Goal: Task Accomplishment & Management: Manage account settings

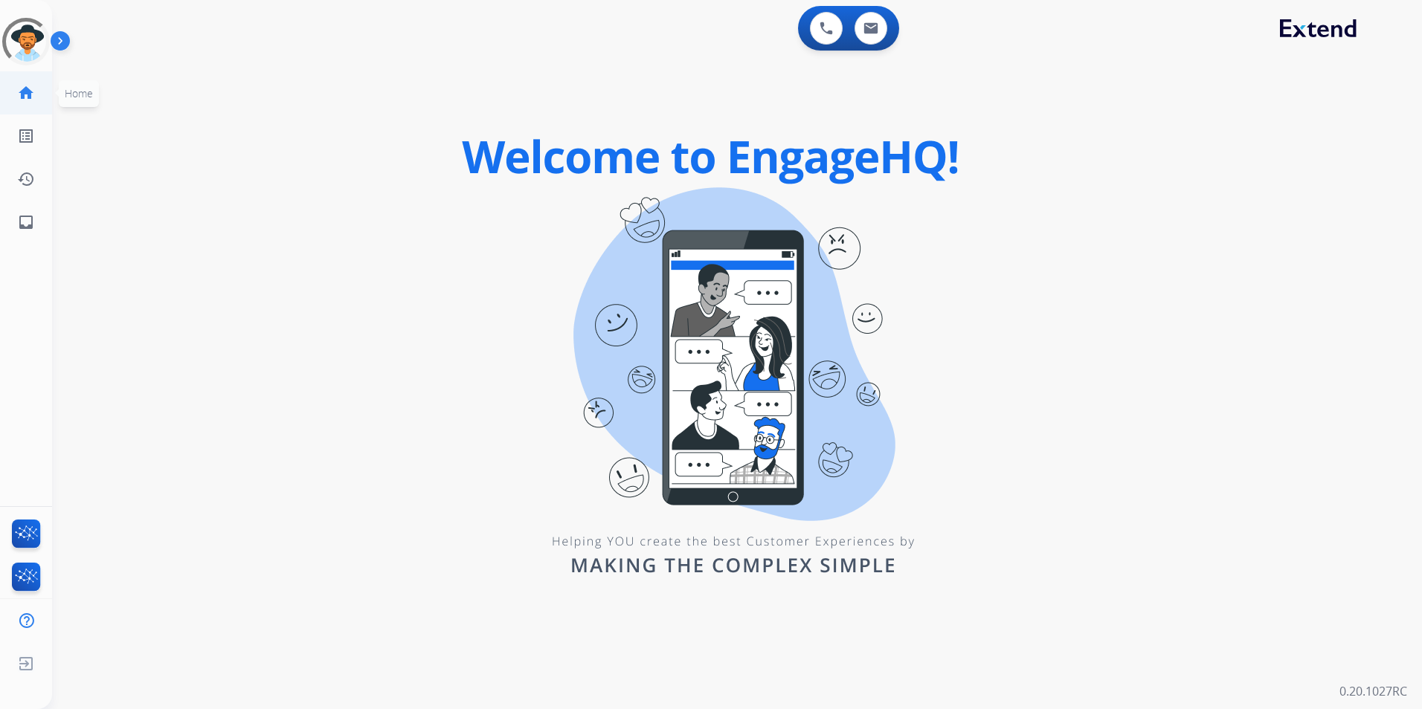
click at [26, 91] on mat-icon "home" at bounding box center [26, 93] width 18 height 18
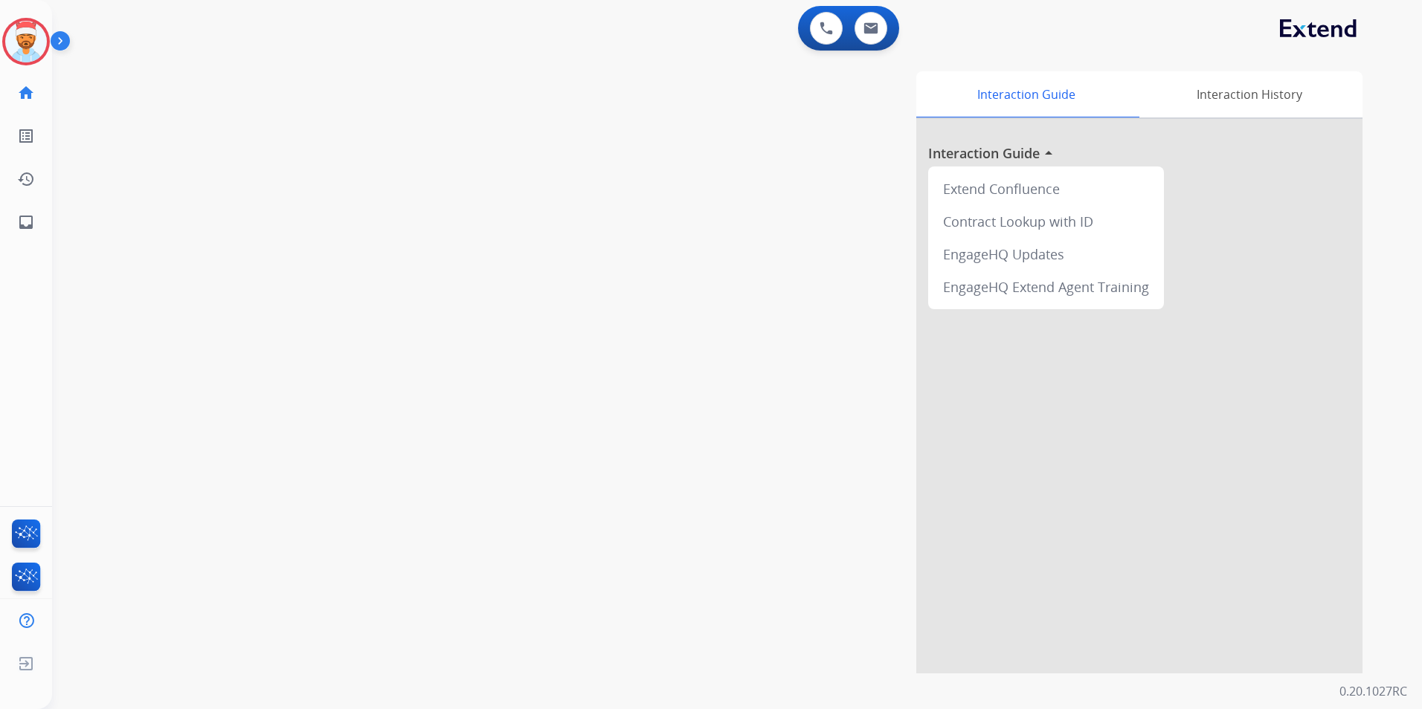
click at [61, 43] on img at bounding box center [63, 44] width 25 height 28
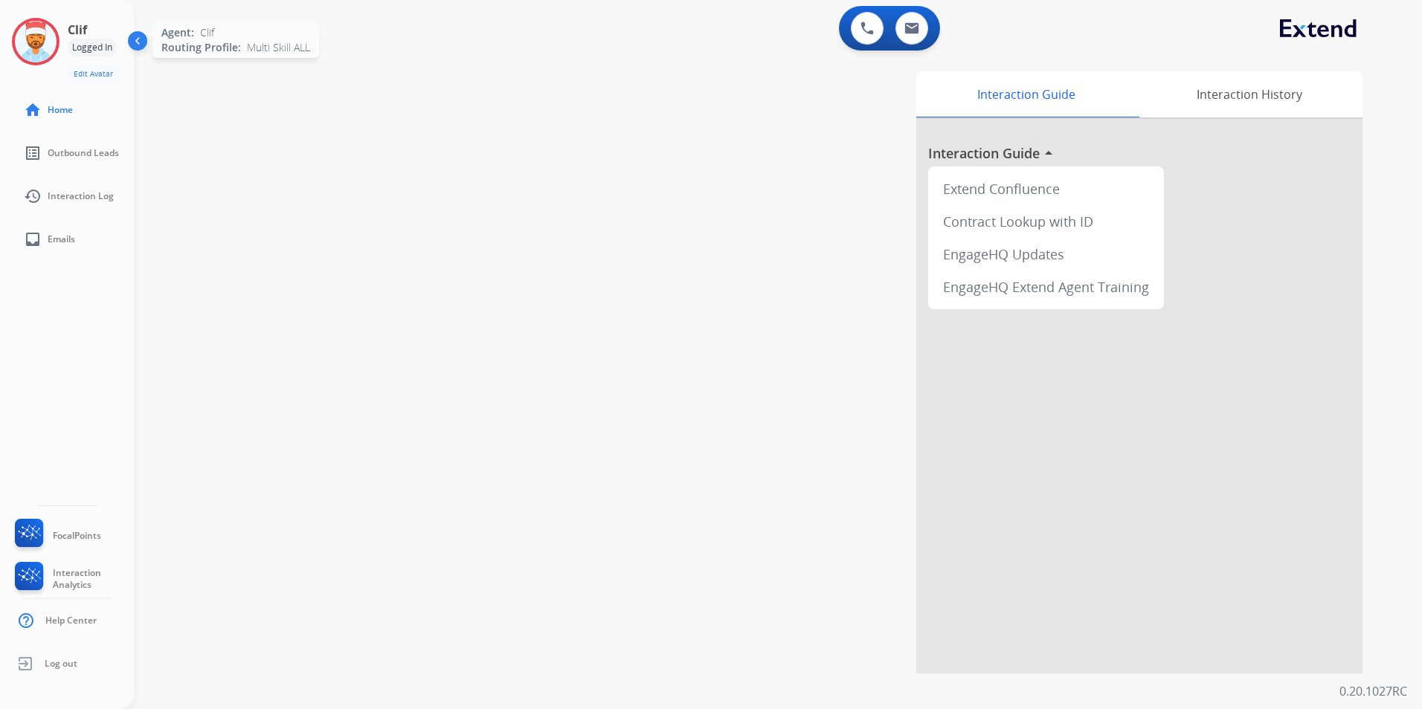
click at [51, 49] on img at bounding box center [36, 42] width 42 height 42
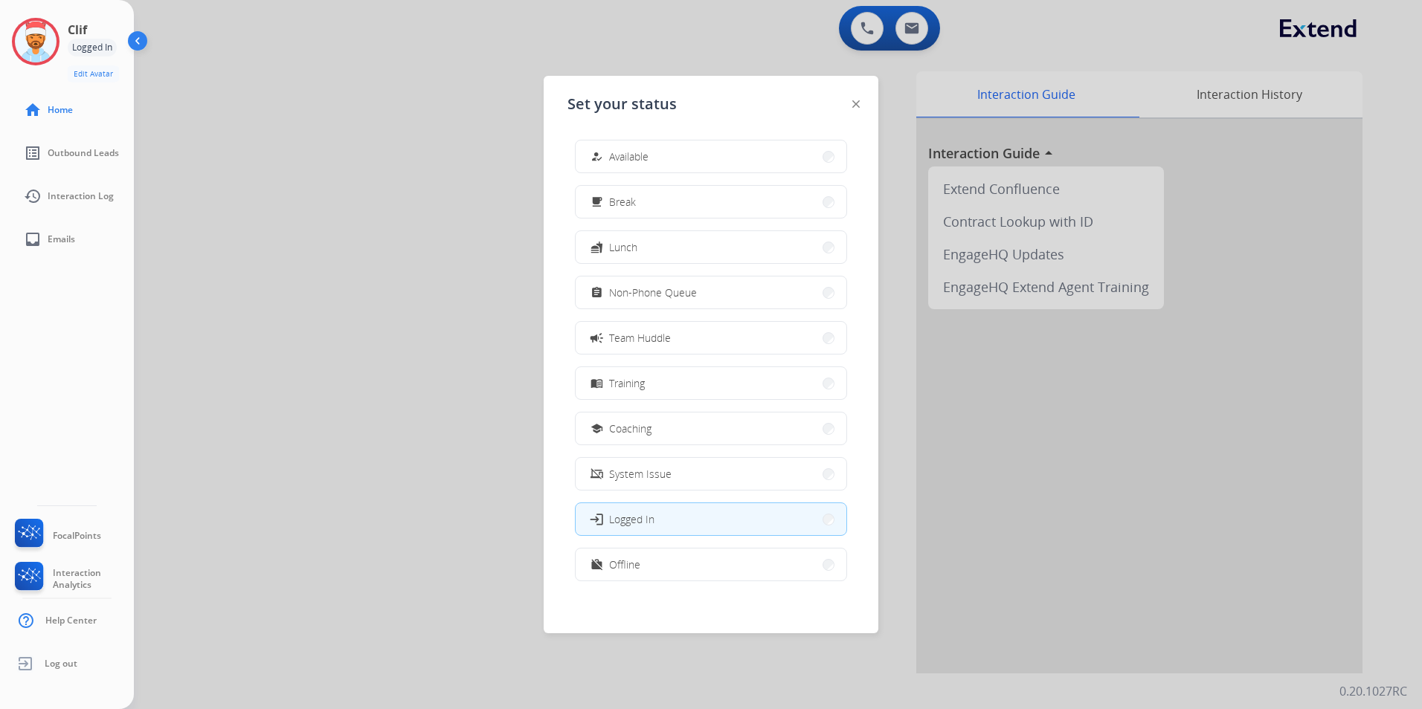
drag, startPoint x: 653, startPoint y: 564, endPoint x: 633, endPoint y: 445, distance: 119.9
click at [653, 562] on button "work_off Offline" at bounding box center [711, 565] width 271 height 32
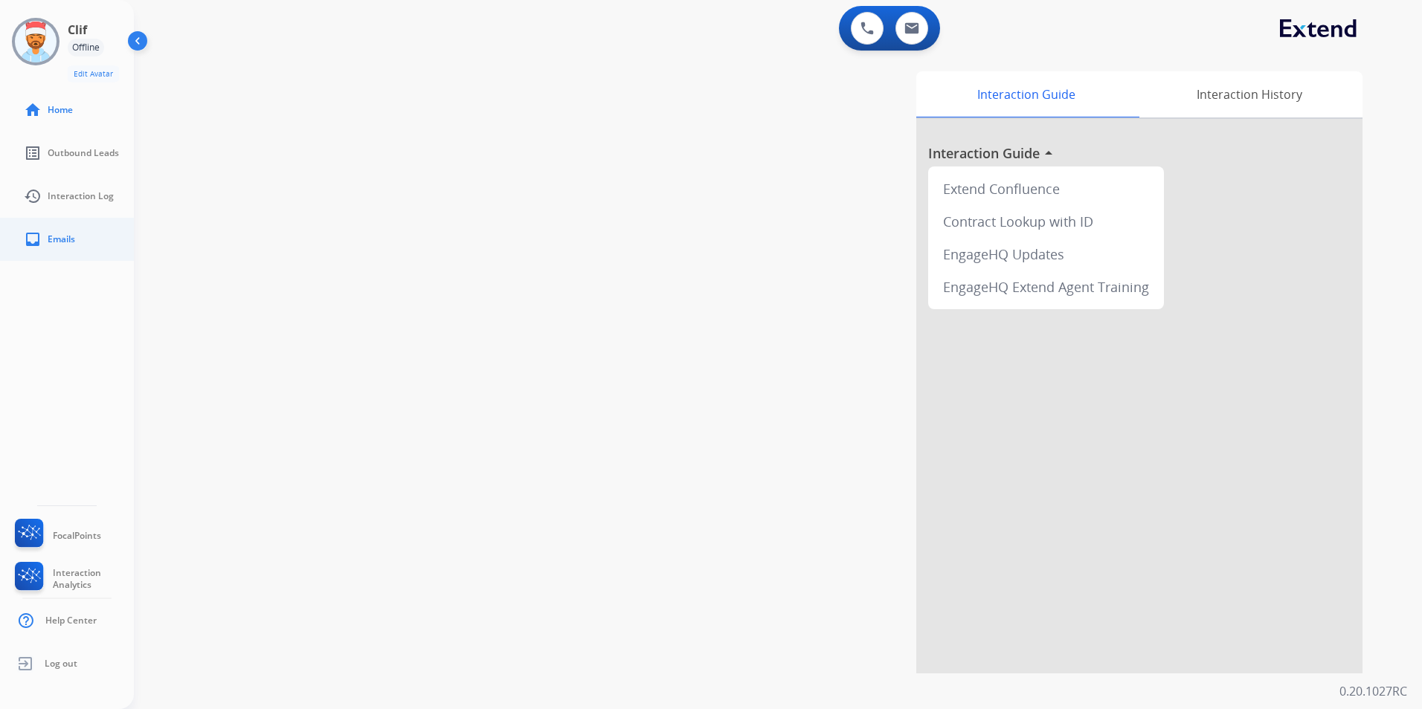
click at [88, 241] on link "inbox Emails" at bounding box center [79, 240] width 134 height 42
select select "**********"
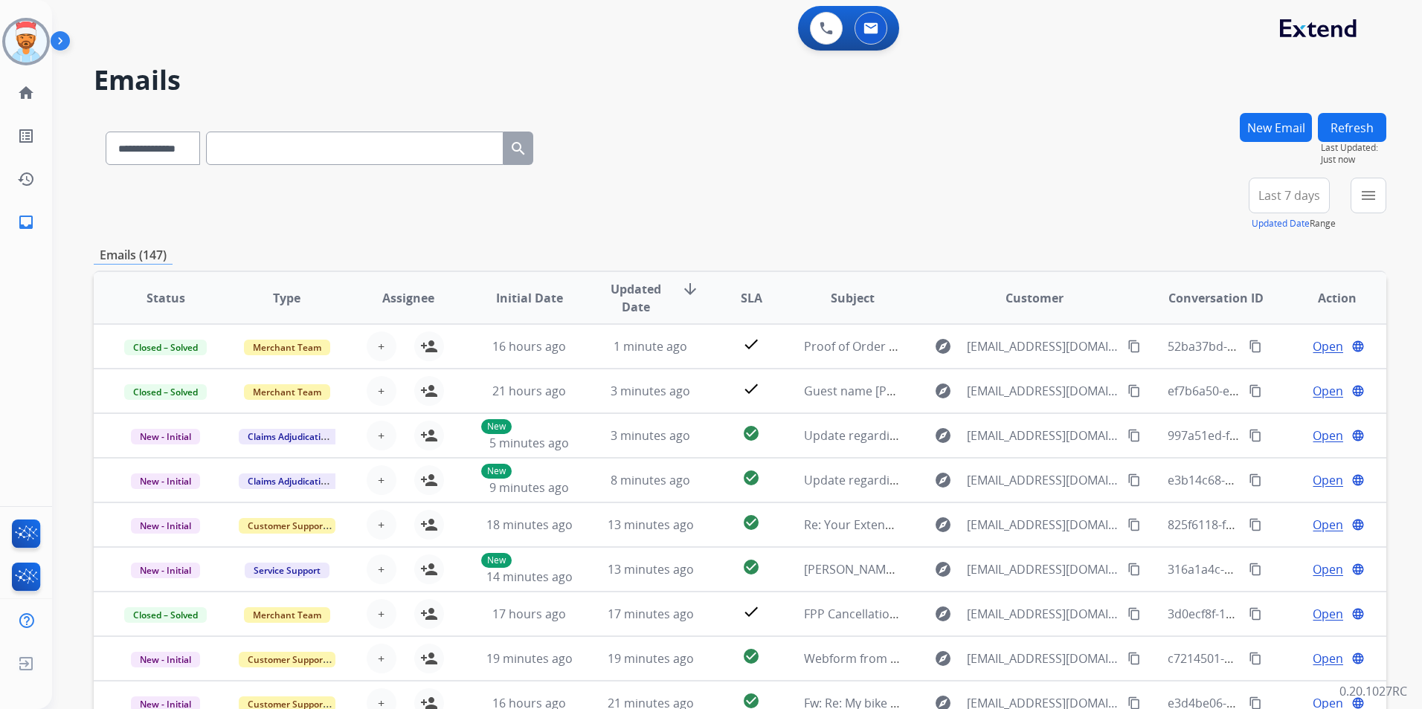
click at [1284, 199] on span "Last 7 days" at bounding box center [1289, 196] width 62 height 6
drag, startPoint x: 1263, startPoint y: 374, endPoint x: 1229, endPoint y: 265, distance: 114.5
click at [1262, 373] on div "Last 90 days" at bounding box center [1284, 376] width 82 height 22
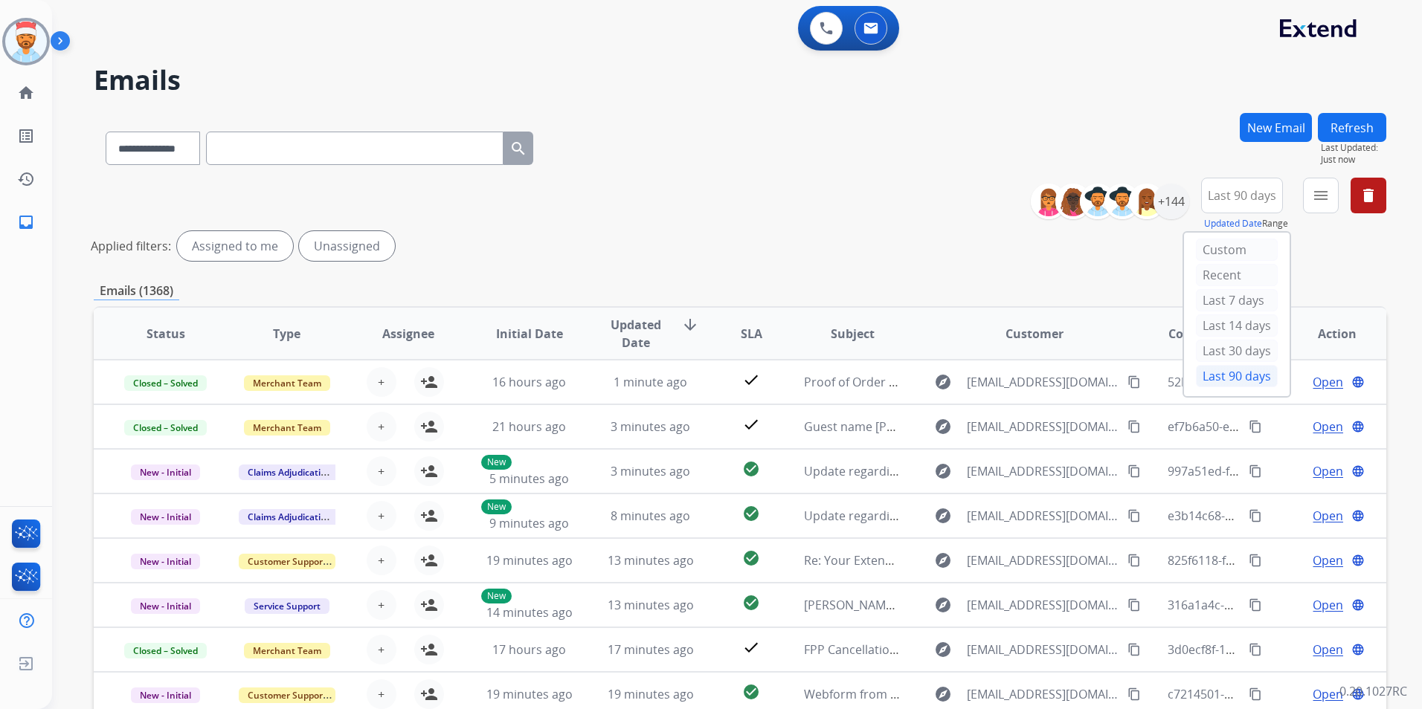
click at [1189, 199] on div "**********" at bounding box center [1214, 205] width 344 height 54
click at [1183, 202] on div "+144" at bounding box center [1171, 202] width 36 height 36
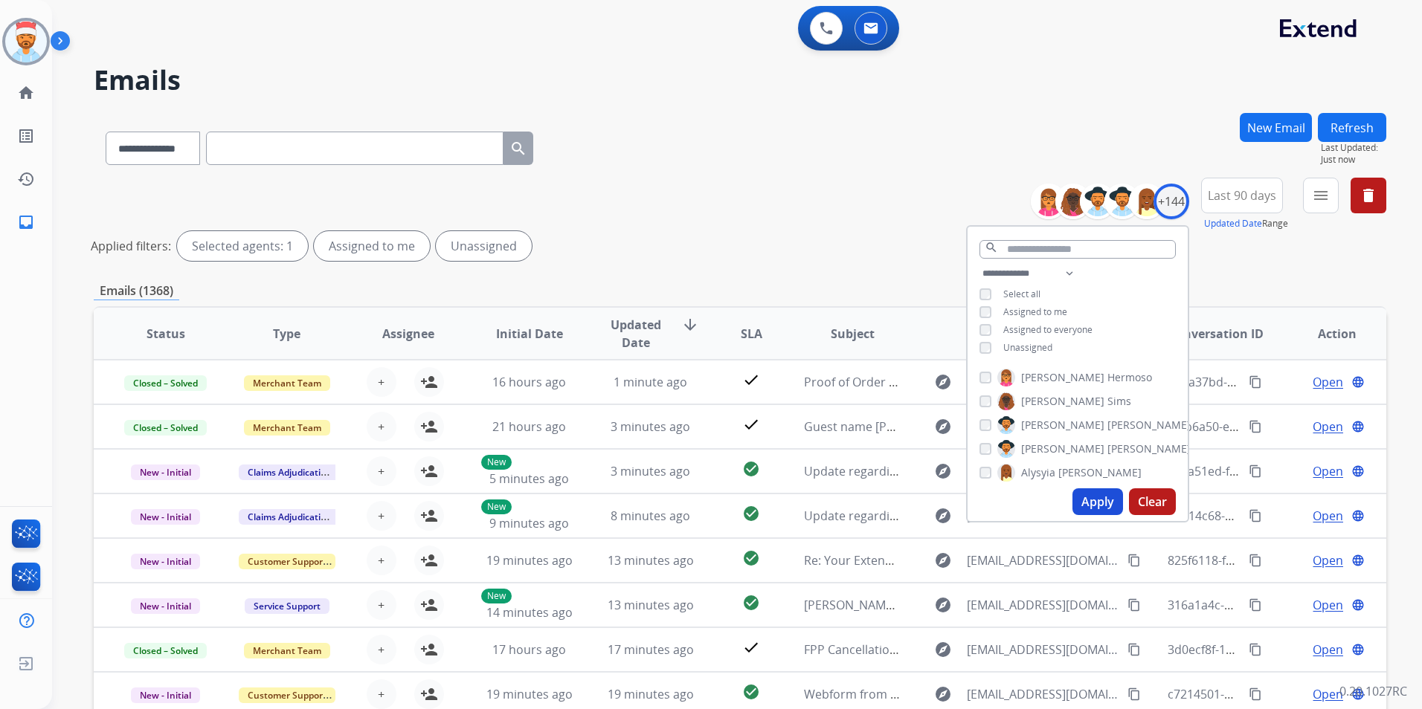
click at [985, 303] on div "**********" at bounding box center [1078, 312] width 220 height 95
click at [1089, 502] on button "Apply" at bounding box center [1097, 502] width 51 height 27
click at [1252, 275] on div "**********" at bounding box center [740, 497] width 1293 height 769
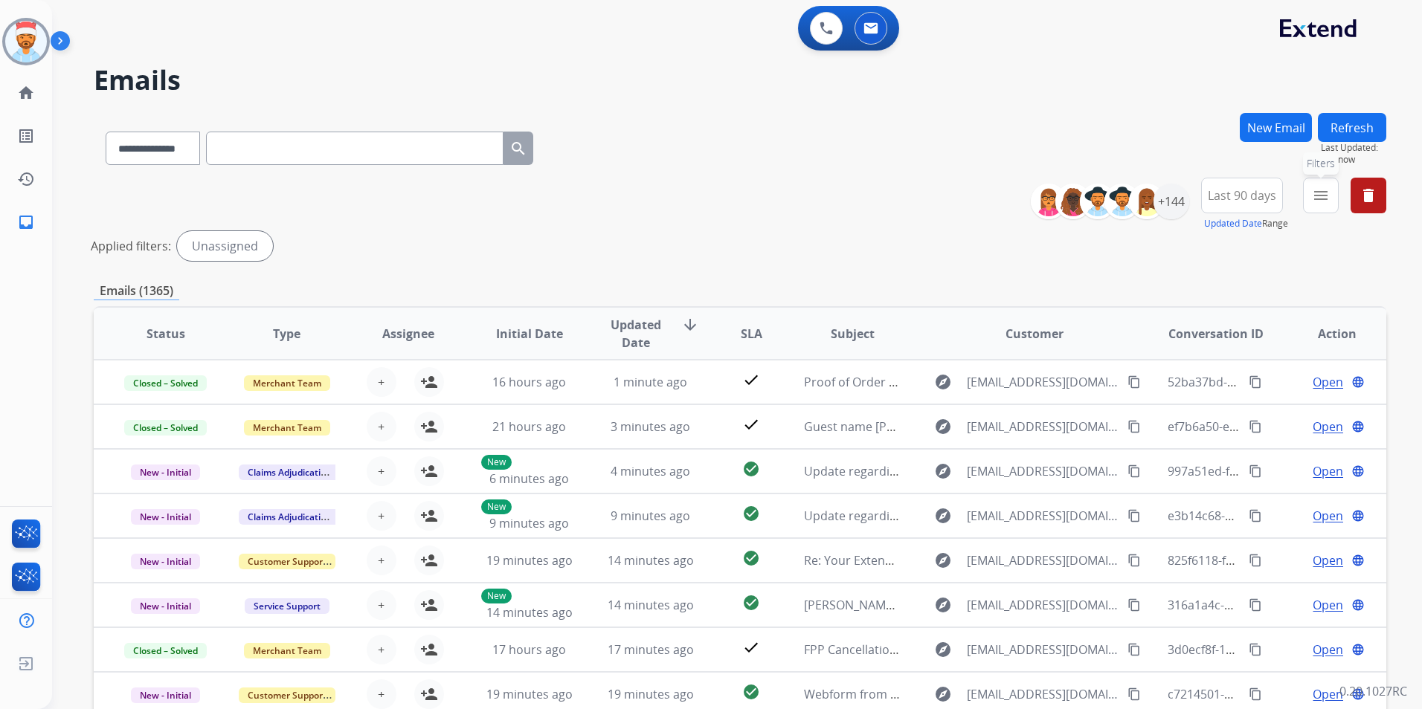
click at [1313, 205] on button "menu Filters" at bounding box center [1321, 196] width 36 height 36
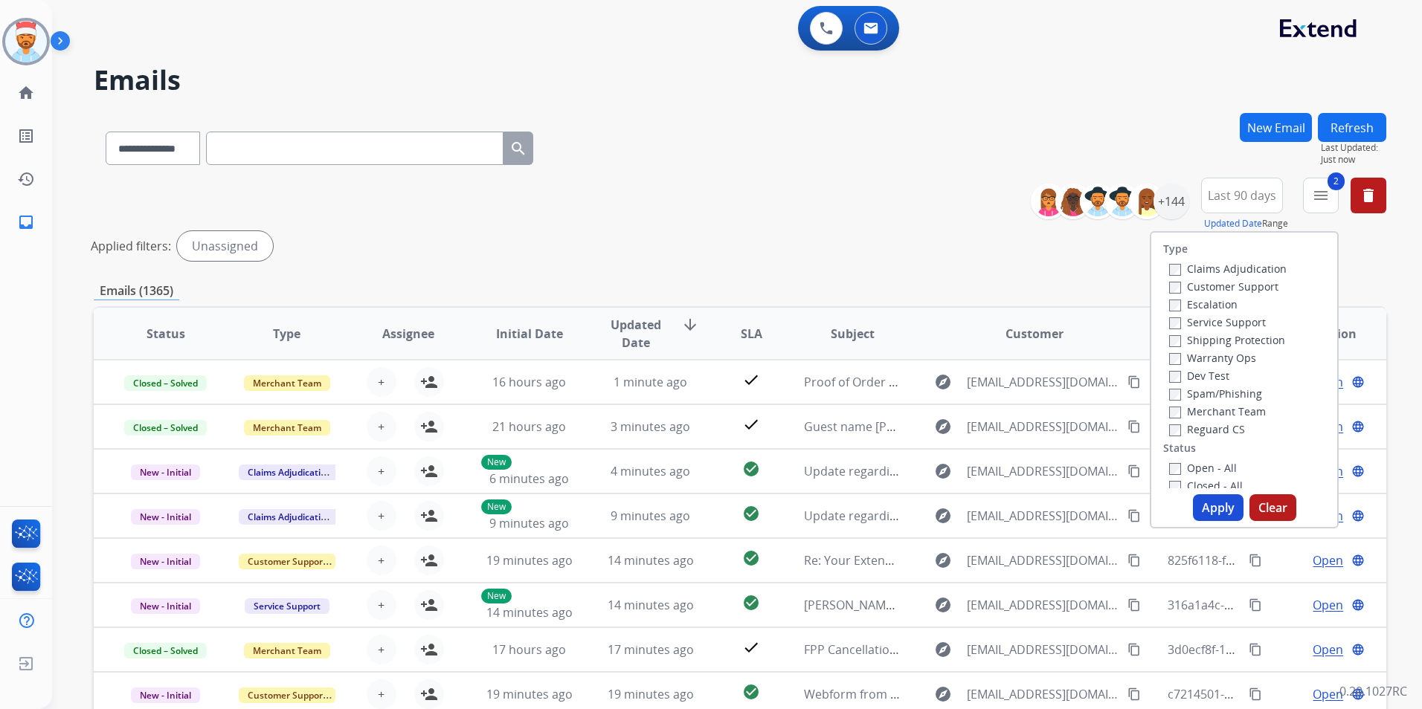
click at [1168, 439] on div "Type Claims Adjudication Customer Support Escalation Service Support Shipping P…" at bounding box center [1244, 361] width 186 height 256
click at [1206, 513] on button "Apply" at bounding box center [1218, 508] width 51 height 27
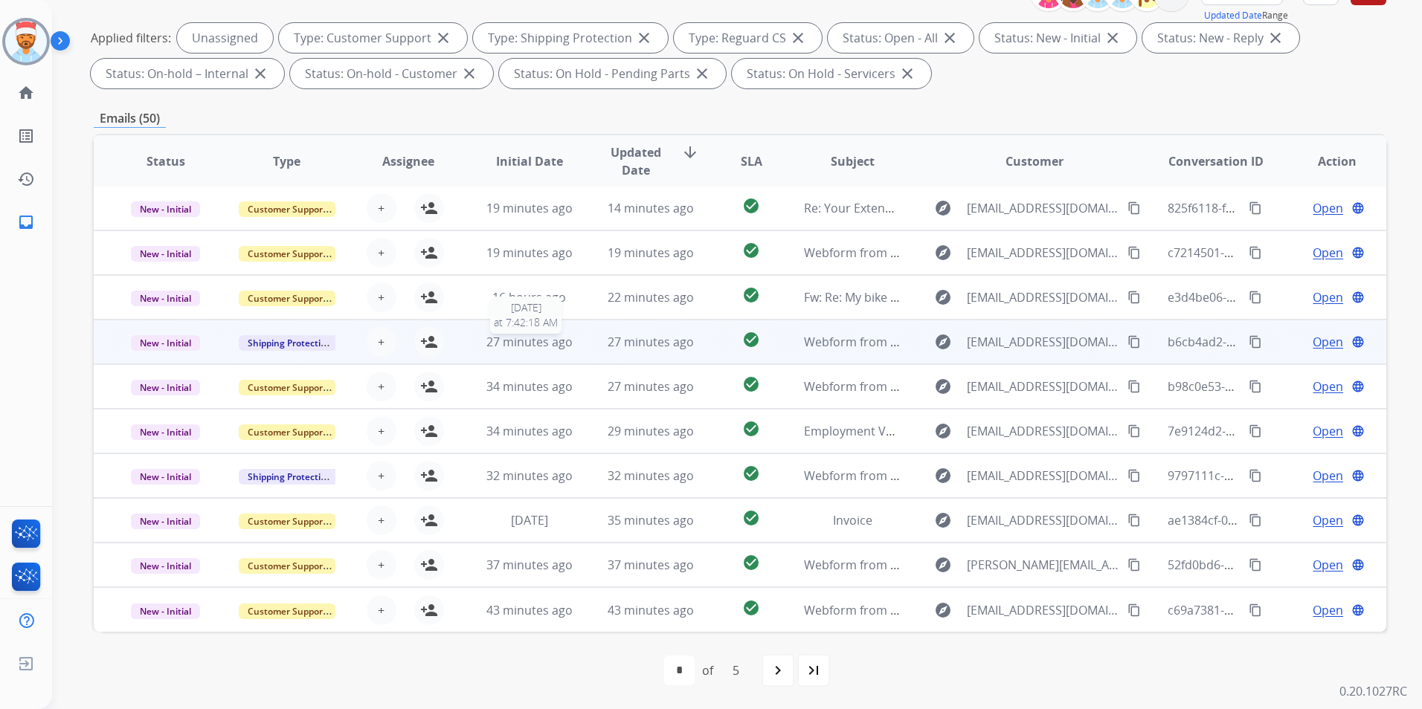
scroll to position [0, 0]
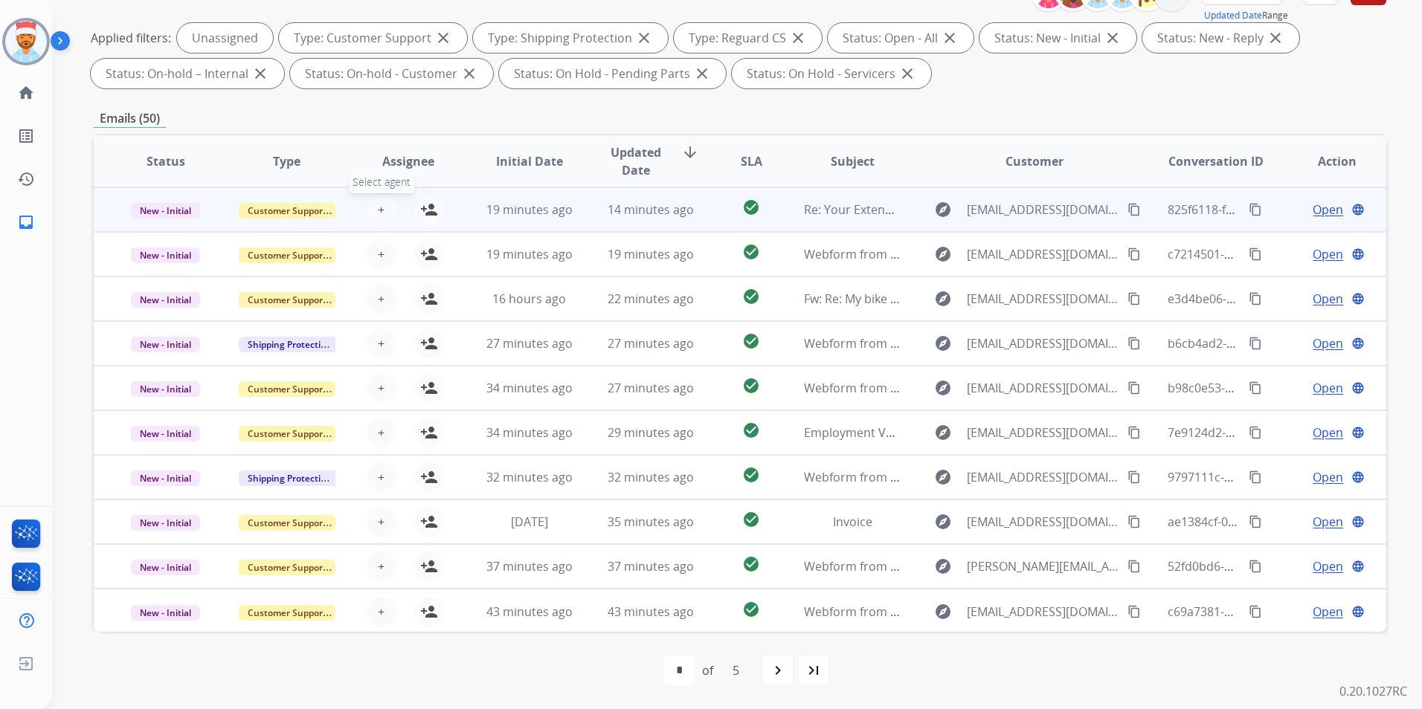
click at [379, 210] on span "+" at bounding box center [381, 210] width 7 height 18
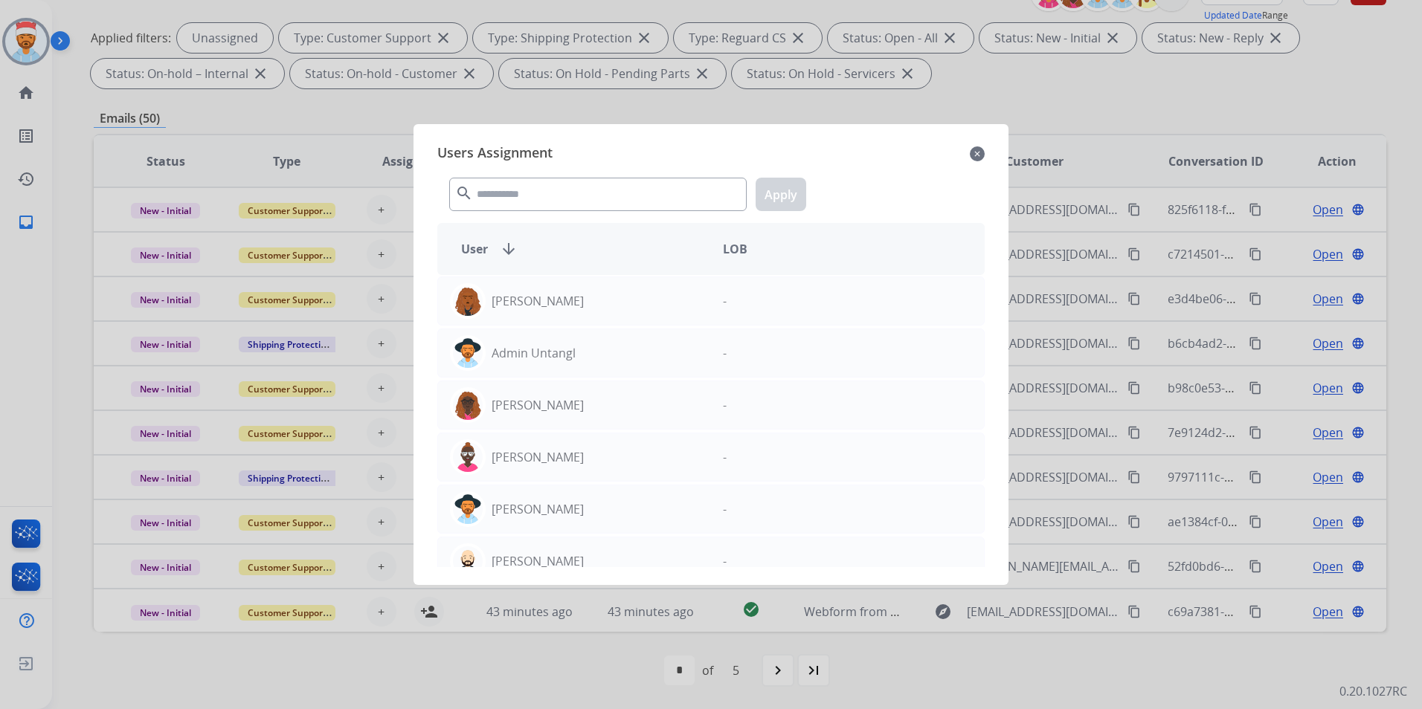
click at [537, 175] on div "search Apply" at bounding box center [710, 191] width 547 height 51
click at [547, 202] on input "text" at bounding box center [597, 194] width 297 height 33
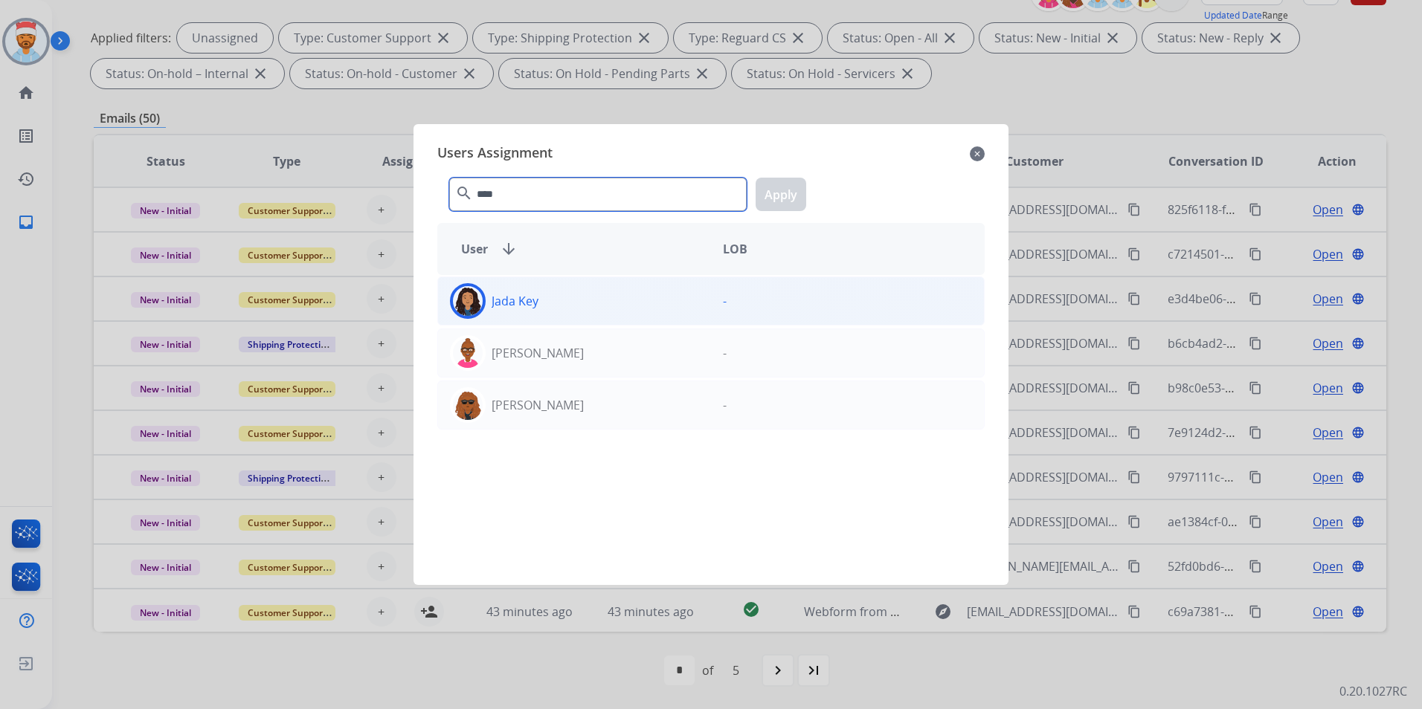
type input "****"
drag, startPoint x: 540, startPoint y: 305, endPoint x: 676, endPoint y: 235, distance: 153.0
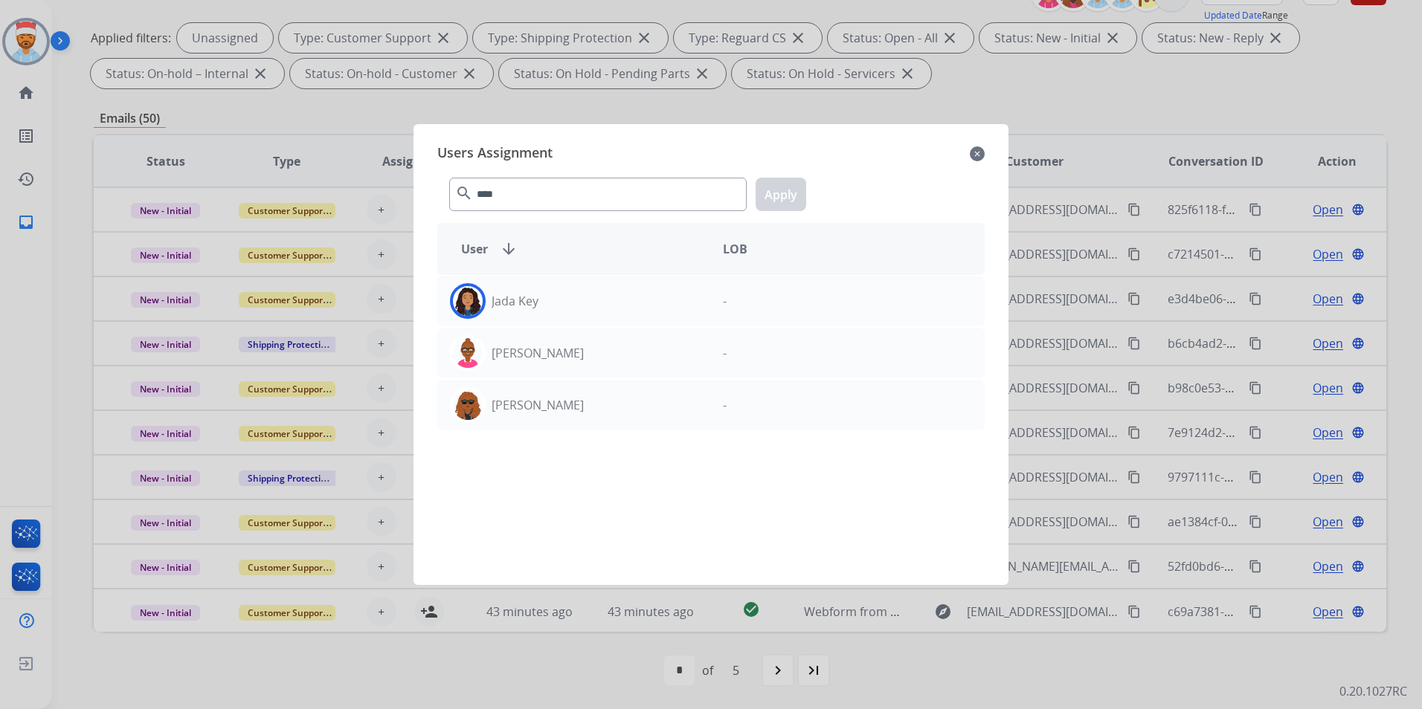
click at [540, 304] on div "Jada Key" at bounding box center [574, 301] width 273 height 36
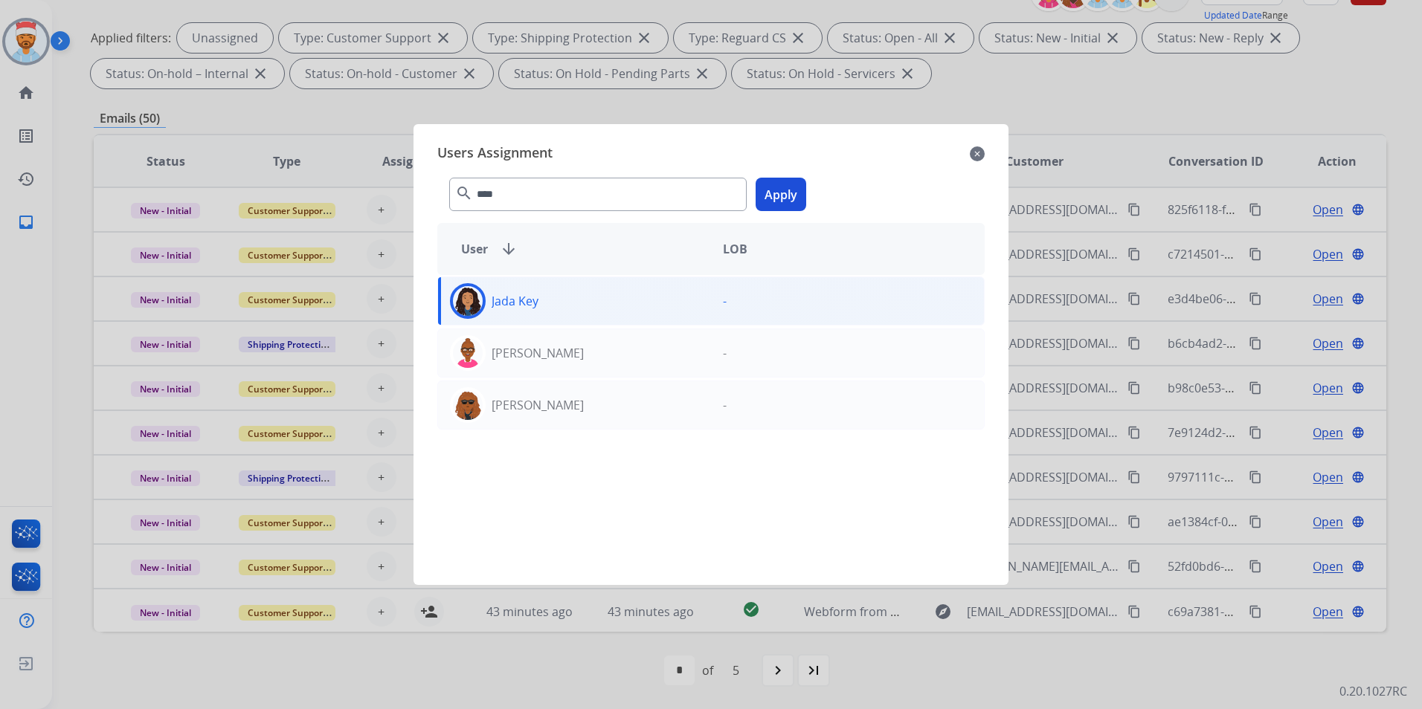
click at [794, 199] on button "Apply" at bounding box center [781, 194] width 51 height 33
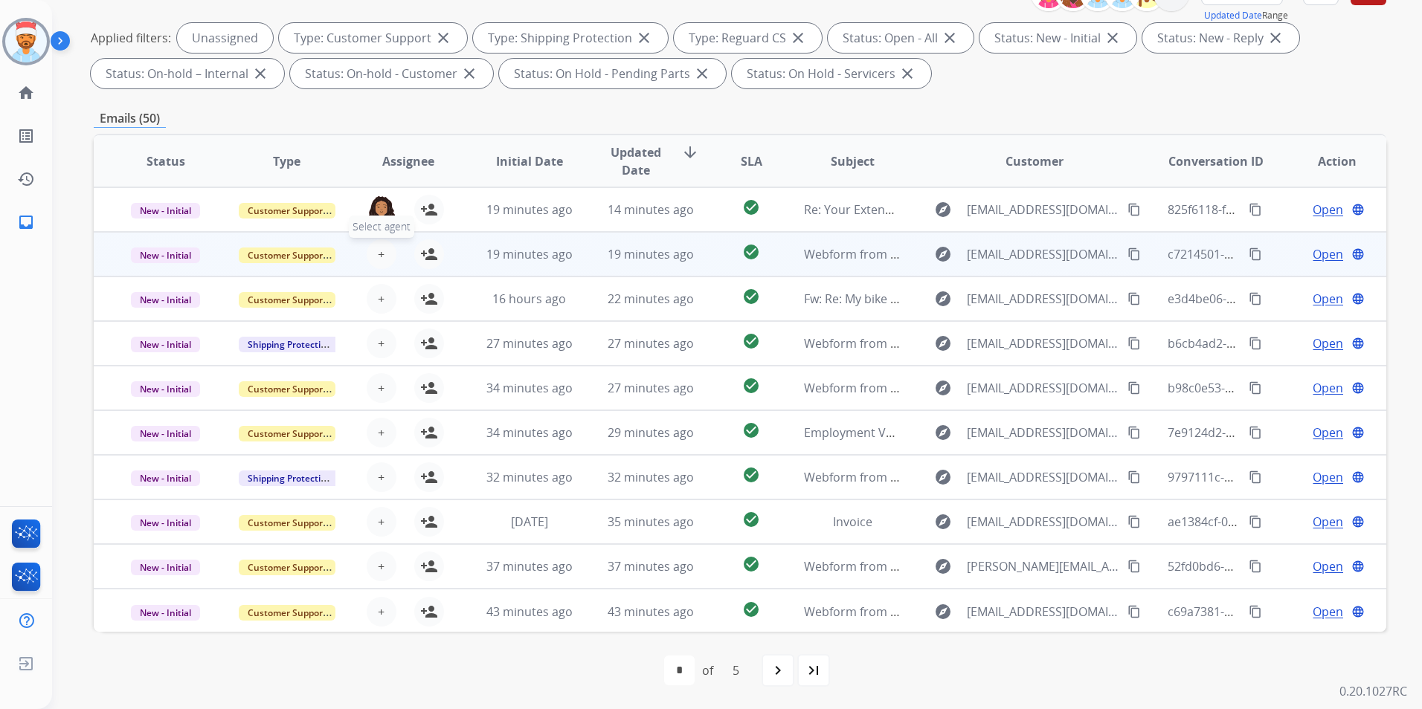
click at [379, 257] on span "+" at bounding box center [381, 254] width 7 height 18
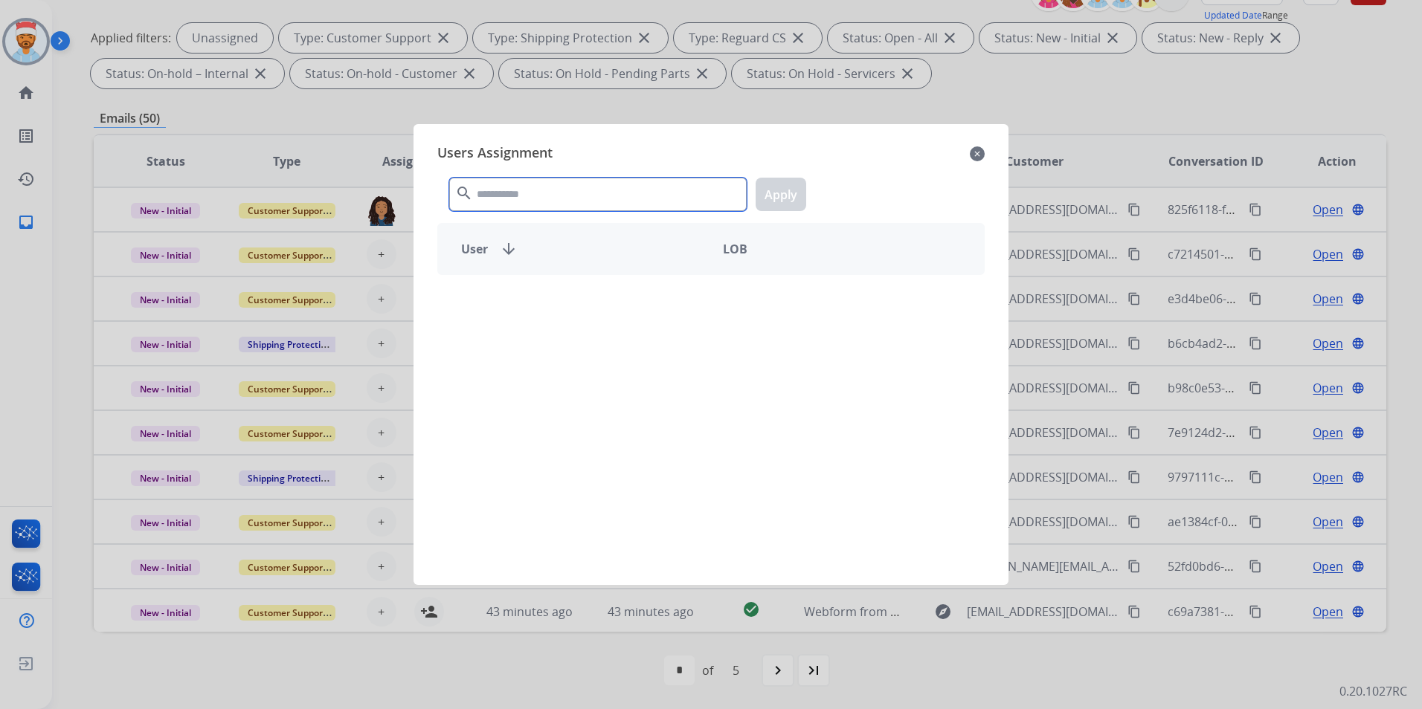
click at [538, 196] on input "text" at bounding box center [597, 194] width 297 height 33
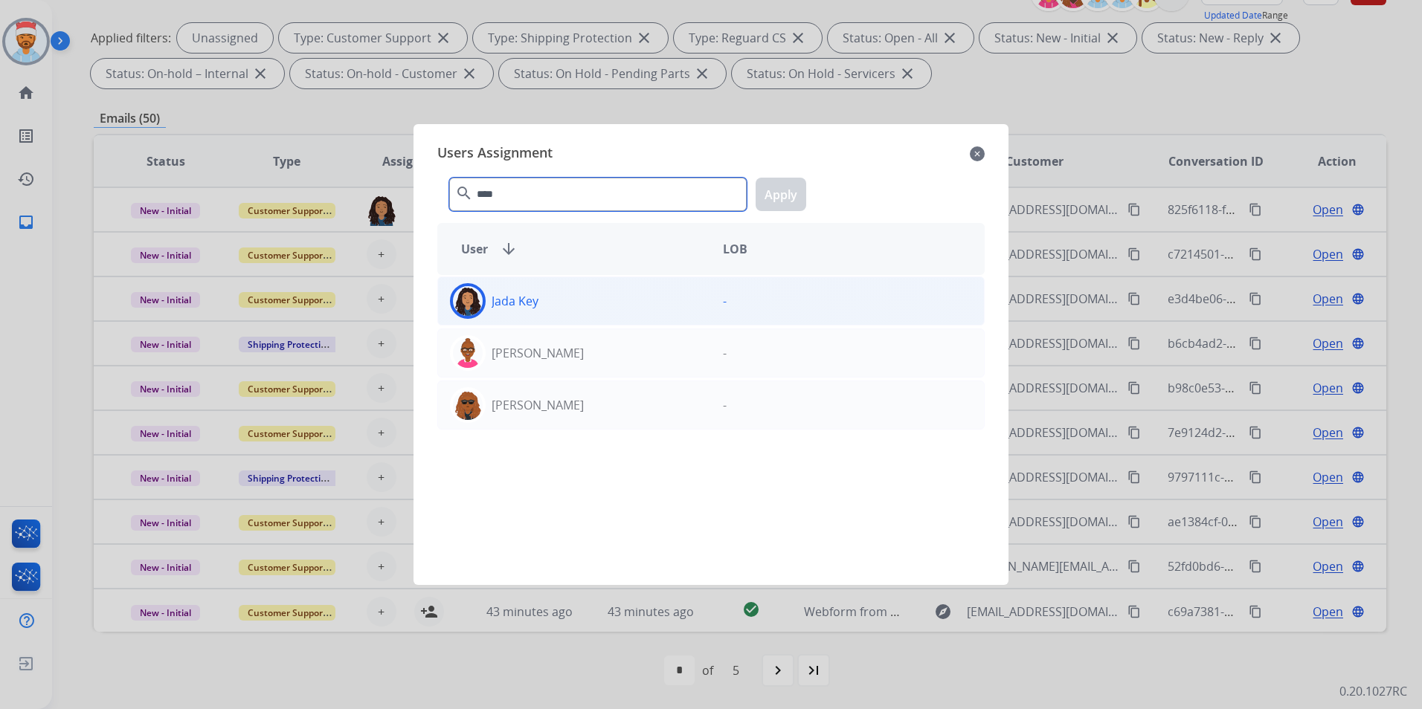
type input "****"
click at [559, 293] on div "Jada Key" at bounding box center [574, 301] width 273 height 36
click at [786, 197] on button "Apply" at bounding box center [781, 194] width 51 height 33
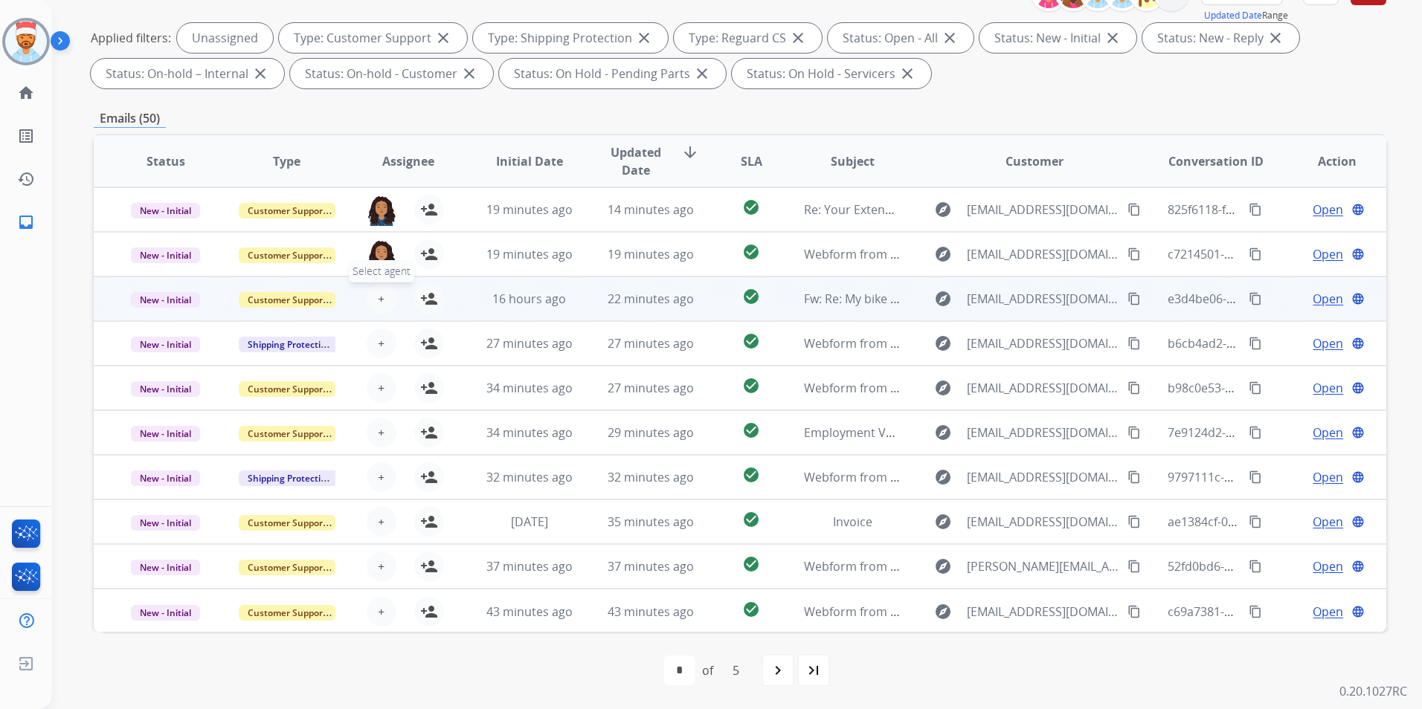
click at [384, 300] on button "+ Select agent" at bounding box center [382, 299] width 30 height 30
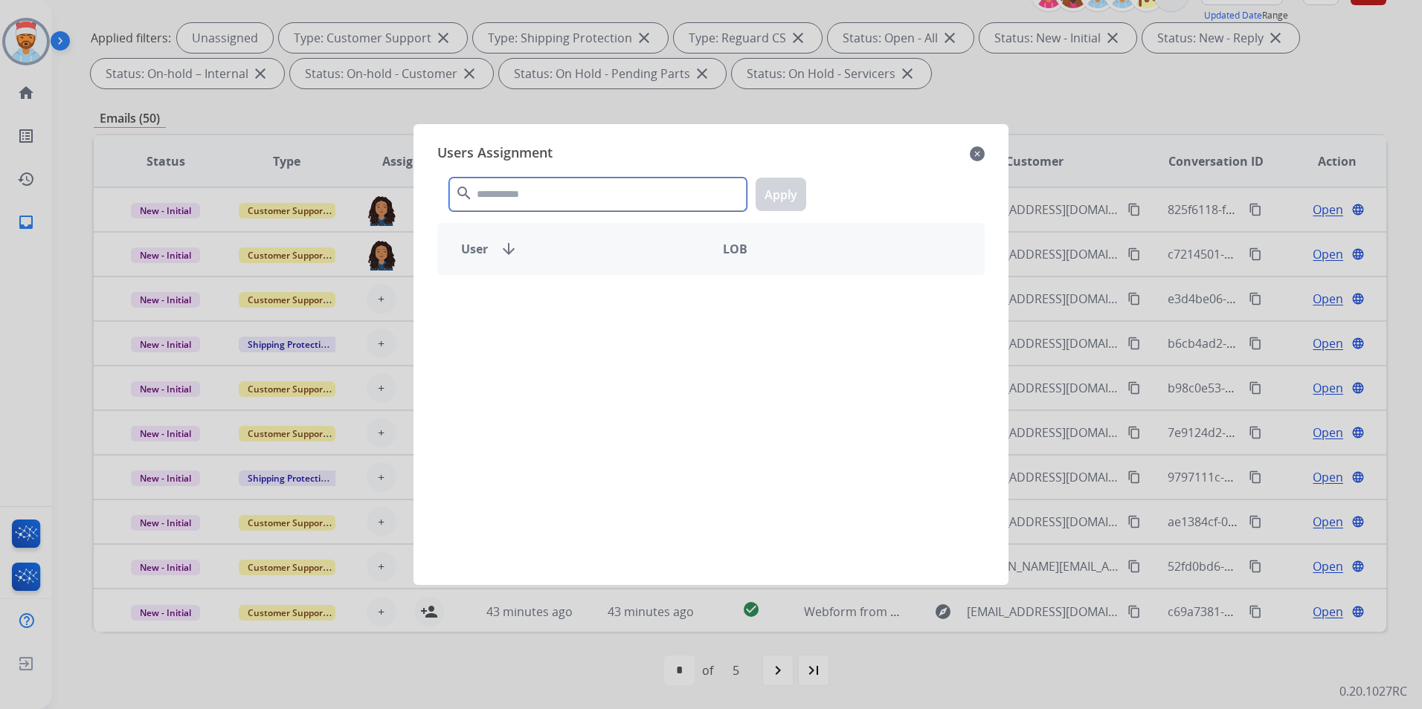
click at [566, 193] on input "text" at bounding box center [597, 194] width 297 height 33
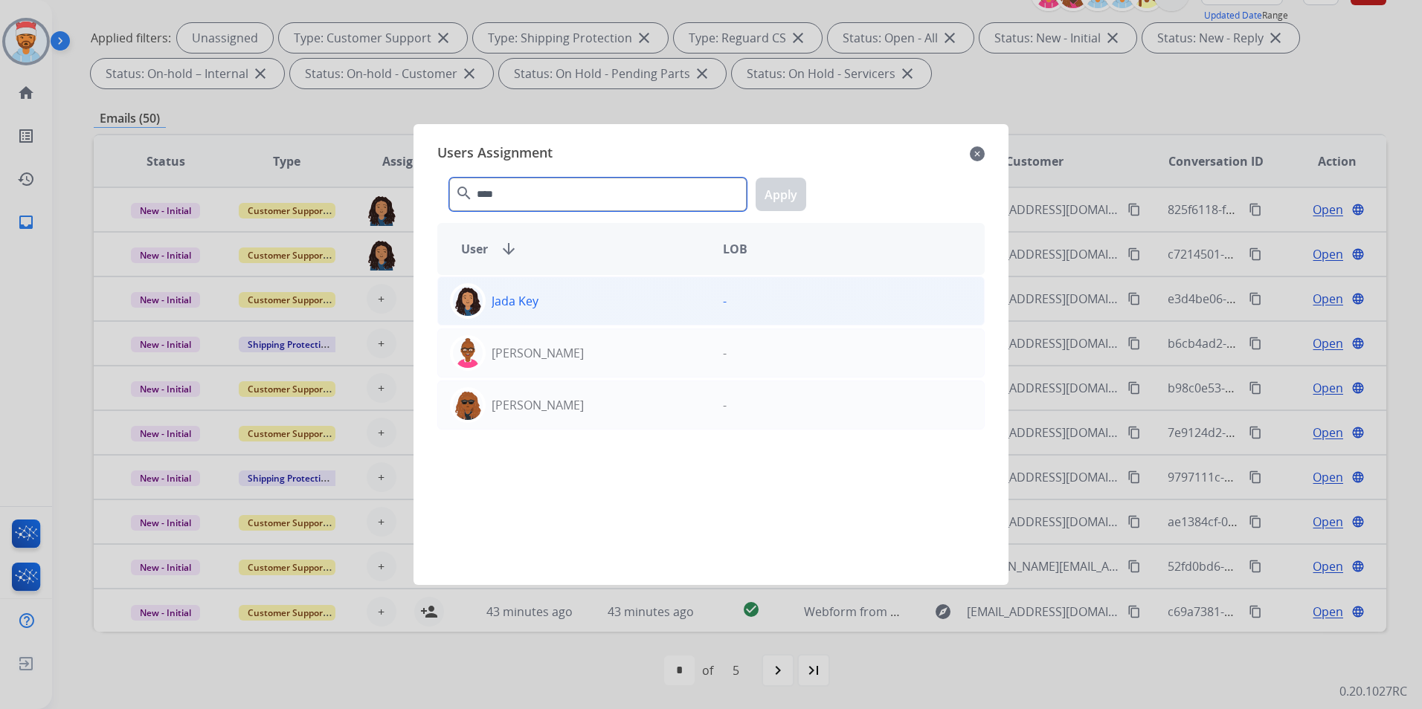
type input "****"
click at [582, 296] on div "Jada Key" at bounding box center [574, 301] width 273 height 36
drag, startPoint x: 766, startPoint y: 204, endPoint x: 748, endPoint y: 213, distance: 20.0
click at [765, 206] on button "Apply" at bounding box center [781, 194] width 51 height 33
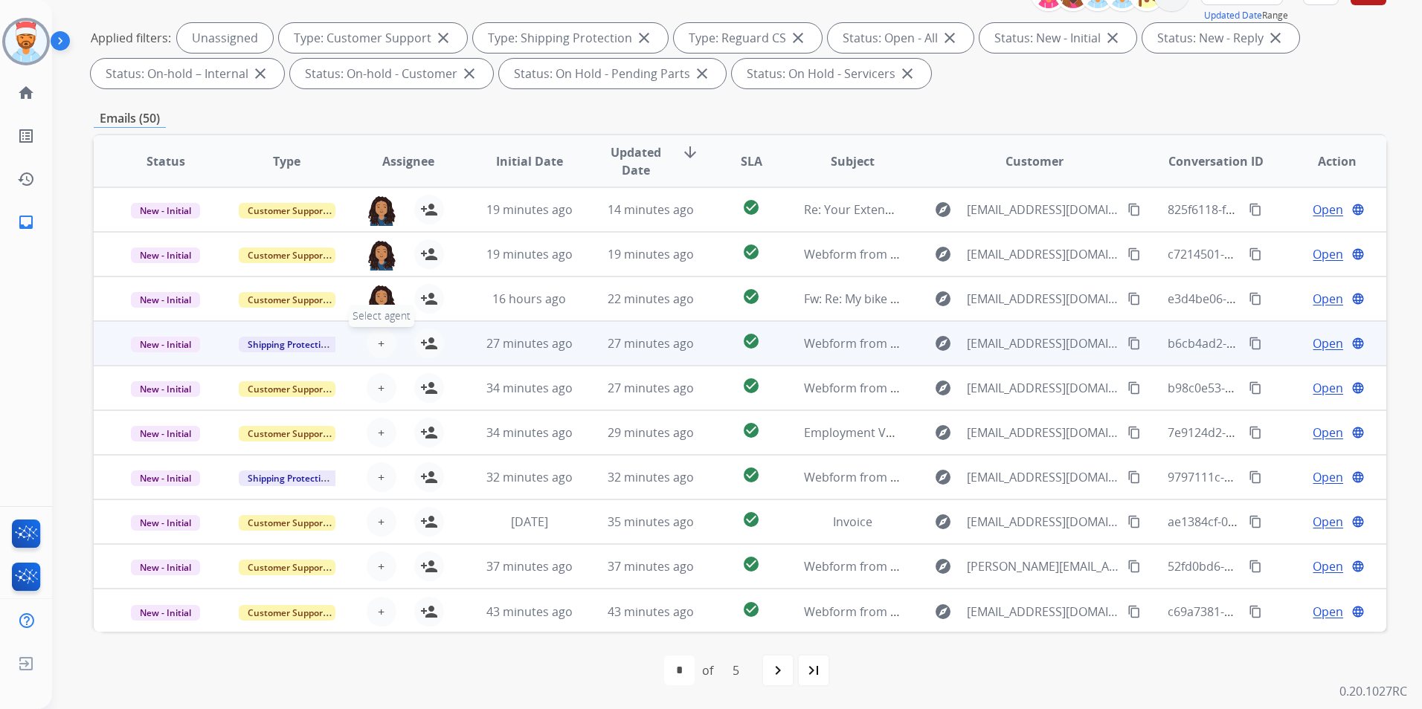
click at [379, 352] on span "+" at bounding box center [381, 344] width 7 height 18
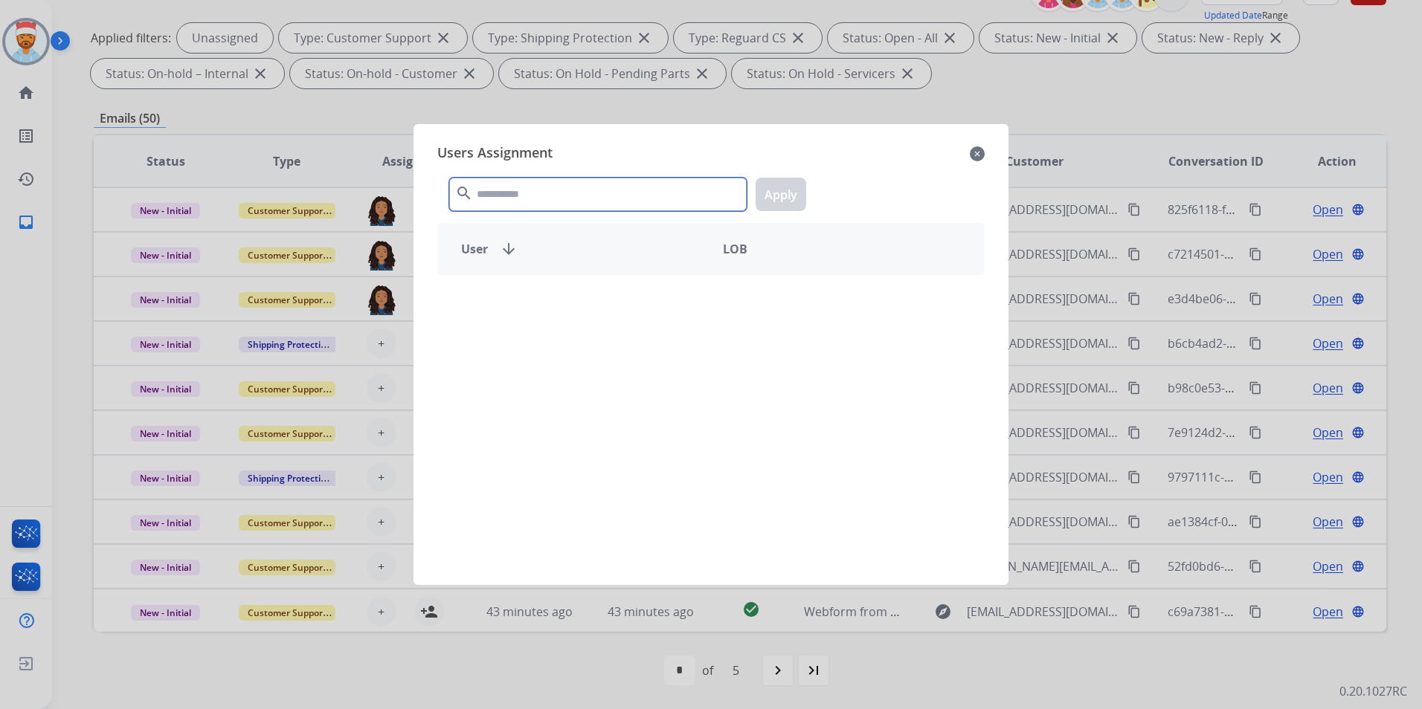
click at [533, 204] on input "text" at bounding box center [597, 194] width 297 height 33
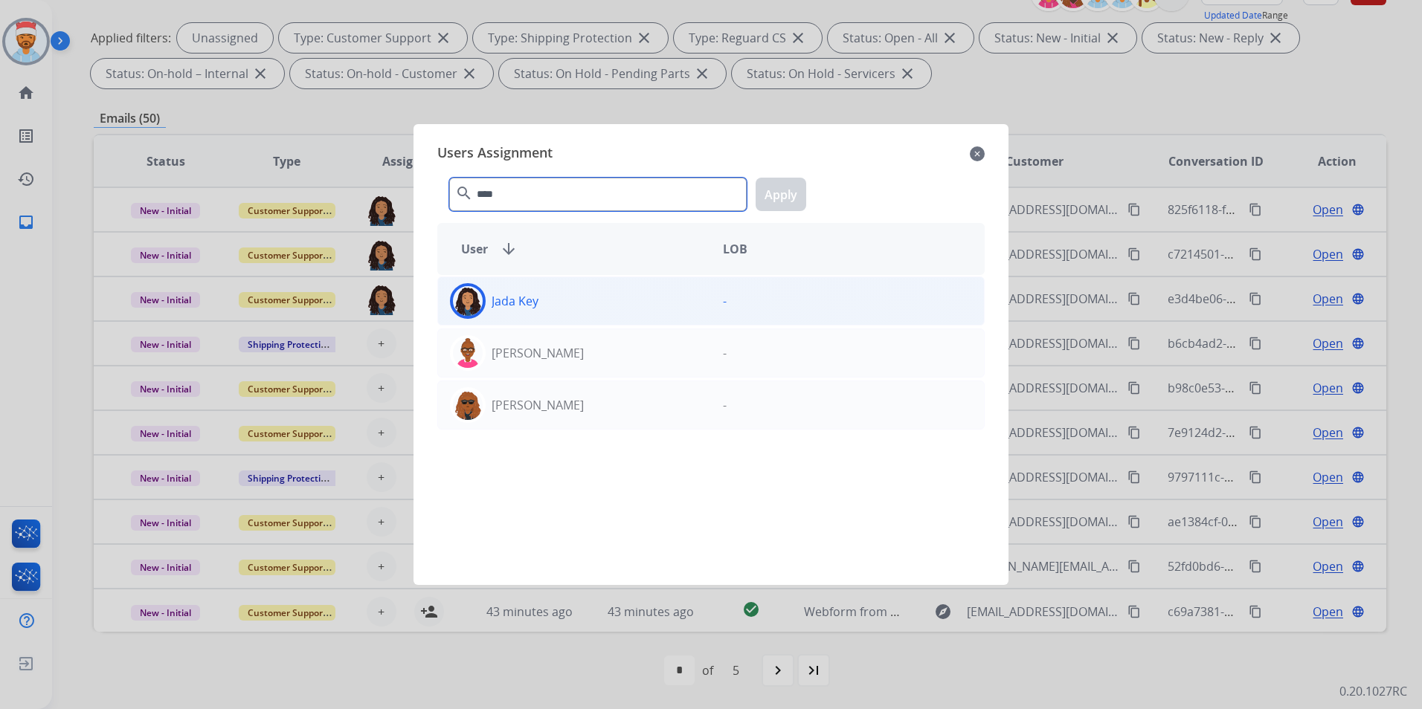
type input "****"
click at [546, 302] on div "Jada Key" at bounding box center [574, 301] width 273 height 36
click at [789, 189] on button "Apply" at bounding box center [781, 194] width 51 height 33
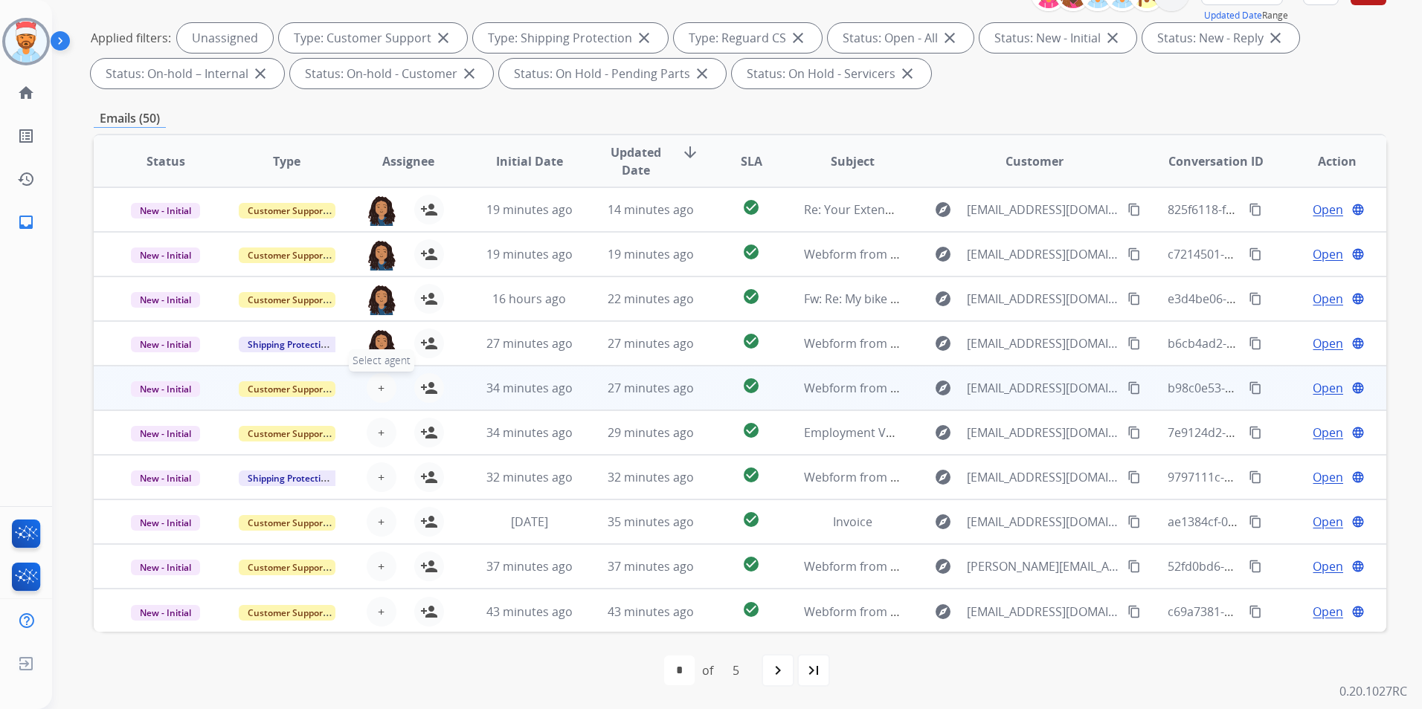
click at [373, 388] on button "+ Select agent" at bounding box center [382, 388] width 30 height 30
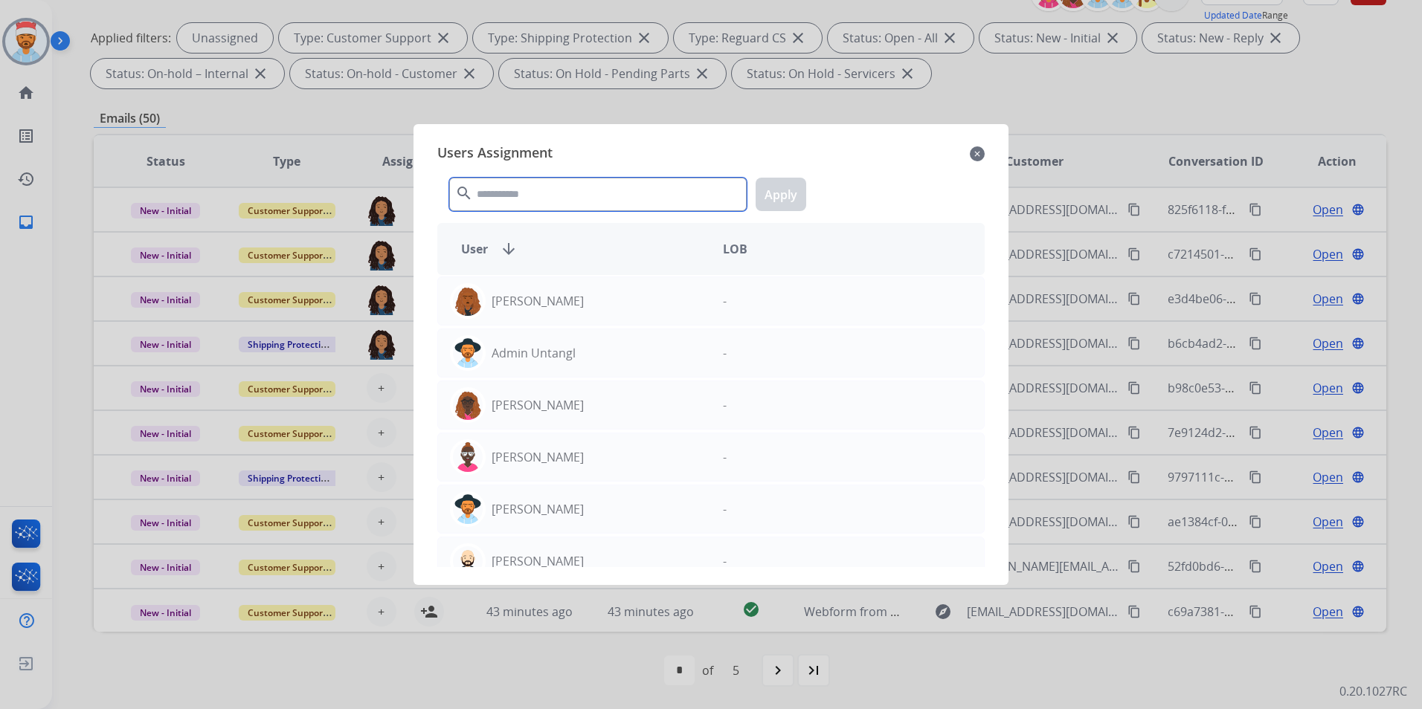
click at [501, 195] on input "text" at bounding box center [597, 194] width 297 height 33
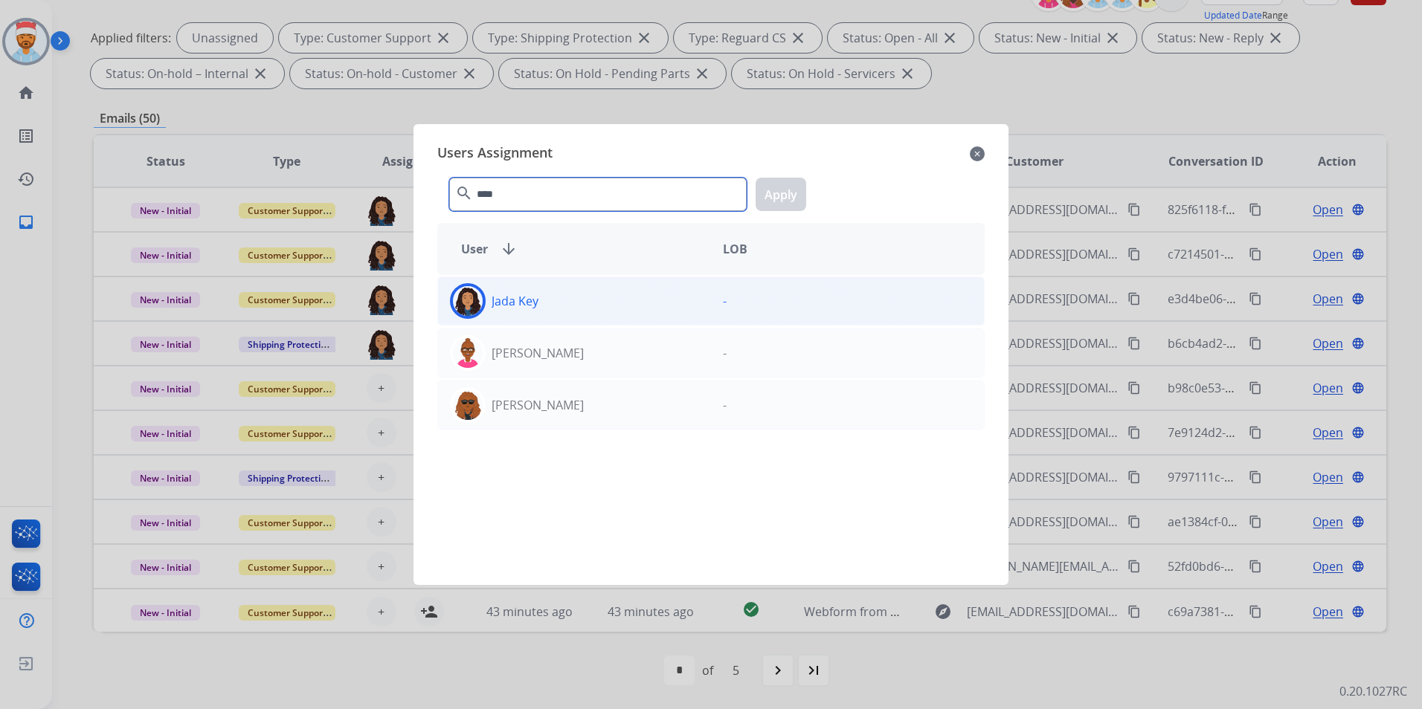
type input "****"
click at [528, 309] on div "Jada Key" at bounding box center [574, 301] width 273 height 36
click at [785, 181] on button "Apply" at bounding box center [781, 194] width 51 height 33
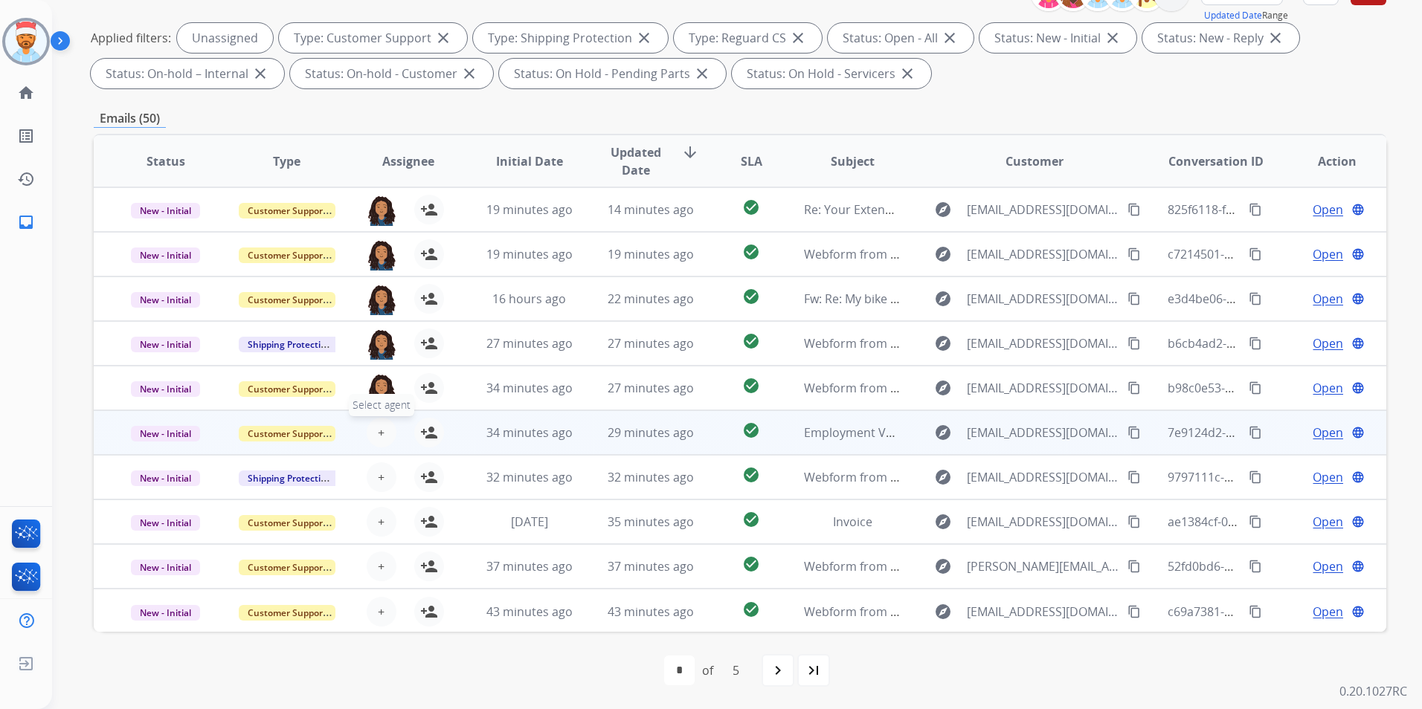
click at [372, 428] on button "+ Select agent" at bounding box center [382, 433] width 30 height 30
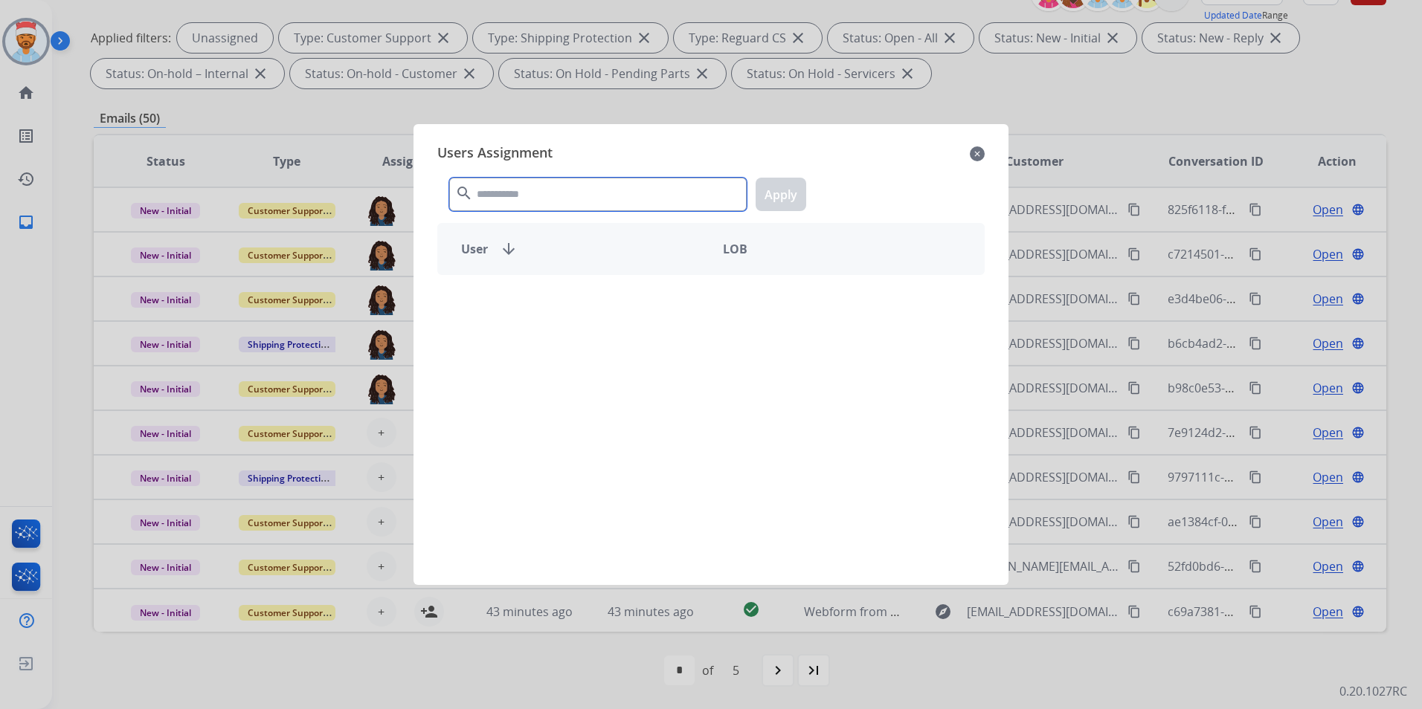
click at [482, 201] on input "text" at bounding box center [597, 194] width 297 height 33
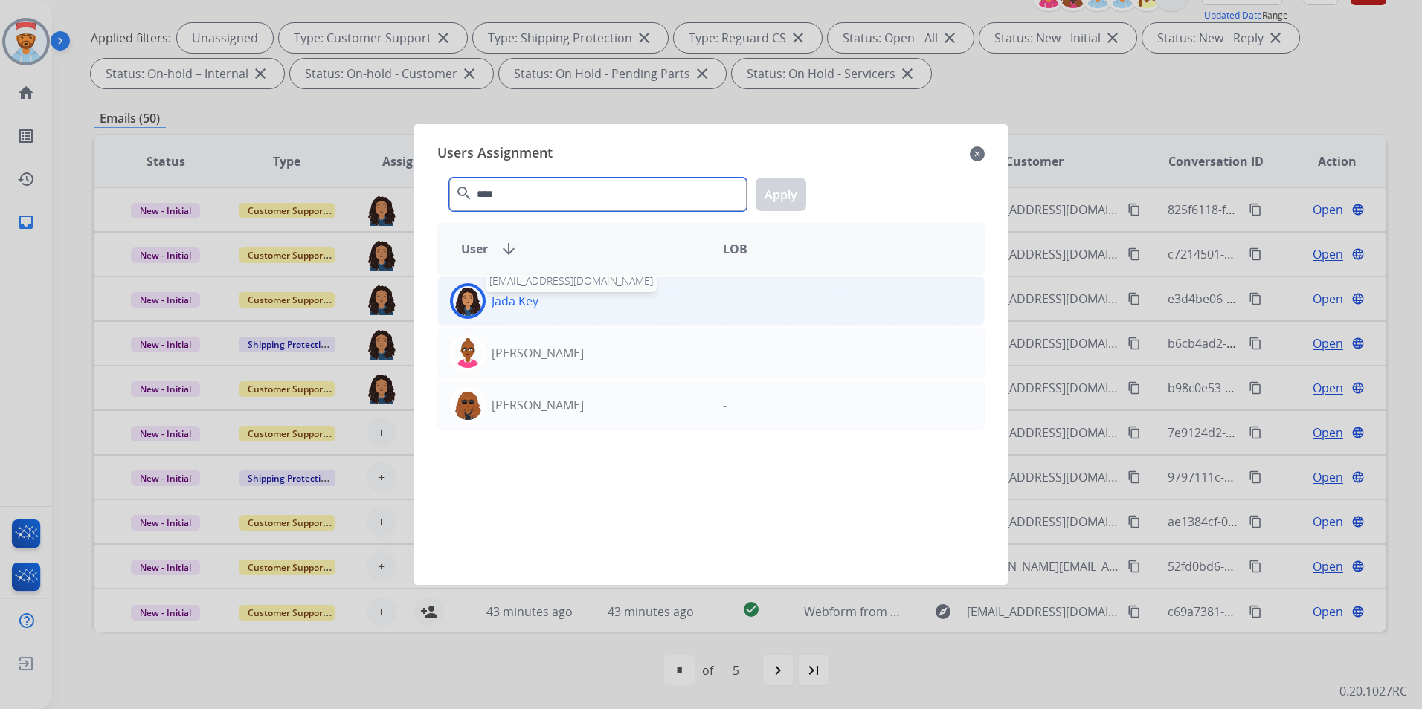
type input "****"
drag, startPoint x: 503, startPoint y: 304, endPoint x: 619, endPoint y: 262, distance: 123.5
click at [503, 303] on p "Jada Key" at bounding box center [515, 301] width 47 height 18
click at [795, 196] on button "Apply" at bounding box center [781, 194] width 51 height 33
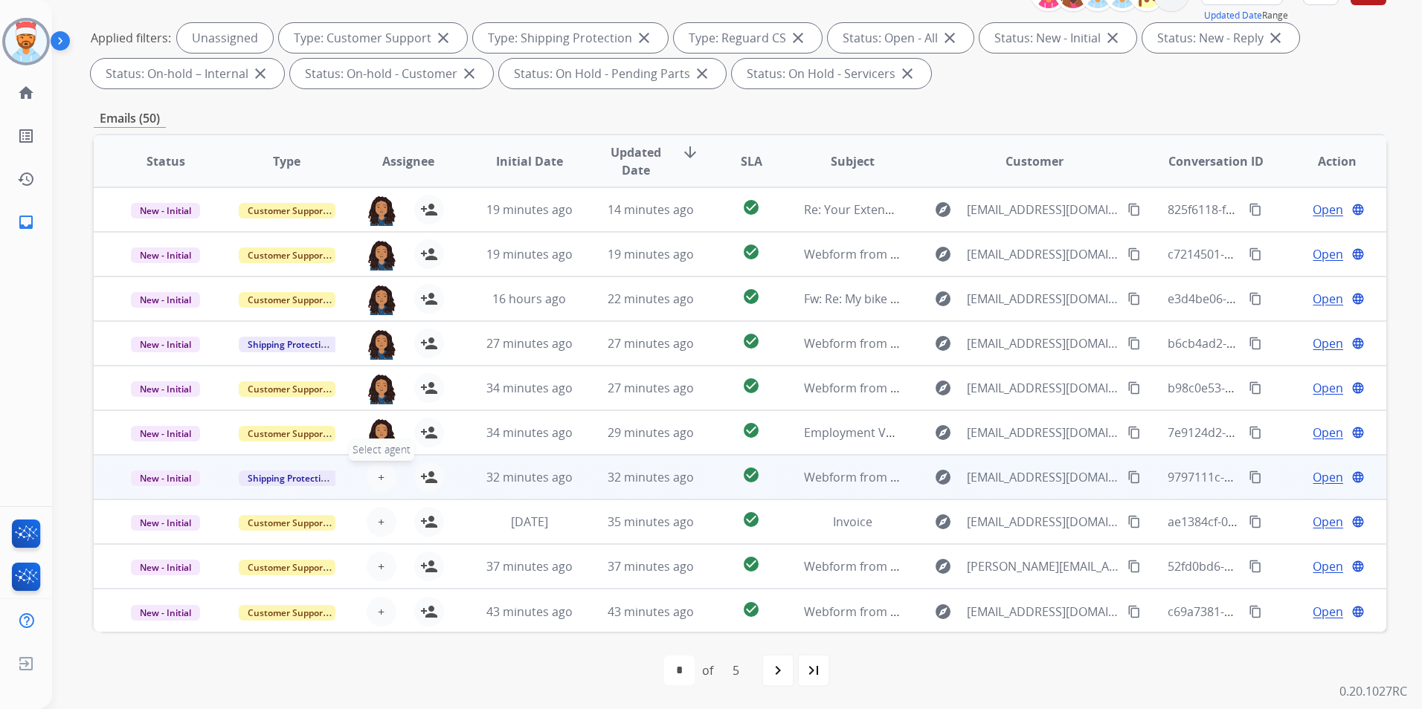
click at [378, 476] on span "+" at bounding box center [381, 478] width 7 height 18
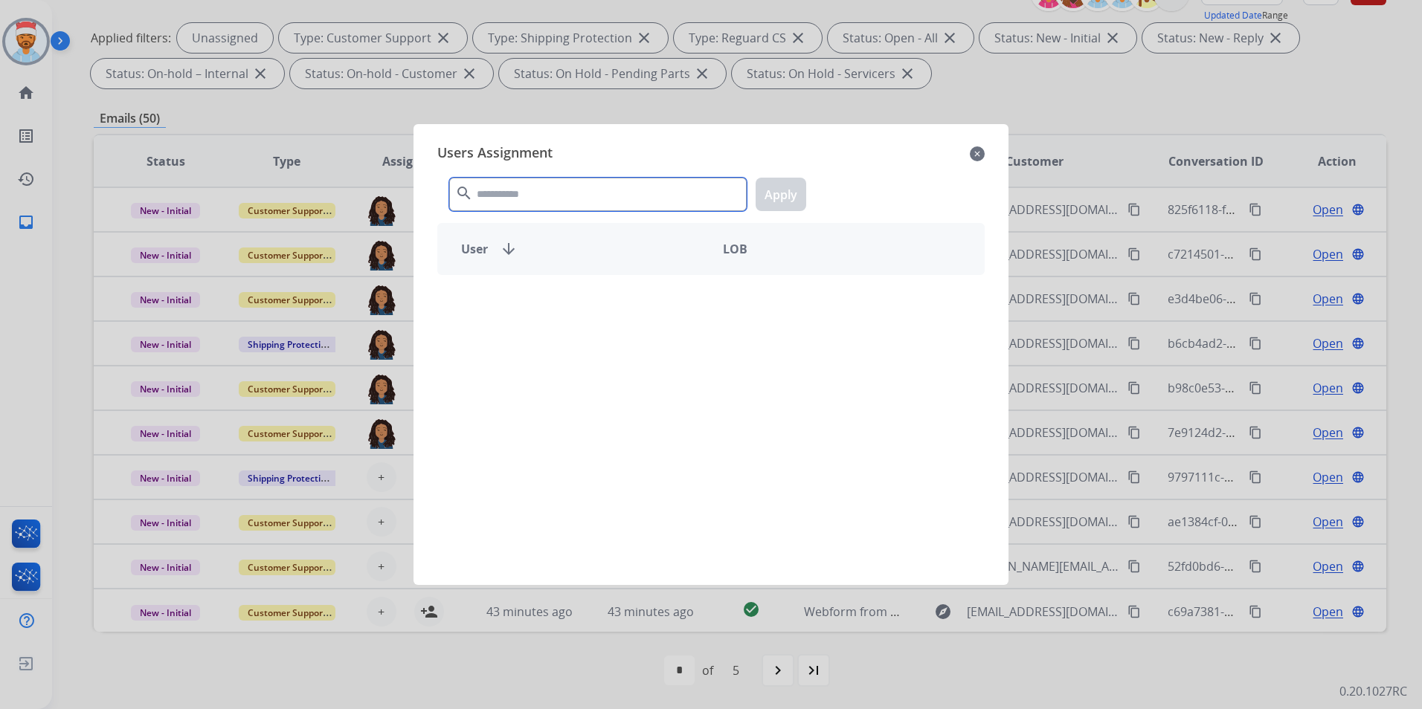
click at [547, 198] on input "text" at bounding box center [597, 194] width 297 height 33
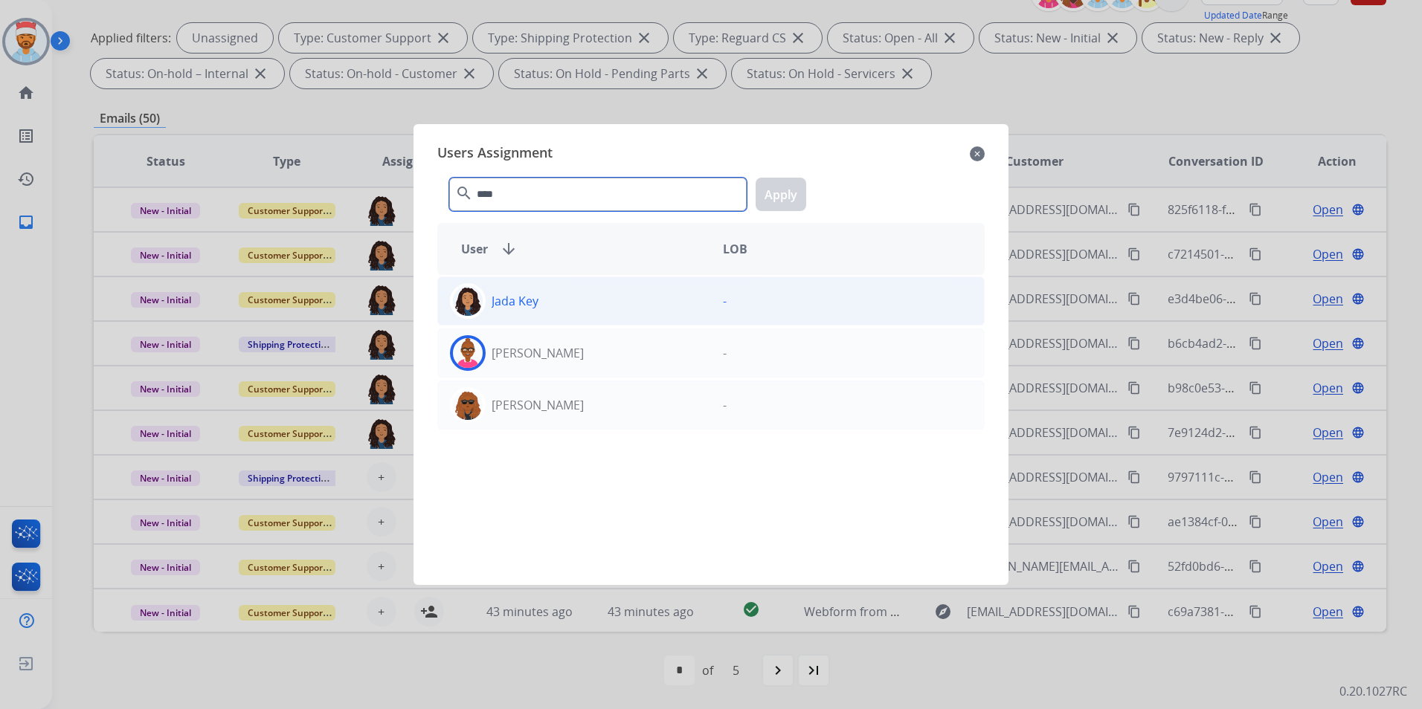
type input "****"
click at [541, 302] on div "Jada Key" at bounding box center [574, 301] width 273 height 36
click at [776, 192] on button "Apply" at bounding box center [781, 194] width 51 height 33
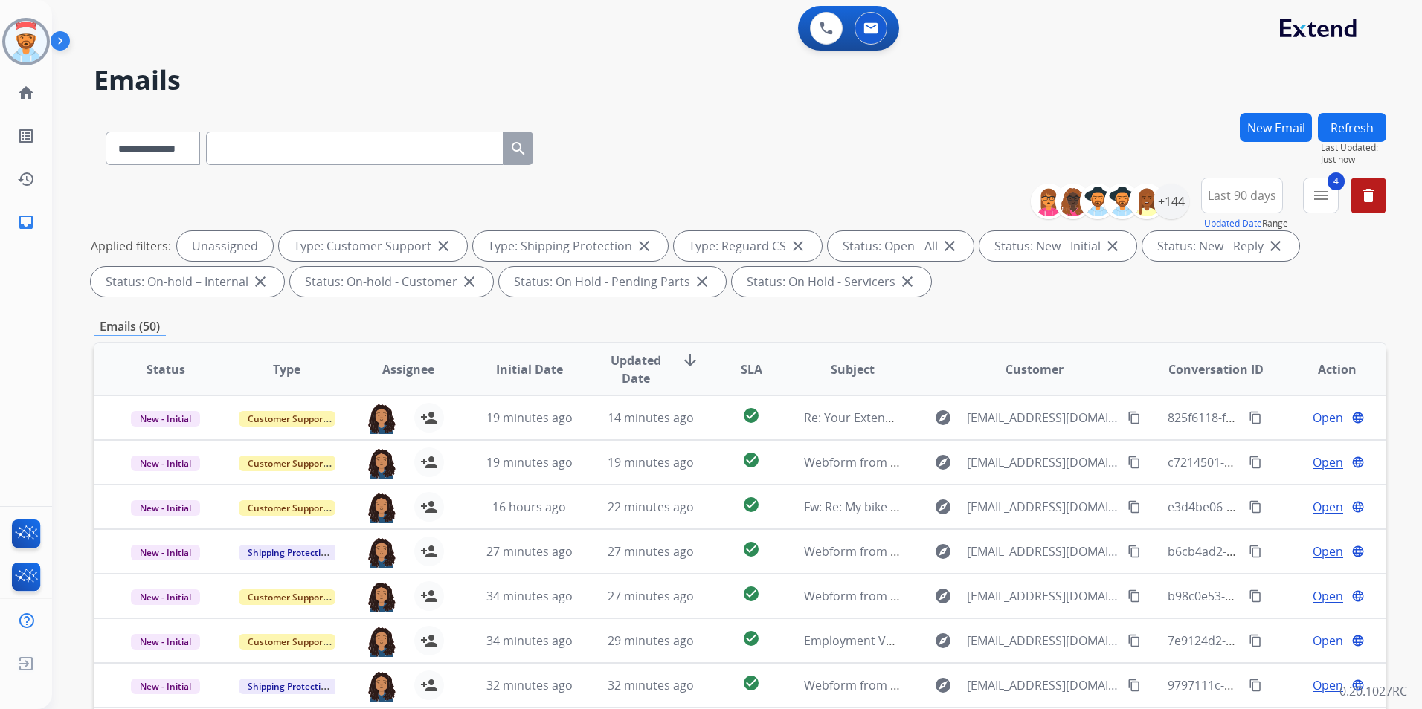
click at [1377, 126] on button "Refresh" at bounding box center [1352, 127] width 68 height 29
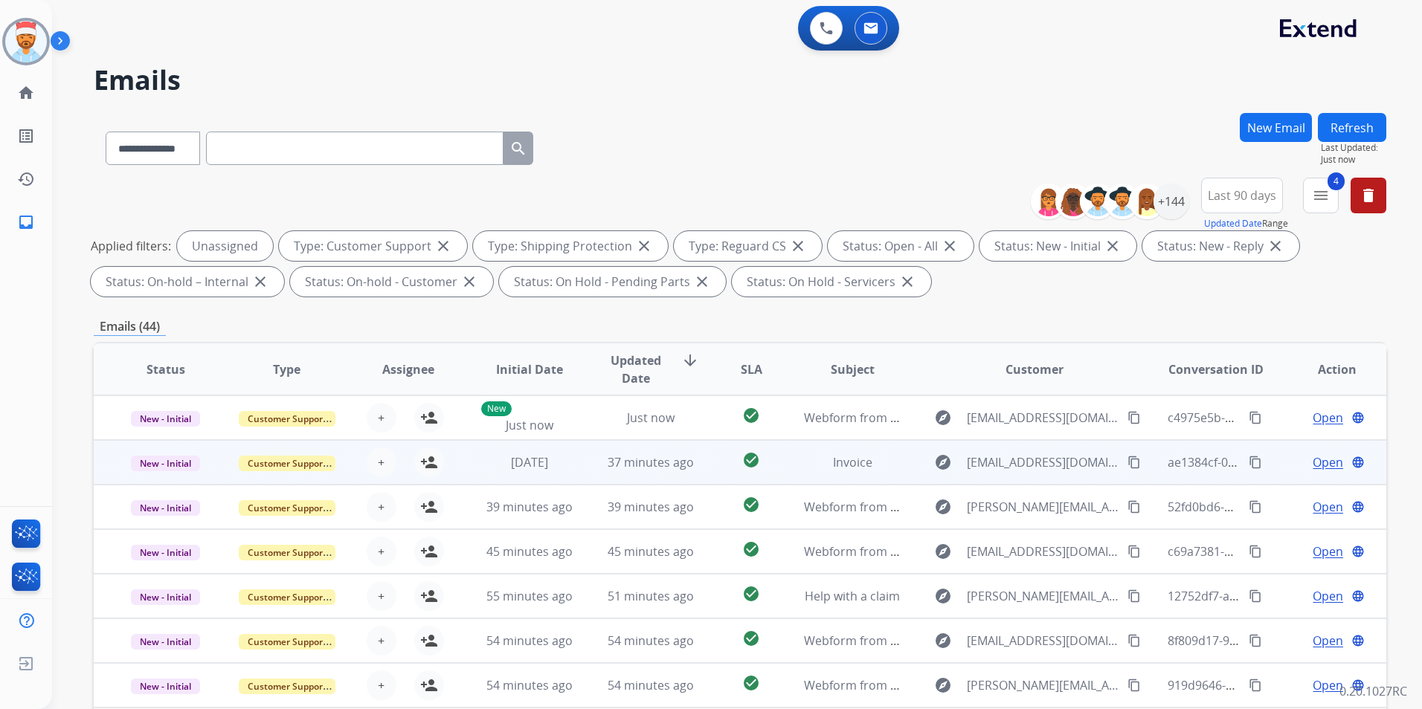
scroll to position [1, 0]
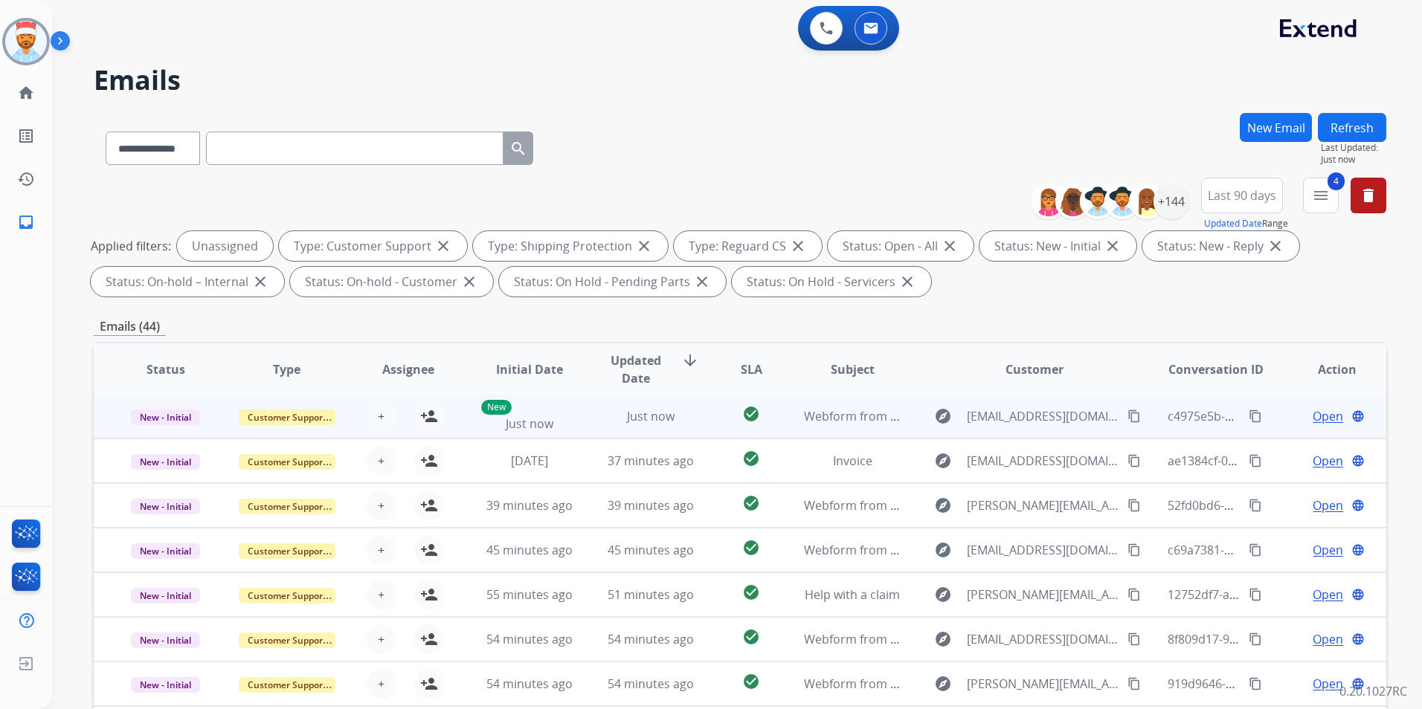
click at [361, 422] on div "+ Select agent person_add Assign to Me" at bounding box center [396, 417] width 95 height 30
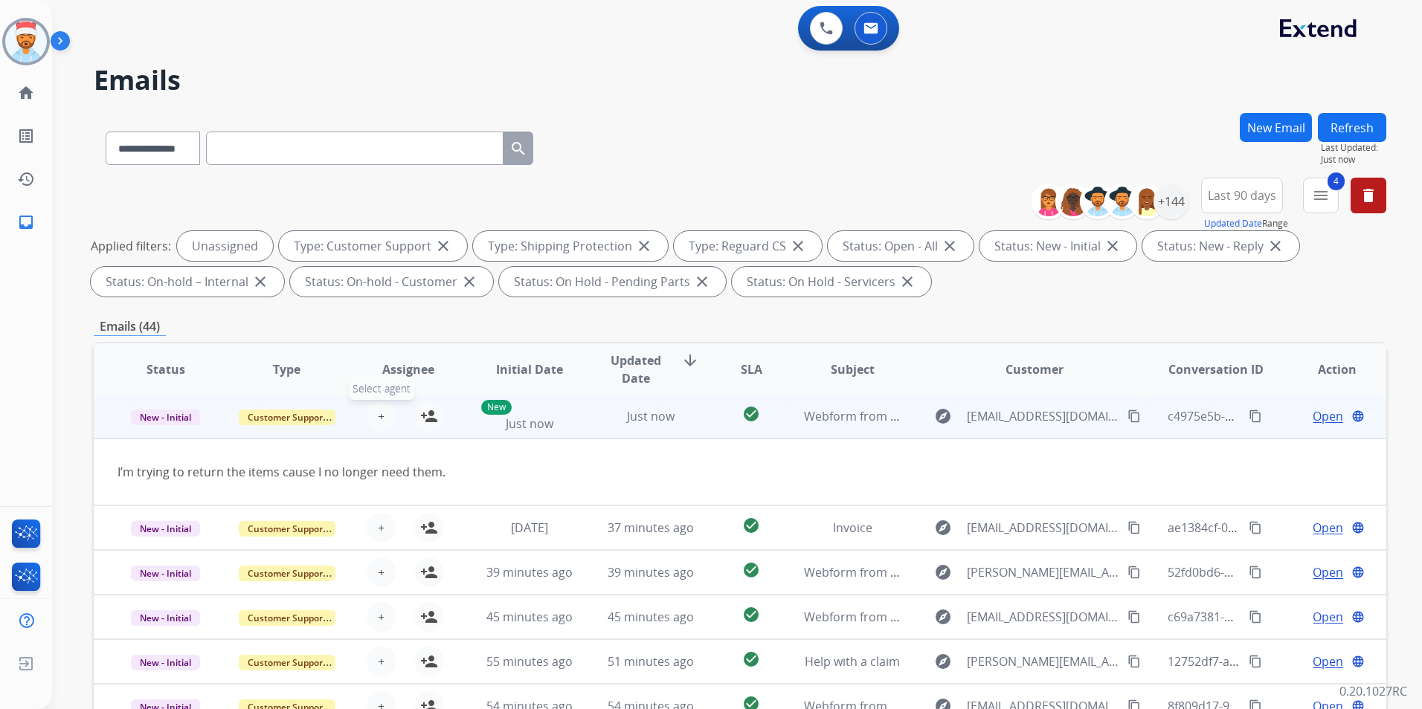
scroll to position [0, 0]
click at [382, 415] on button "+ Select agent" at bounding box center [382, 418] width 30 height 30
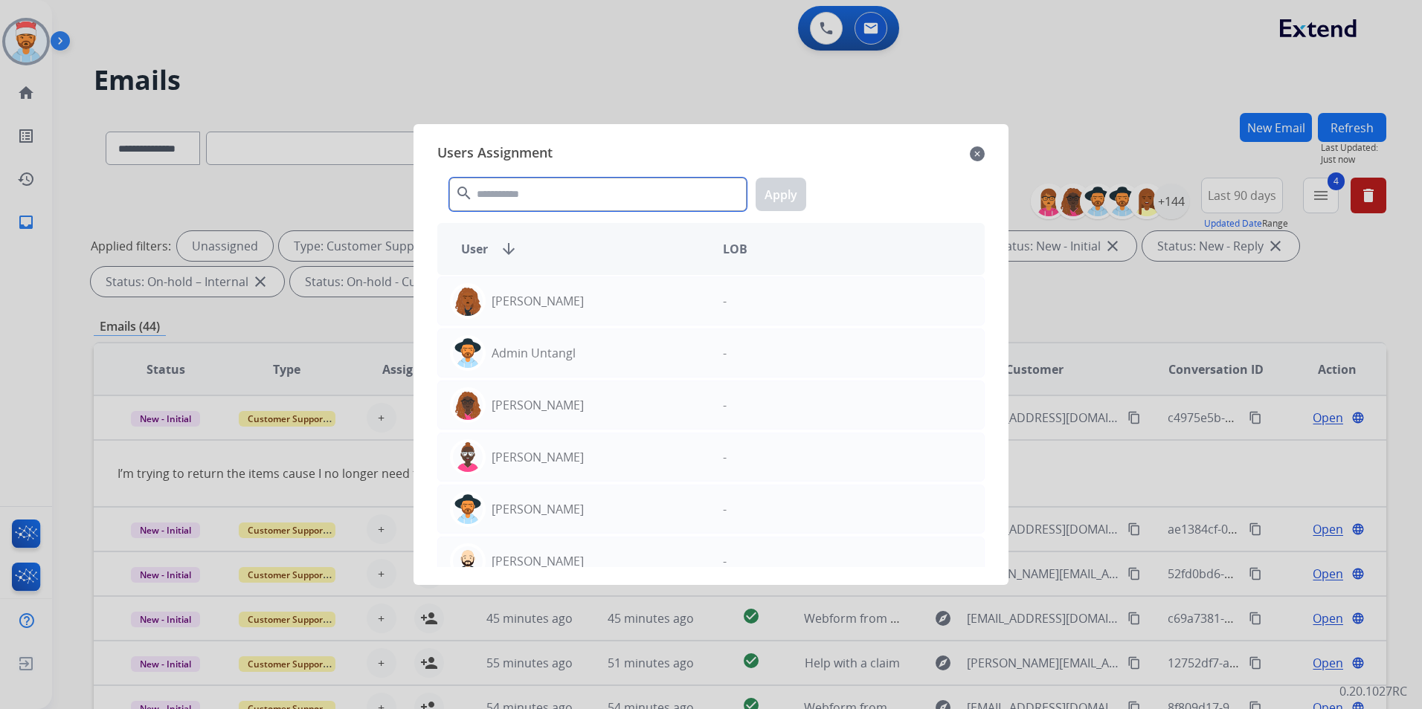
drag, startPoint x: 524, startPoint y: 204, endPoint x: 501, endPoint y: 207, distance: 22.6
click at [523, 204] on input "text" at bounding box center [597, 194] width 297 height 33
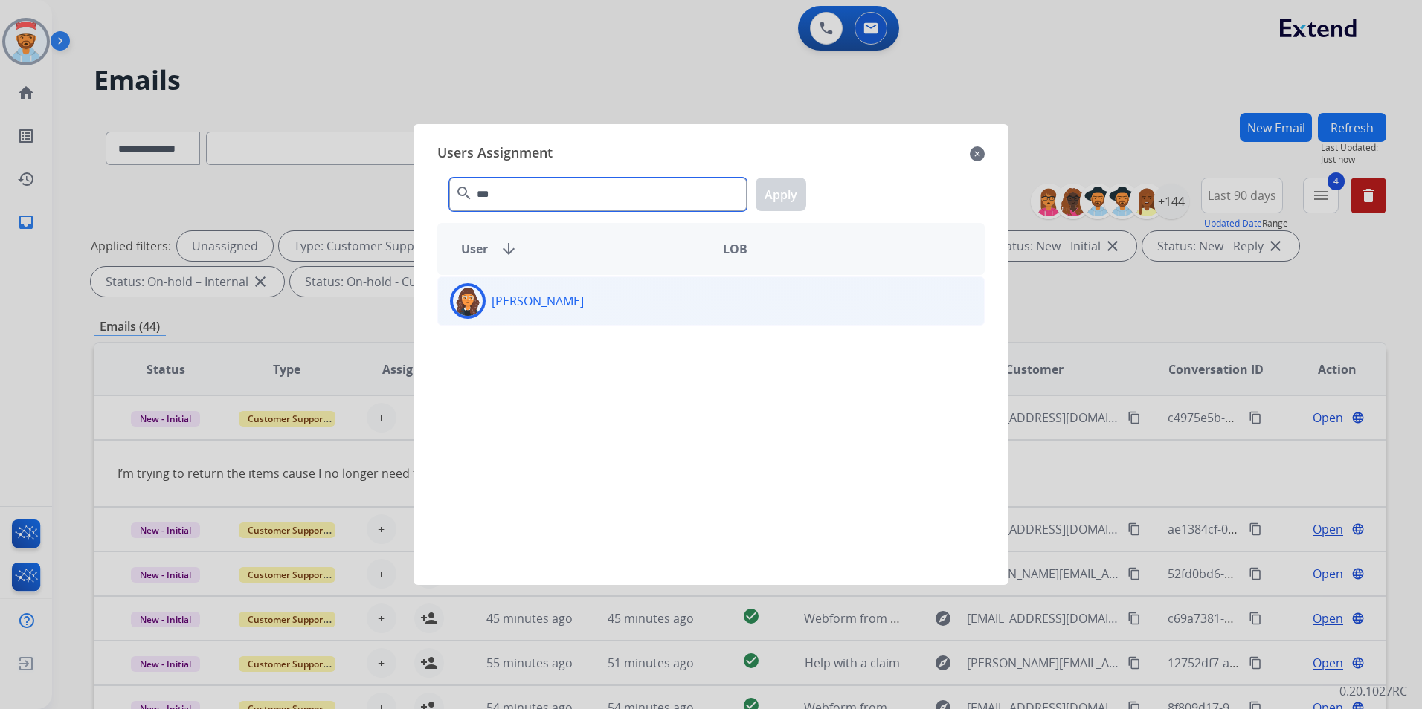
type input "***"
click at [479, 304] on img at bounding box center [468, 301] width 30 height 30
click at [779, 194] on button "Apply" at bounding box center [781, 194] width 51 height 33
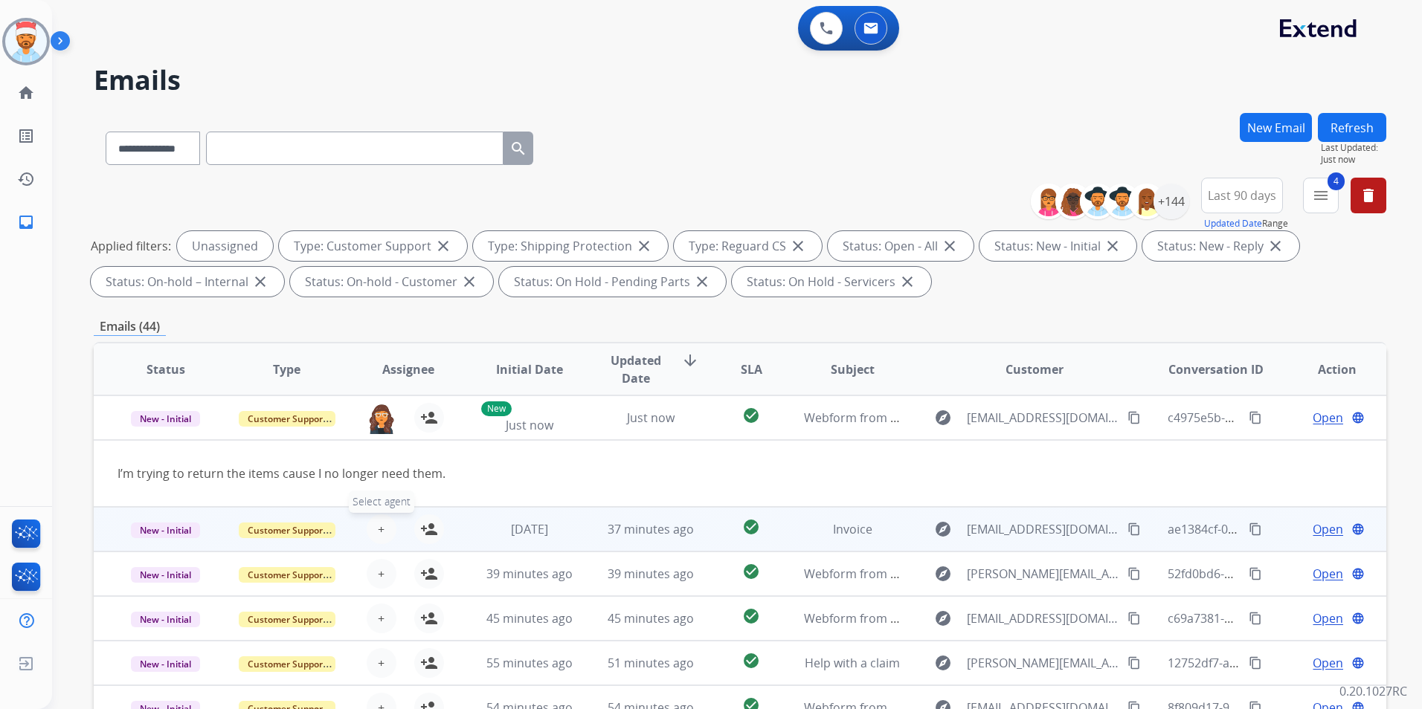
click at [373, 531] on button "+ Select agent" at bounding box center [382, 530] width 30 height 30
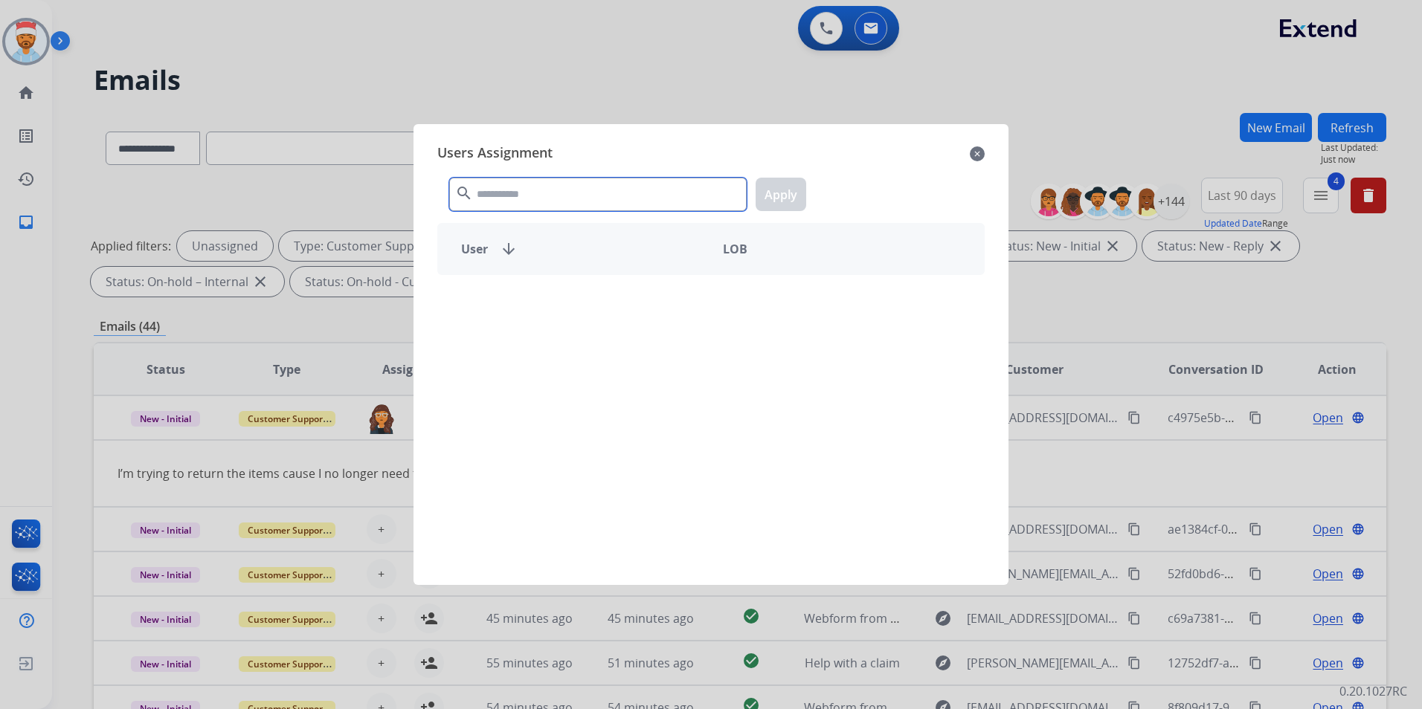
click at [524, 204] on input "text" at bounding box center [597, 194] width 297 height 33
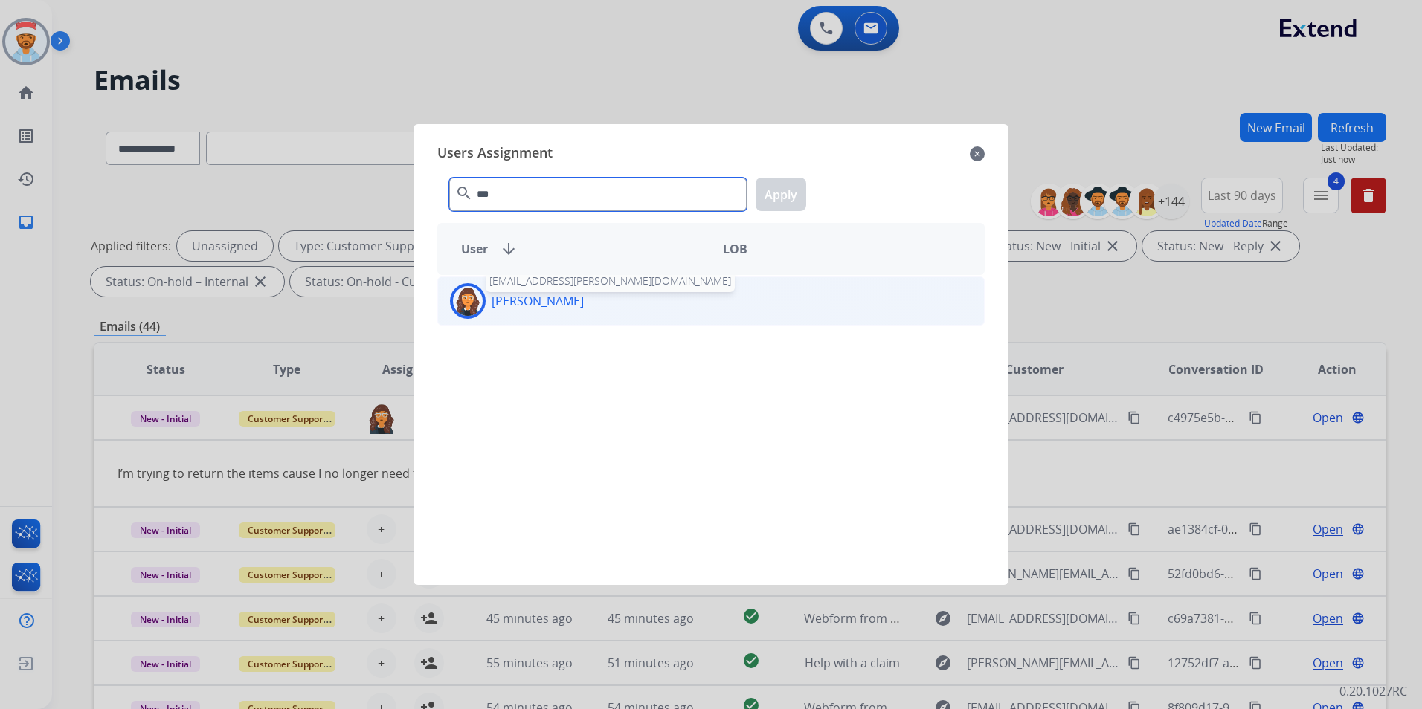
type input "***"
click at [527, 296] on p "[PERSON_NAME]" at bounding box center [538, 301] width 92 height 18
click at [772, 197] on button "Apply" at bounding box center [781, 194] width 51 height 33
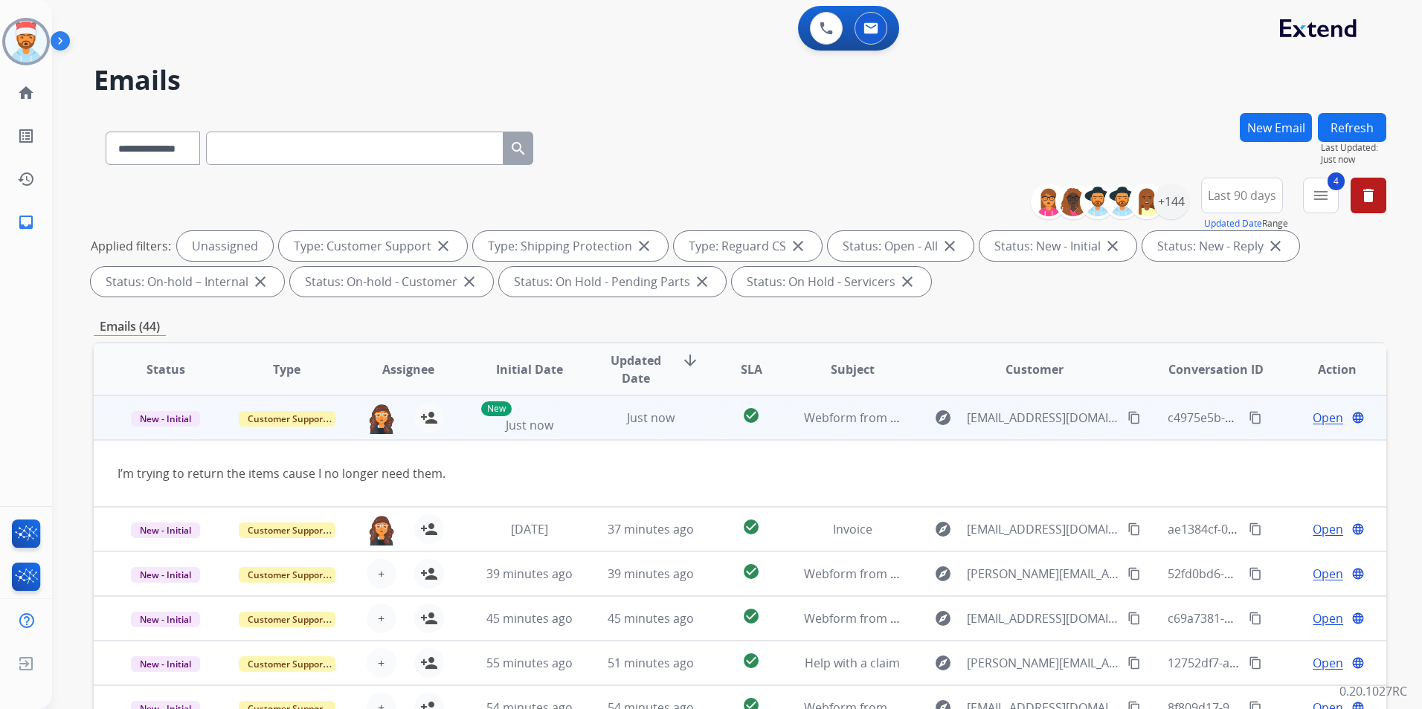
click at [579, 412] on td "Just now" at bounding box center [639, 418] width 121 height 45
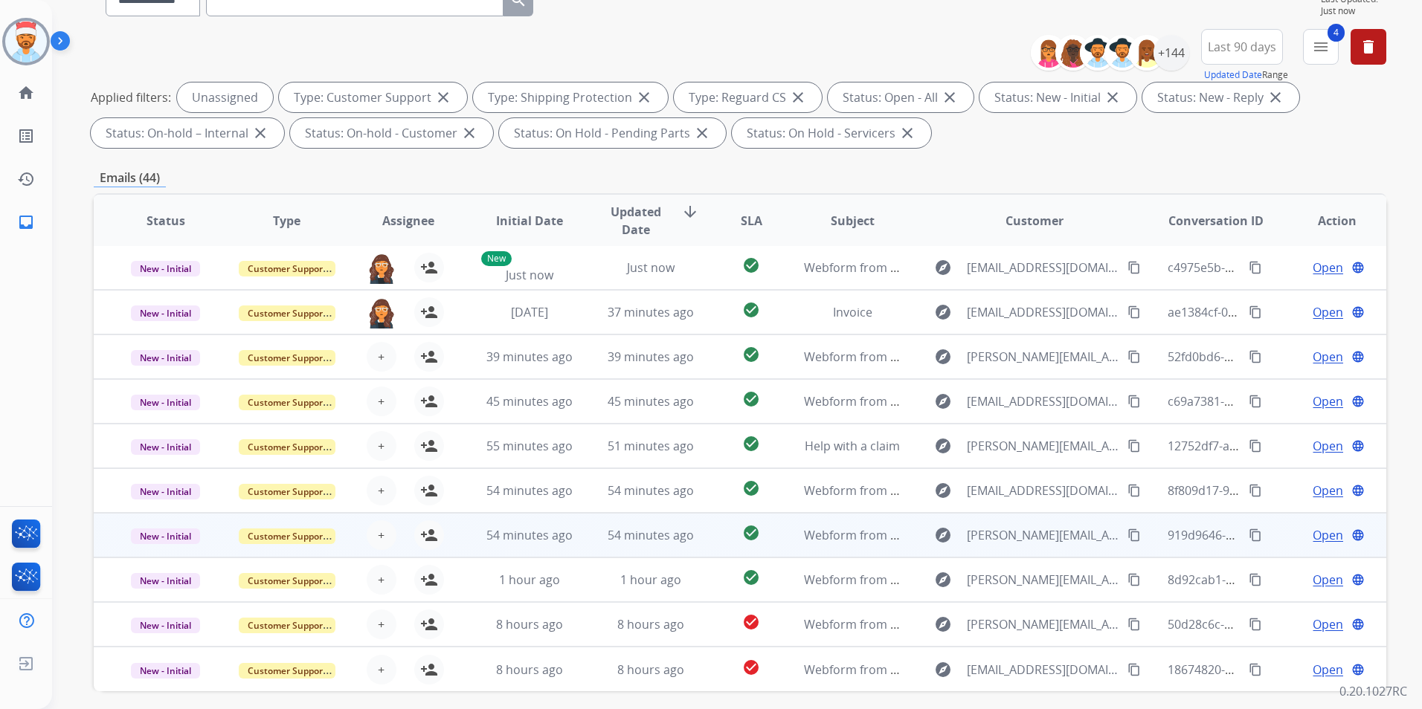
scroll to position [208, 0]
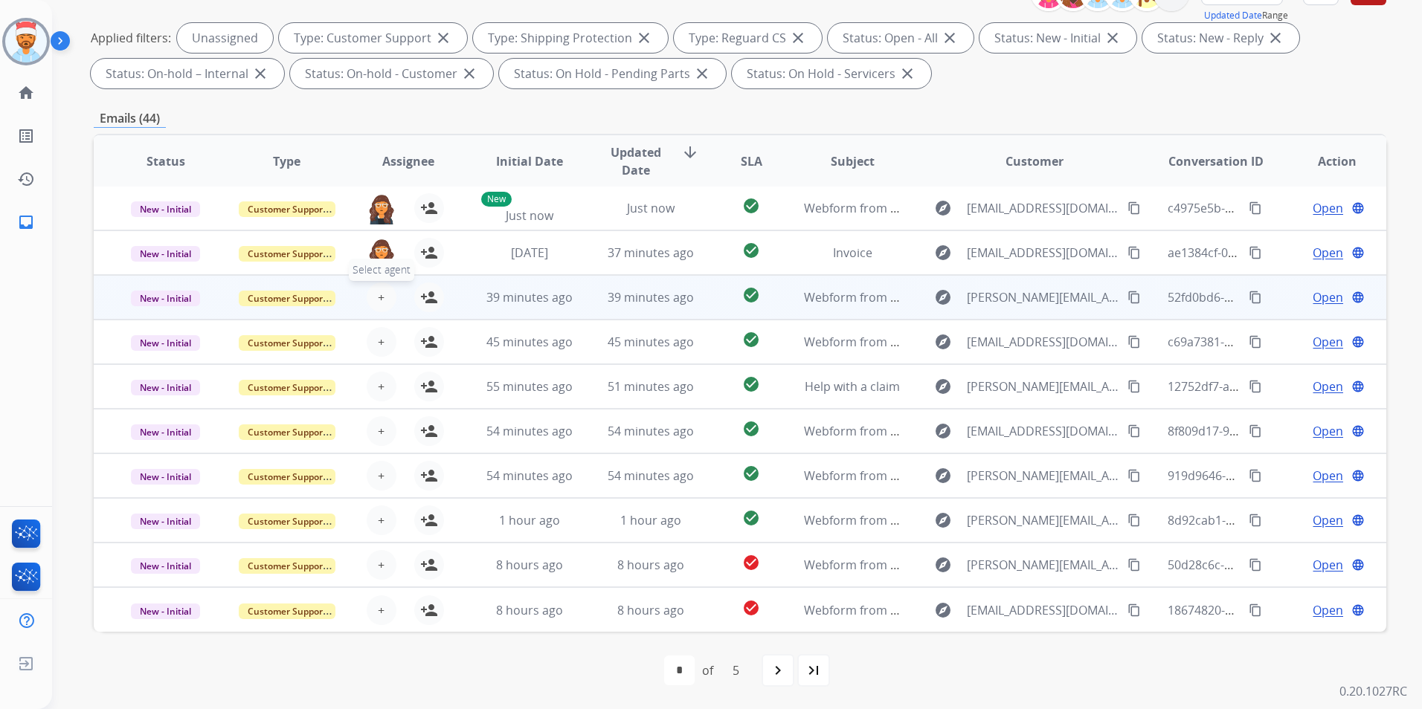
click at [383, 297] on button "+ Select agent" at bounding box center [382, 298] width 30 height 30
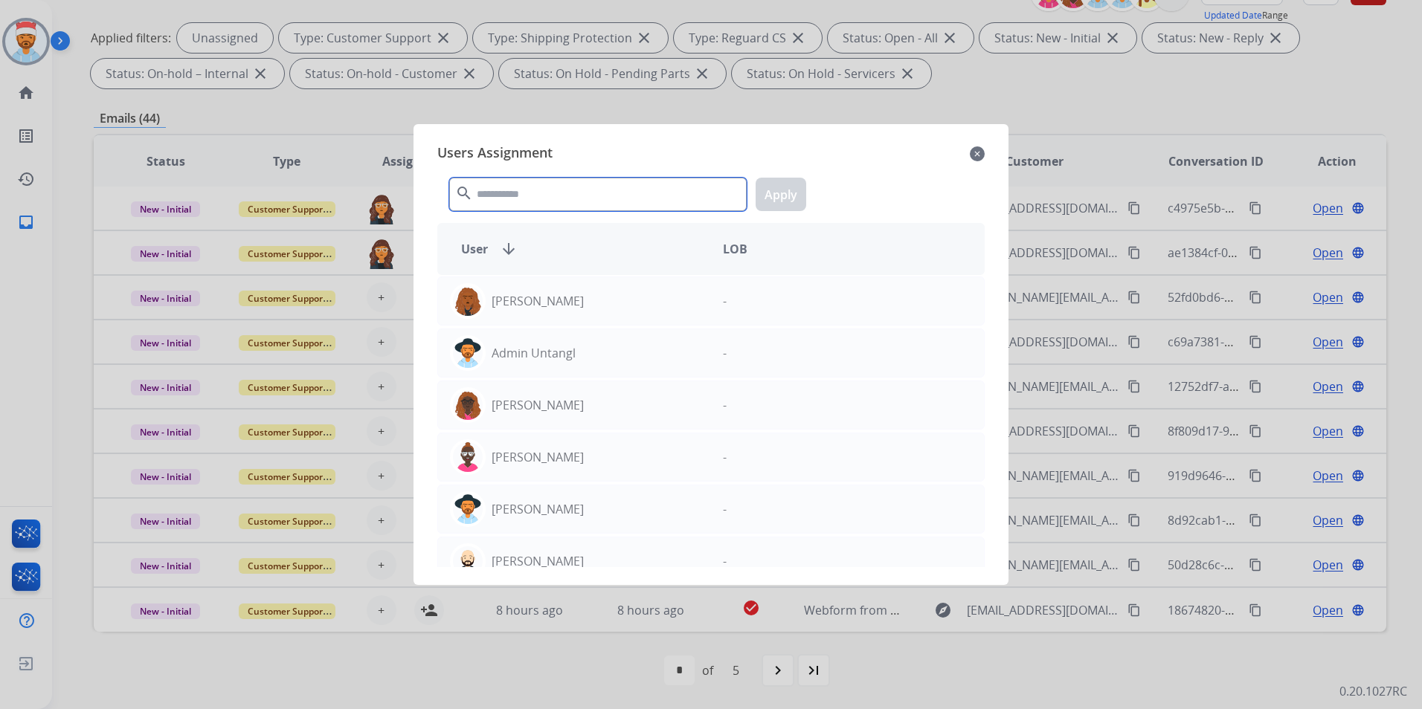
click at [585, 202] on input "text" at bounding box center [597, 194] width 297 height 33
type input "*"
click at [558, 204] on input "text" at bounding box center [597, 194] width 297 height 33
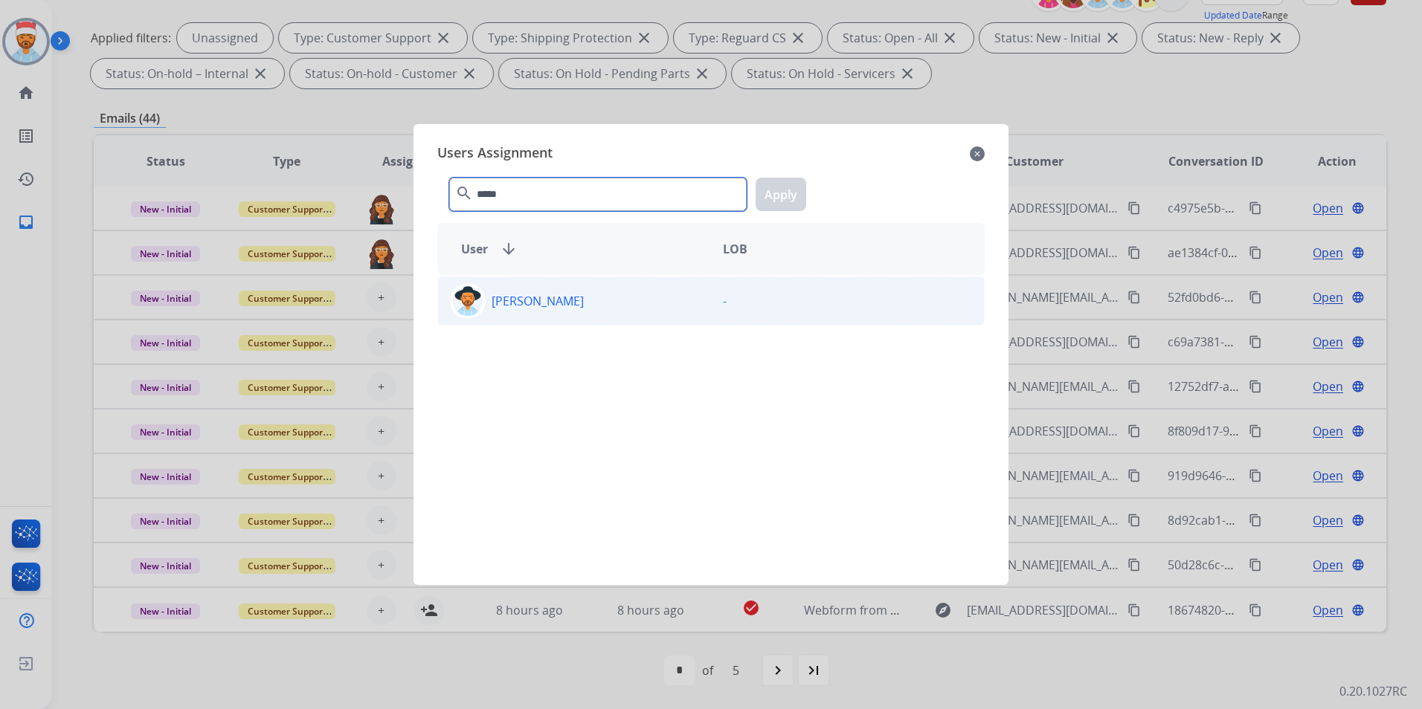
type input "*****"
drag, startPoint x: 553, startPoint y: 307, endPoint x: 569, endPoint y: 298, distance: 18.0
click at [553, 306] on p "[PERSON_NAME]" at bounding box center [538, 301] width 92 height 18
click at [772, 199] on button "Apply" at bounding box center [781, 194] width 51 height 33
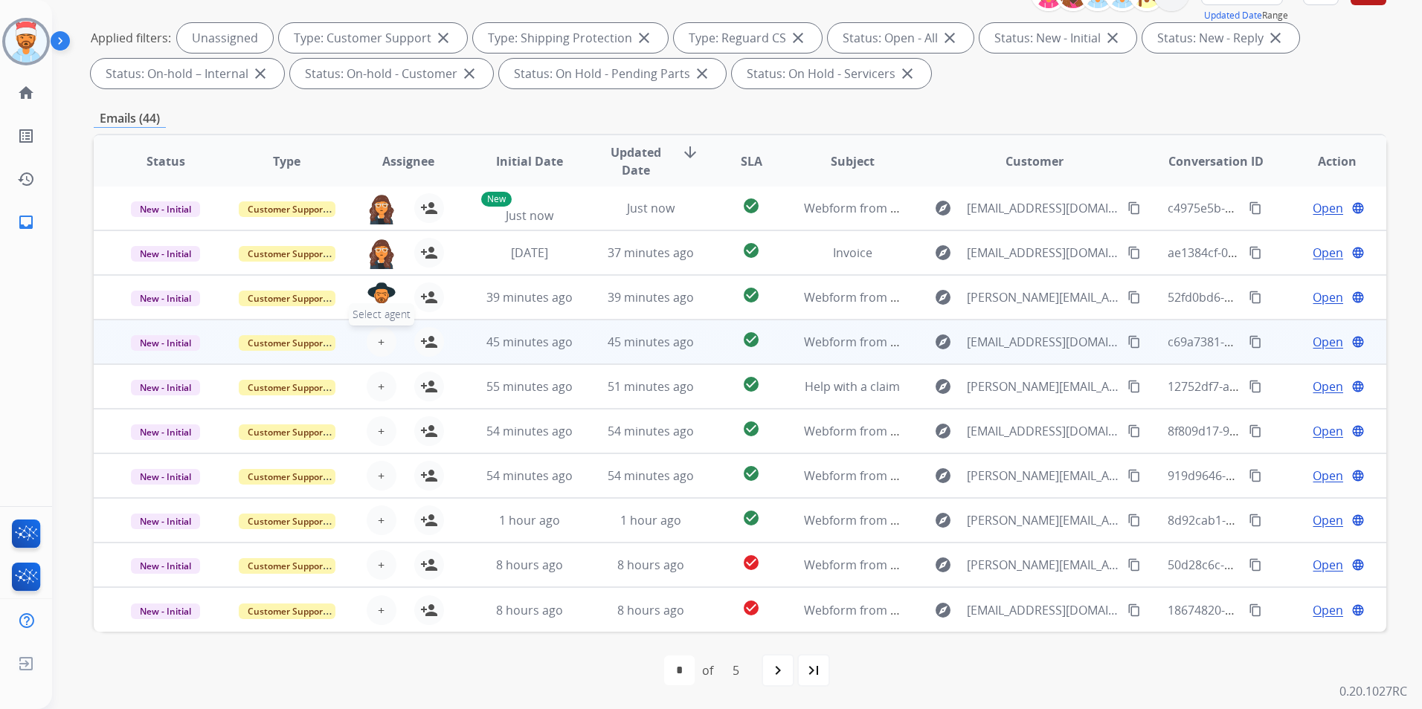
click at [380, 352] on button "+ Select agent" at bounding box center [382, 342] width 30 height 30
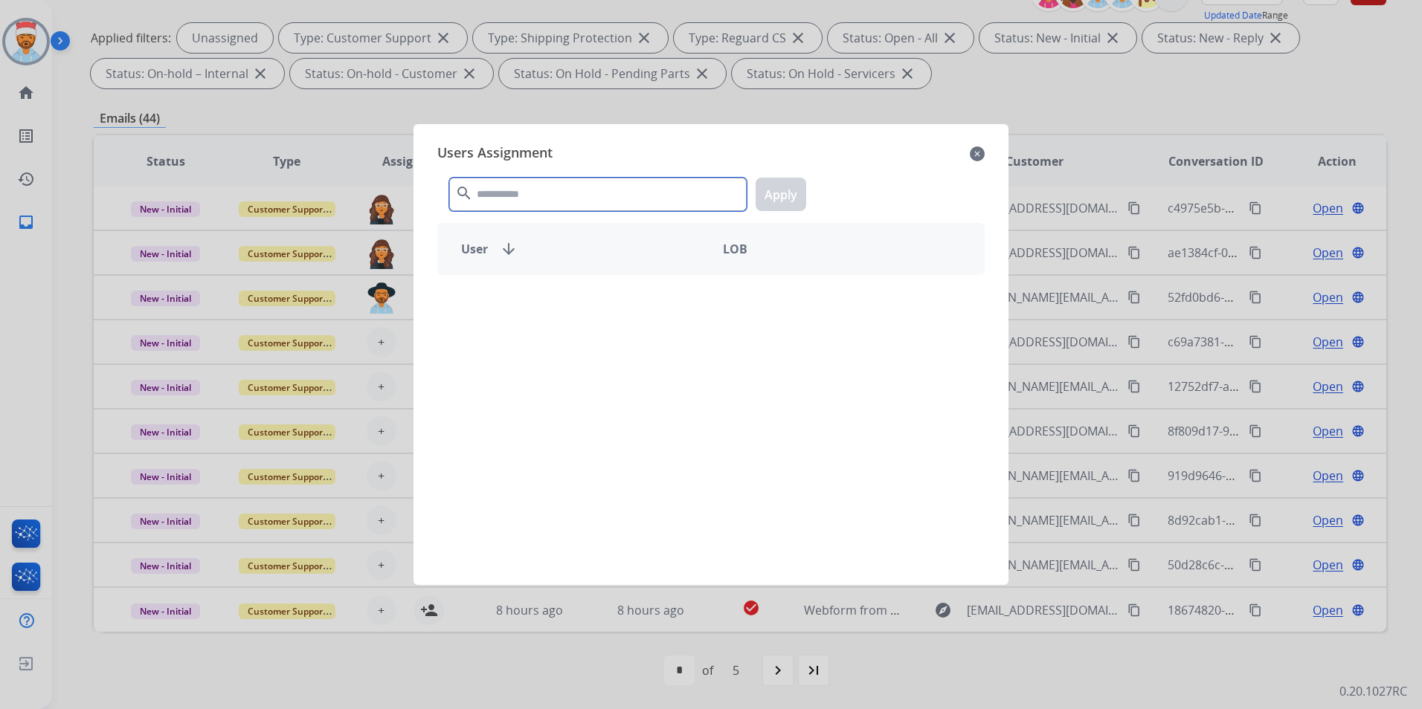
click at [526, 191] on input "text" at bounding box center [597, 194] width 297 height 33
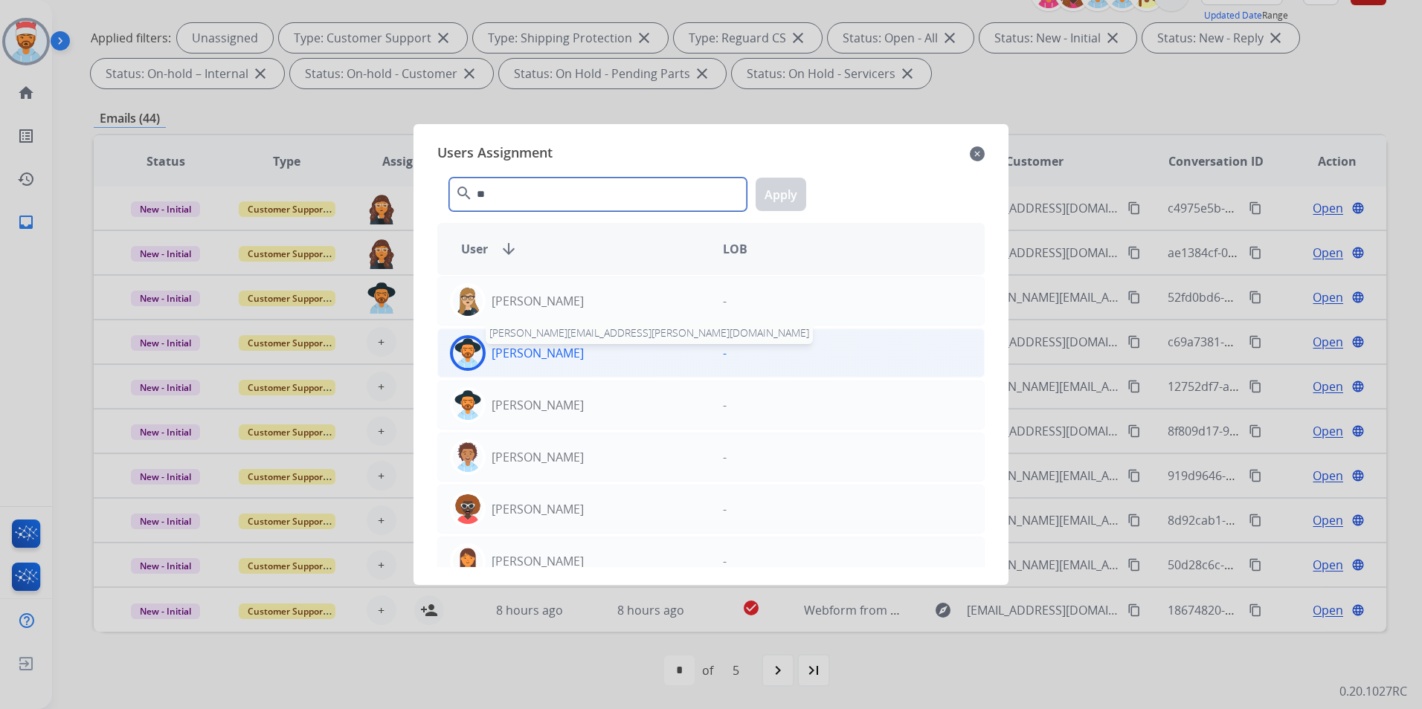
type input "**"
click at [536, 351] on p "[PERSON_NAME]" at bounding box center [538, 353] width 92 height 18
drag, startPoint x: 785, startPoint y: 190, endPoint x: 765, endPoint y: 198, distance: 21.7
click at [786, 190] on button "Apply" at bounding box center [781, 194] width 51 height 33
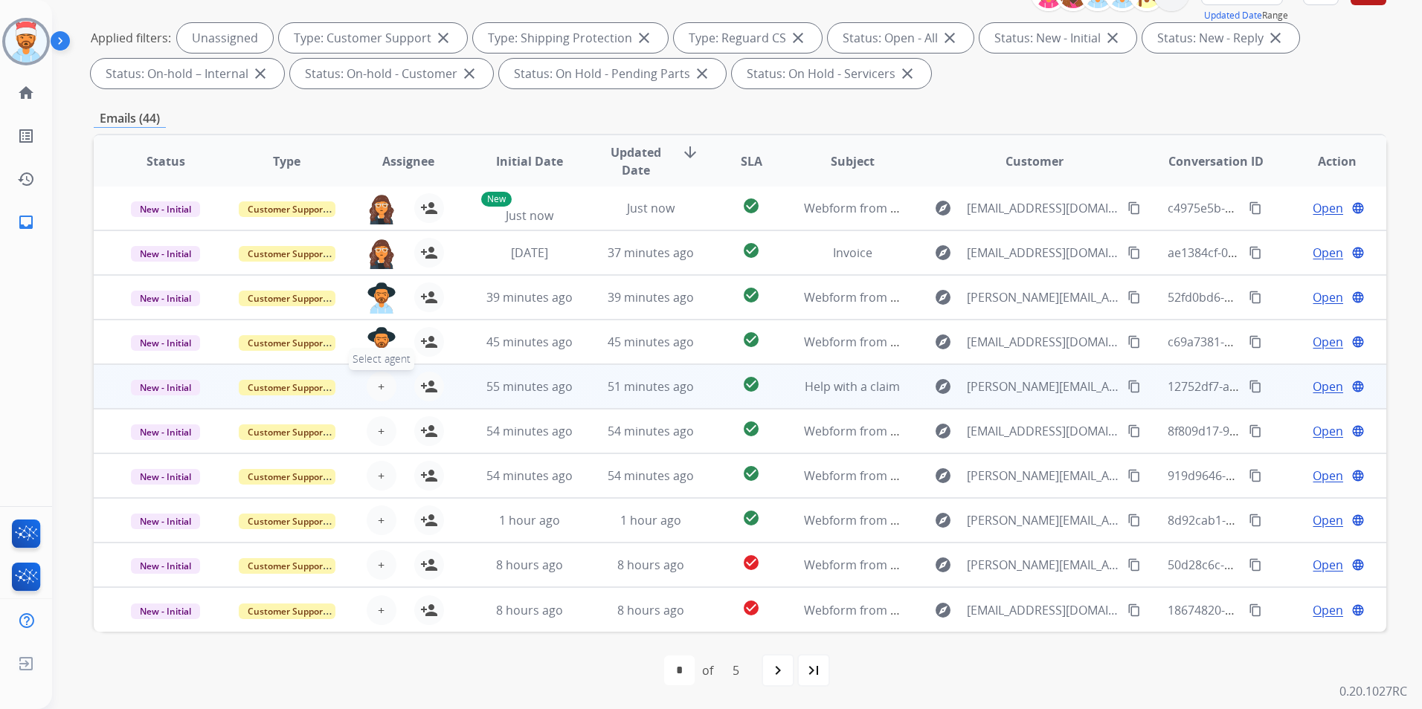
click at [378, 390] on span "+" at bounding box center [381, 387] width 7 height 18
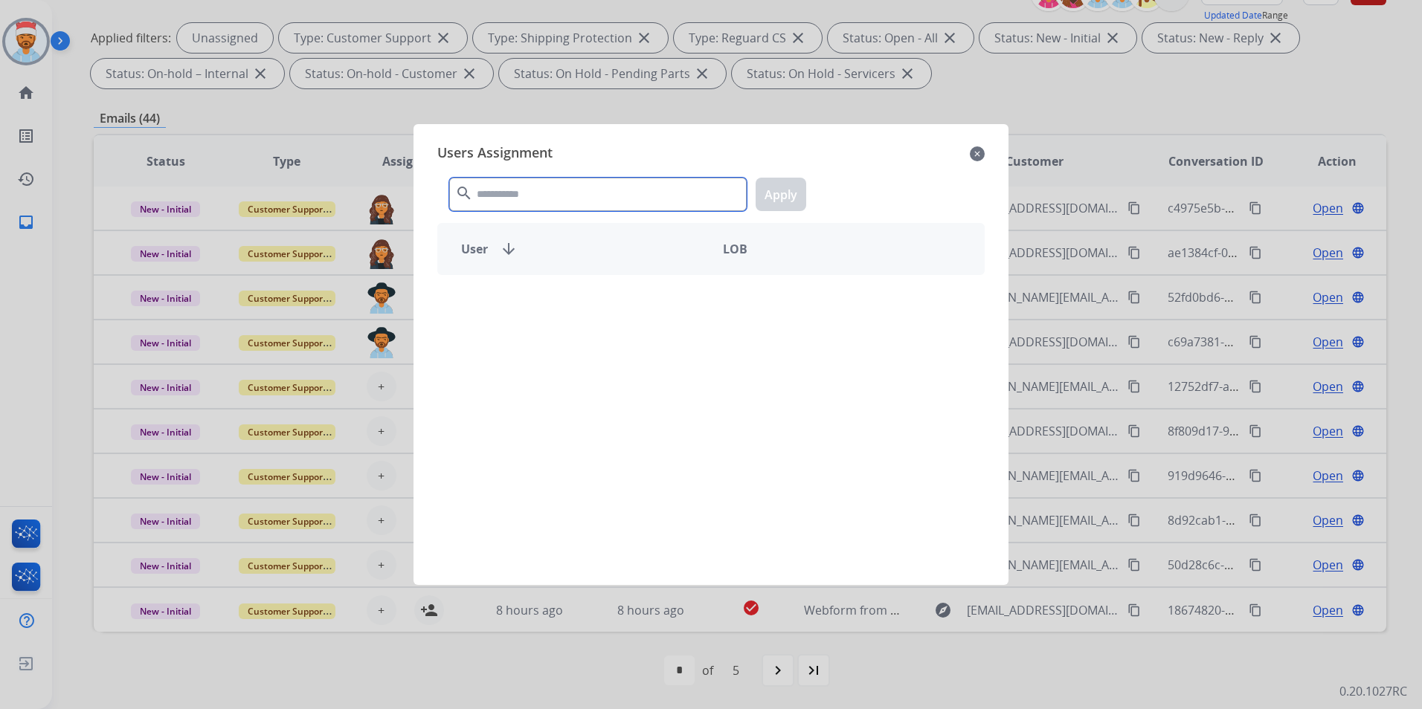
click at [518, 196] on input "text" at bounding box center [597, 194] width 297 height 33
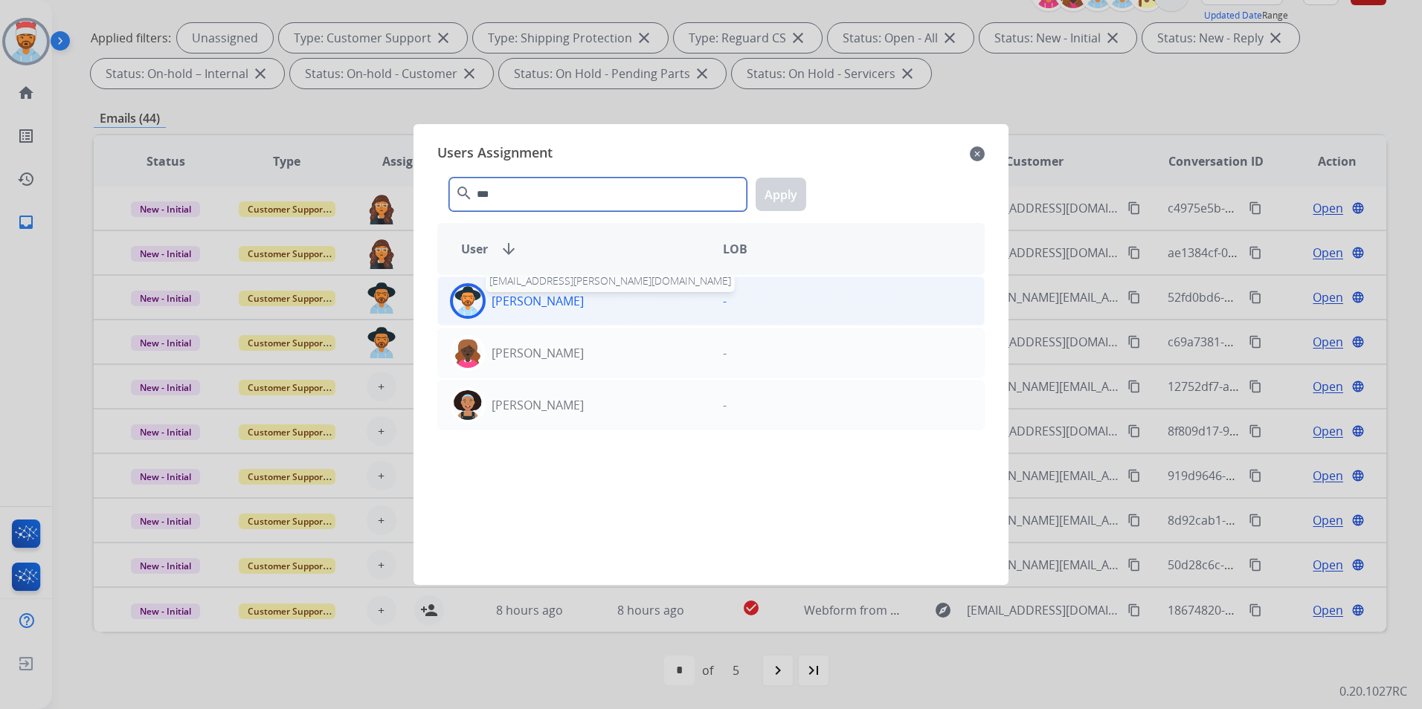
type input "***"
click at [556, 304] on p "[PERSON_NAME]" at bounding box center [538, 301] width 92 height 18
drag, startPoint x: 792, startPoint y: 202, endPoint x: 763, endPoint y: 222, distance: 35.3
click at [788, 202] on button "Apply" at bounding box center [781, 194] width 51 height 33
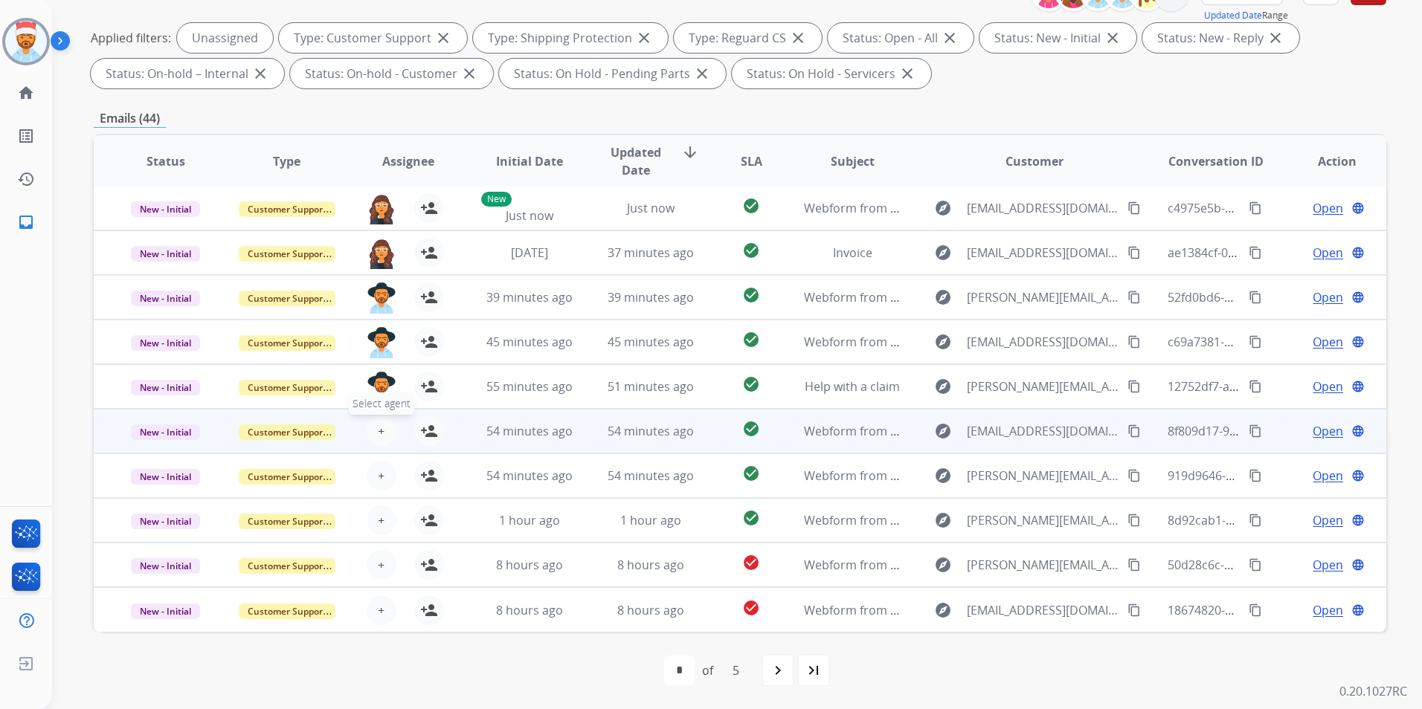
click at [389, 429] on button "+ Select agent" at bounding box center [382, 431] width 30 height 30
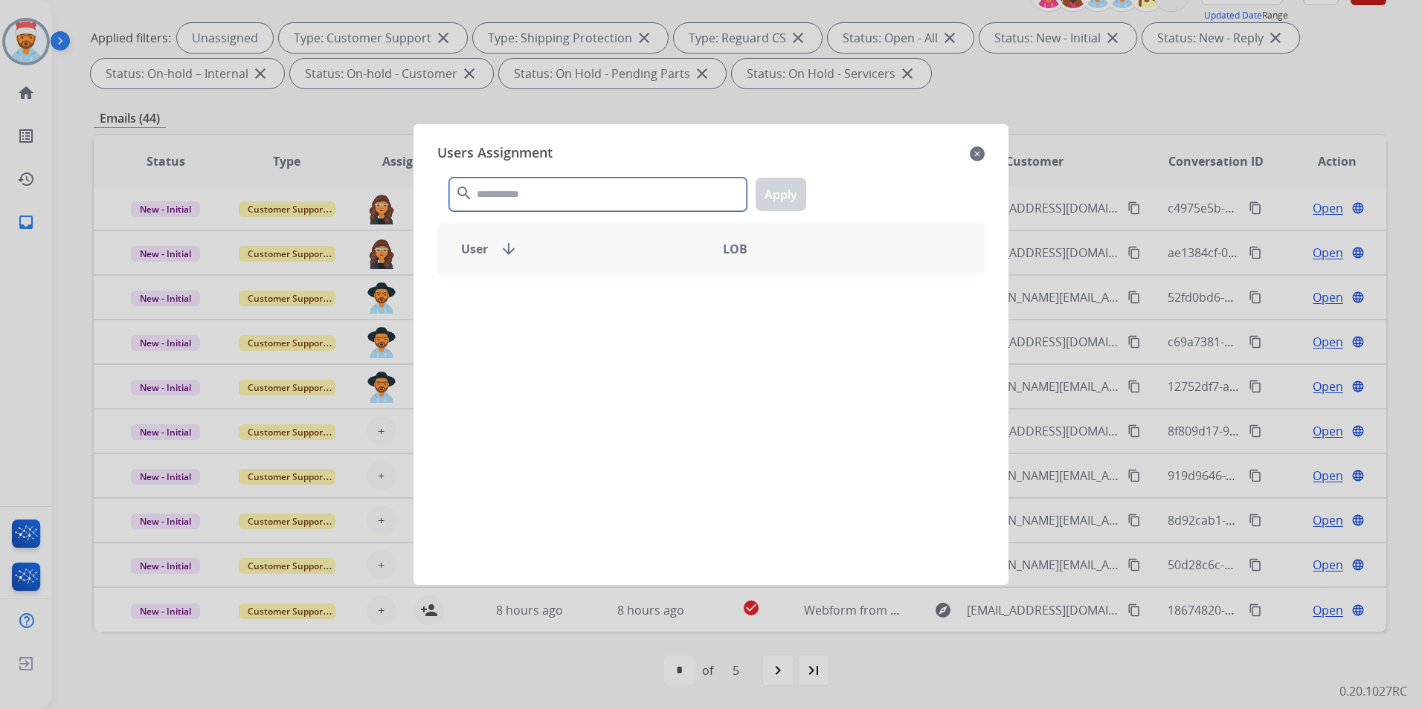
click at [579, 202] on input "text" at bounding box center [597, 194] width 297 height 33
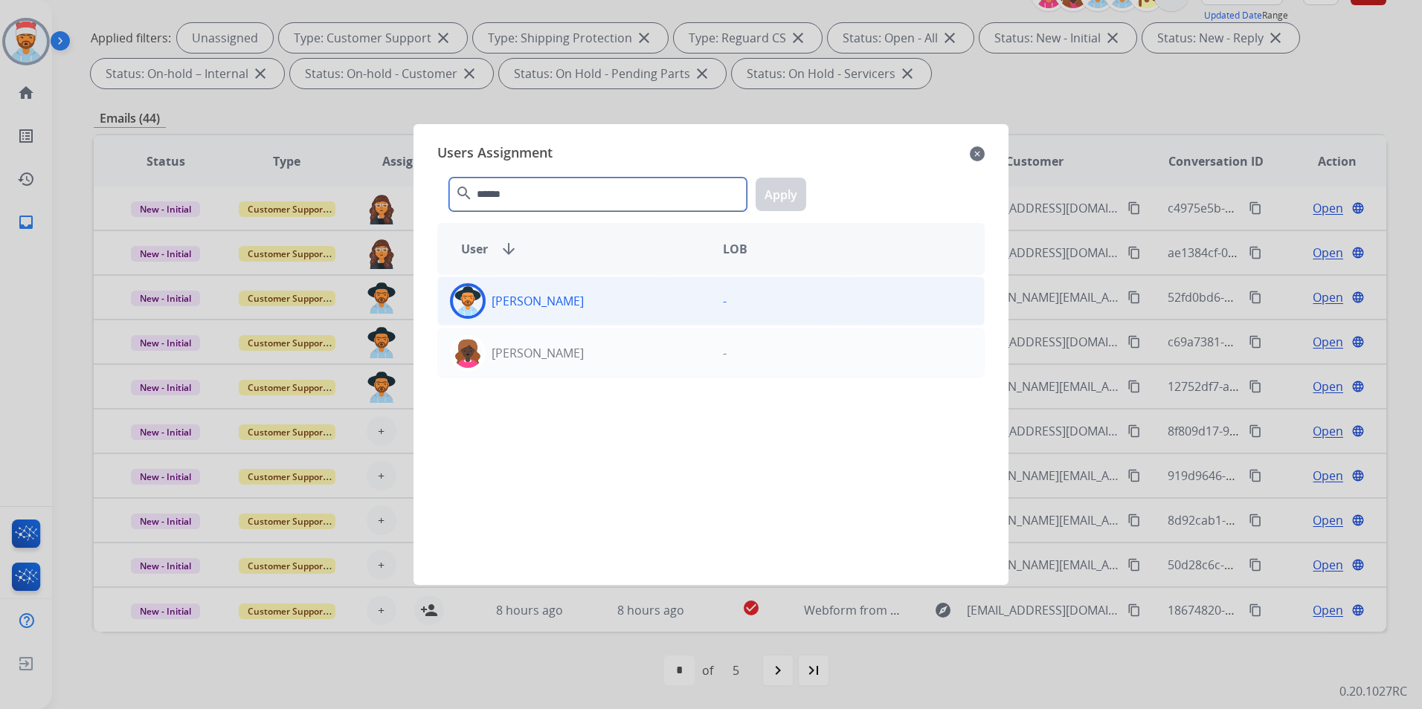
type input "******"
click at [524, 295] on p "[PERSON_NAME]" at bounding box center [538, 301] width 92 height 18
click at [799, 190] on button "Apply" at bounding box center [781, 194] width 51 height 33
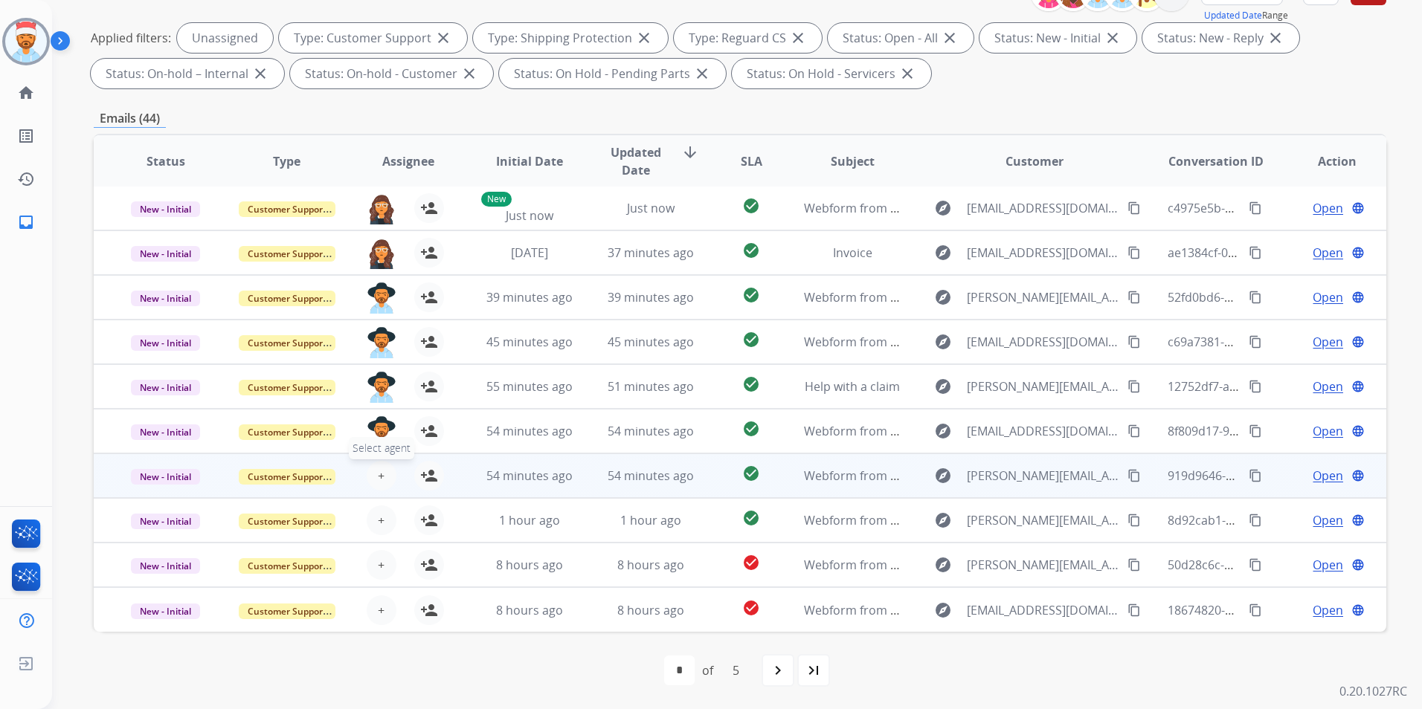
click at [375, 474] on button "+ Select agent" at bounding box center [382, 476] width 30 height 30
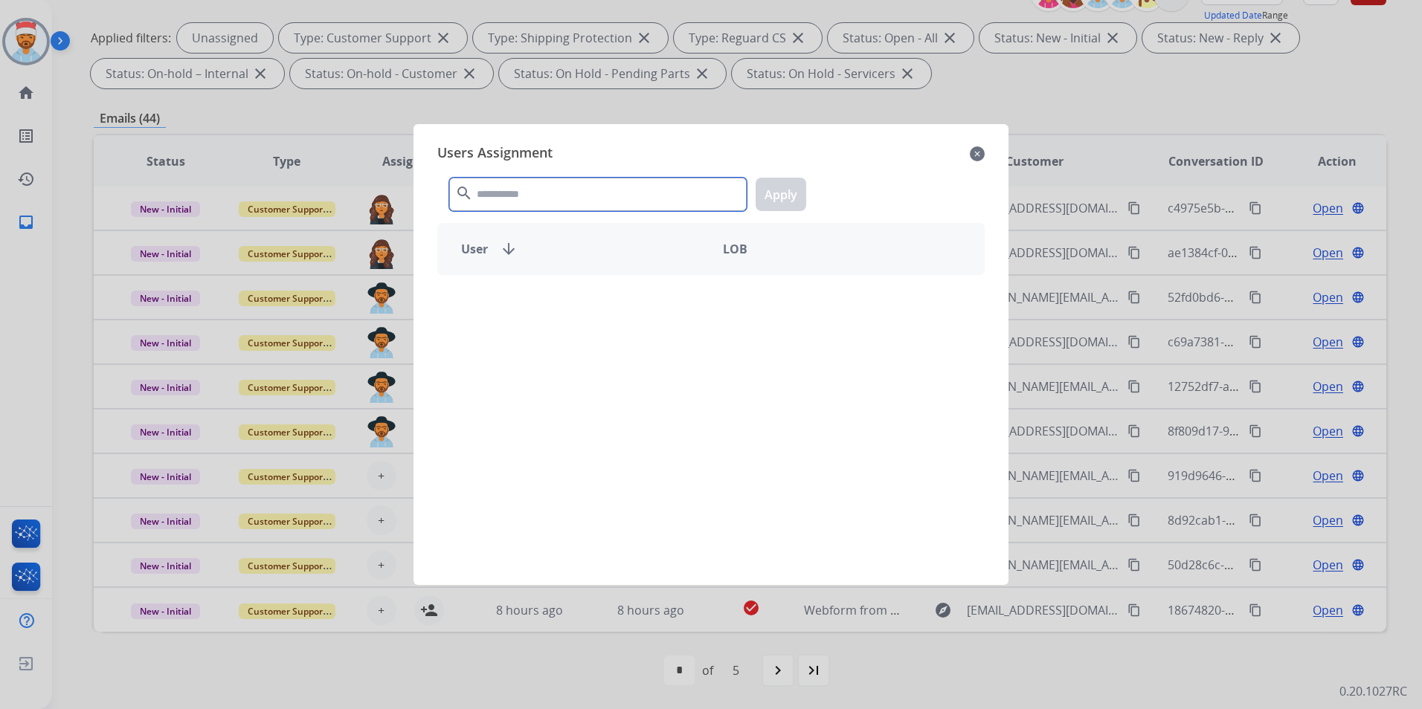
click at [537, 193] on input "text" at bounding box center [597, 194] width 297 height 33
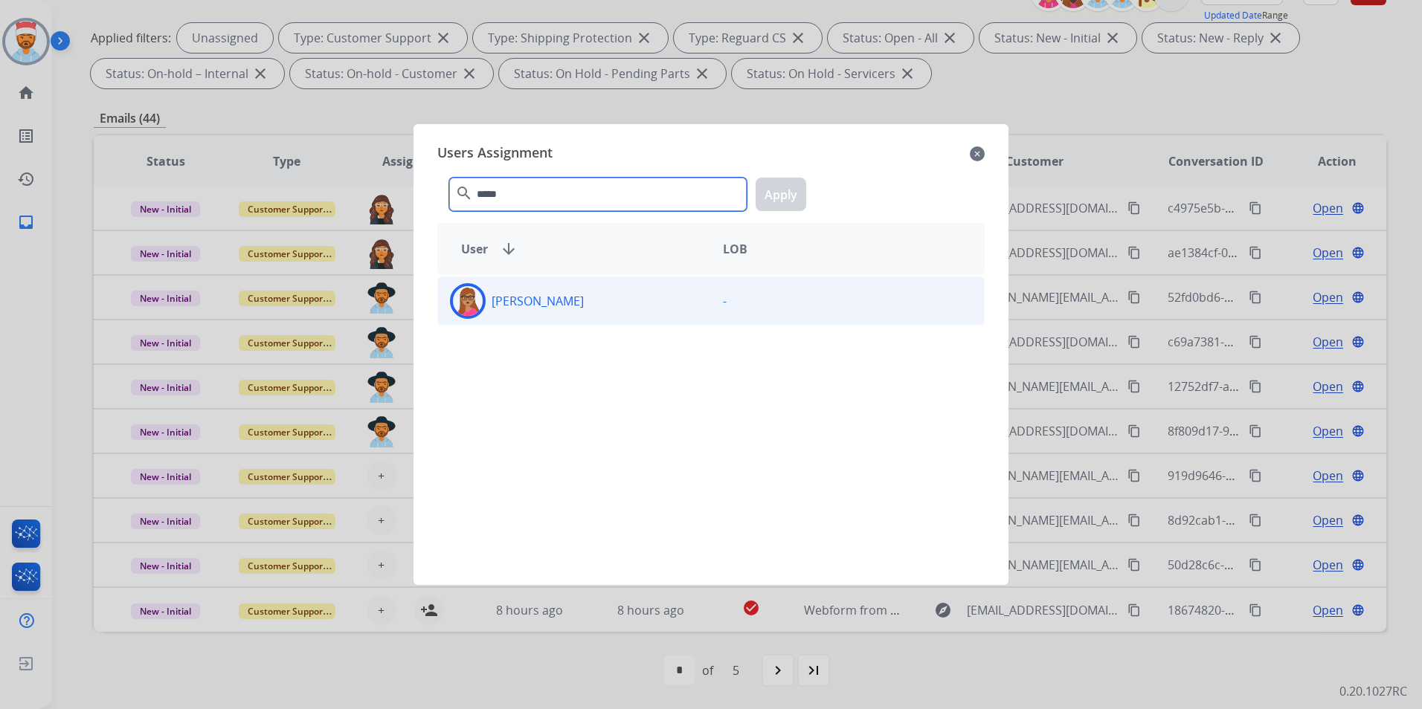
type input "*****"
click at [579, 306] on p "[PERSON_NAME]" at bounding box center [538, 301] width 92 height 18
click at [795, 187] on button "Apply" at bounding box center [781, 194] width 51 height 33
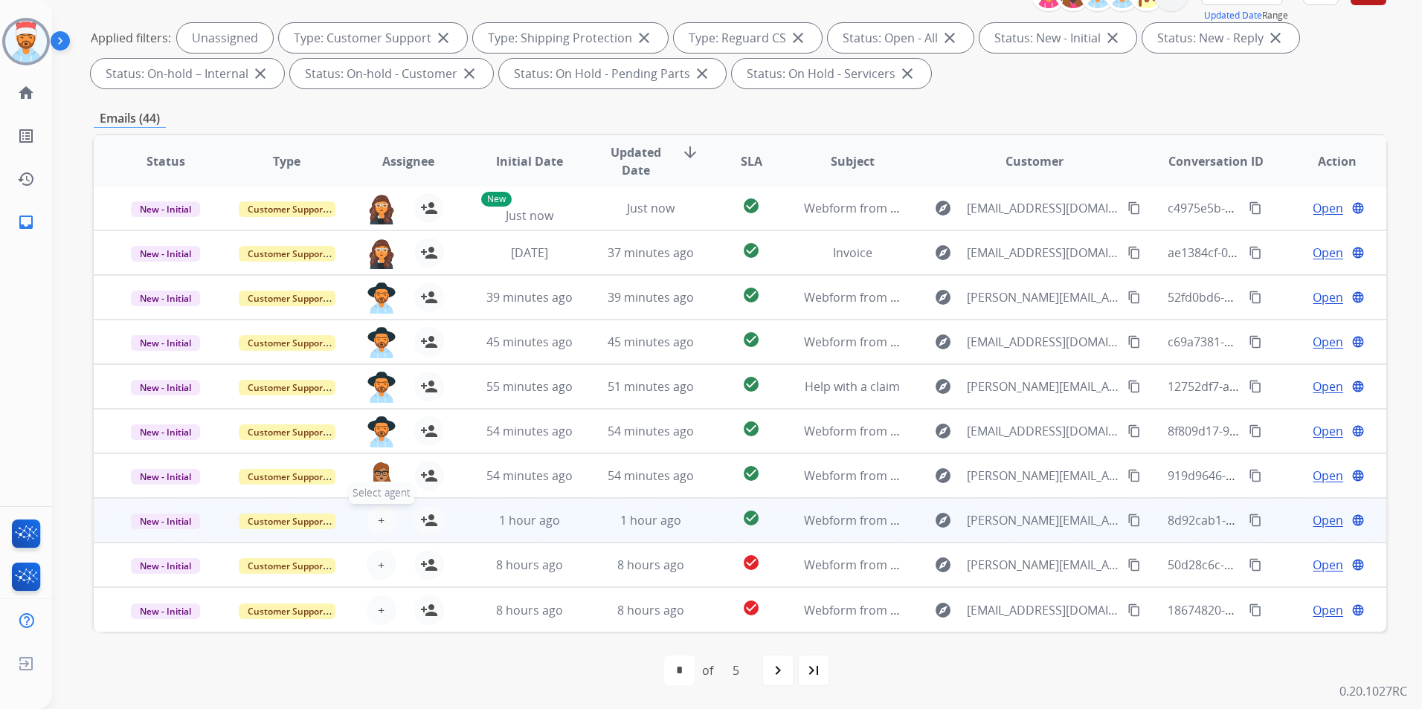
click at [375, 521] on button "+ Select agent" at bounding box center [382, 521] width 30 height 30
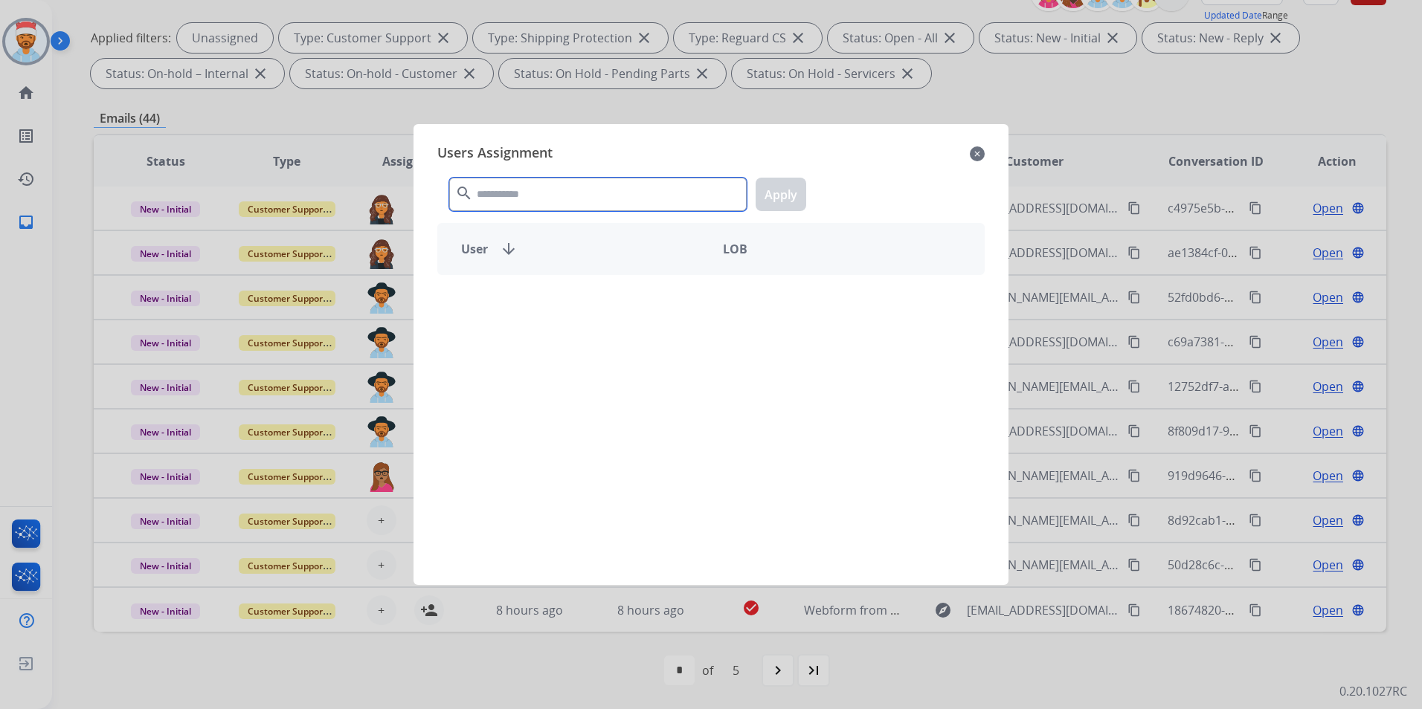
click at [590, 192] on input "text" at bounding box center [597, 194] width 297 height 33
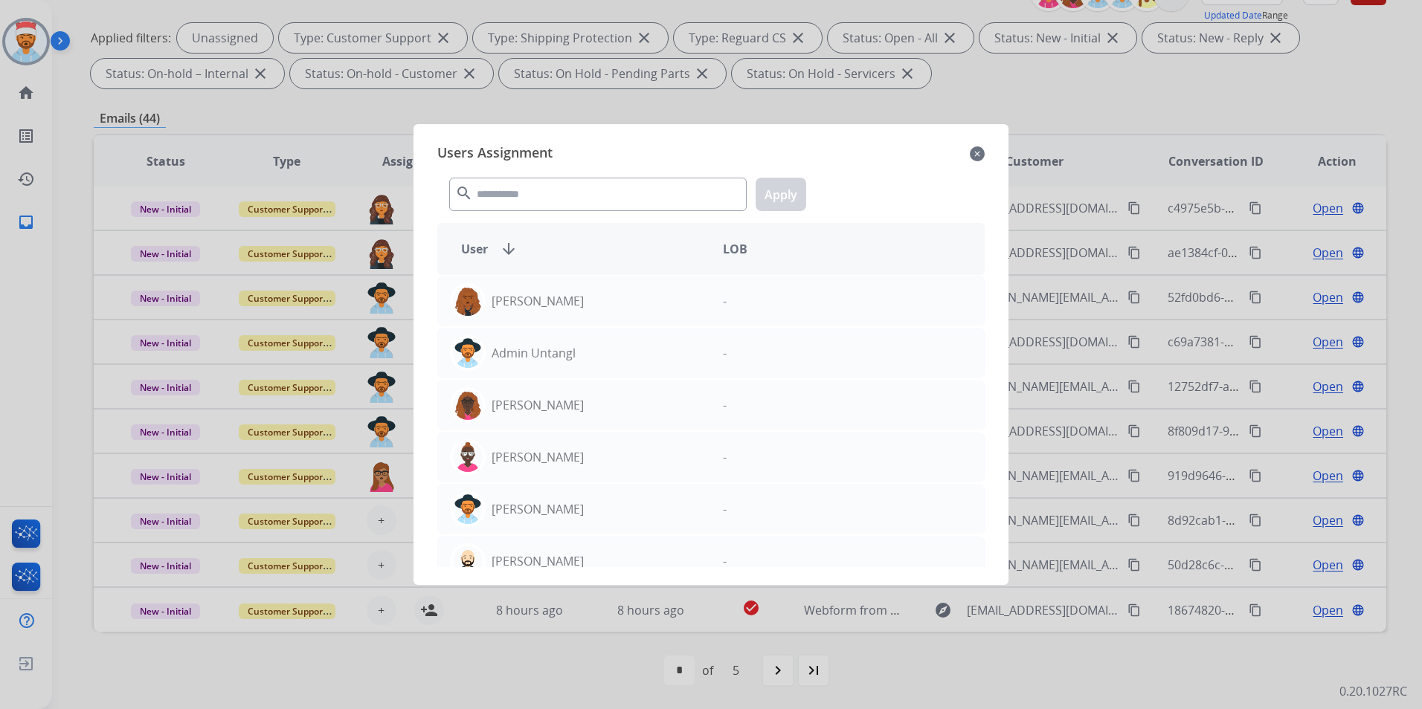
click at [979, 155] on mat-icon "close" at bounding box center [977, 154] width 15 height 18
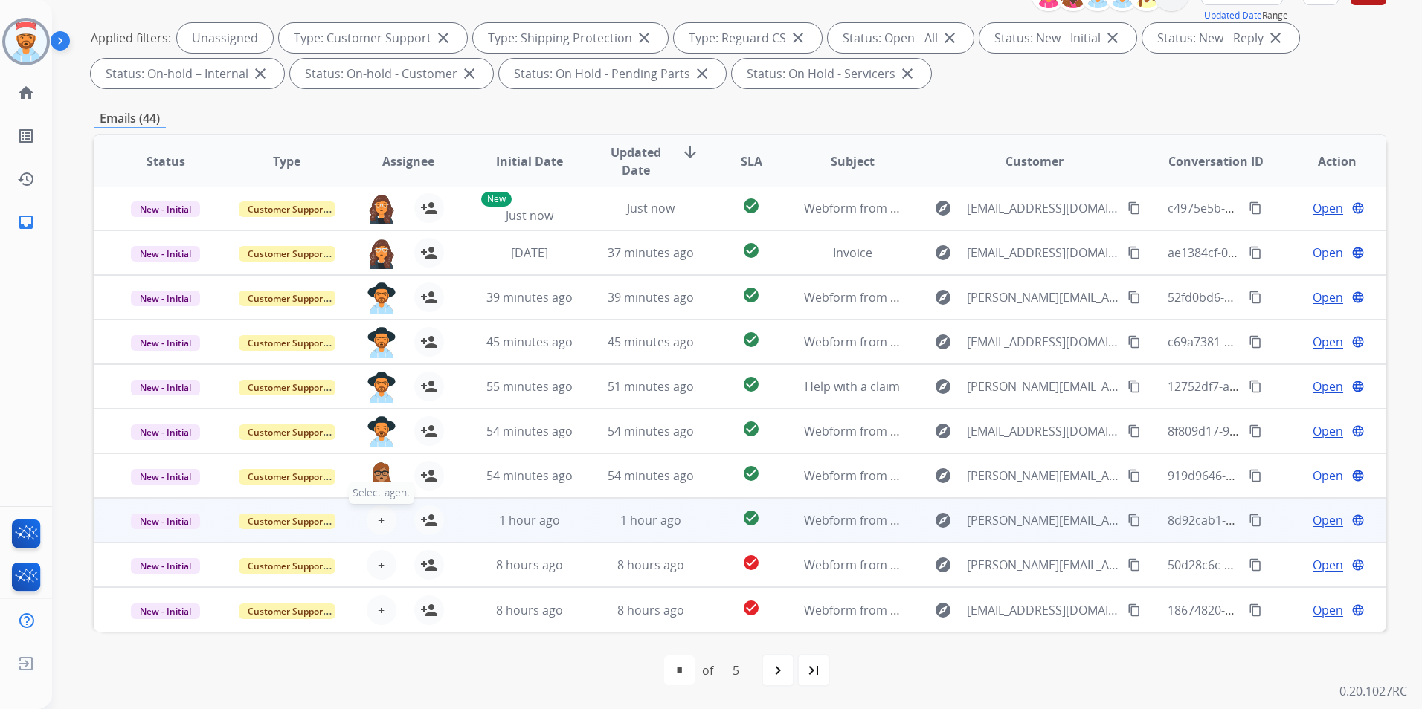
click at [384, 521] on button "+ Select agent" at bounding box center [382, 521] width 30 height 30
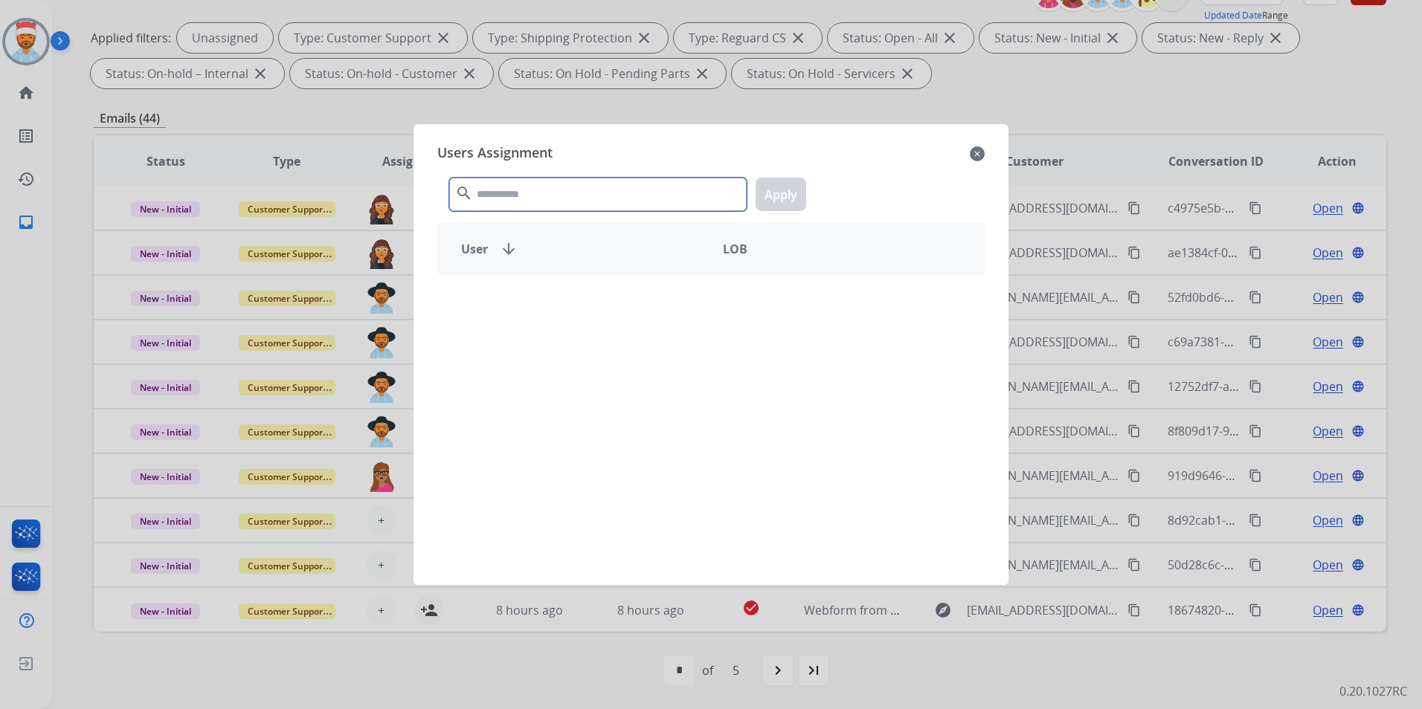
click at [572, 198] on input "text" at bounding box center [597, 194] width 297 height 33
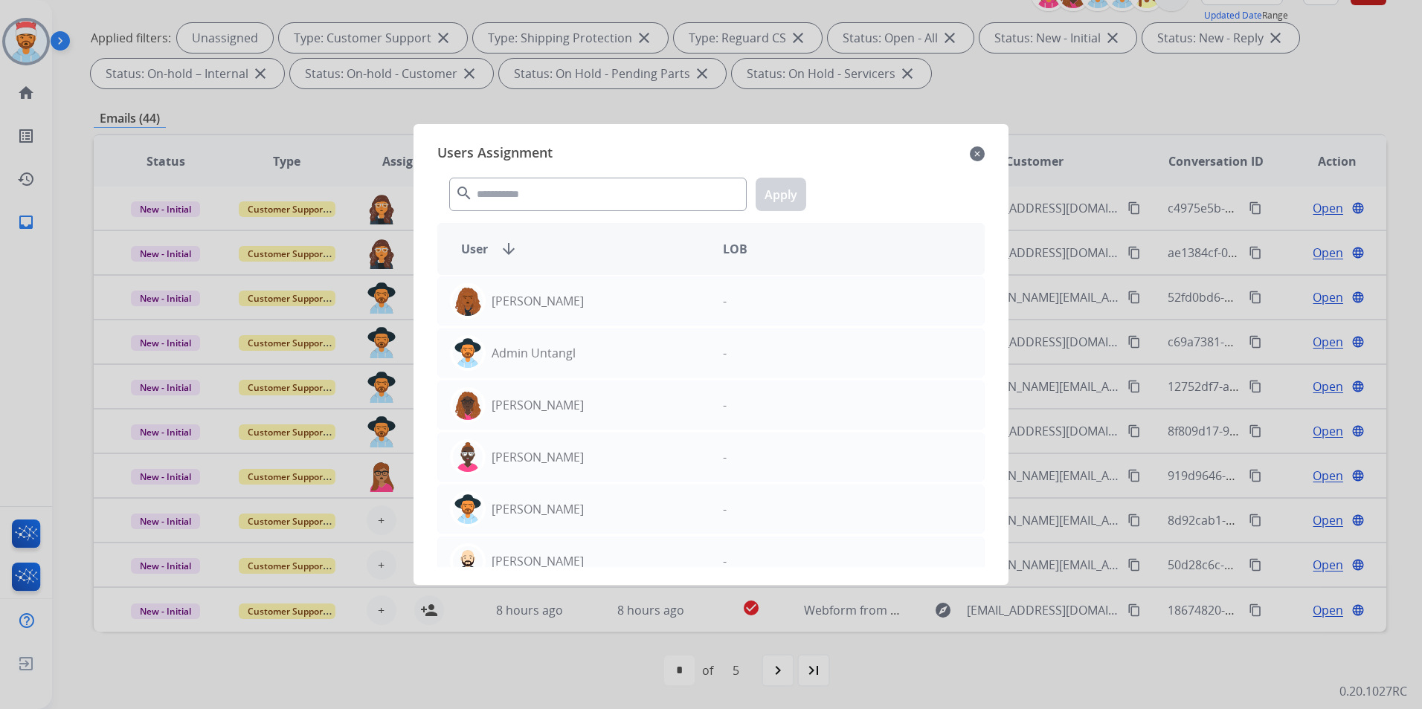
click at [976, 156] on mat-icon "close" at bounding box center [977, 154] width 15 height 18
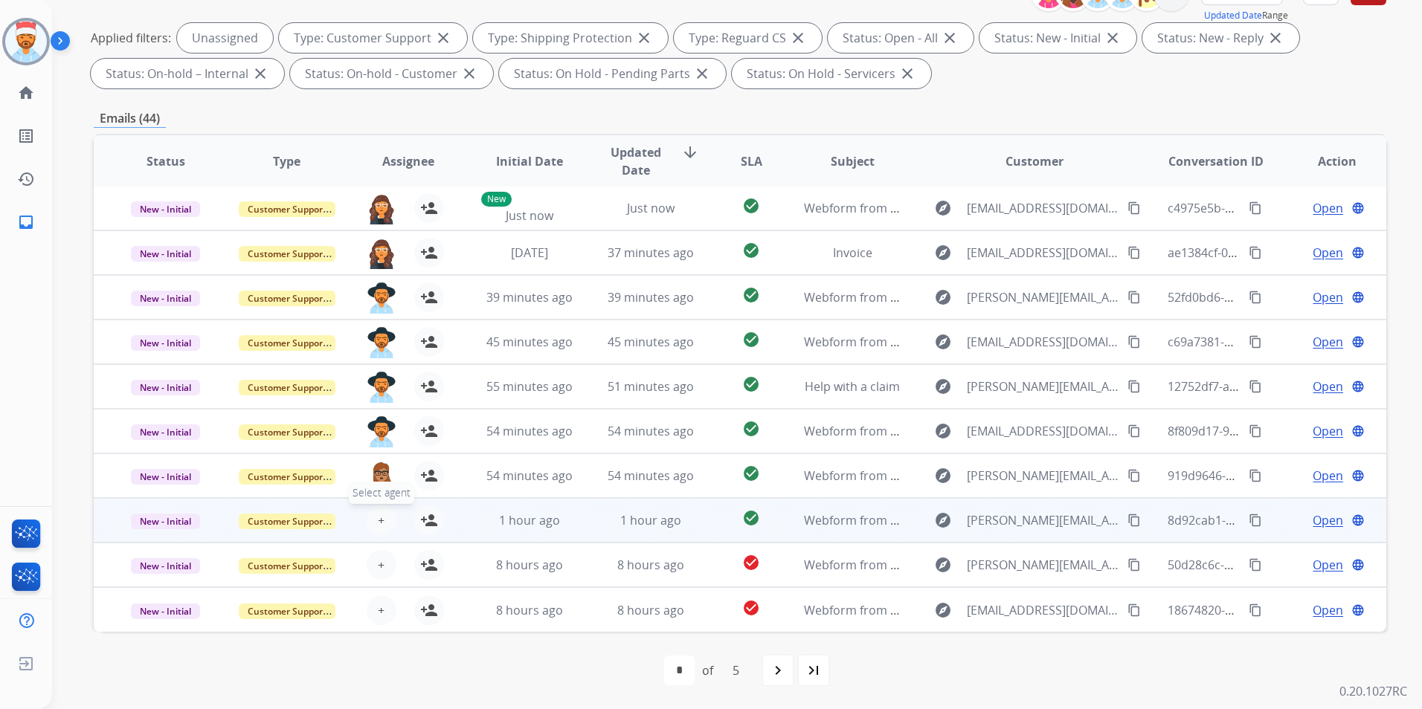
click at [379, 529] on span "+" at bounding box center [381, 521] width 7 height 18
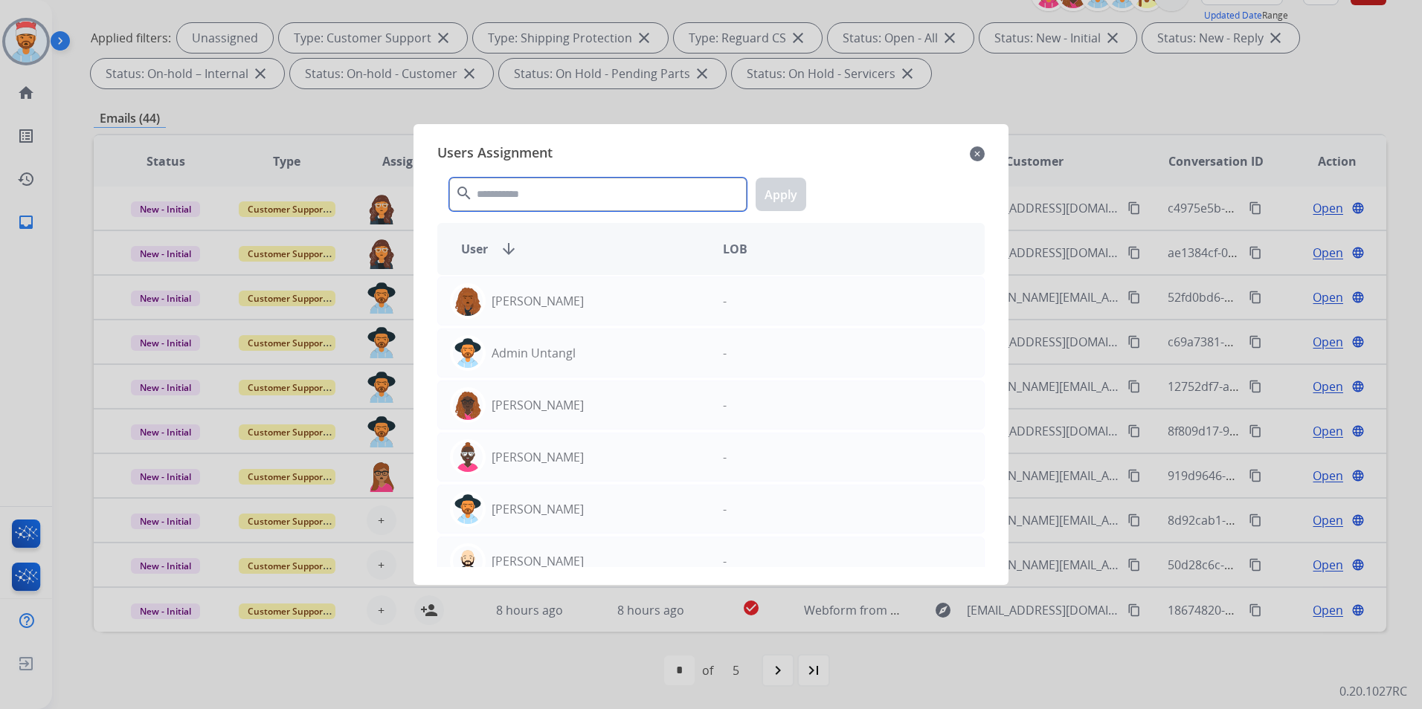
click at [605, 202] on input "text" at bounding box center [597, 194] width 297 height 33
type input "*"
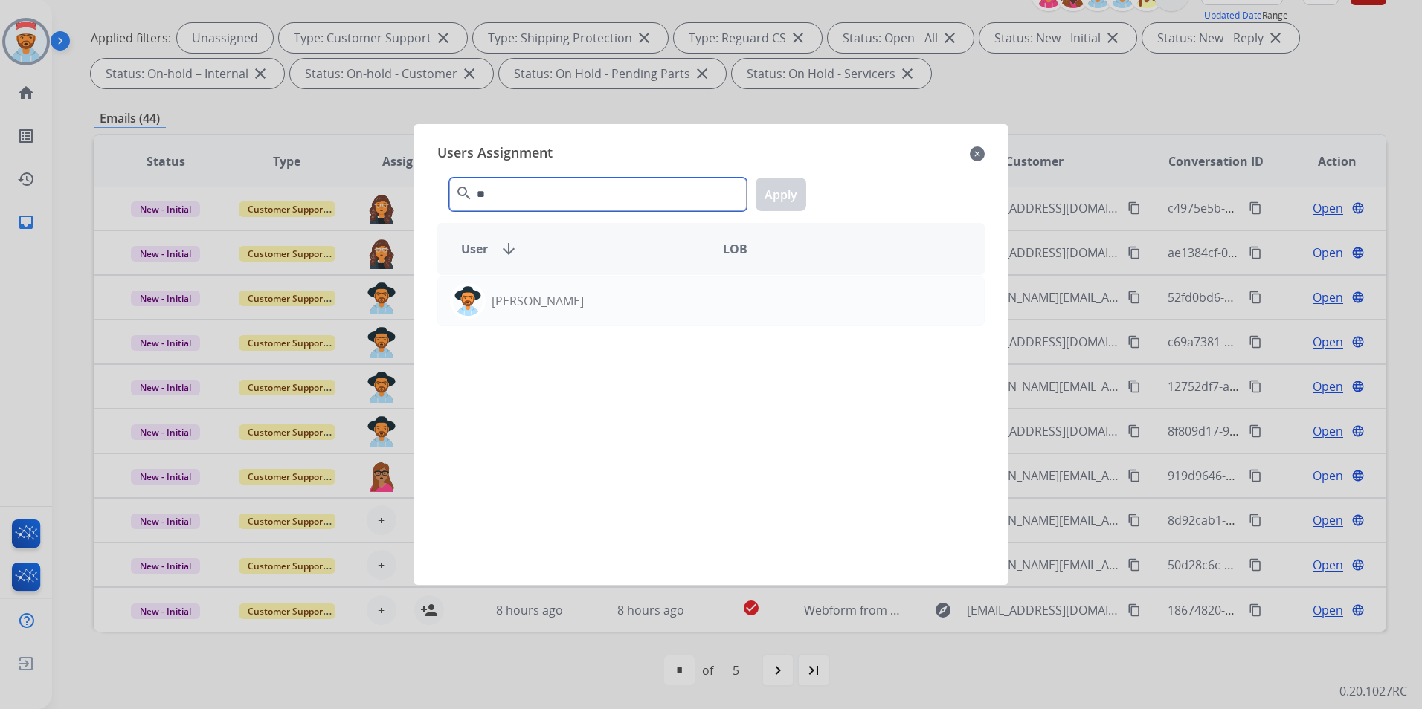
type input "*"
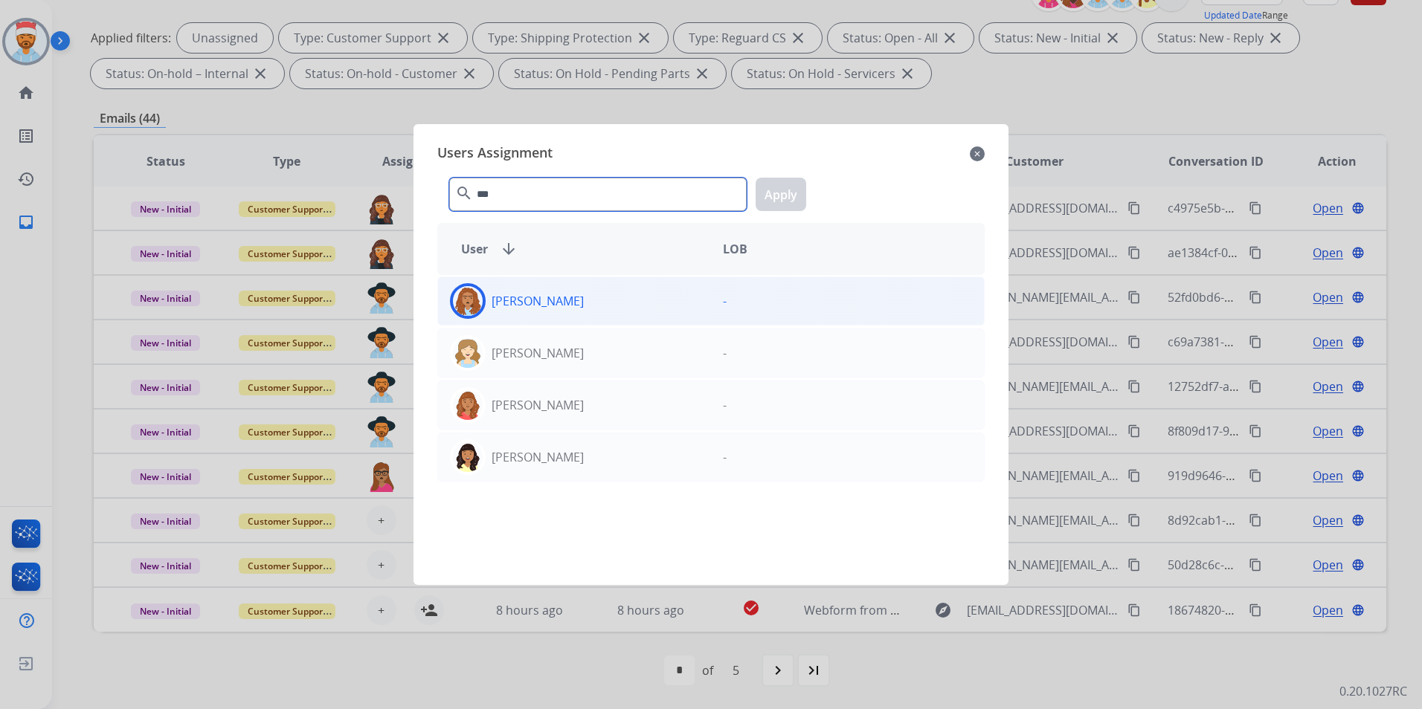
type input "***"
click at [571, 306] on div "[PERSON_NAME]" at bounding box center [574, 301] width 273 height 36
click at [773, 203] on button "Apply" at bounding box center [781, 194] width 51 height 33
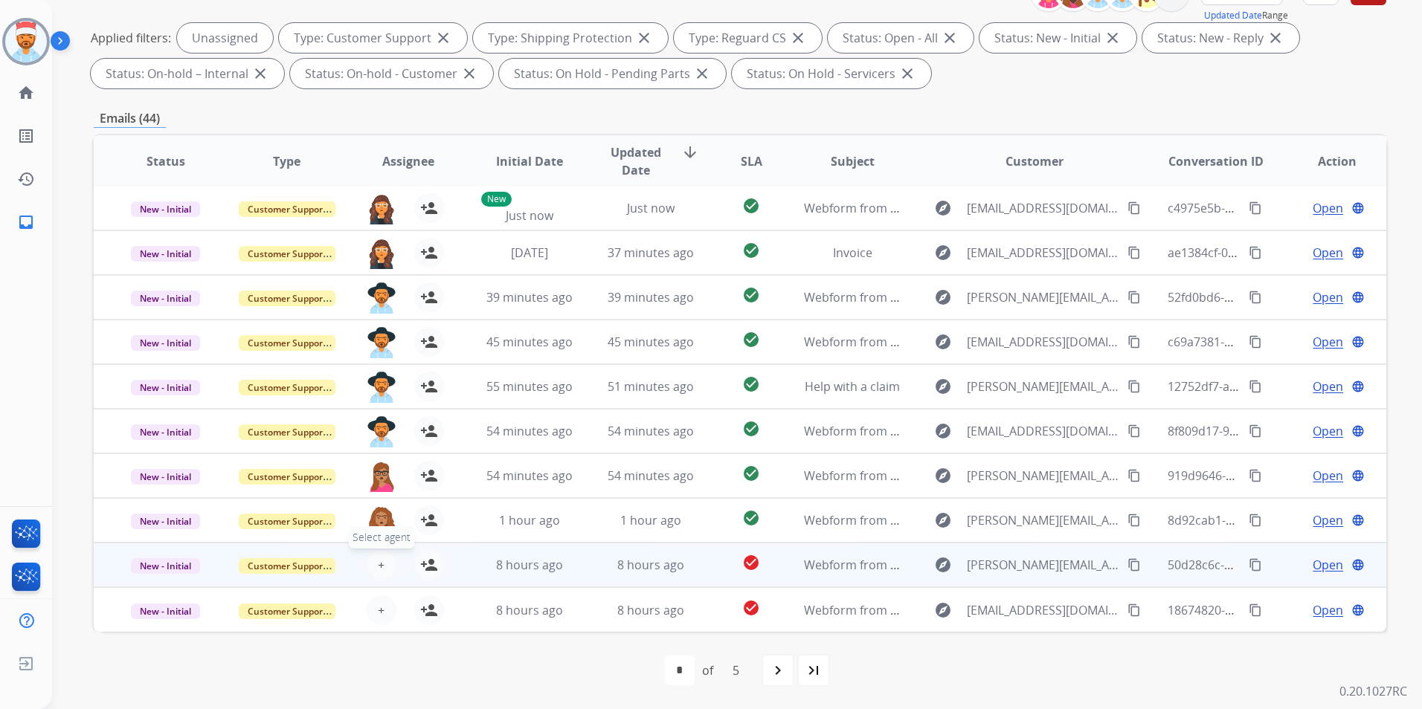
click at [385, 559] on button "+ Select agent" at bounding box center [382, 565] width 30 height 30
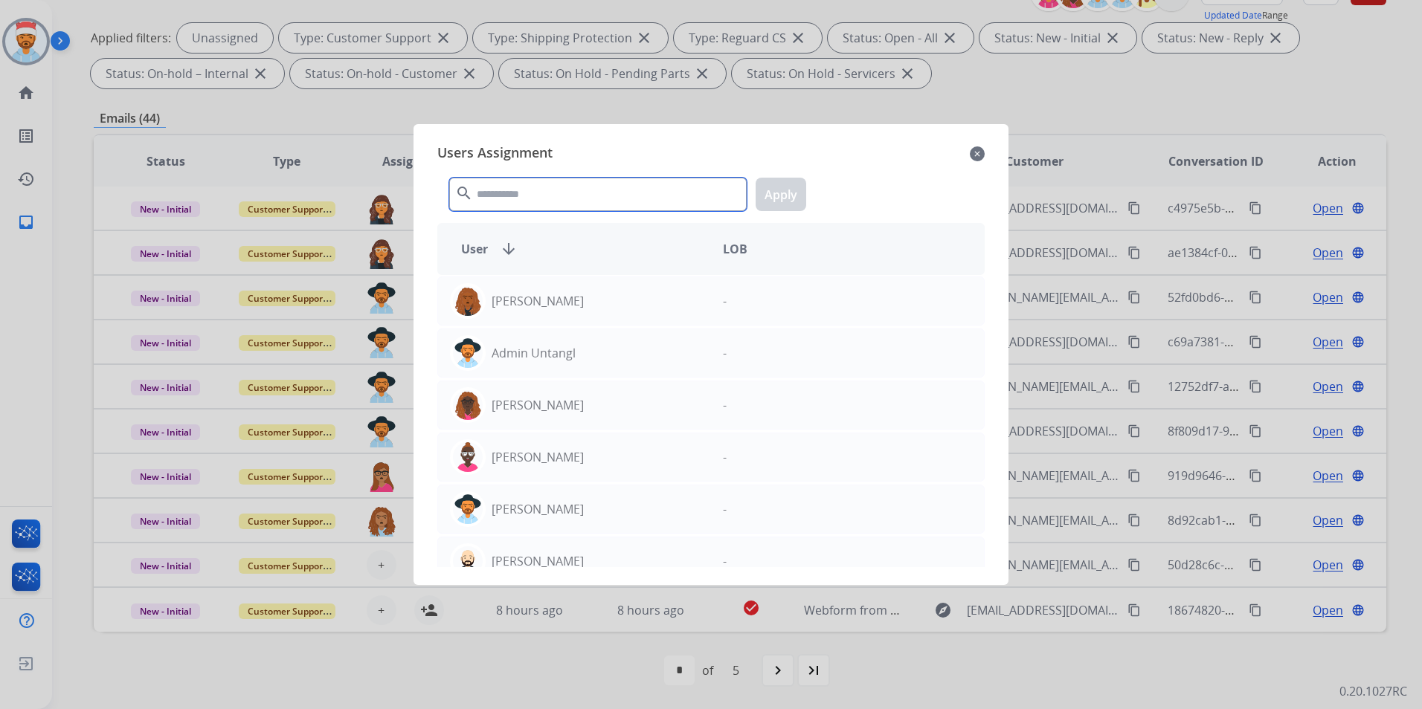
click at [536, 196] on input "text" at bounding box center [597, 194] width 297 height 33
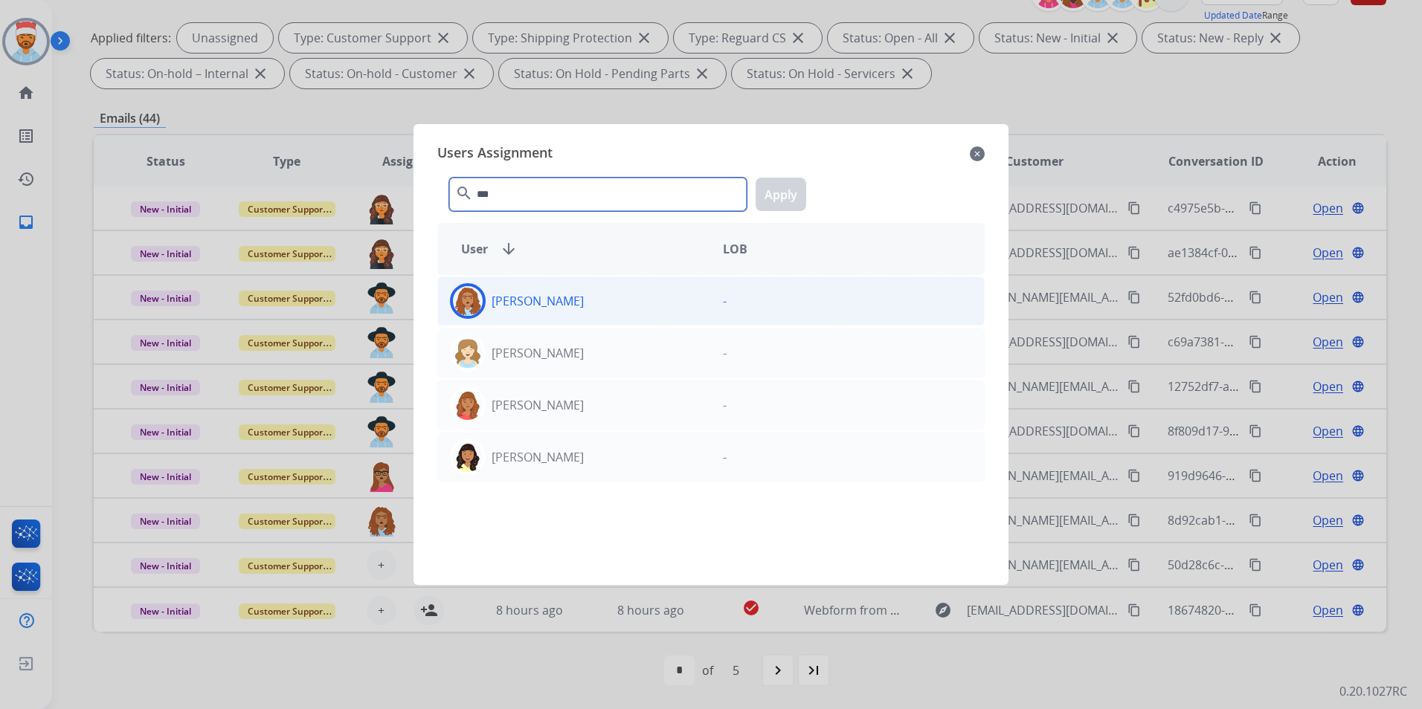
type input "***"
click at [530, 303] on p "[PERSON_NAME]" at bounding box center [538, 301] width 92 height 18
drag, startPoint x: 788, startPoint y: 196, endPoint x: 715, endPoint y: 370, distance: 189.4
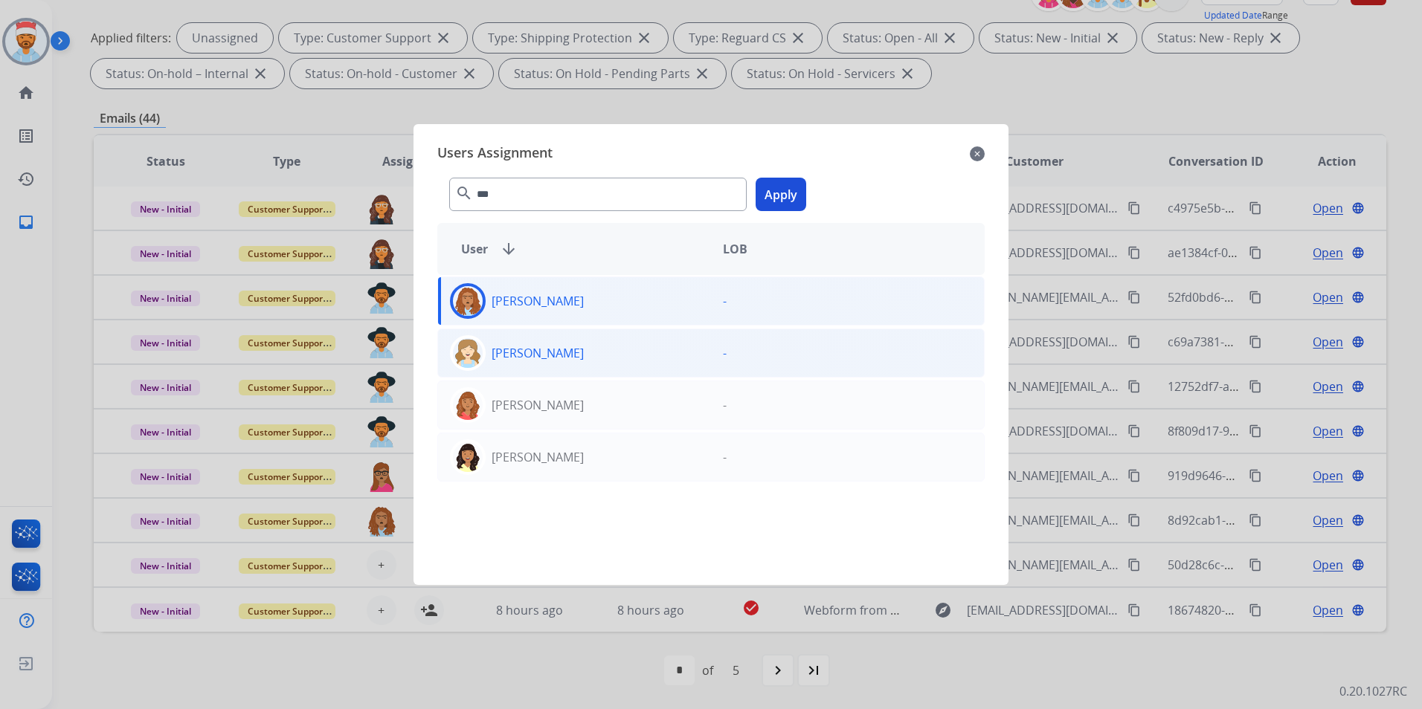
click at [788, 196] on button "Apply" at bounding box center [781, 194] width 51 height 33
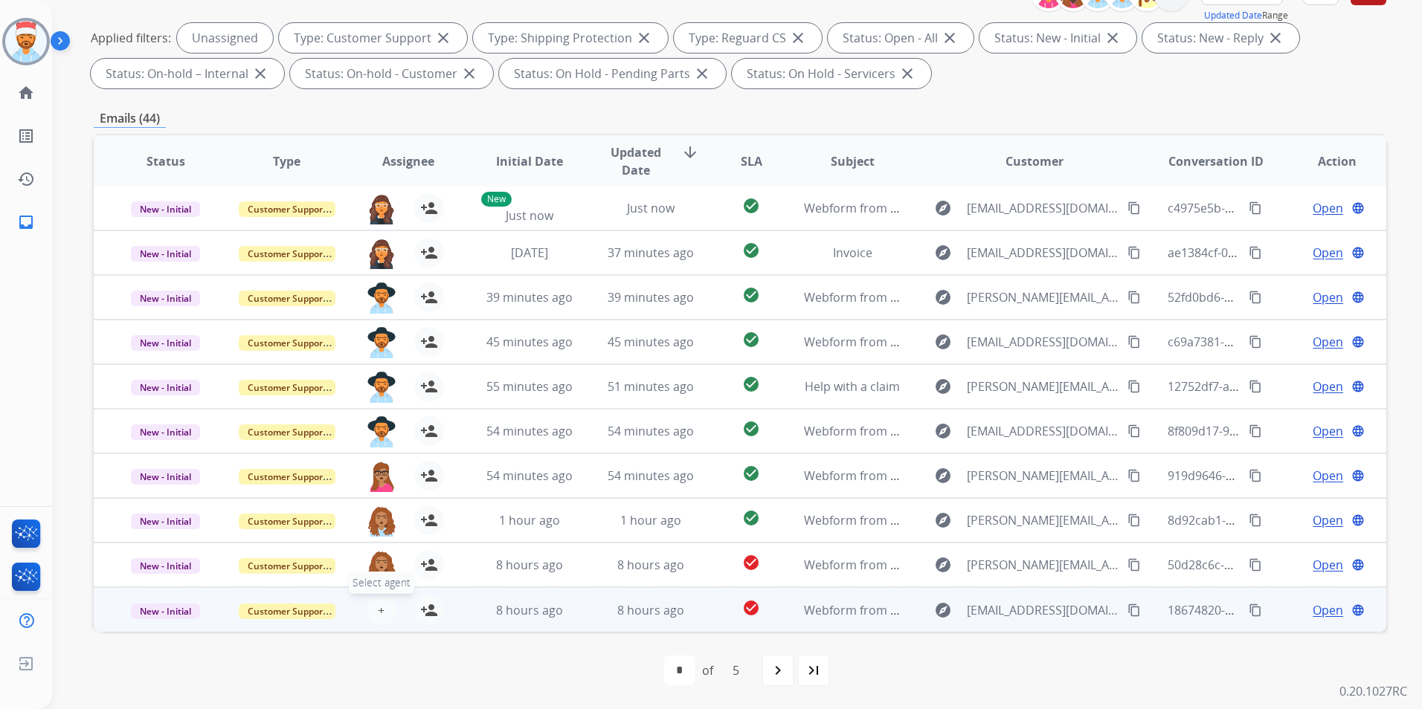
click at [370, 601] on button "+ Select agent" at bounding box center [382, 611] width 30 height 30
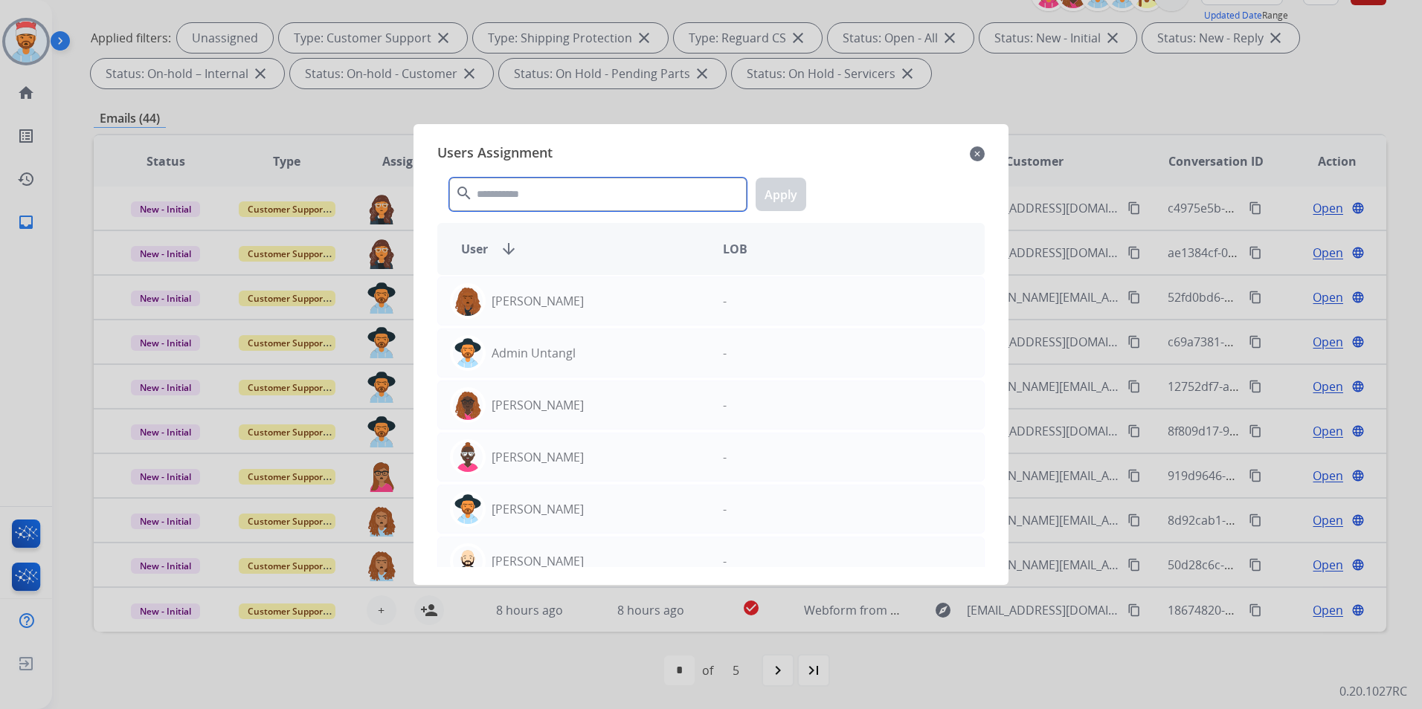
drag, startPoint x: 539, startPoint y: 186, endPoint x: 538, endPoint y: 193, distance: 7.5
click at [541, 186] on input "text" at bounding box center [597, 194] width 297 height 33
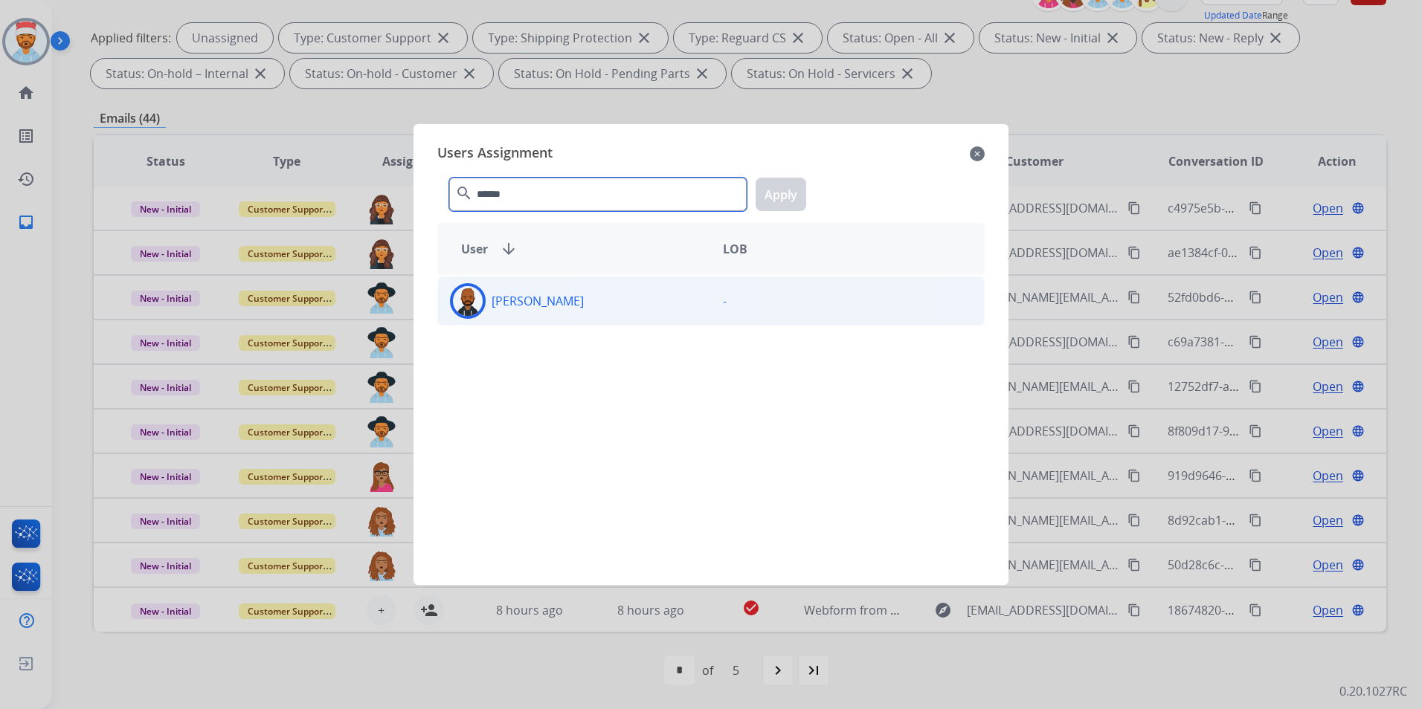
type input "******"
click at [489, 307] on div "[PERSON_NAME]" at bounding box center [574, 301] width 273 height 36
click at [793, 193] on button "Apply" at bounding box center [781, 194] width 51 height 33
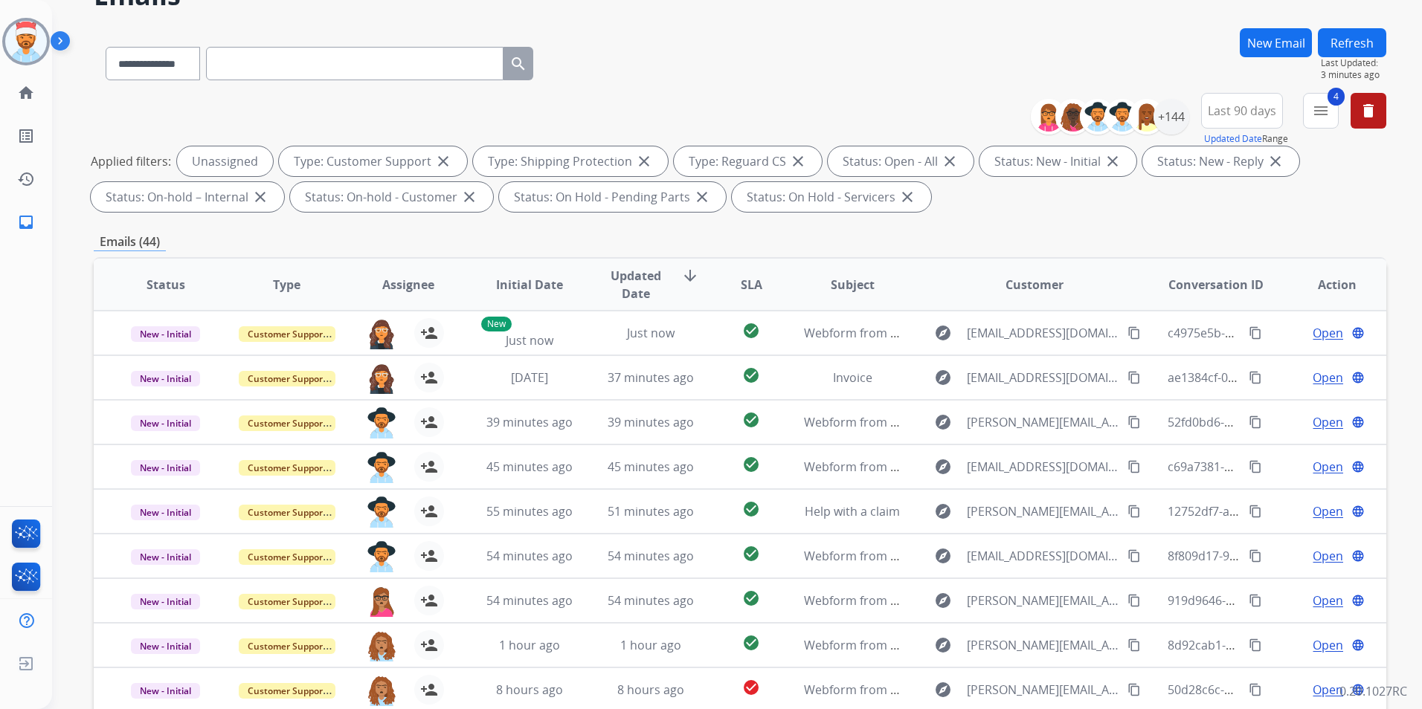
scroll to position [0, 0]
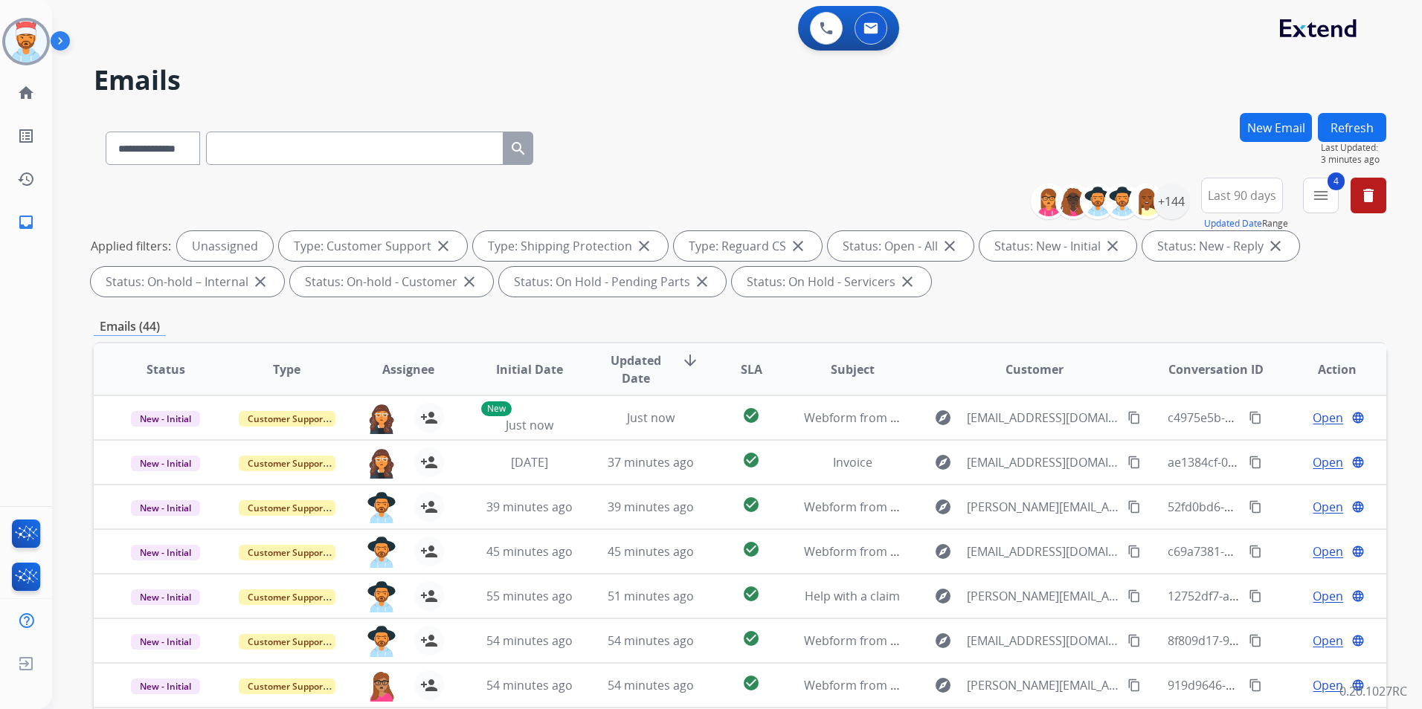
click at [1356, 127] on button "Refresh" at bounding box center [1352, 127] width 68 height 29
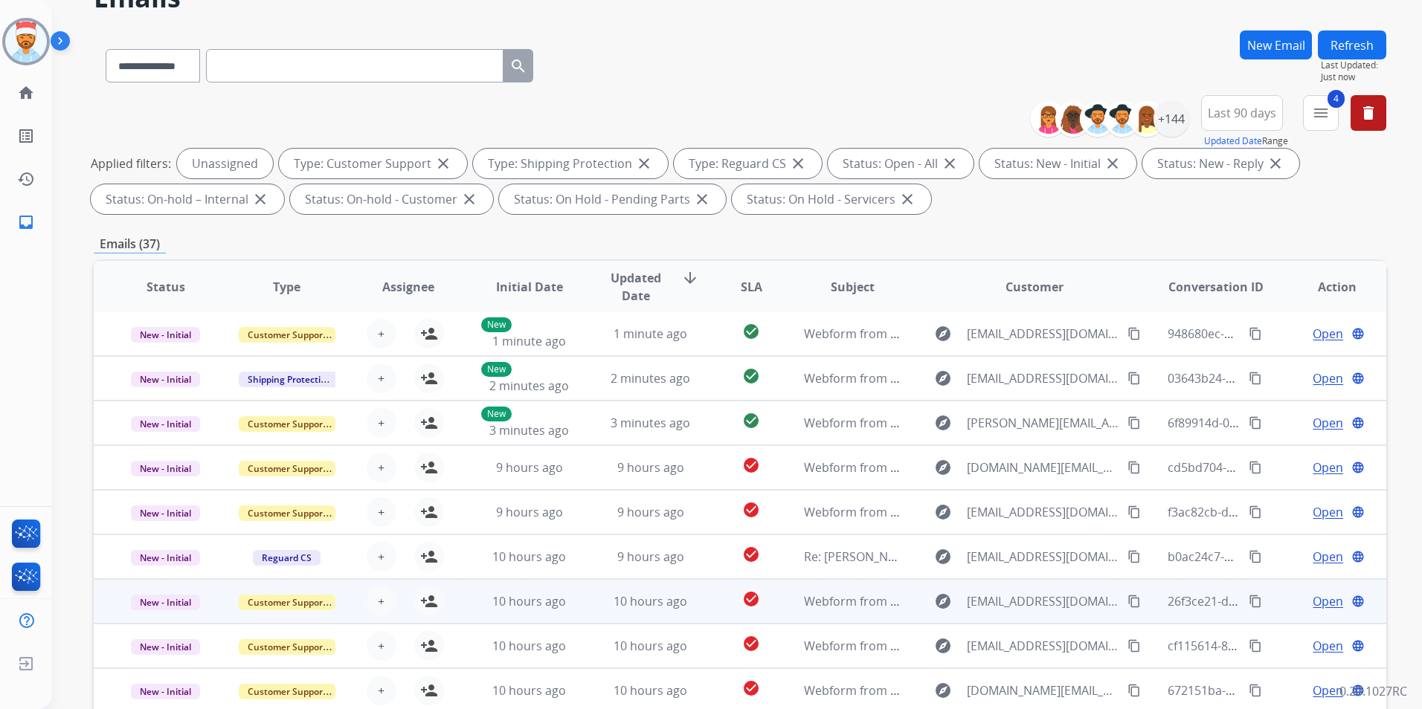
scroll to position [208, 0]
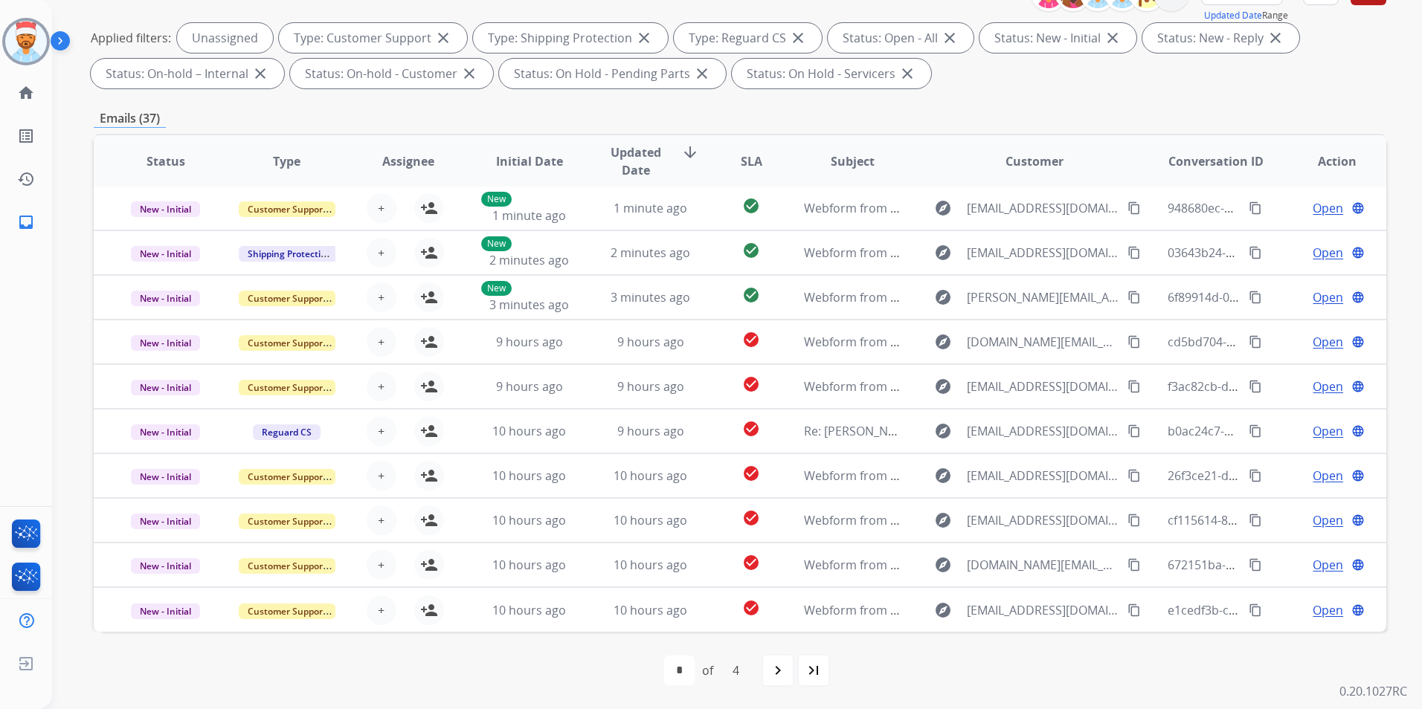
click at [750, 168] on span "SLA" at bounding box center [752, 161] width 22 height 18
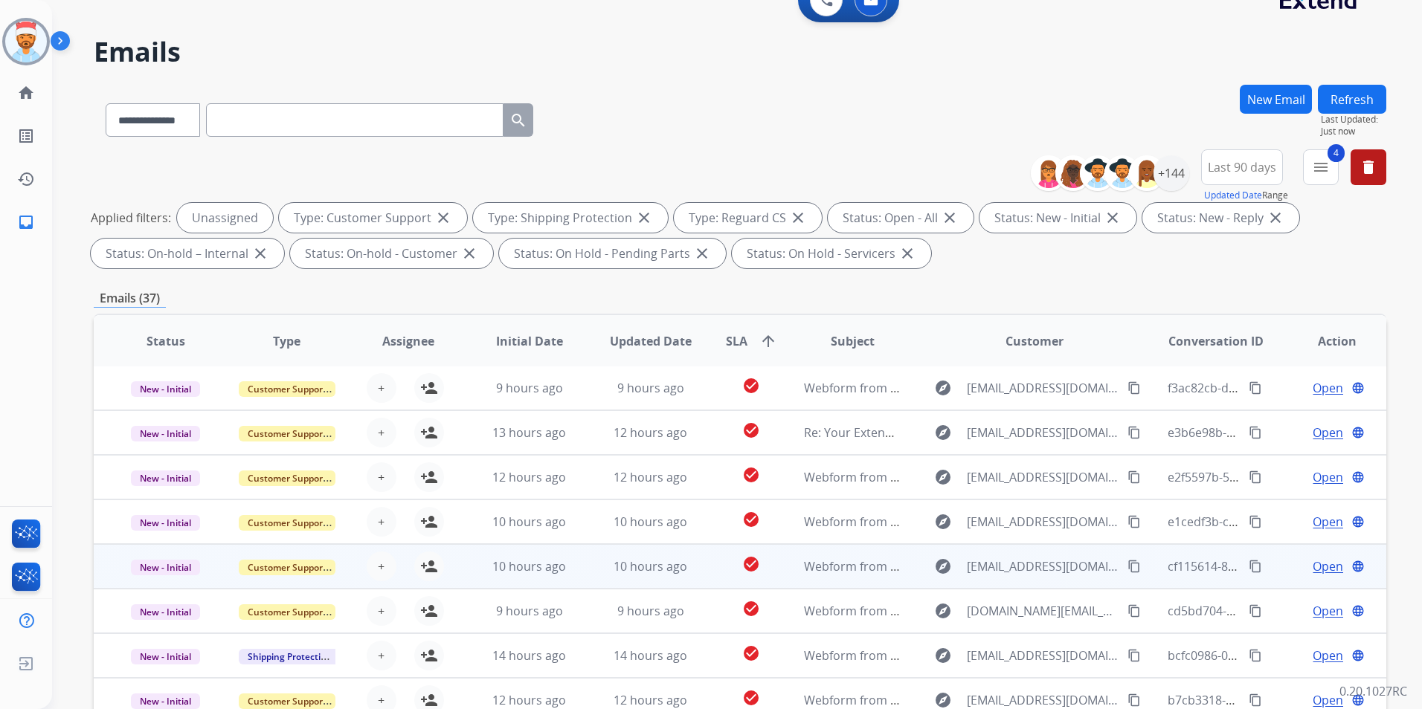
scroll to position [74, 0]
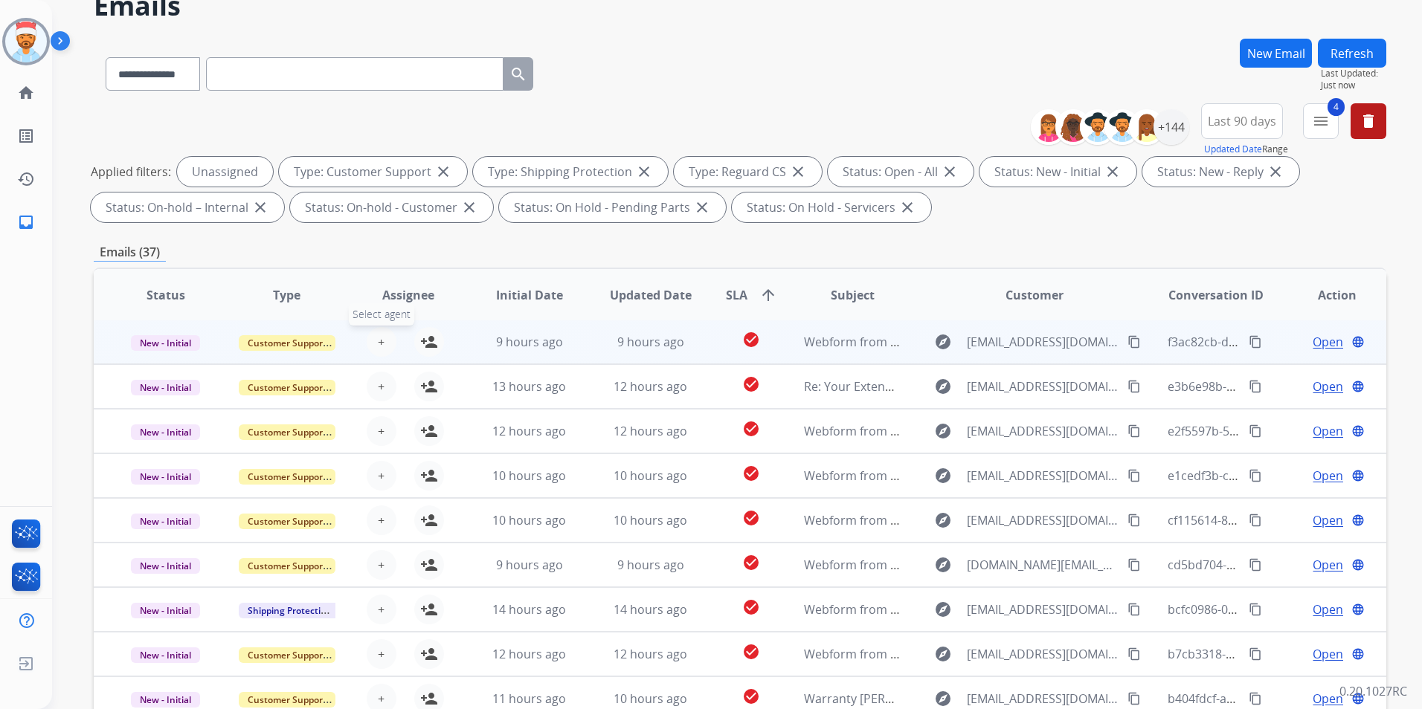
click at [378, 346] on span "+" at bounding box center [381, 342] width 7 height 18
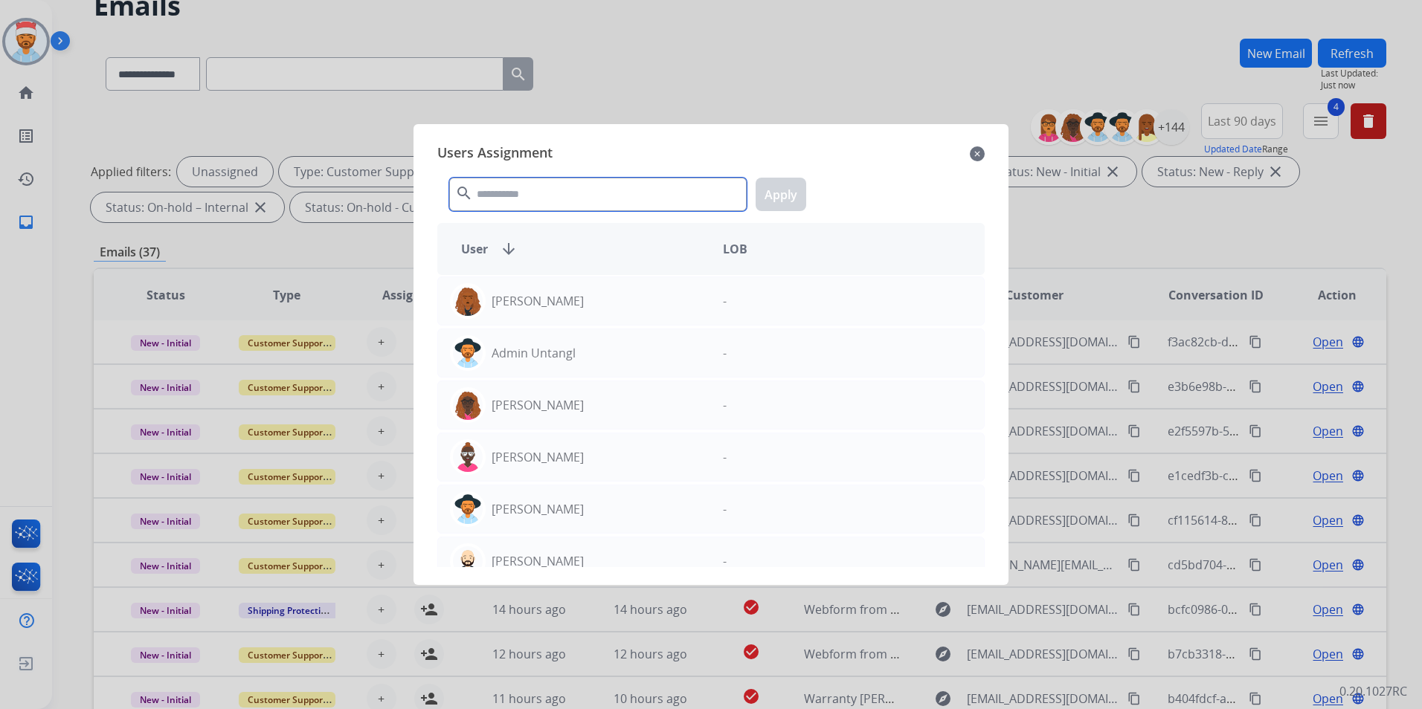
click at [568, 186] on input "text" at bounding box center [597, 194] width 297 height 33
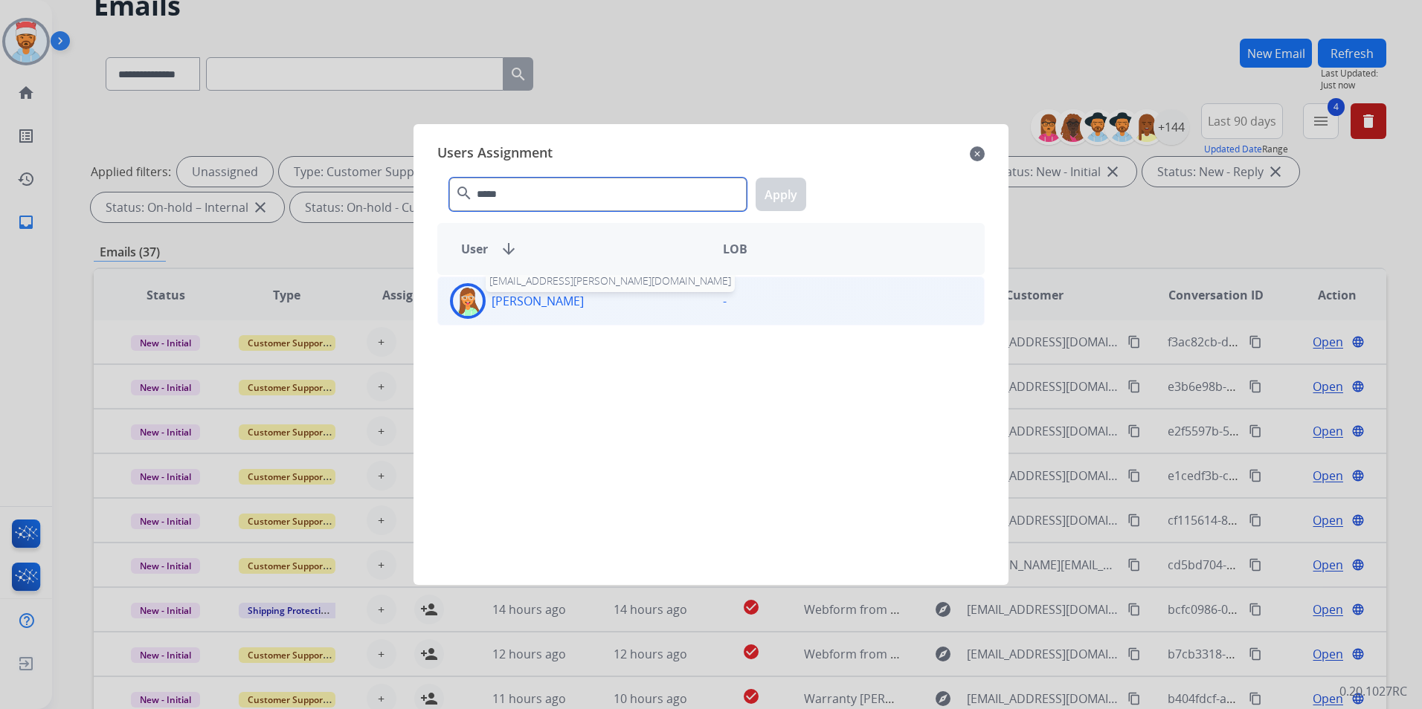
type input "*****"
drag, startPoint x: 545, startPoint y: 306, endPoint x: 677, endPoint y: 242, distance: 146.3
click at [547, 306] on p "[PERSON_NAME]" at bounding box center [538, 301] width 92 height 18
click at [801, 187] on button "Apply" at bounding box center [781, 194] width 51 height 33
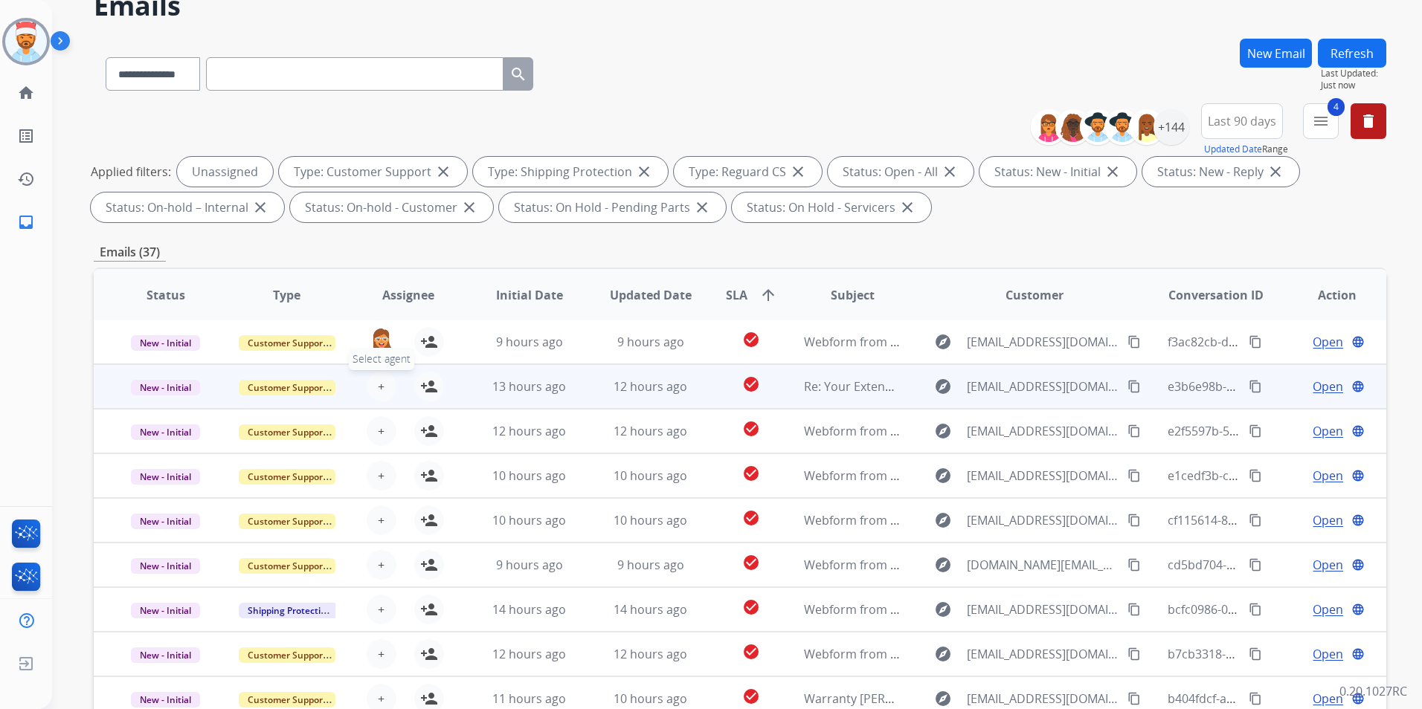
click at [387, 396] on button "+ Select agent" at bounding box center [382, 387] width 30 height 30
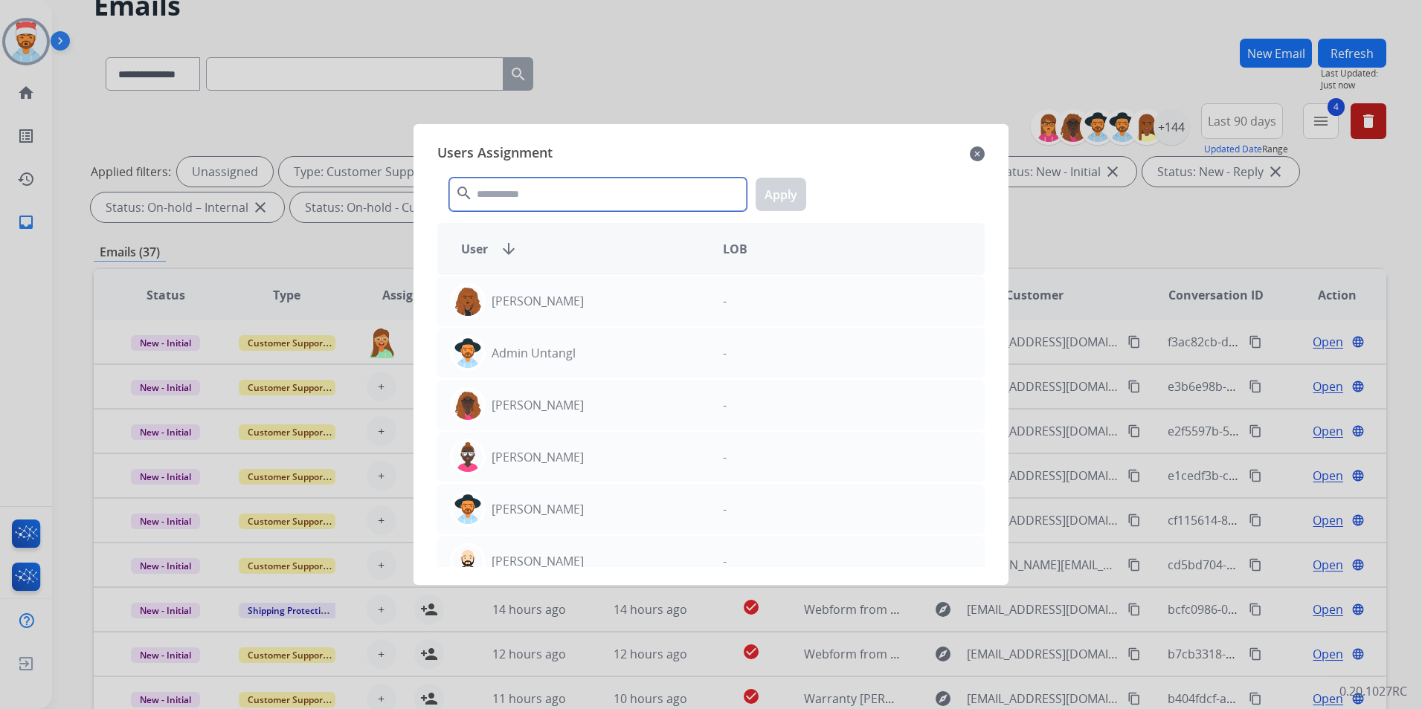
click at [550, 196] on input "text" at bounding box center [597, 194] width 297 height 33
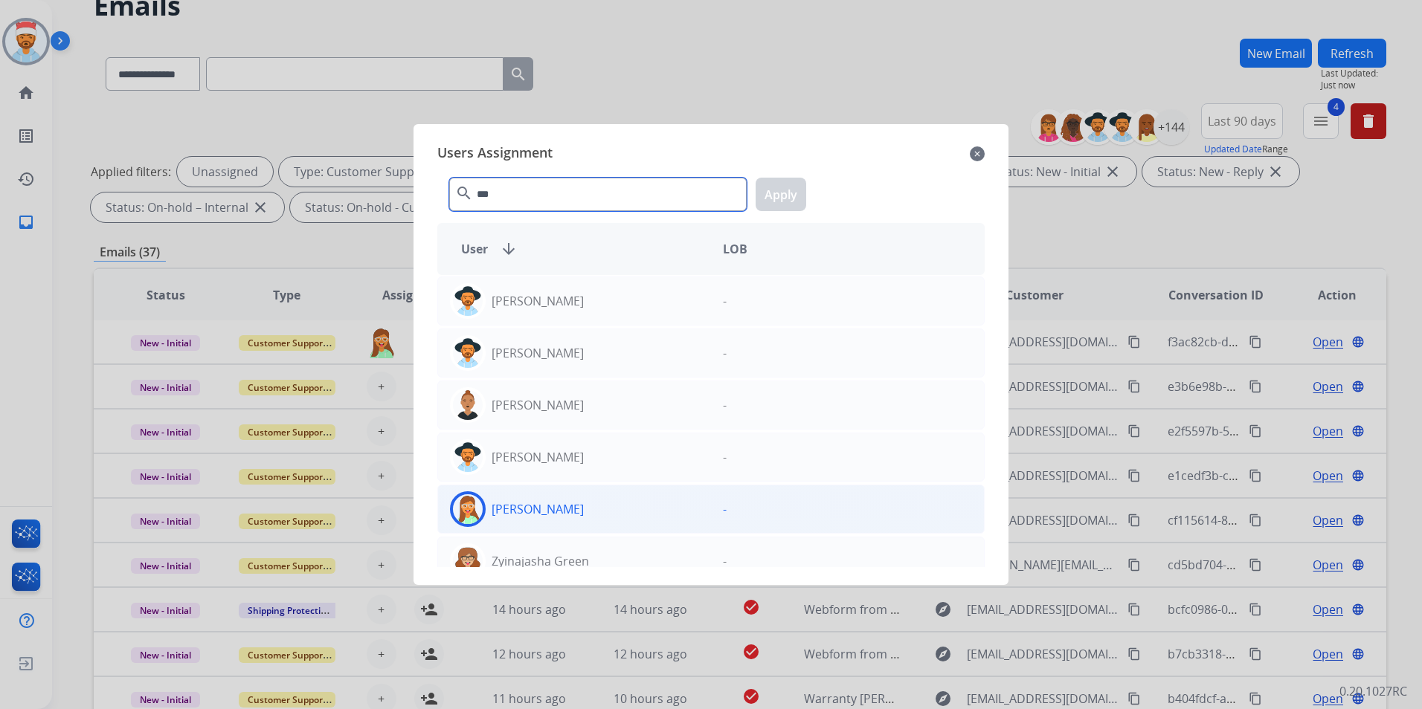
type input "***"
click at [523, 512] on p "[PERSON_NAME]" at bounding box center [538, 509] width 92 height 18
click at [793, 202] on button "Apply" at bounding box center [781, 194] width 51 height 33
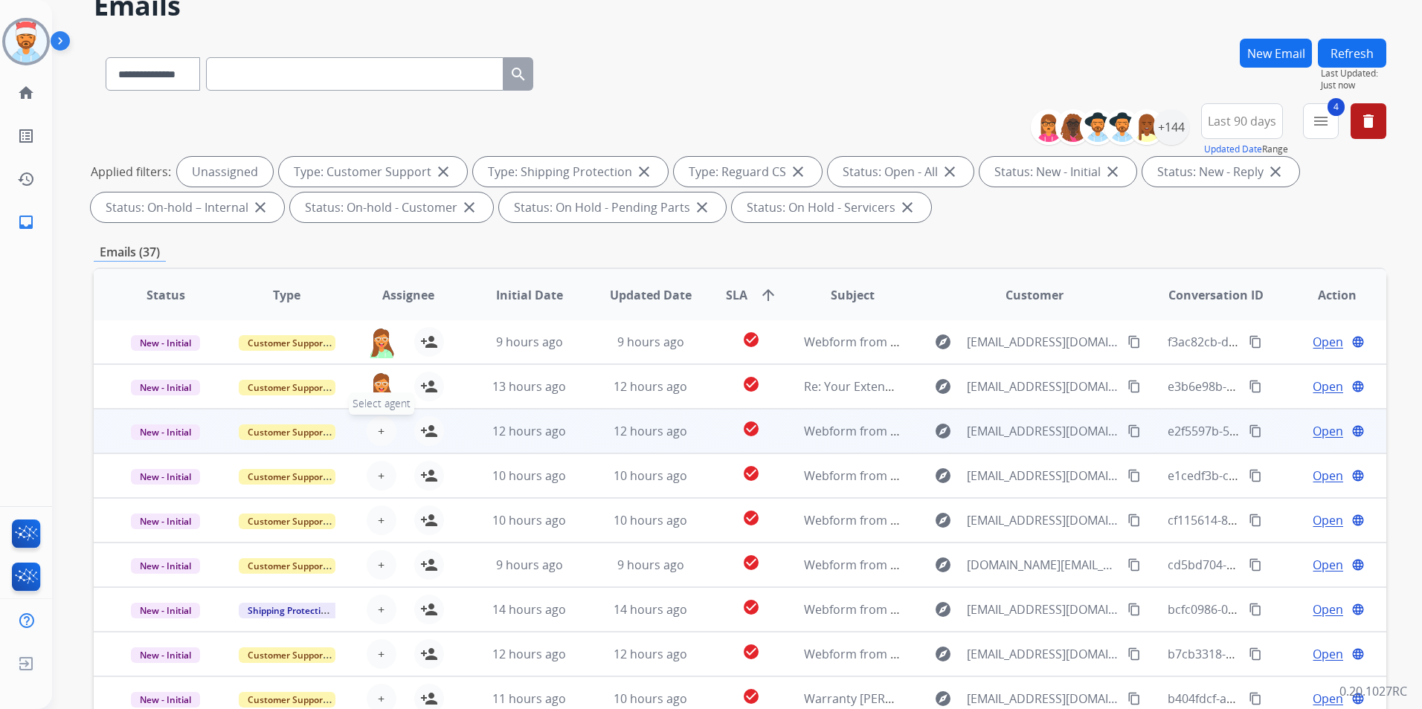
click at [384, 431] on button "+ Select agent" at bounding box center [382, 431] width 30 height 30
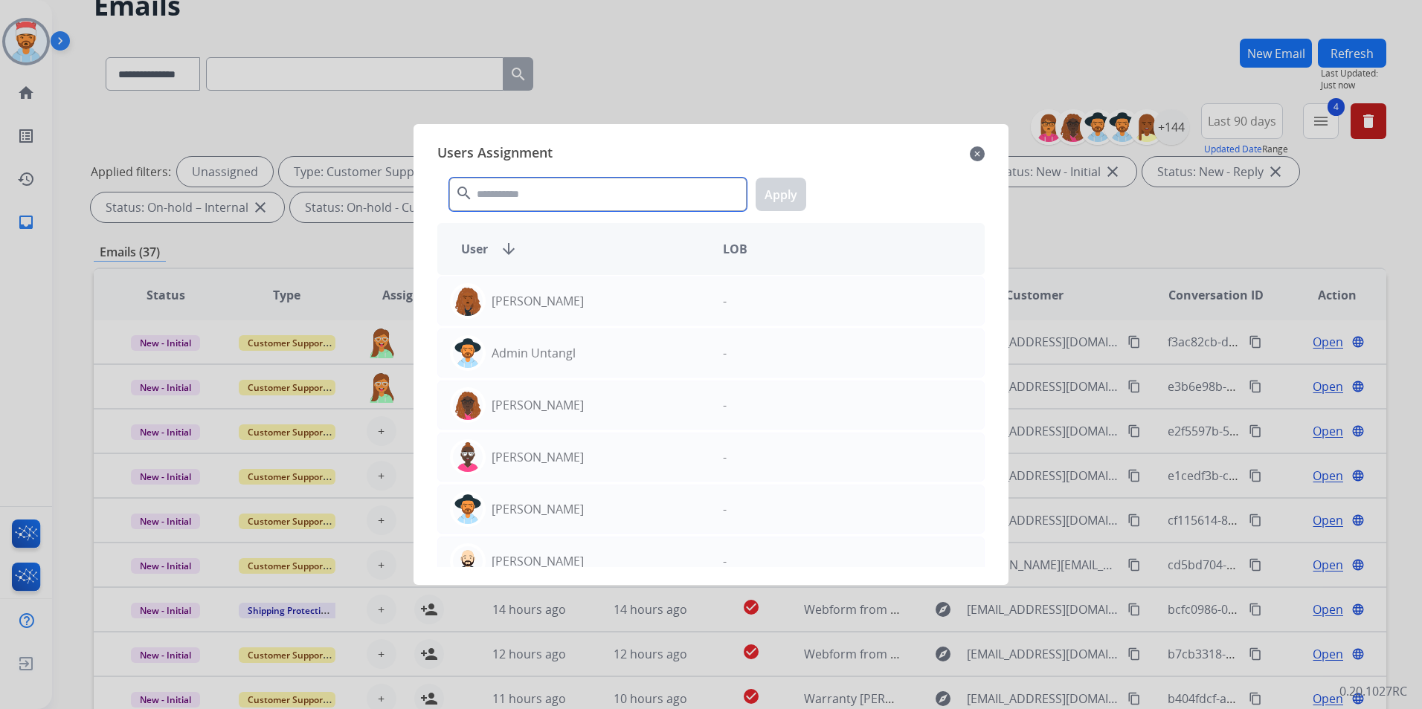
click at [589, 187] on input "text" at bounding box center [597, 194] width 297 height 33
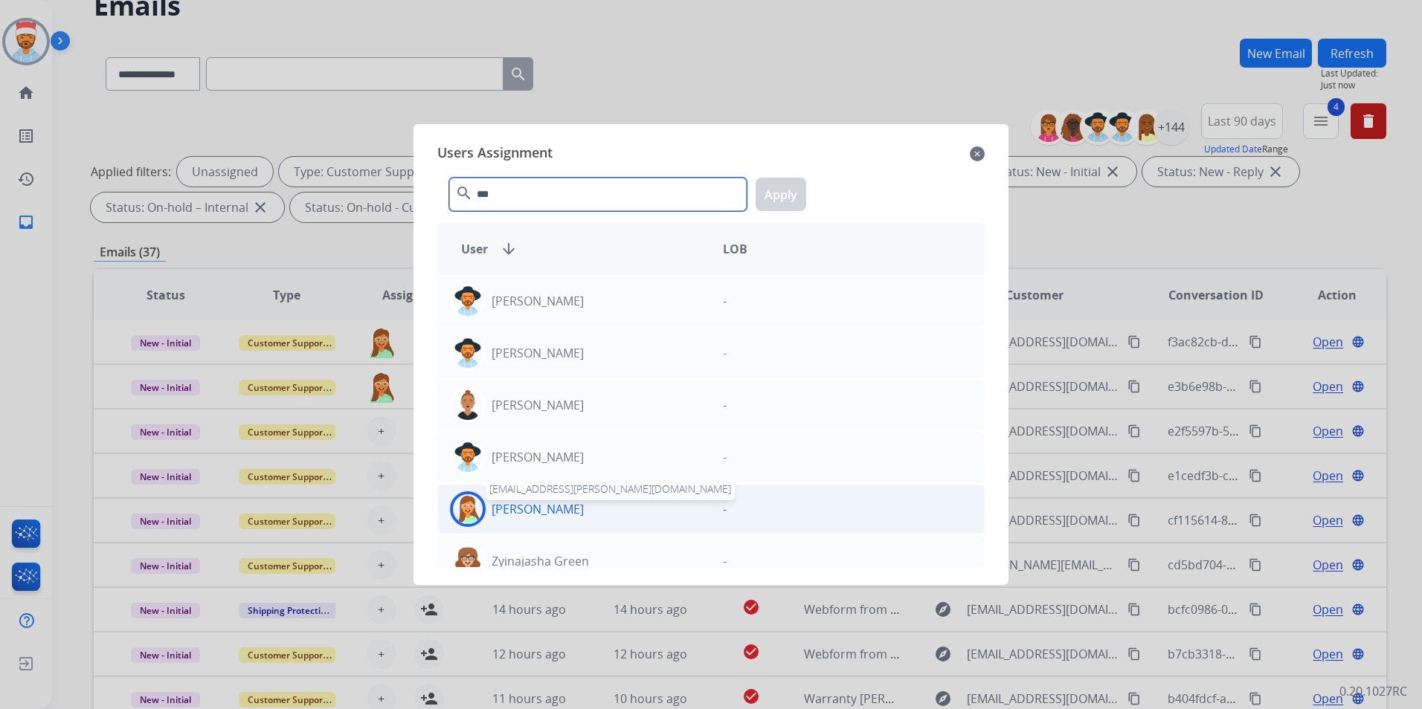
type input "***"
click at [562, 514] on p "[PERSON_NAME]" at bounding box center [538, 509] width 92 height 18
click at [782, 185] on button "Apply" at bounding box center [781, 194] width 51 height 33
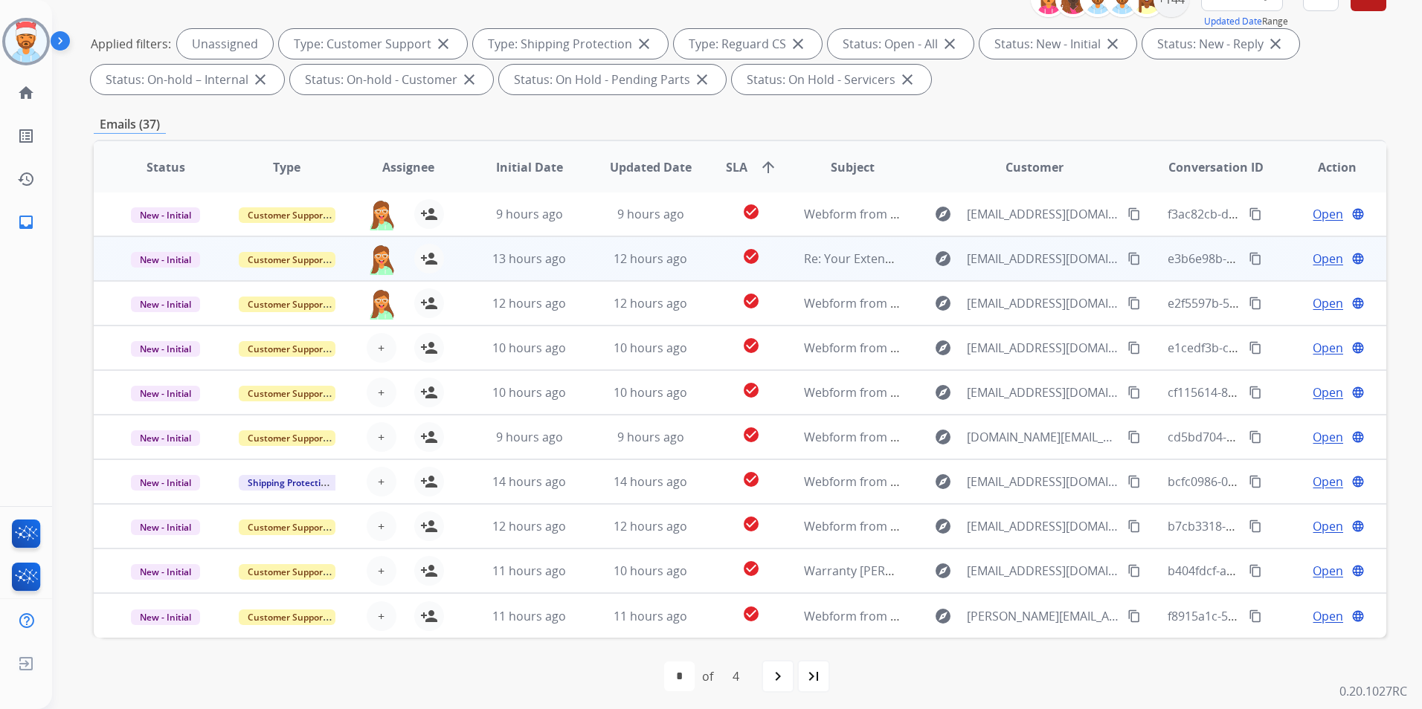
scroll to position [208, 0]
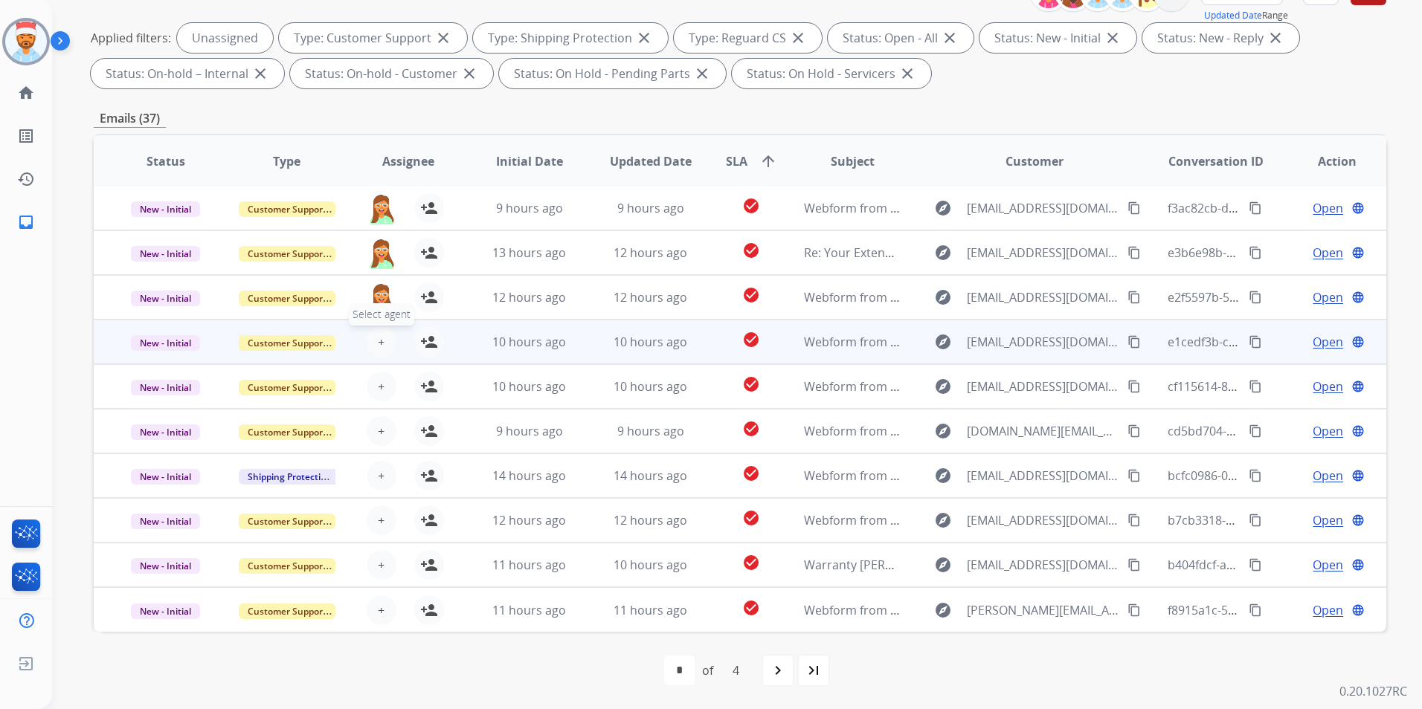
click at [384, 342] on button "+ Select agent" at bounding box center [382, 342] width 30 height 30
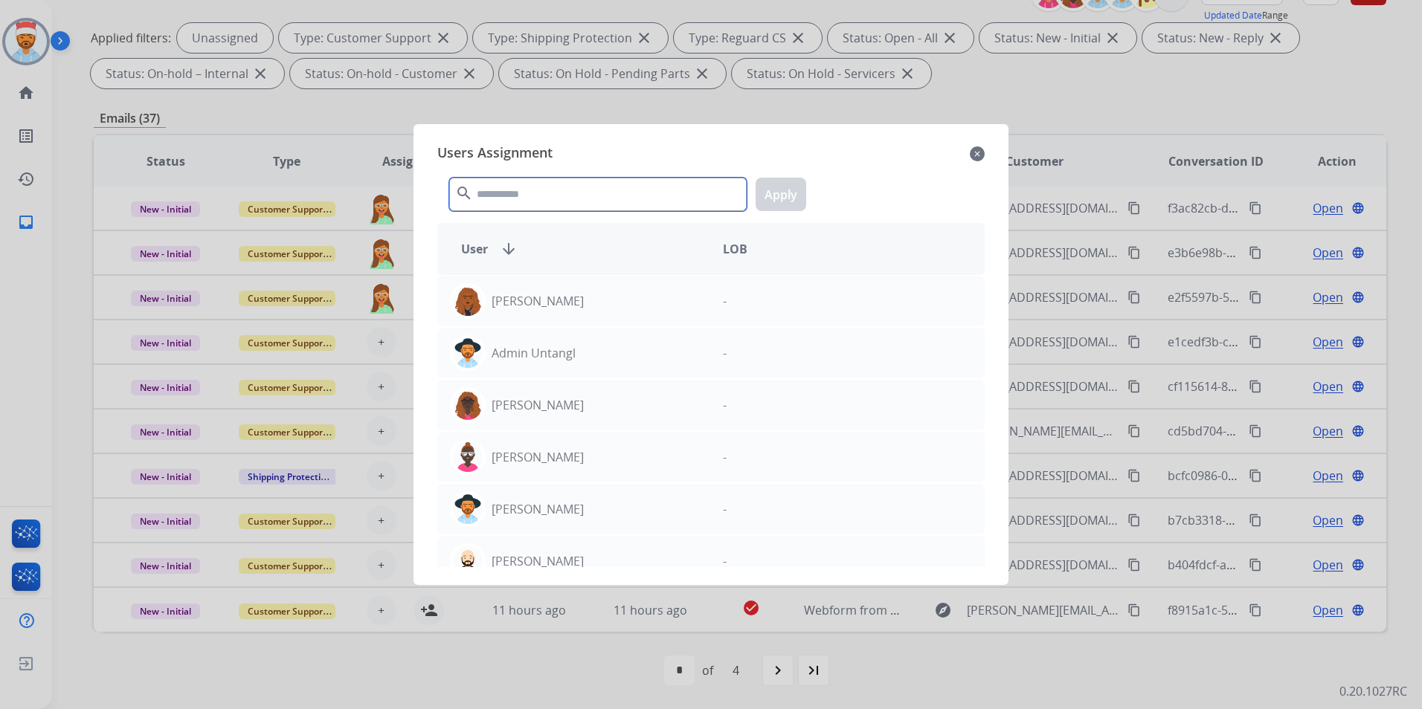
click at [541, 190] on input "text" at bounding box center [597, 194] width 297 height 33
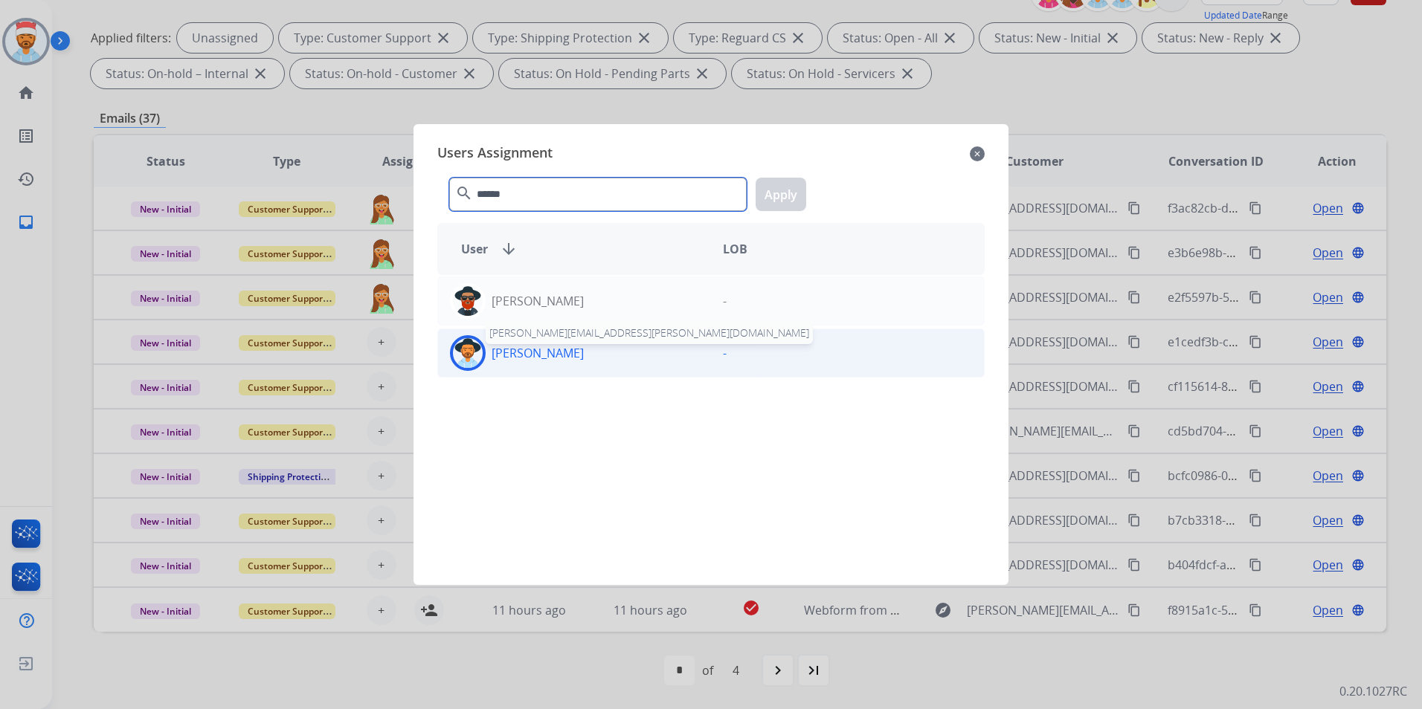
type input "******"
click at [535, 356] on p "[PERSON_NAME]" at bounding box center [538, 353] width 92 height 18
click at [782, 185] on button "Apply" at bounding box center [781, 194] width 51 height 33
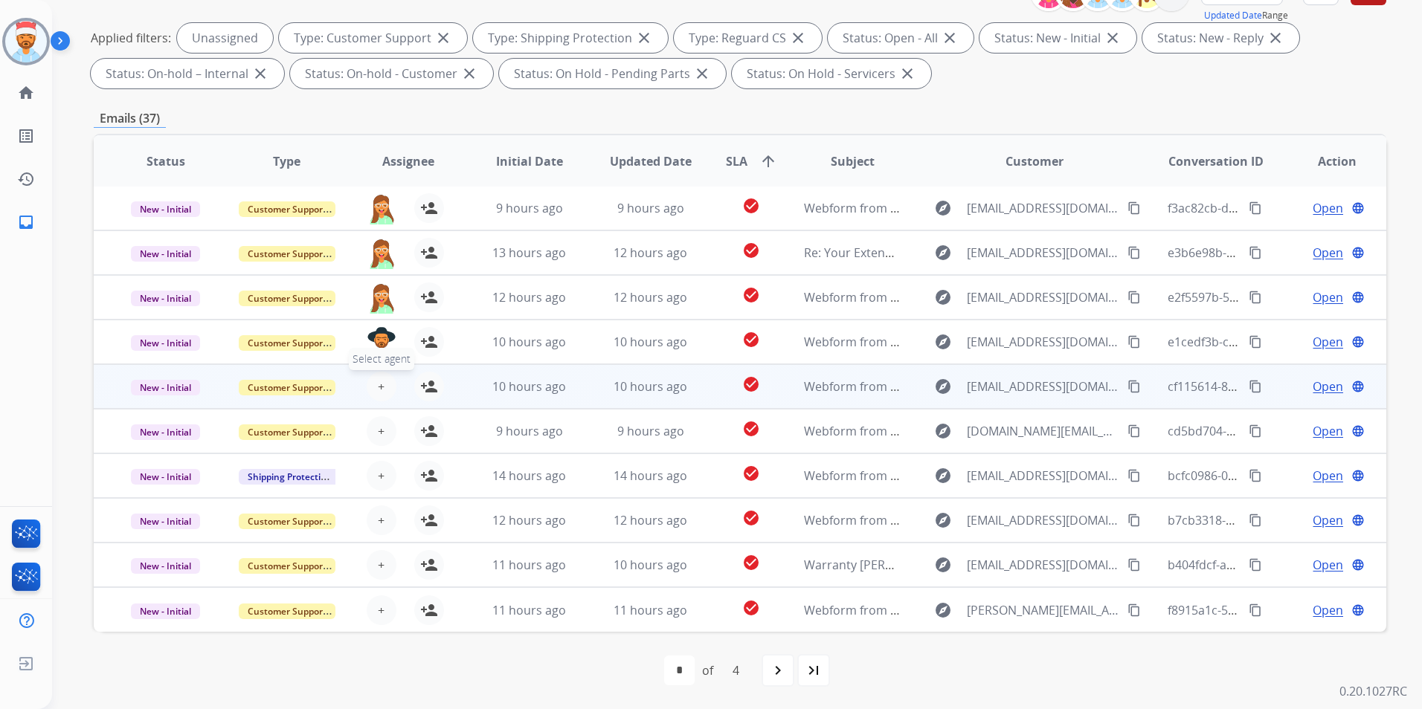
click at [379, 395] on span "+" at bounding box center [381, 387] width 7 height 18
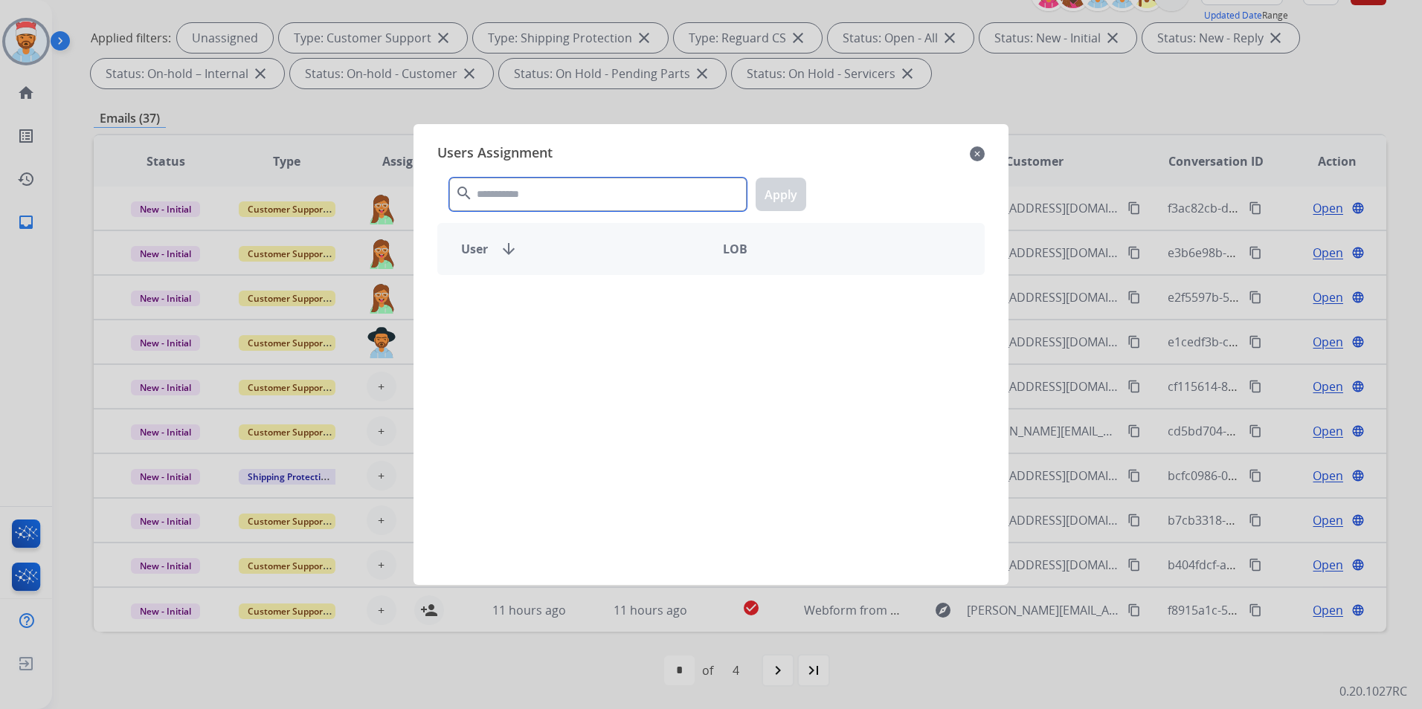
click at [514, 204] on input "text" at bounding box center [597, 194] width 297 height 33
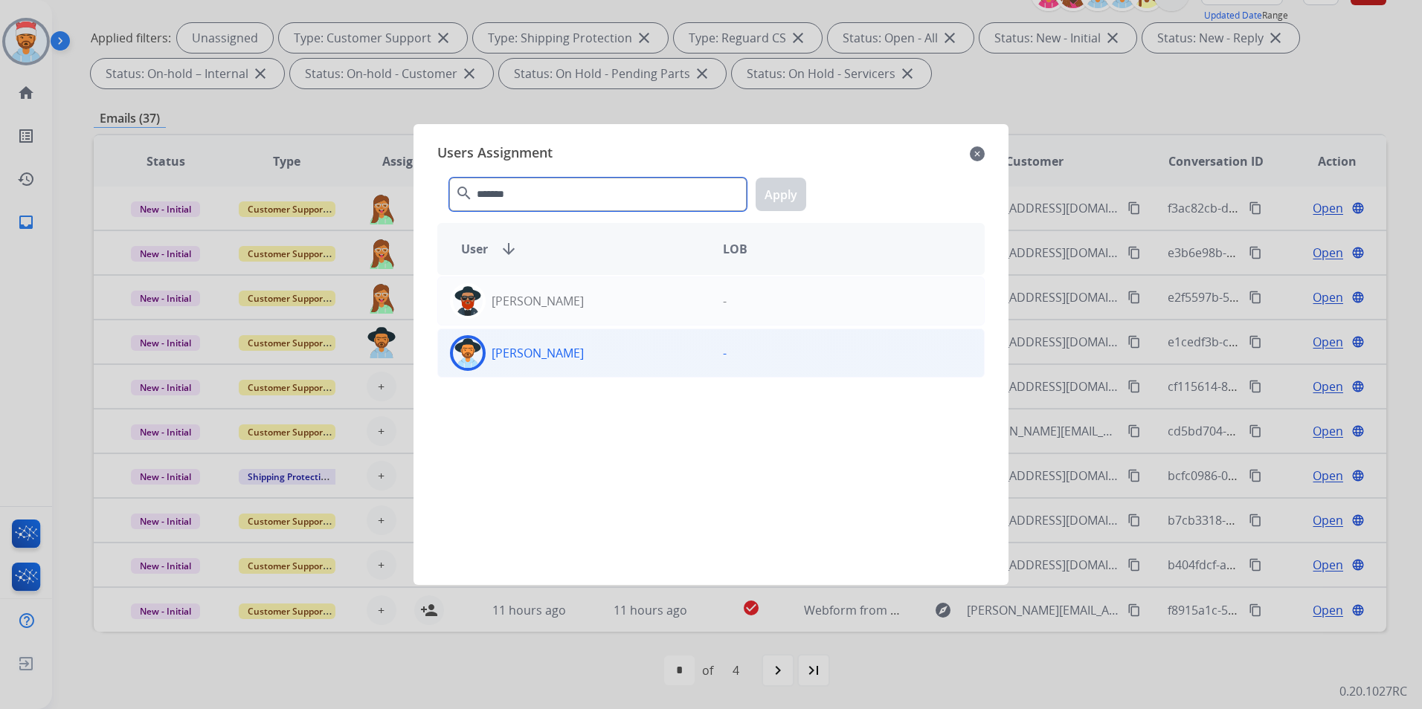
type input "*******"
click at [551, 347] on p "[PERSON_NAME]" at bounding box center [538, 353] width 92 height 18
click at [560, 363] on div "[PERSON_NAME] [PERSON_NAME][EMAIL_ADDRESS][PERSON_NAME][DOMAIN_NAME]" at bounding box center [574, 353] width 273 height 36
click at [515, 364] on div "[PERSON_NAME]" at bounding box center [574, 353] width 273 height 36
click at [785, 190] on button "Apply" at bounding box center [781, 194] width 51 height 33
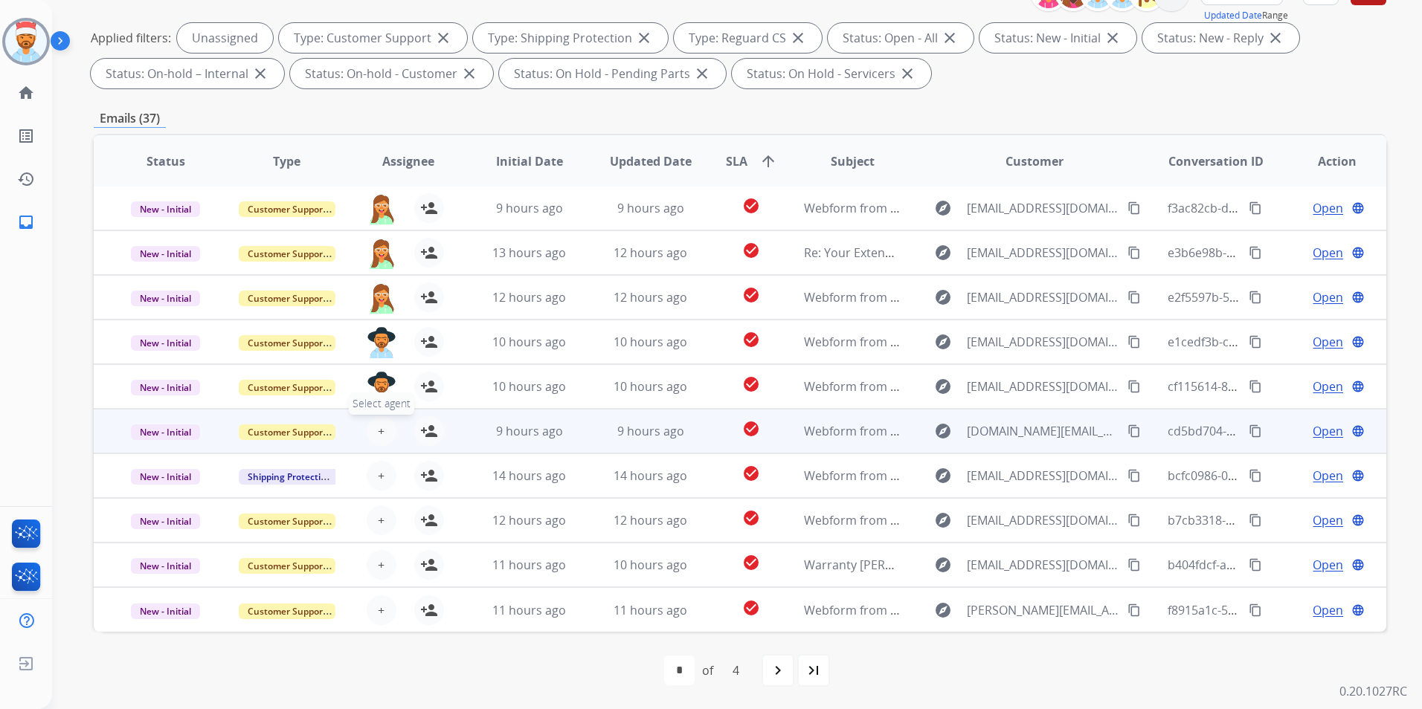
click at [382, 431] on button "+ Select agent" at bounding box center [382, 431] width 30 height 30
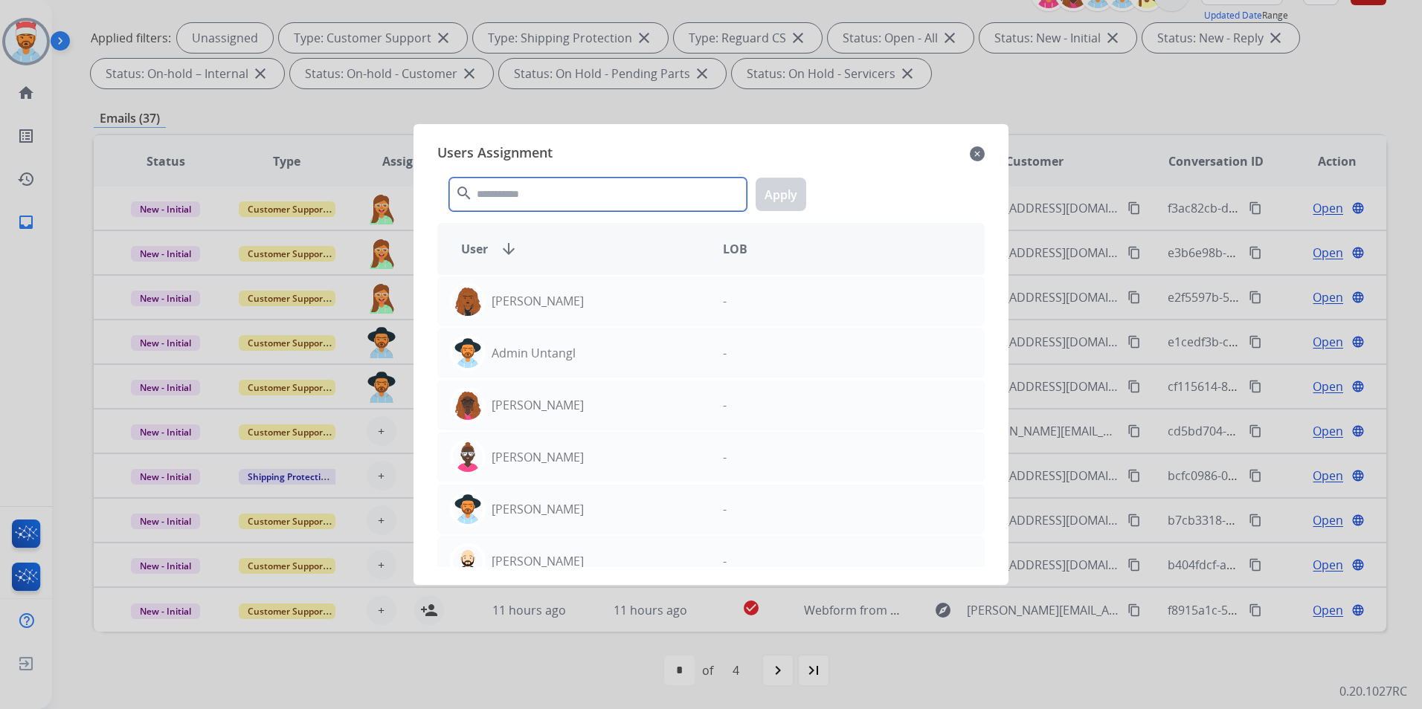
click at [512, 196] on input "text" at bounding box center [597, 194] width 297 height 33
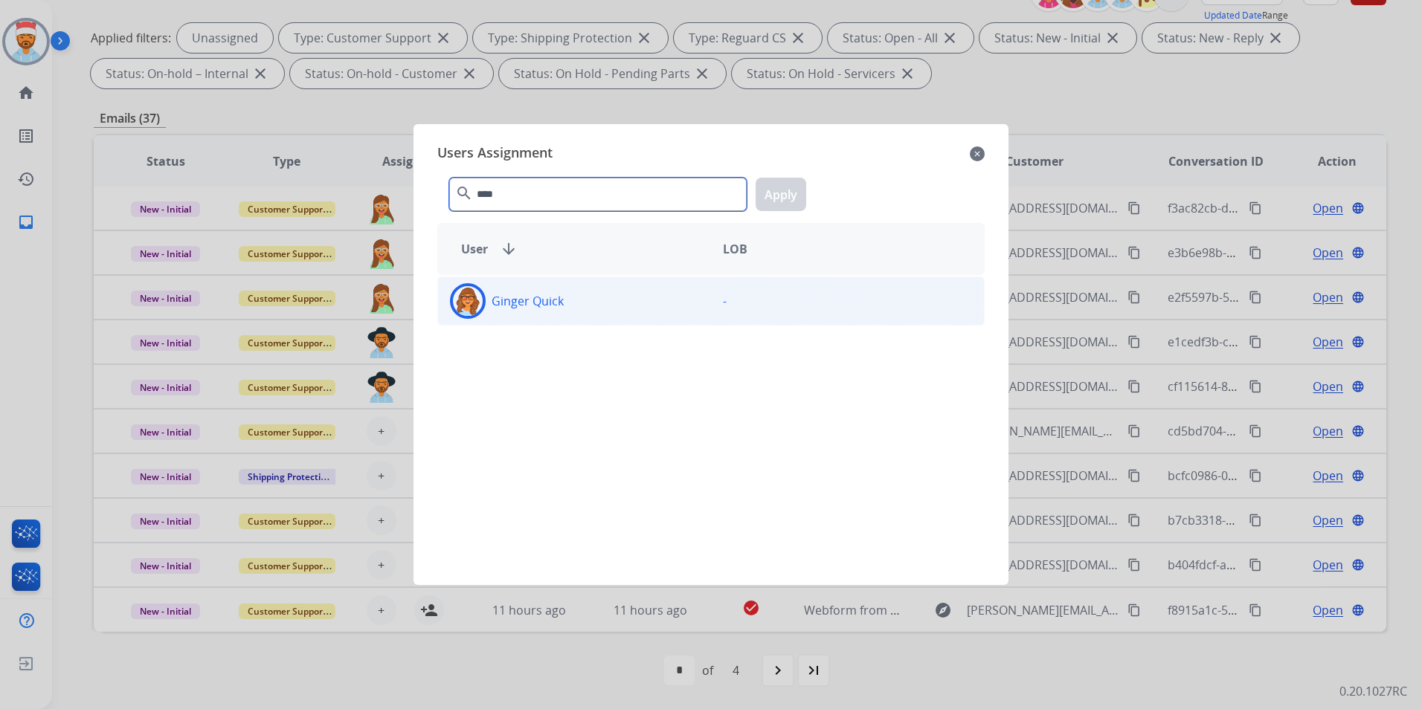
type input "****"
click at [519, 312] on div "Ginger Quick" at bounding box center [574, 301] width 273 height 36
click at [802, 176] on div "**** search Apply" at bounding box center [710, 191] width 547 height 51
drag, startPoint x: 801, startPoint y: 190, endPoint x: 793, endPoint y: 191, distance: 8.3
click at [799, 190] on button "Apply" at bounding box center [781, 194] width 51 height 33
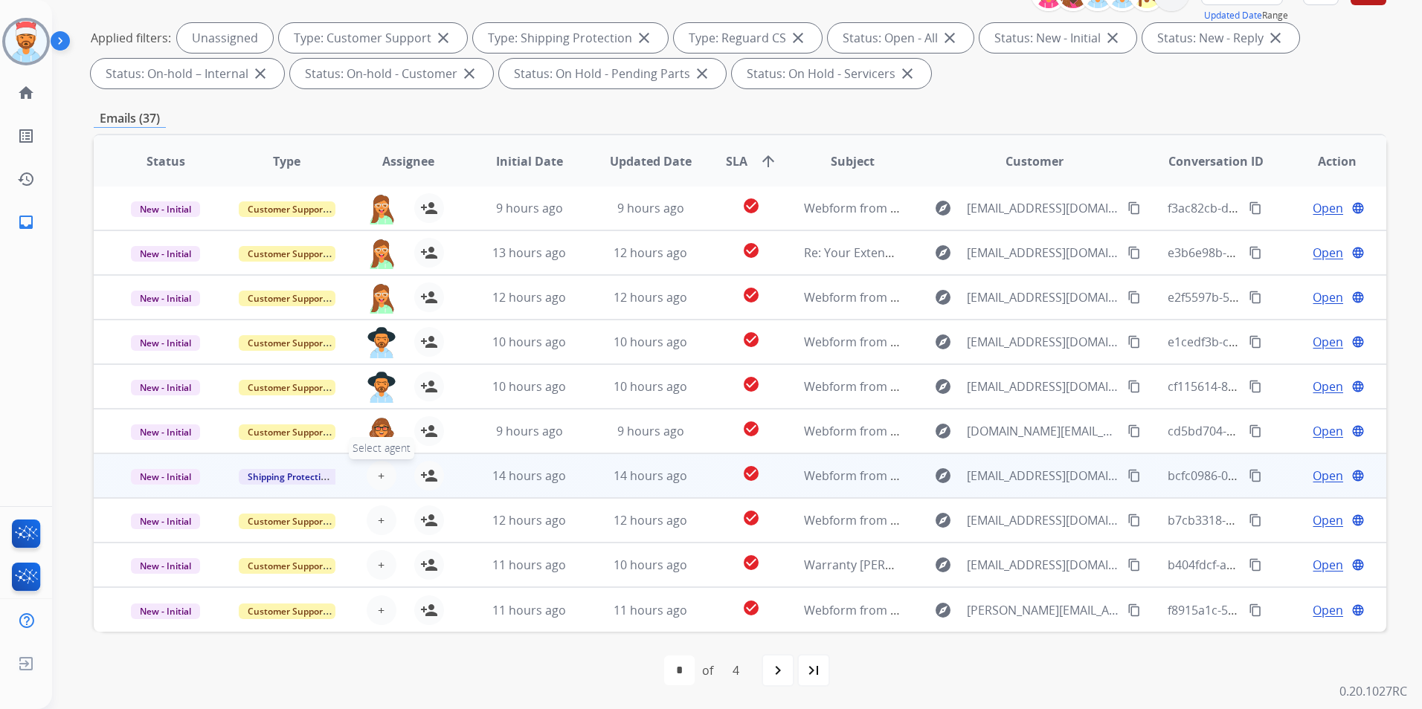
click at [380, 474] on span "+" at bounding box center [381, 476] width 7 height 18
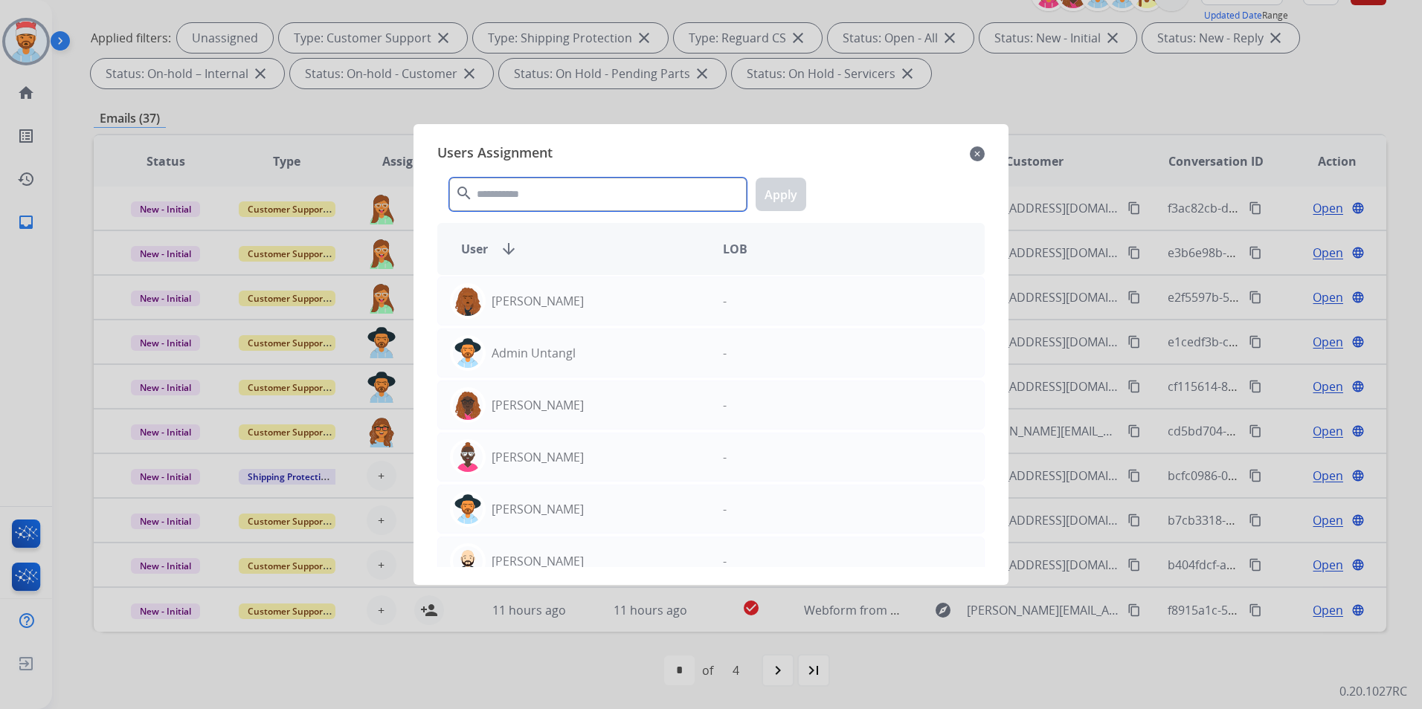
drag, startPoint x: 587, startPoint y: 183, endPoint x: 587, endPoint y: 193, distance: 9.7
click at [588, 186] on input "text" at bounding box center [597, 194] width 297 height 33
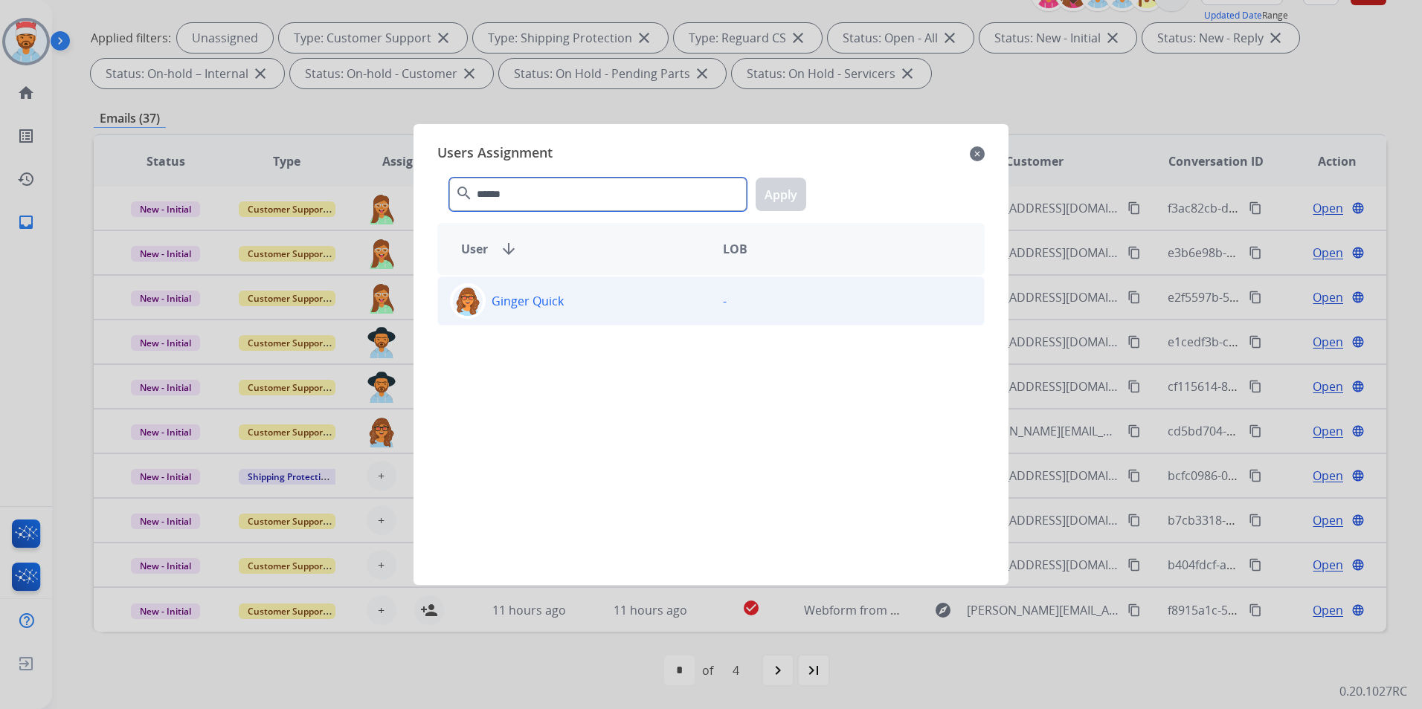
type input "******"
click at [614, 297] on div "Ginger Quick" at bounding box center [574, 301] width 273 height 36
click at [787, 193] on button "Apply" at bounding box center [781, 194] width 51 height 33
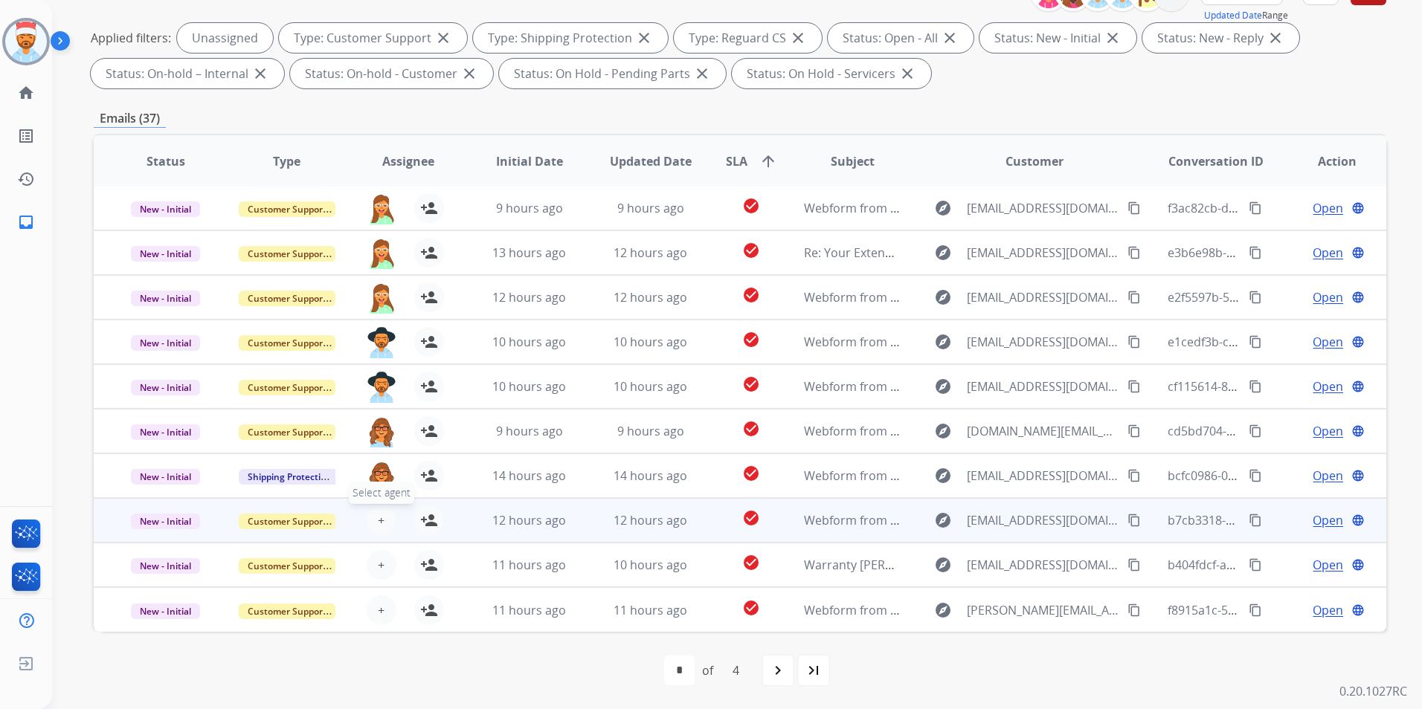
click at [367, 521] on button "+ Select agent" at bounding box center [382, 521] width 30 height 30
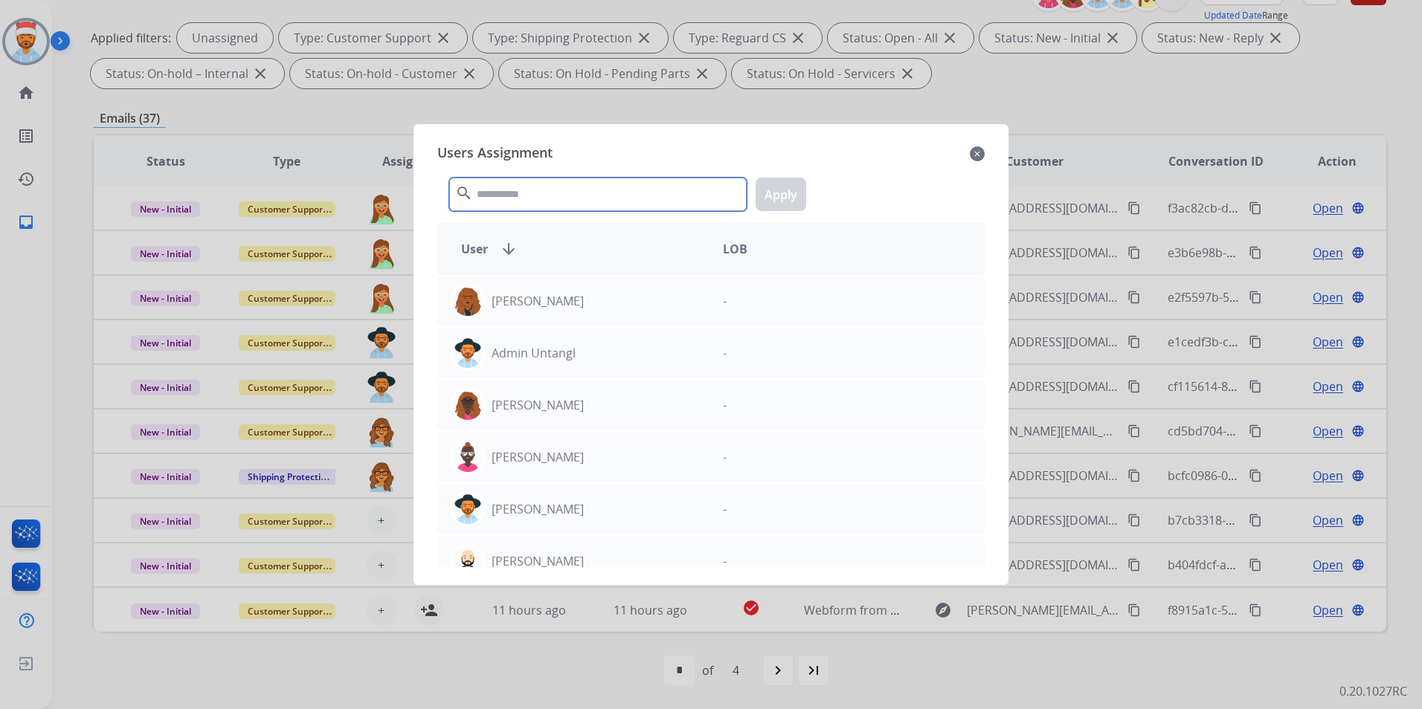
click at [544, 205] on input "text" at bounding box center [597, 194] width 297 height 33
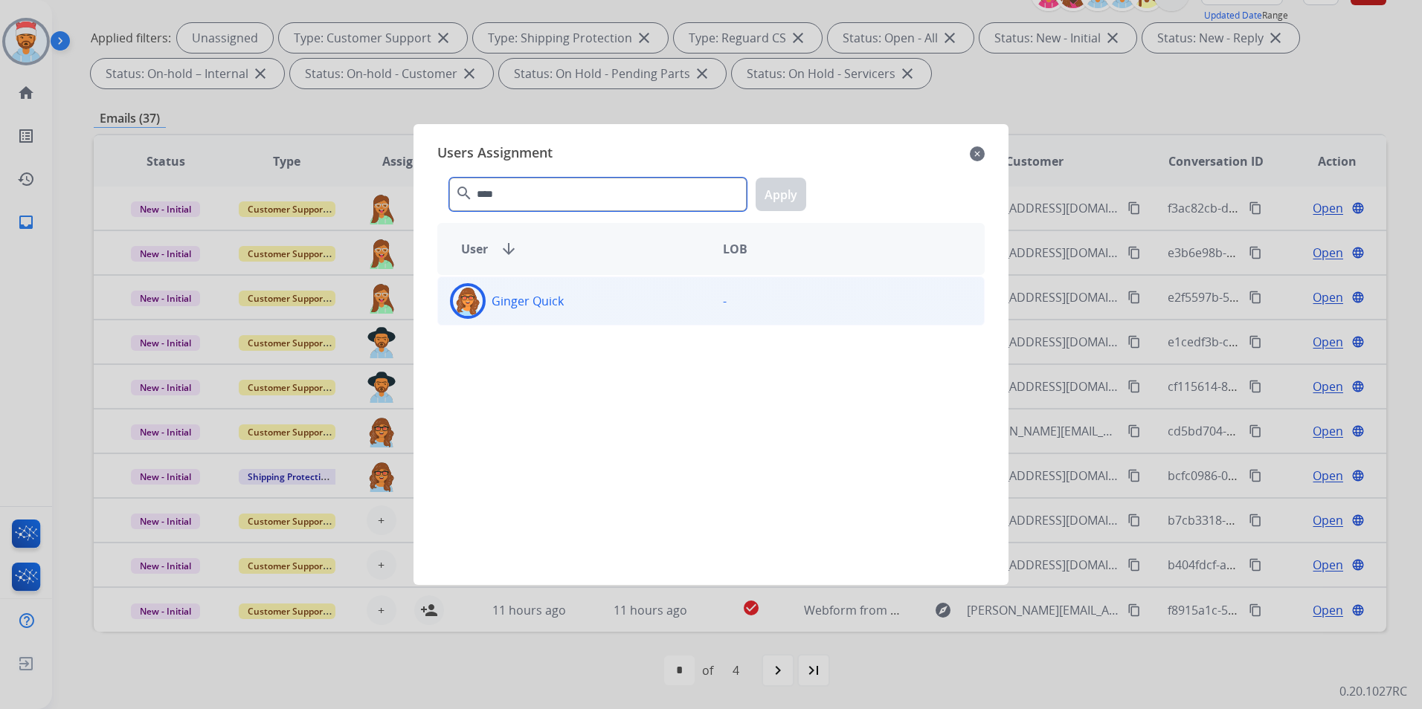
type input "****"
drag, startPoint x: 656, startPoint y: 289, endPoint x: 673, endPoint y: 291, distance: 17.2
click at [656, 290] on div "Ginger Quick" at bounding box center [574, 301] width 273 height 36
drag, startPoint x: 786, startPoint y: 190, endPoint x: 779, endPoint y: 202, distance: 13.0
click at [784, 191] on button "Apply" at bounding box center [781, 194] width 51 height 33
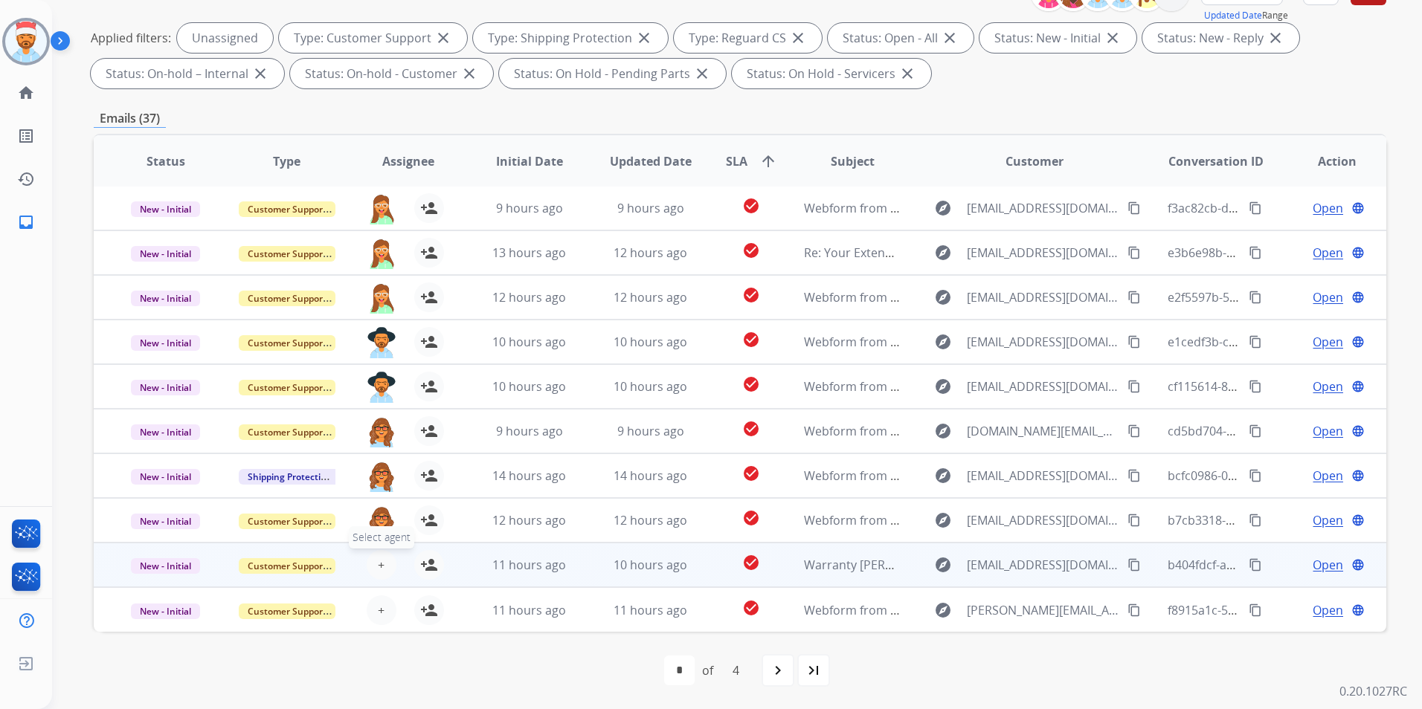
click at [372, 566] on button "+ Select agent" at bounding box center [382, 565] width 30 height 30
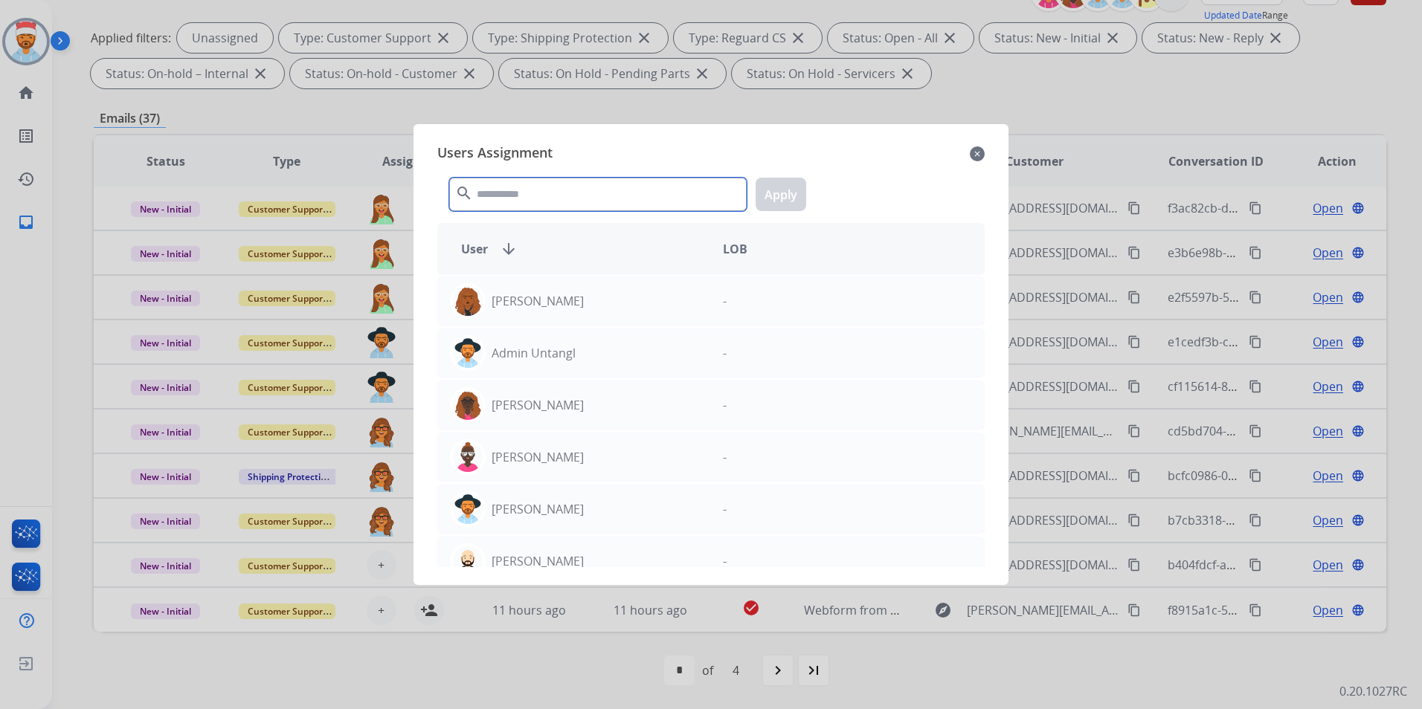
click at [510, 202] on input "text" at bounding box center [597, 194] width 297 height 33
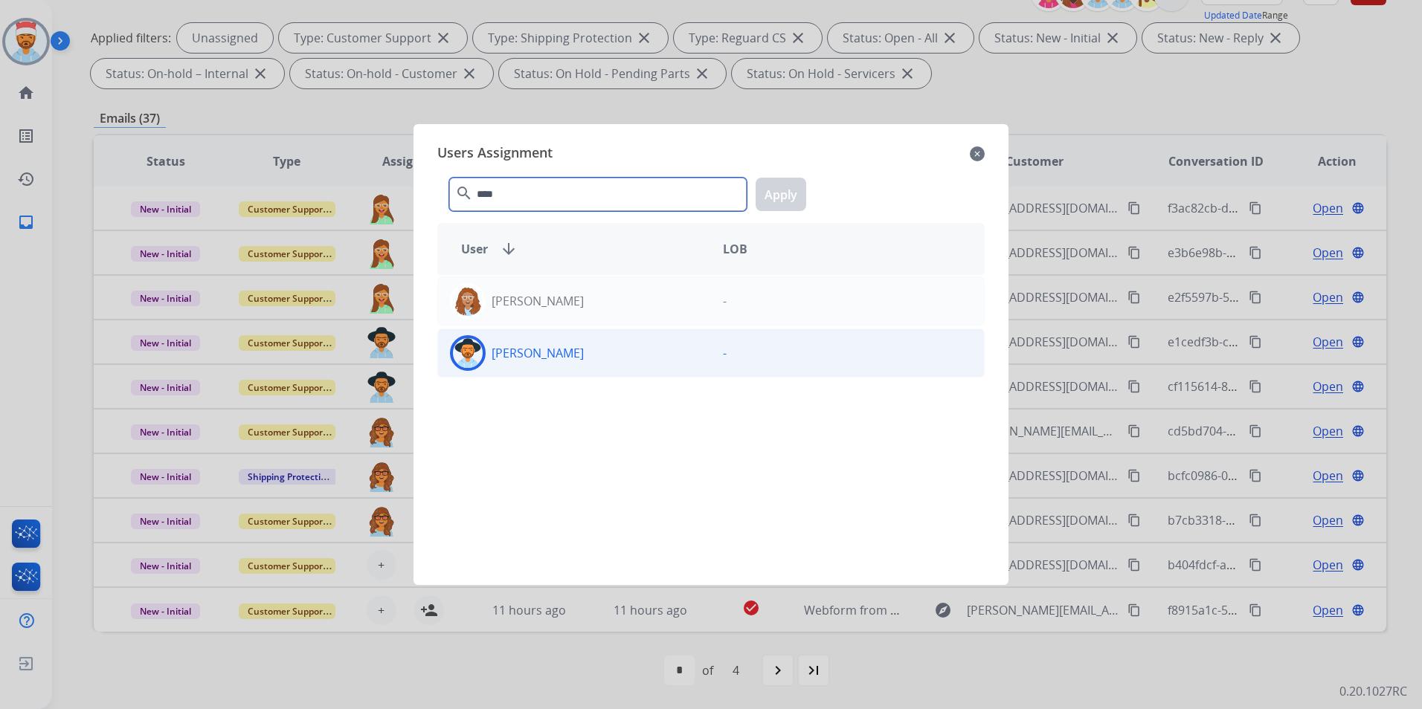
type input "****"
drag, startPoint x: 536, startPoint y: 346, endPoint x: 555, endPoint y: 329, distance: 24.8
click at [539, 348] on p "[PERSON_NAME]" at bounding box center [538, 353] width 92 height 18
click at [775, 193] on button "Apply" at bounding box center [781, 194] width 51 height 33
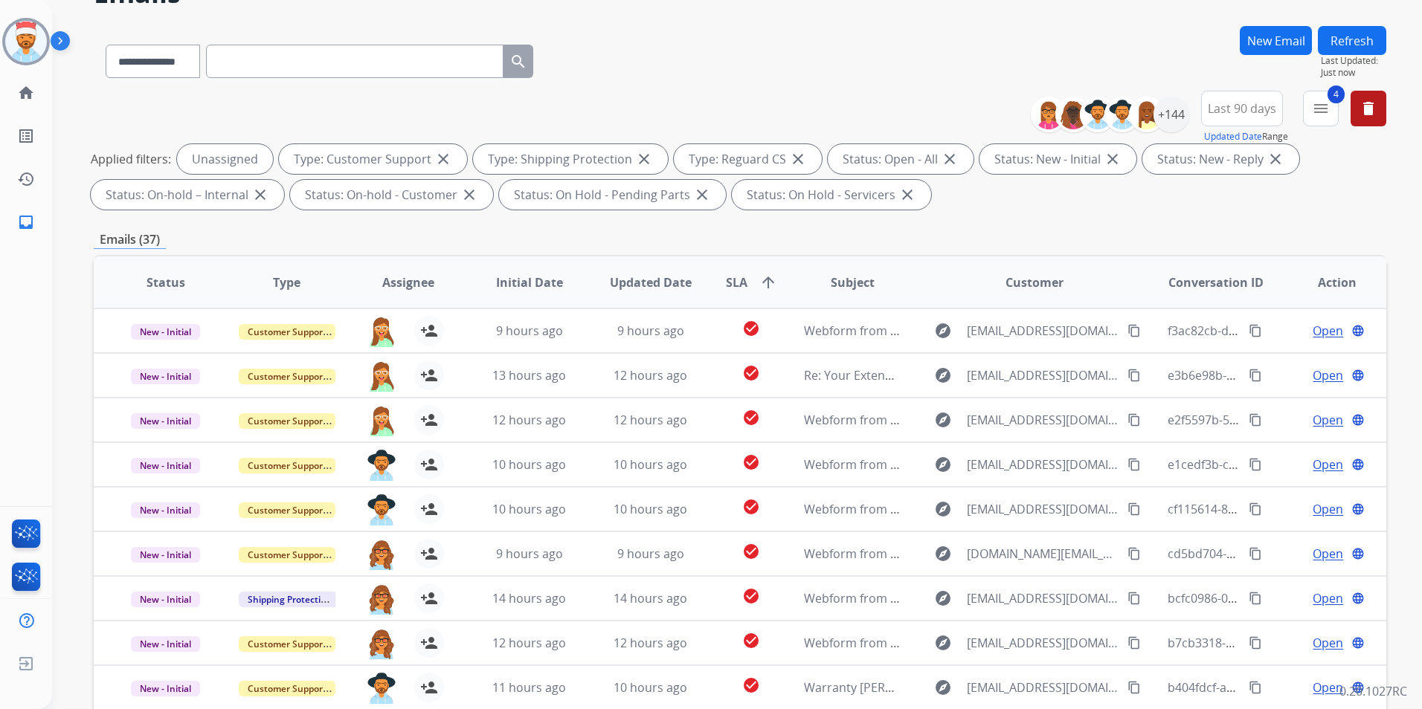
scroll to position [0, 0]
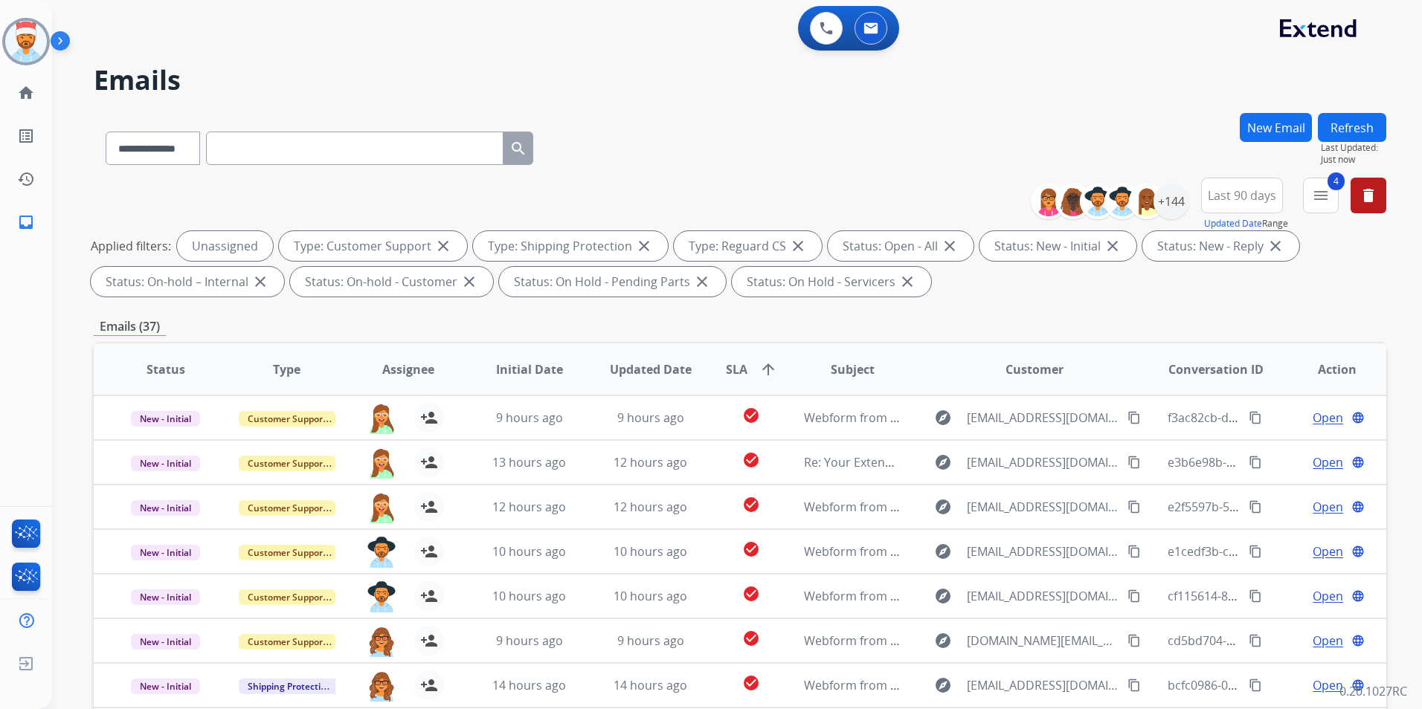
click at [1345, 132] on button "Refresh" at bounding box center [1352, 127] width 68 height 29
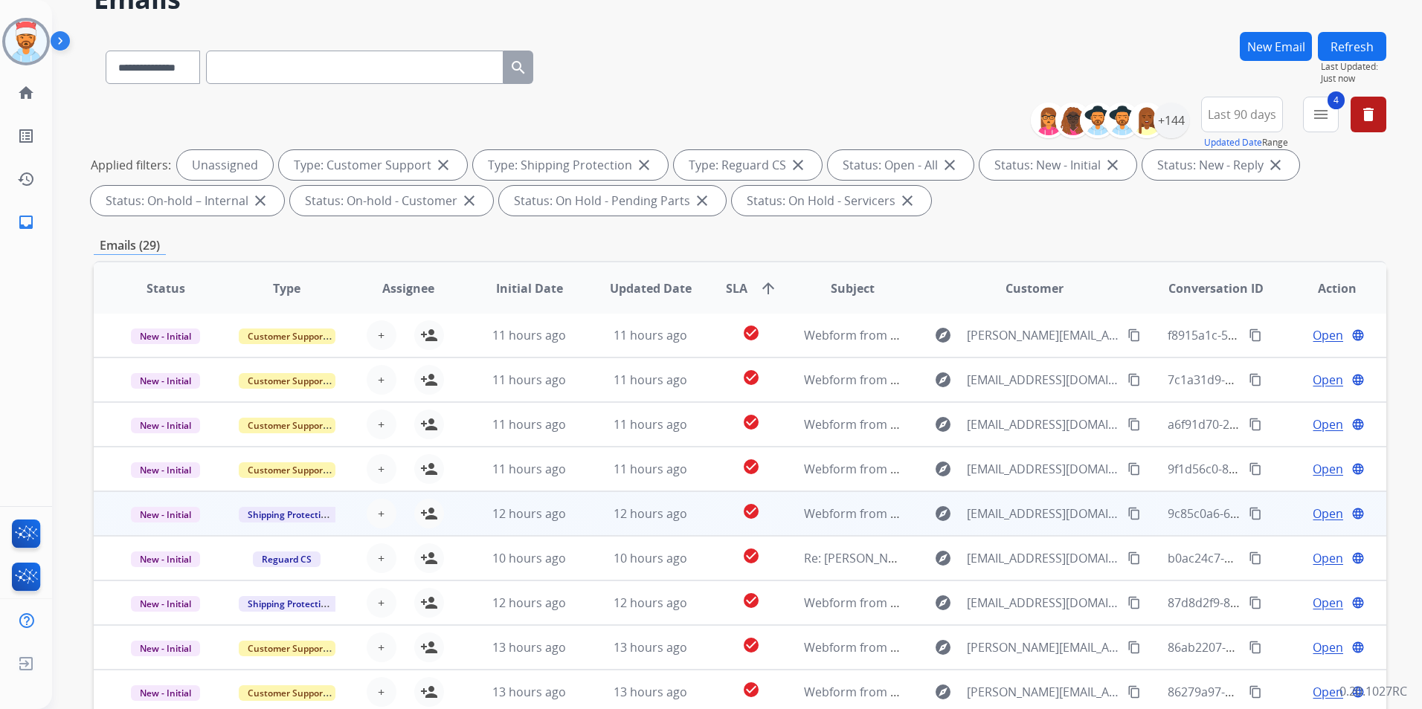
scroll to position [208, 0]
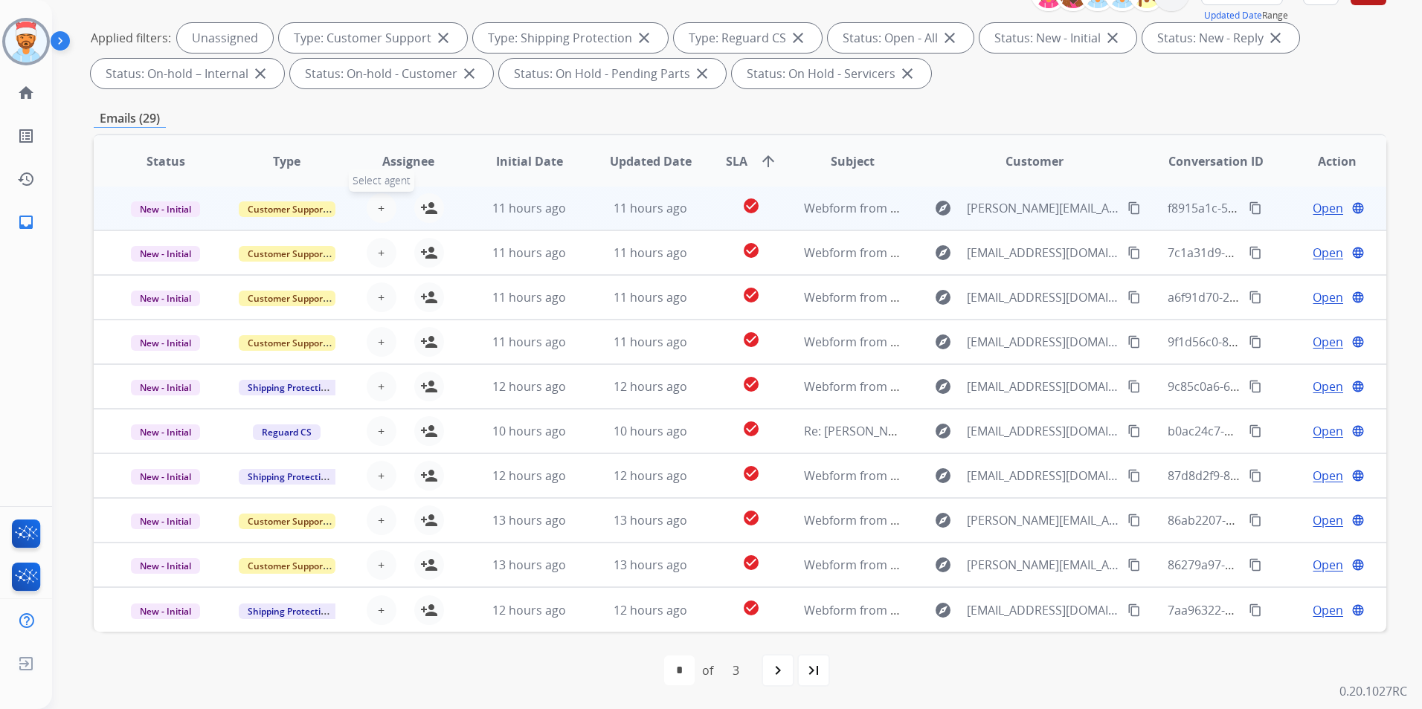
click at [382, 209] on button "+ Select agent" at bounding box center [382, 208] width 30 height 30
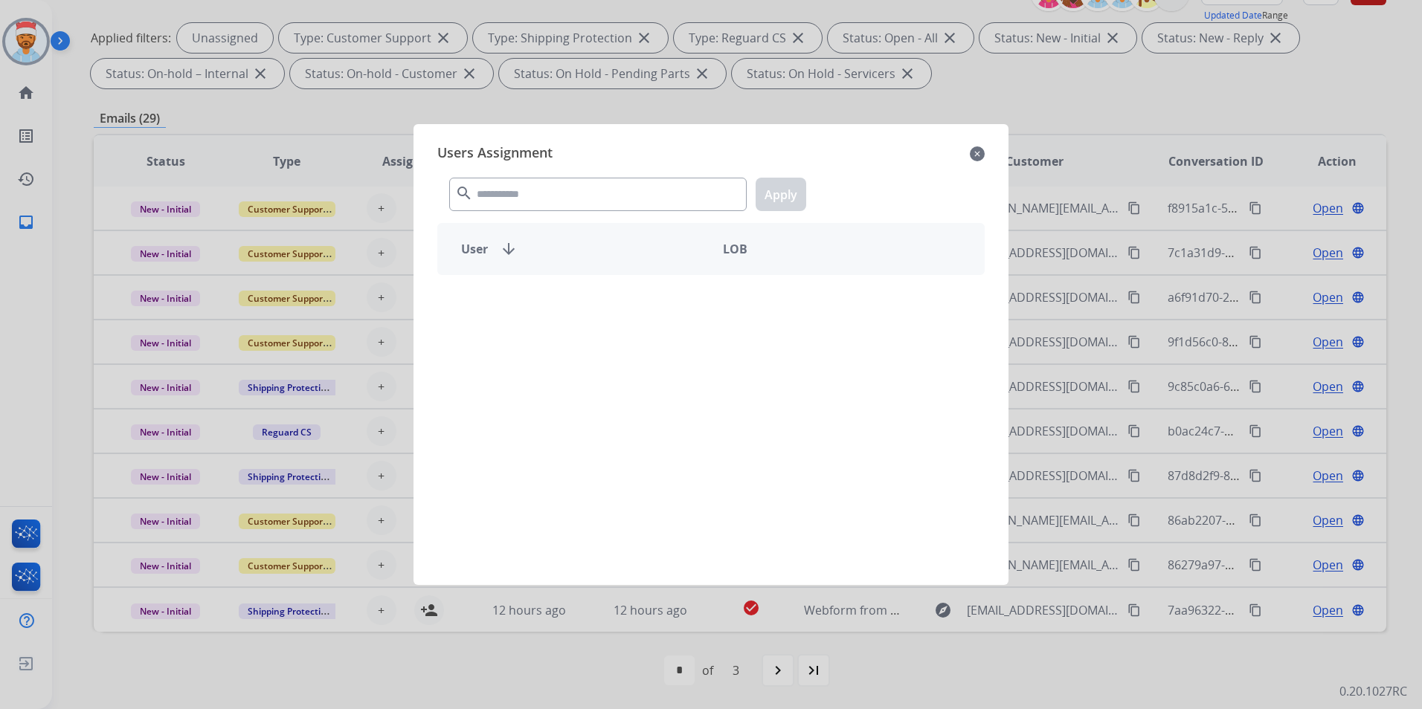
click at [553, 213] on div "search Apply" at bounding box center [710, 191] width 547 height 51
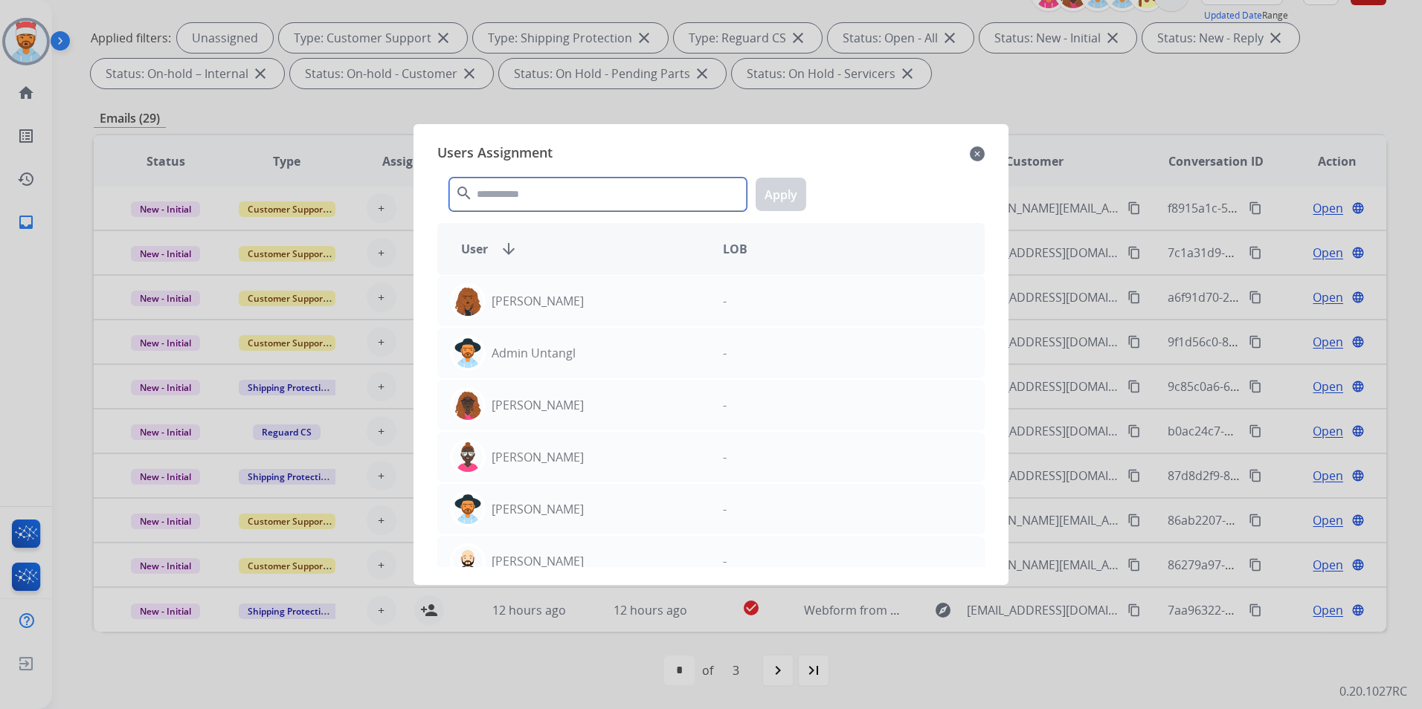
click at [555, 199] on input "text" at bounding box center [597, 194] width 297 height 33
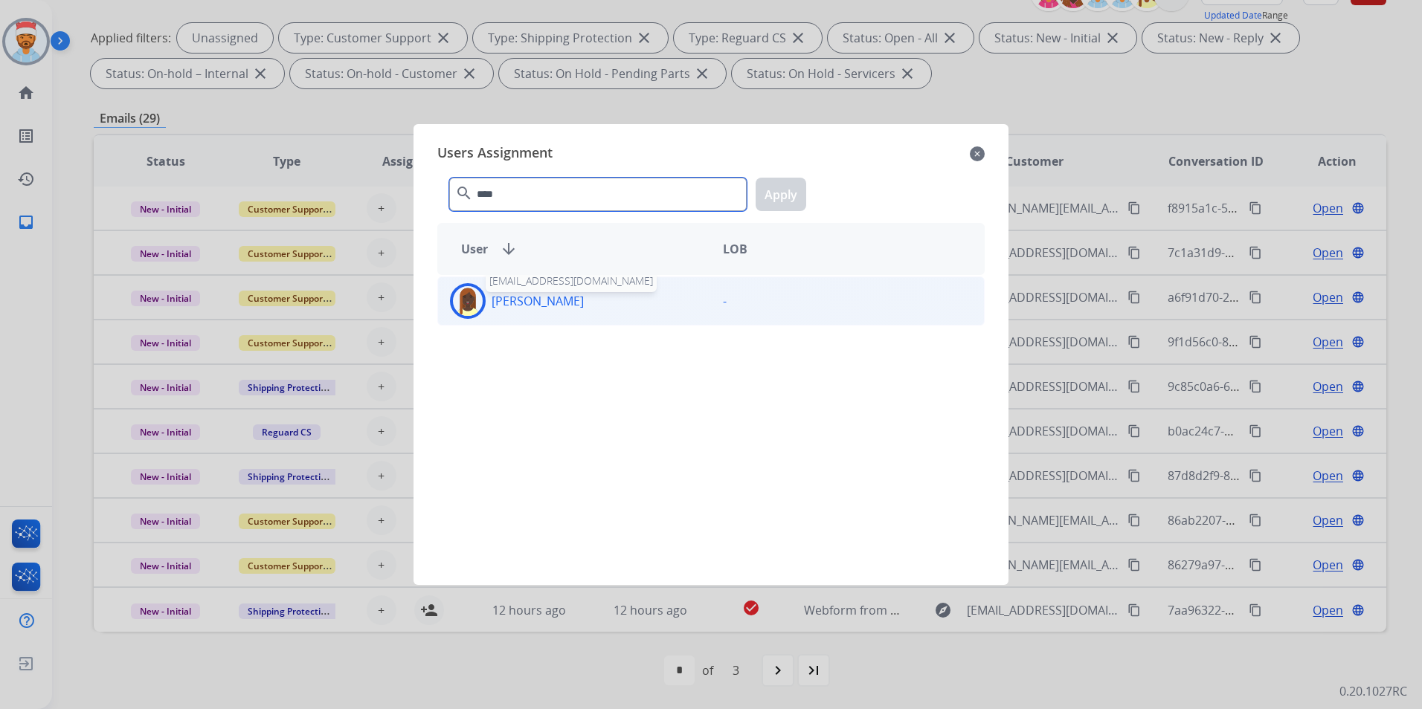
type input "****"
click at [511, 305] on p "[PERSON_NAME]" at bounding box center [538, 301] width 92 height 18
click at [773, 189] on button "Apply" at bounding box center [781, 194] width 51 height 33
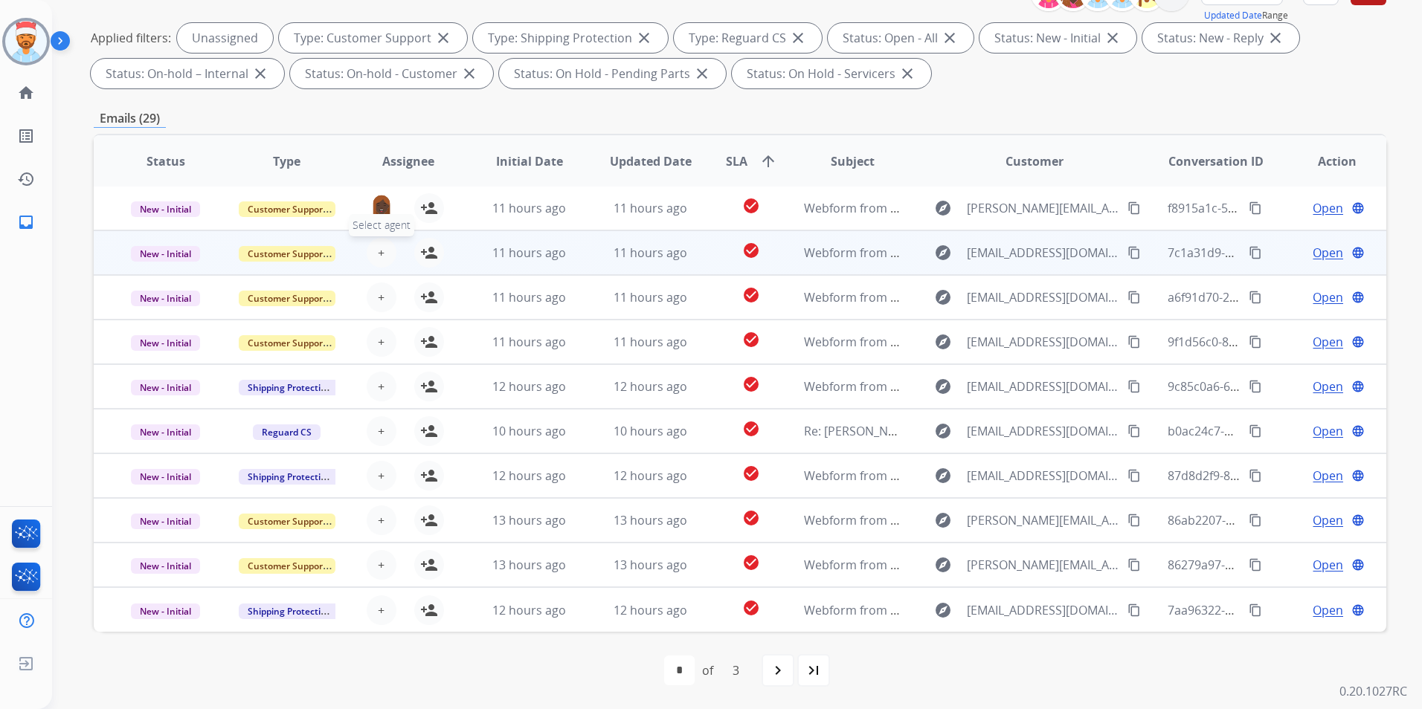
click at [382, 252] on button "+ Select agent" at bounding box center [382, 253] width 30 height 30
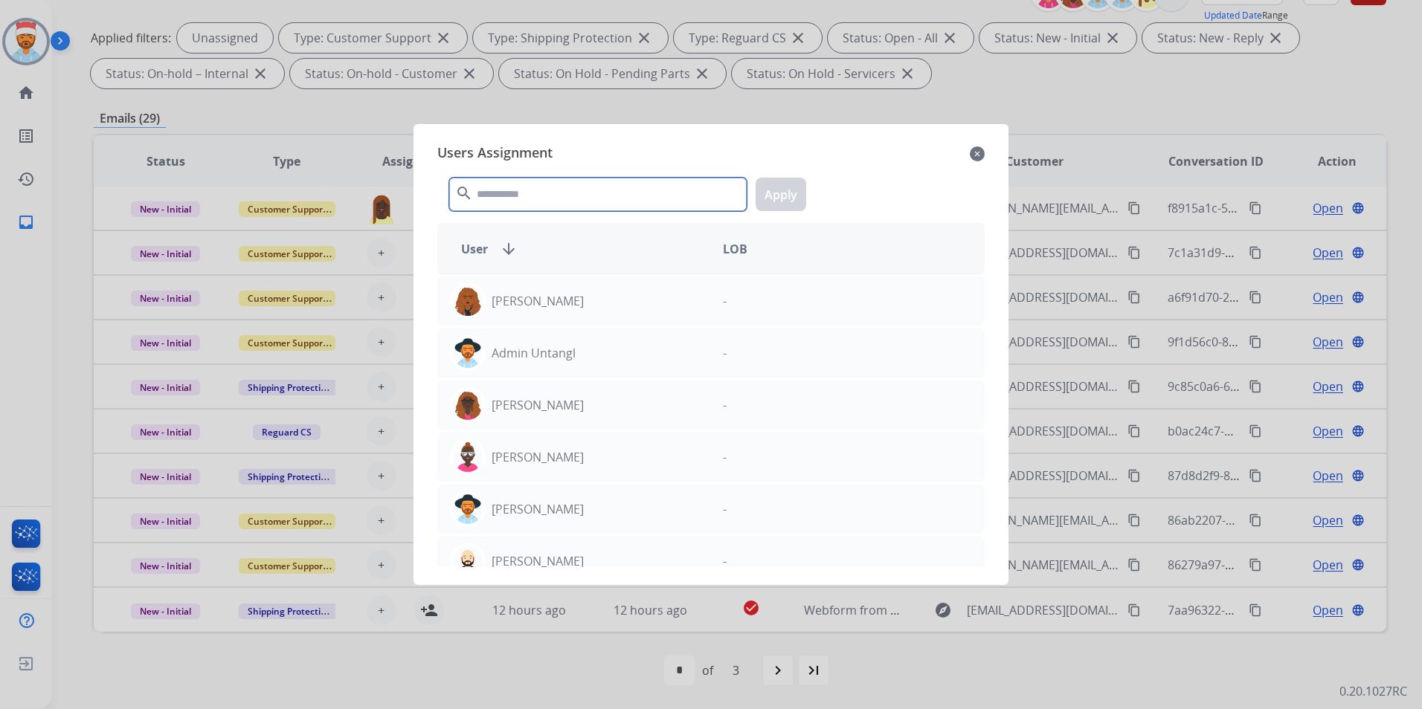
click at [512, 193] on input "text" at bounding box center [597, 194] width 297 height 33
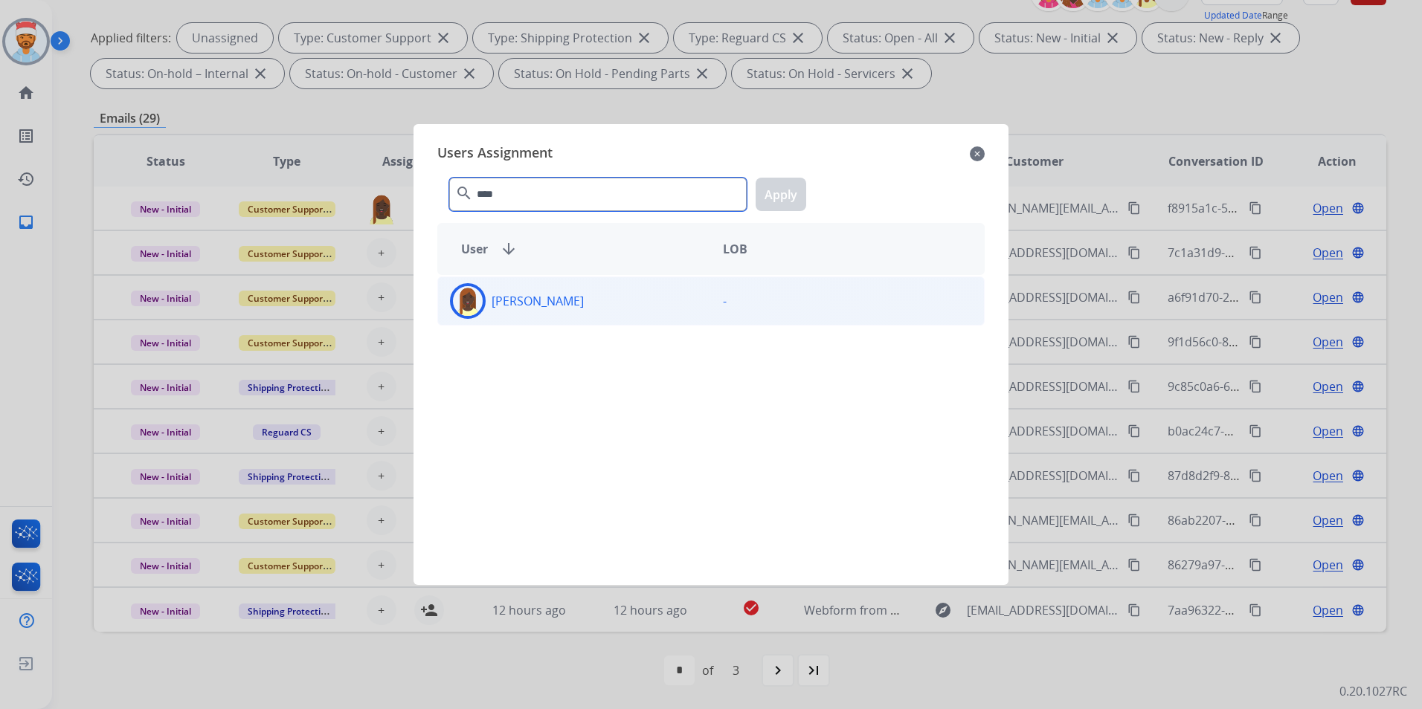
type input "****"
drag, startPoint x: 543, startPoint y: 319, endPoint x: 530, endPoint y: 313, distance: 14.6
click at [542, 318] on div "[PERSON_NAME] -" at bounding box center [710, 301] width 547 height 49
drag, startPoint x: 756, startPoint y: 191, endPoint x: 762, endPoint y: 197, distance: 8.4
click at [759, 191] on button "Apply" at bounding box center [781, 194] width 51 height 33
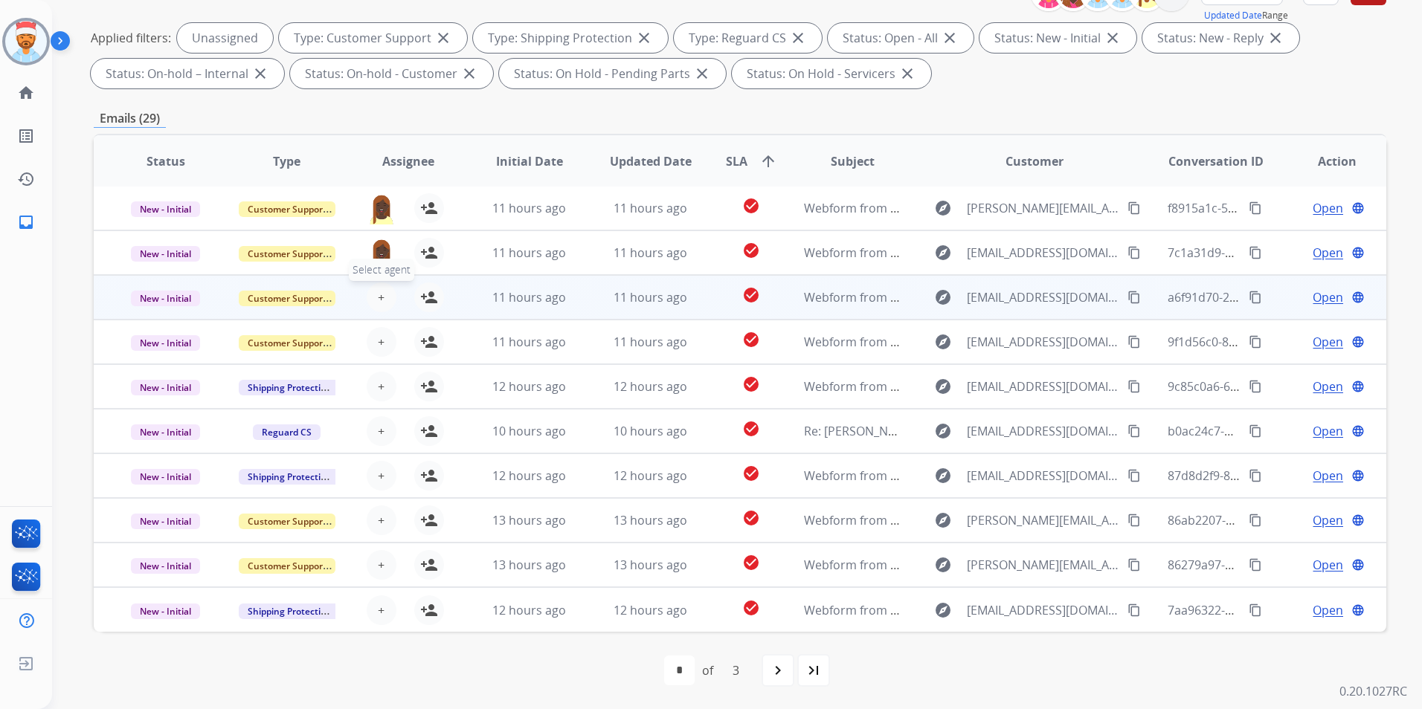
click at [379, 299] on span "+" at bounding box center [381, 298] width 7 height 18
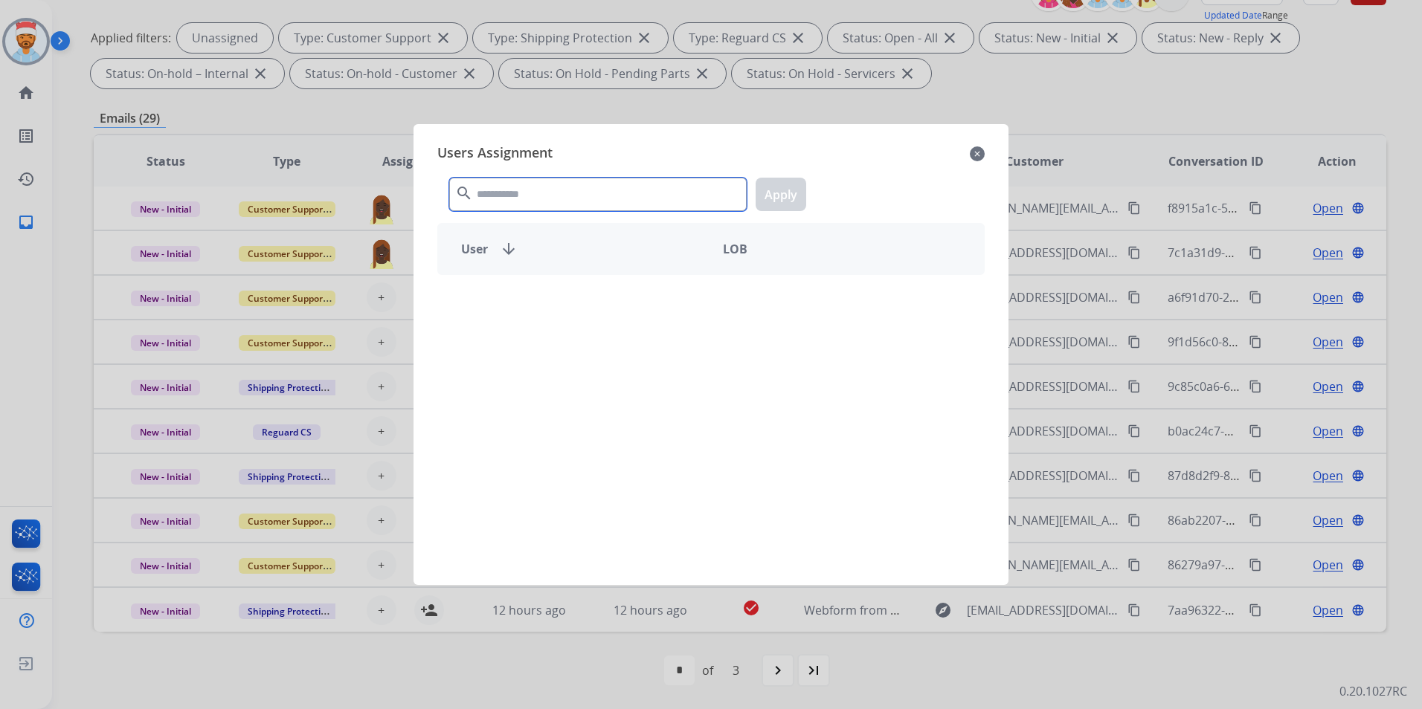
click at [500, 196] on input "text" at bounding box center [597, 194] width 297 height 33
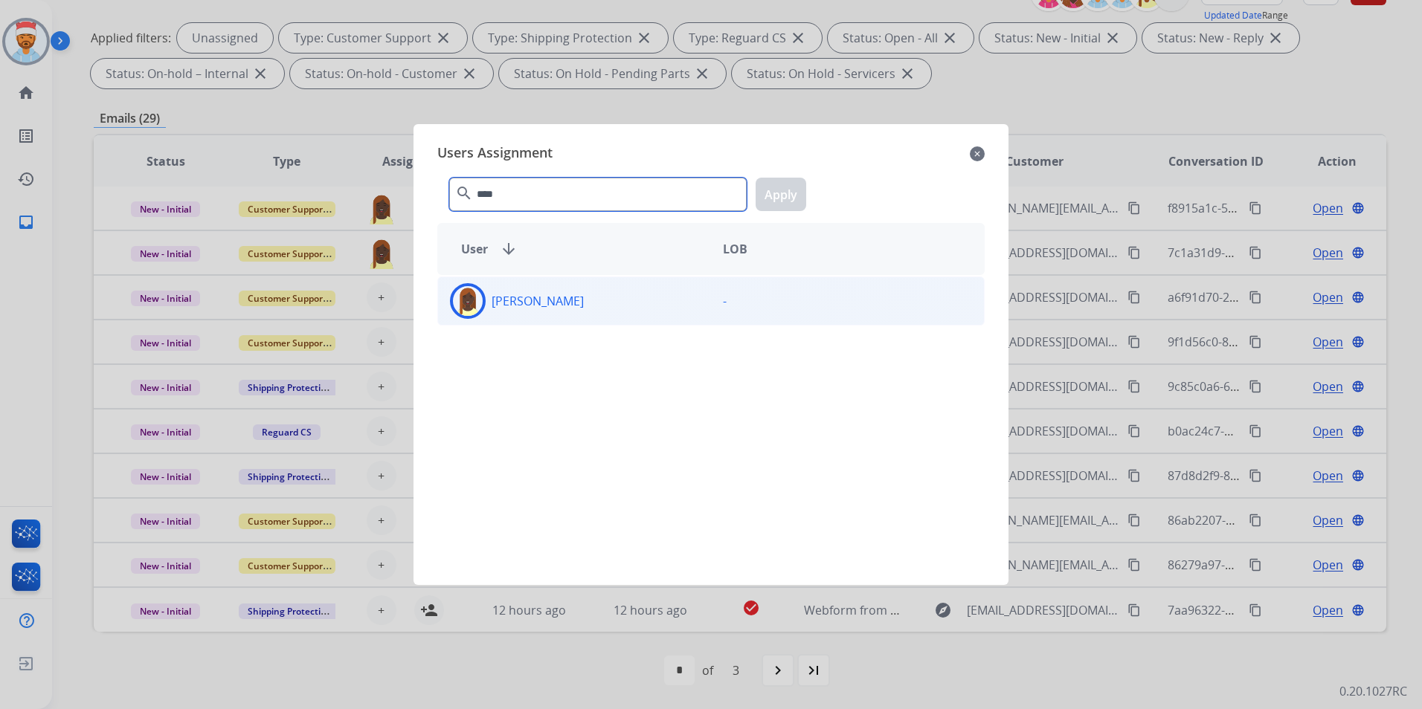
type input "****"
drag, startPoint x: 517, startPoint y: 291, endPoint x: 659, endPoint y: 238, distance: 151.5
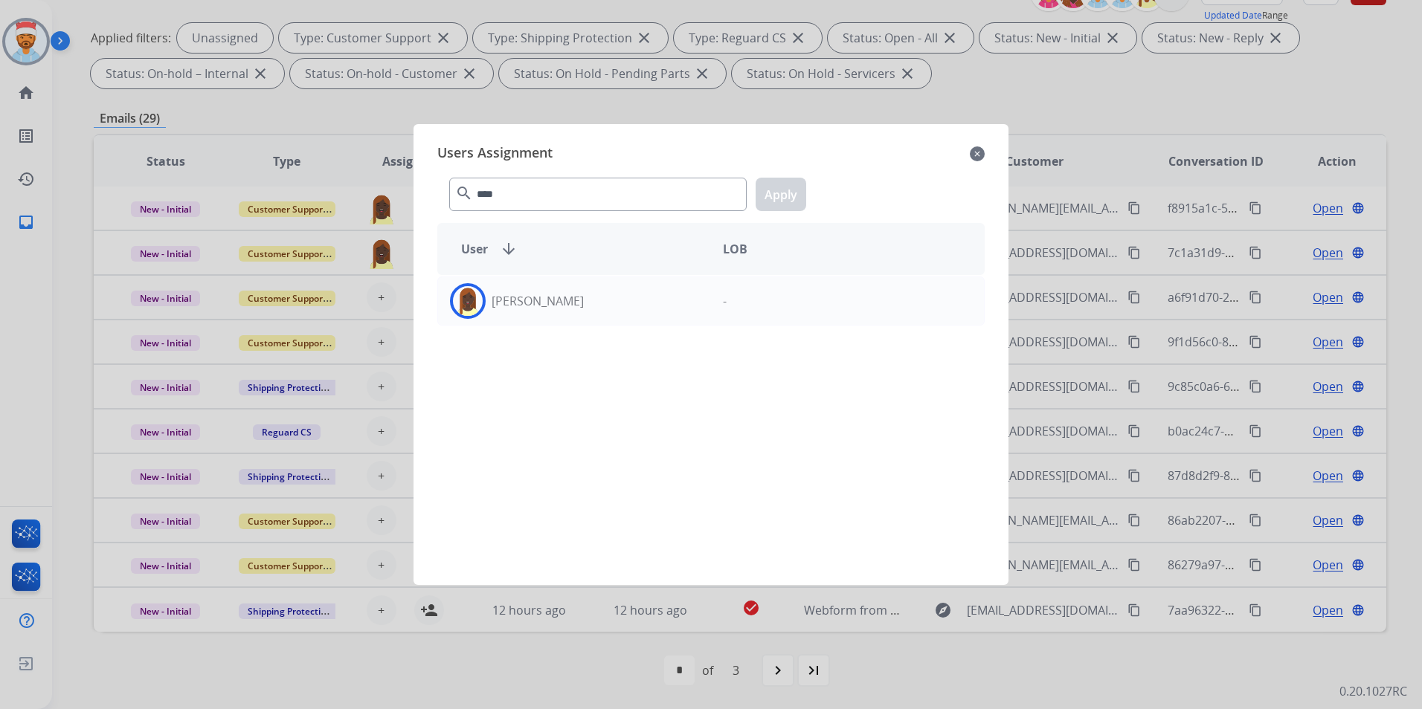
click at [518, 292] on div "[PERSON_NAME]" at bounding box center [574, 301] width 273 height 36
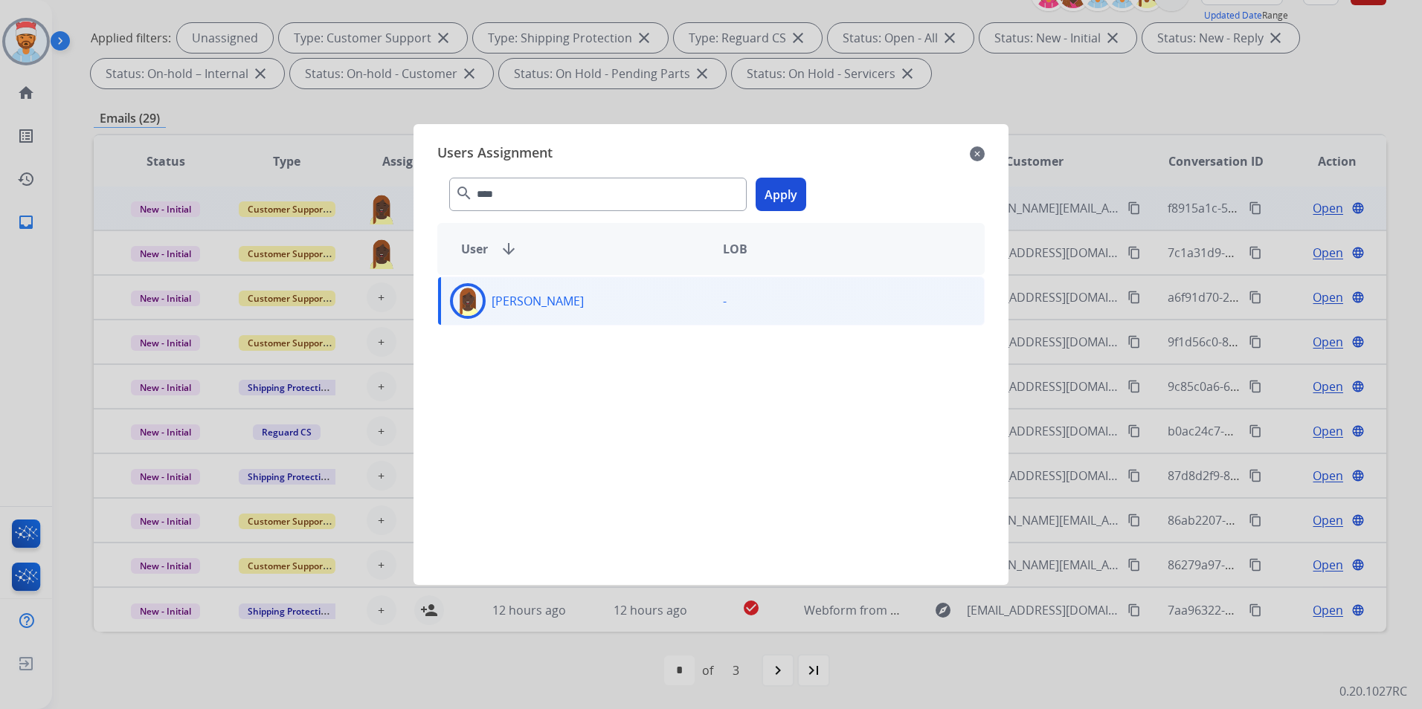
drag, startPoint x: 796, startPoint y: 201, endPoint x: 765, endPoint y: 210, distance: 32.0
click at [788, 201] on button "Apply" at bounding box center [781, 194] width 51 height 33
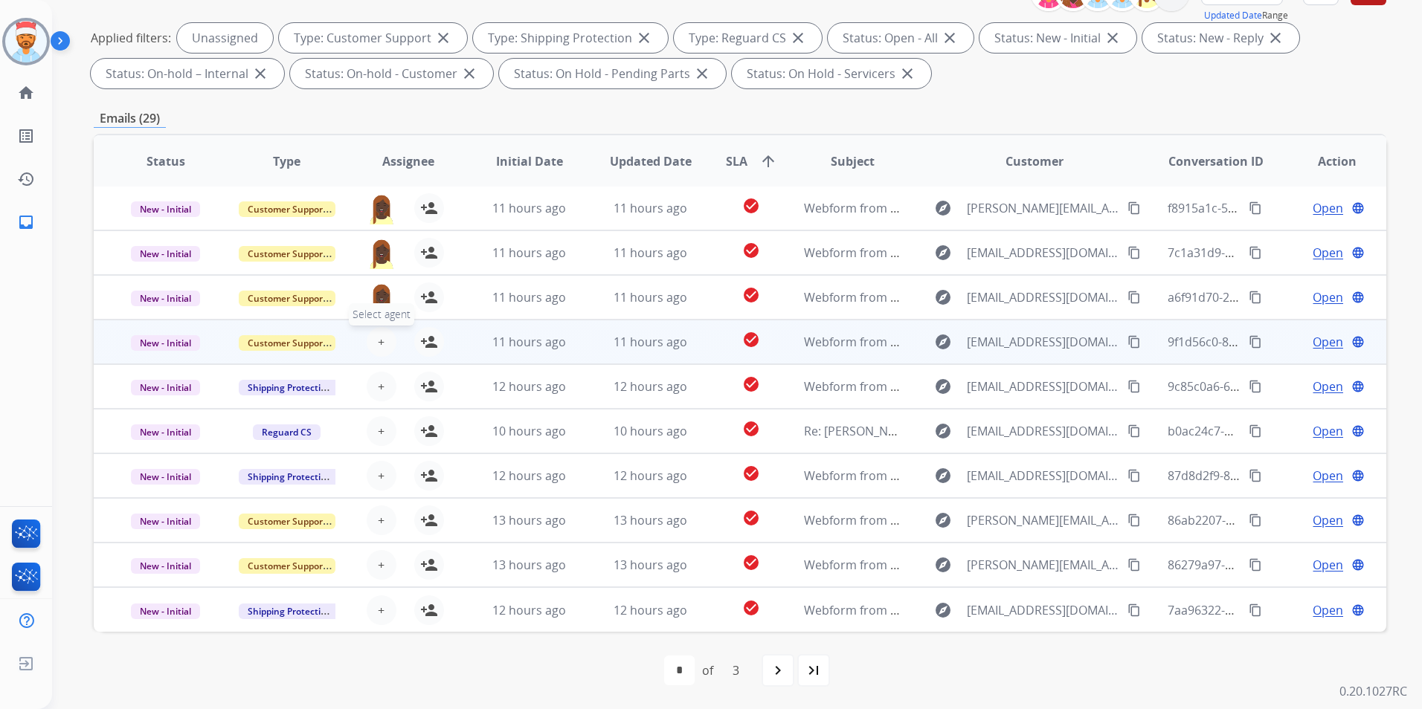
click at [374, 345] on button "+ Select agent" at bounding box center [382, 342] width 30 height 30
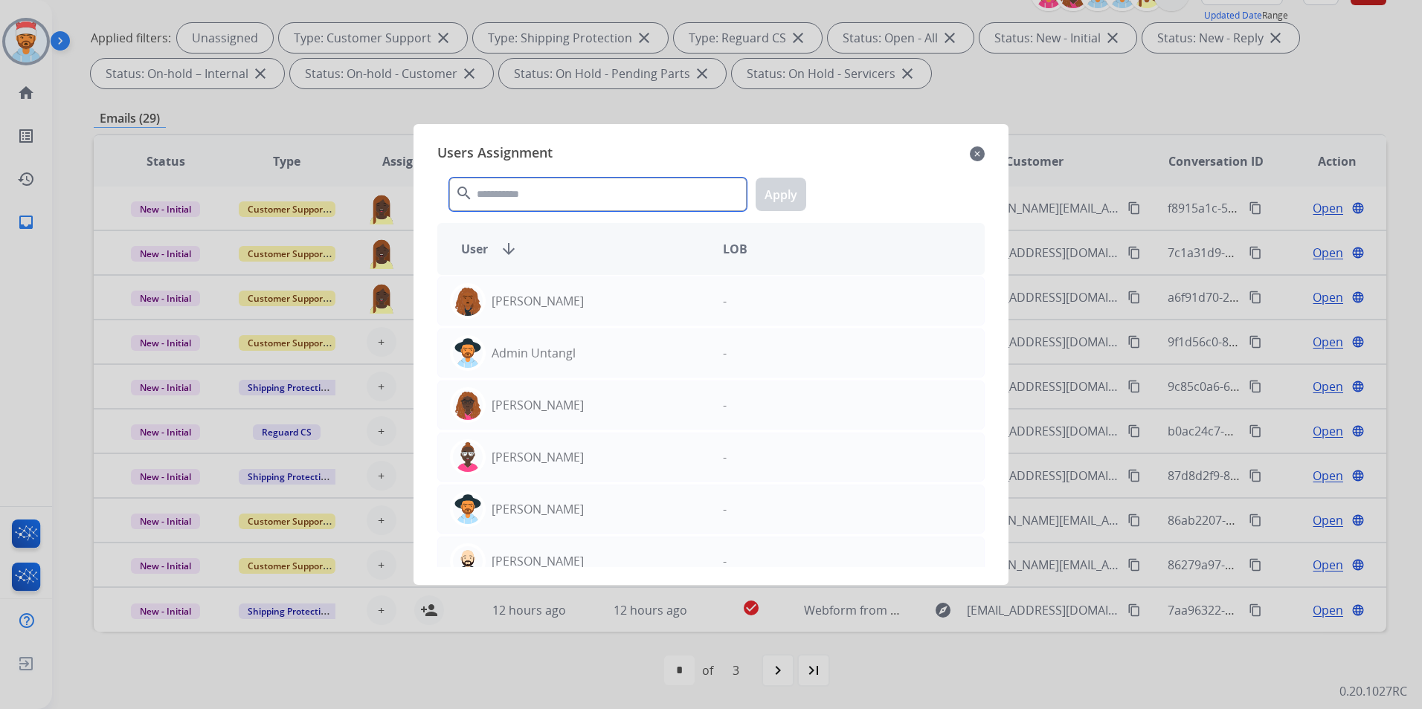
click at [548, 200] on input "text" at bounding box center [597, 194] width 297 height 33
drag, startPoint x: 1110, startPoint y: 109, endPoint x: 1111, endPoint y: 101, distance: 8.3
click at [1111, 106] on div at bounding box center [711, 354] width 1422 height 709
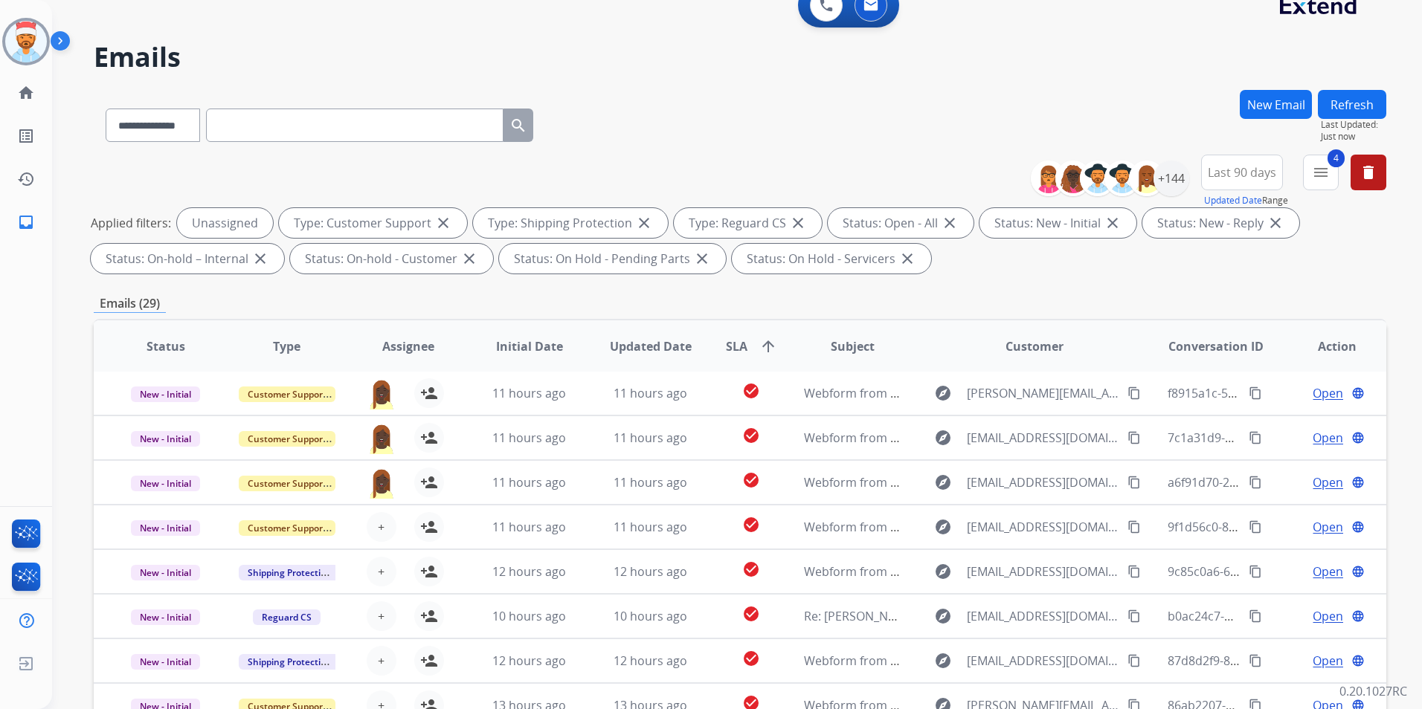
scroll to position [0, 0]
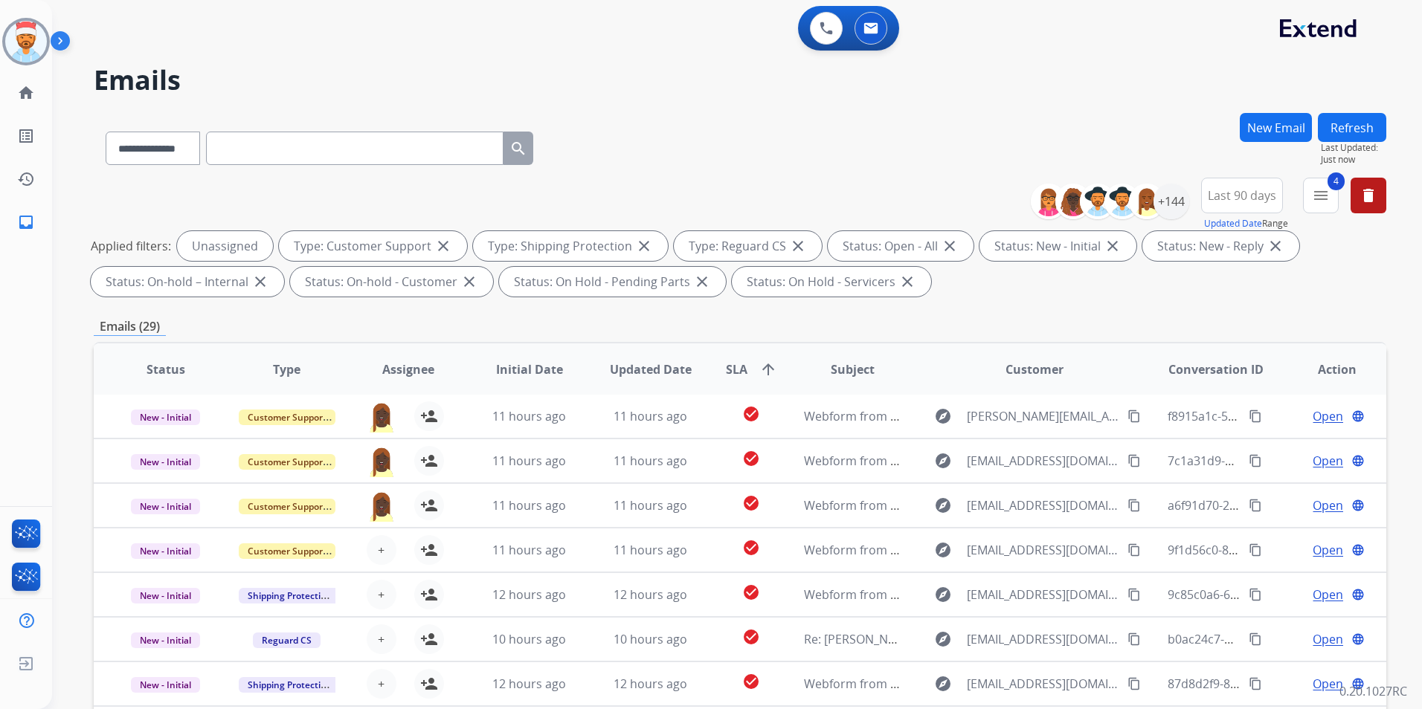
click at [1368, 126] on button "Refresh" at bounding box center [1352, 127] width 68 height 29
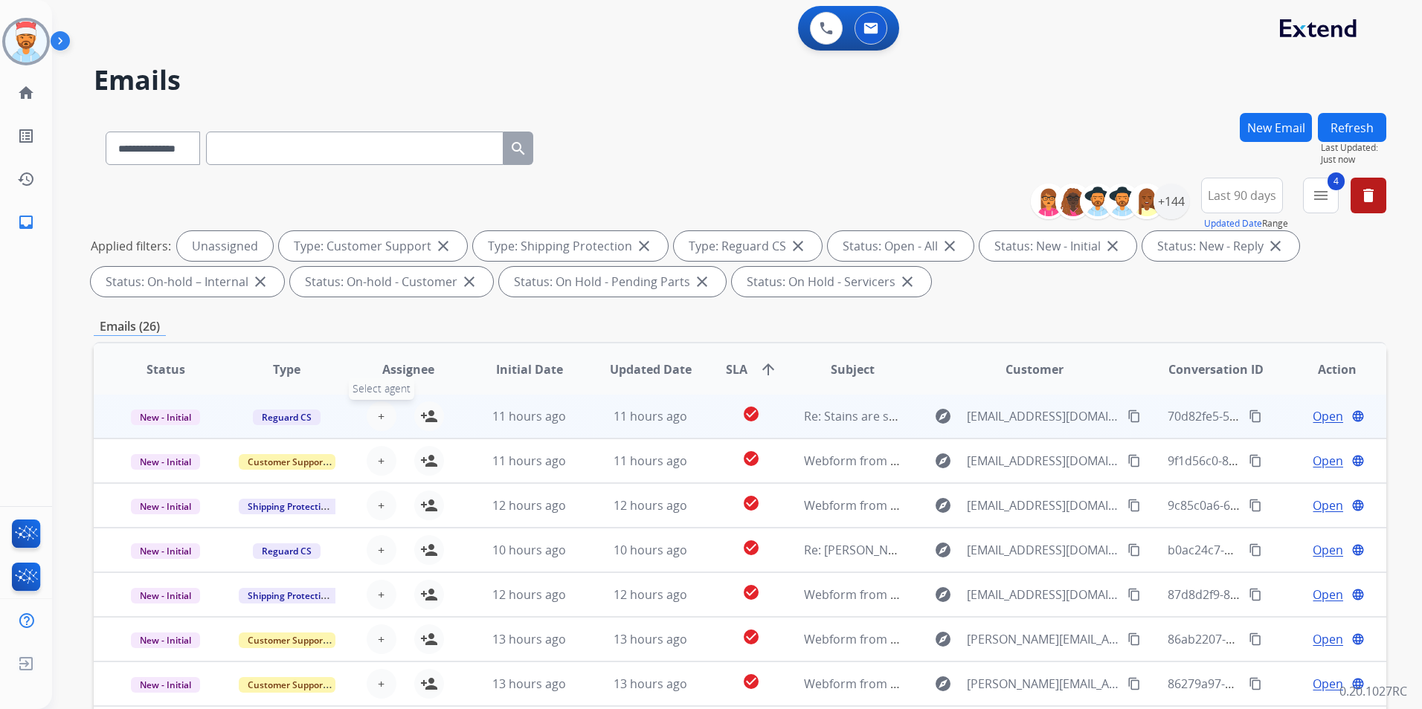
click at [384, 419] on button "+ Select agent" at bounding box center [382, 417] width 30 height 30
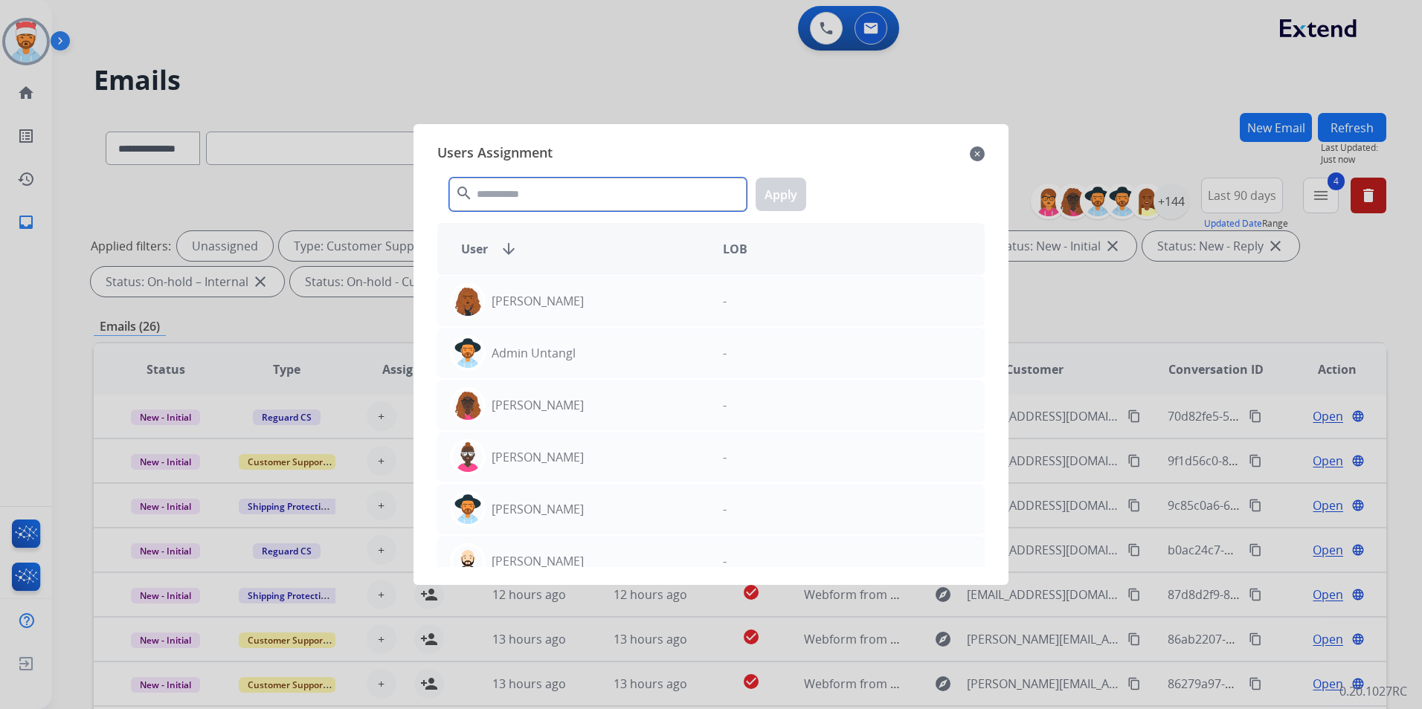
click at [536, 195] on input "text" at bounding box center [597, 194] width 297 height 33
click at [541, 200] on input "text" at bounding box center [597, 194] width 297 height 33
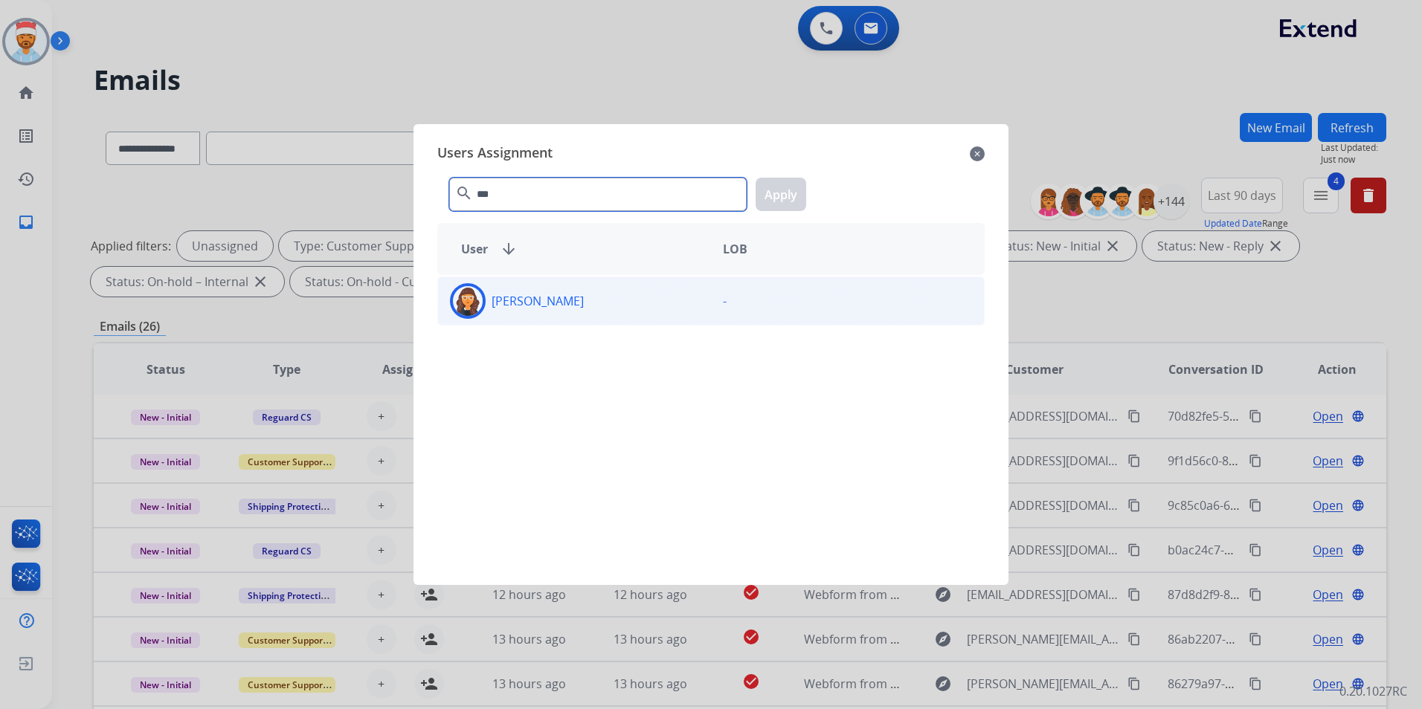
type input "***"
click at [621, 304] on div "[PERSON_NAME]" at bounding box center [574, 301] width 273 height 36
click at [779, 184] on button "Apply" at bounding box center [781, 194] width 51 height 33
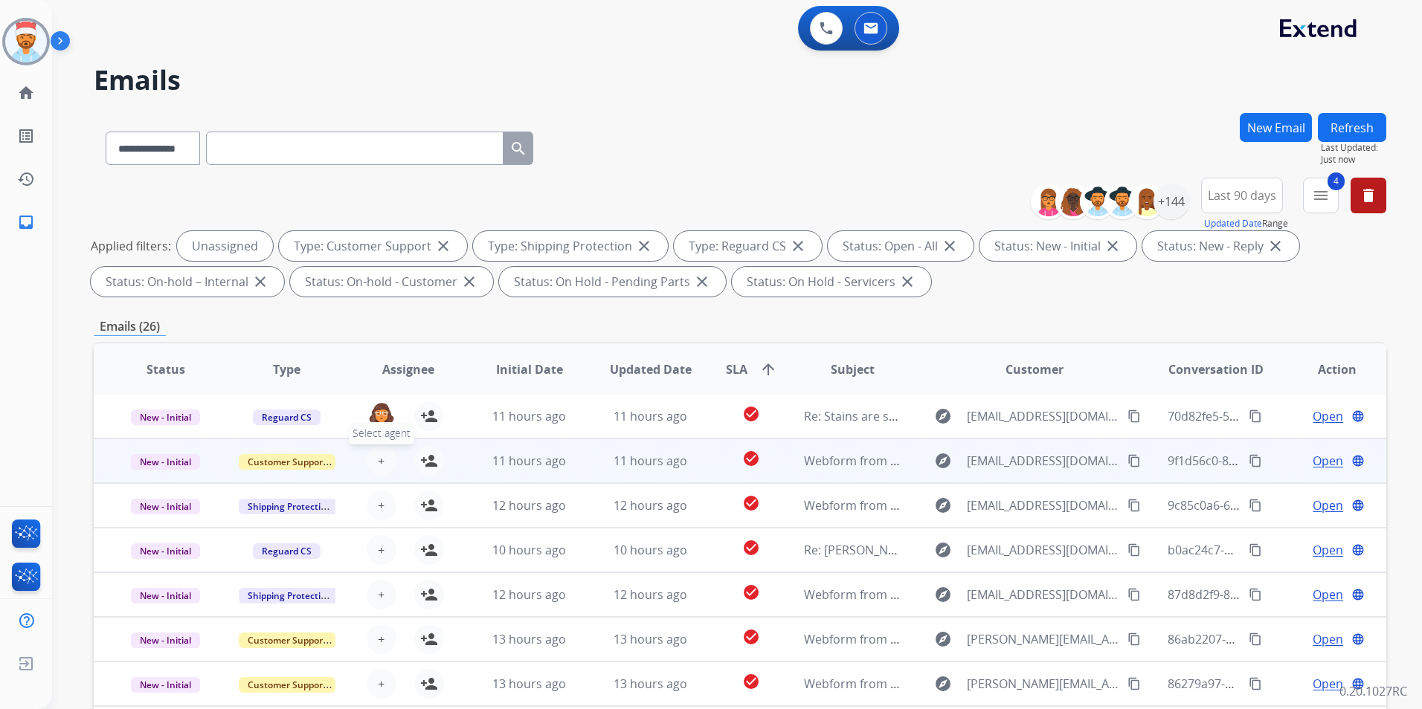
click at [373, 471] on button "+ Select agent" at bounding box center [382, 461] width 30 height 30
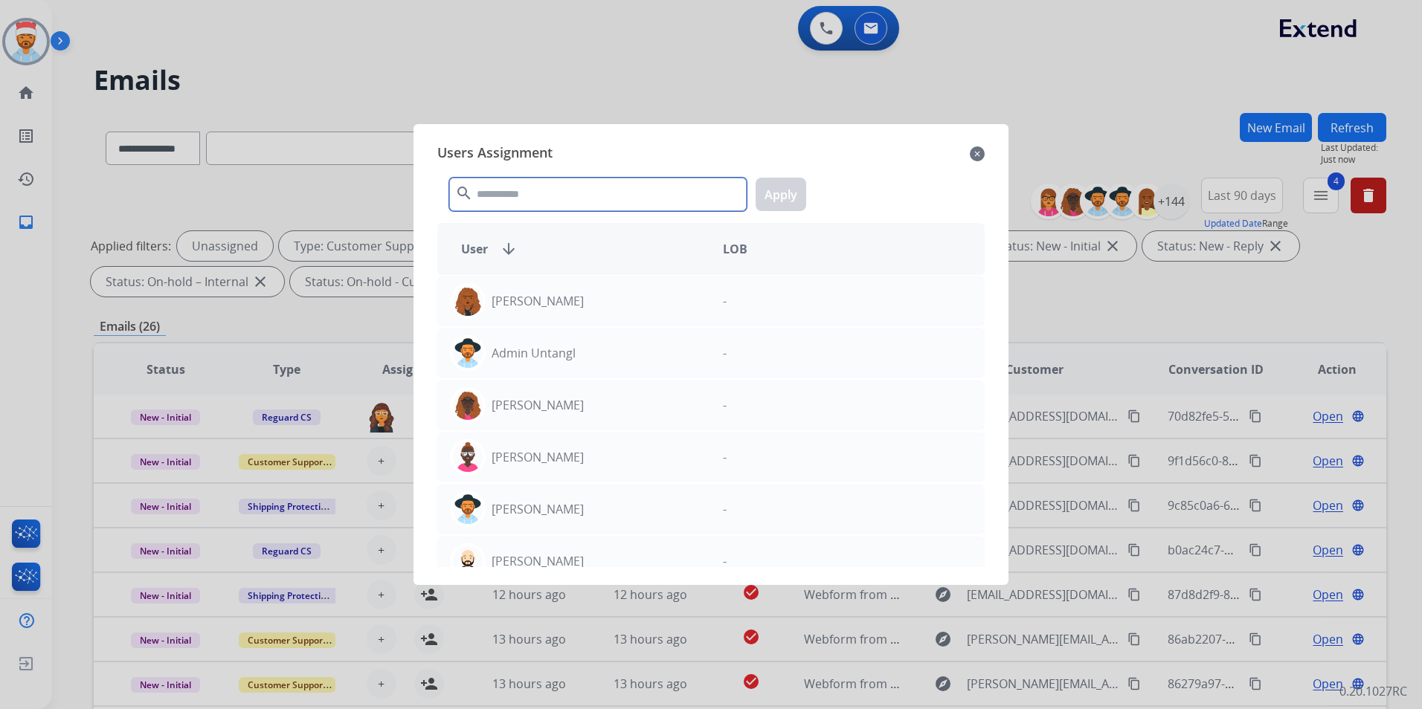
click at [515, 198] on input "text" at bounding box center [597, 194] width 297 height 33
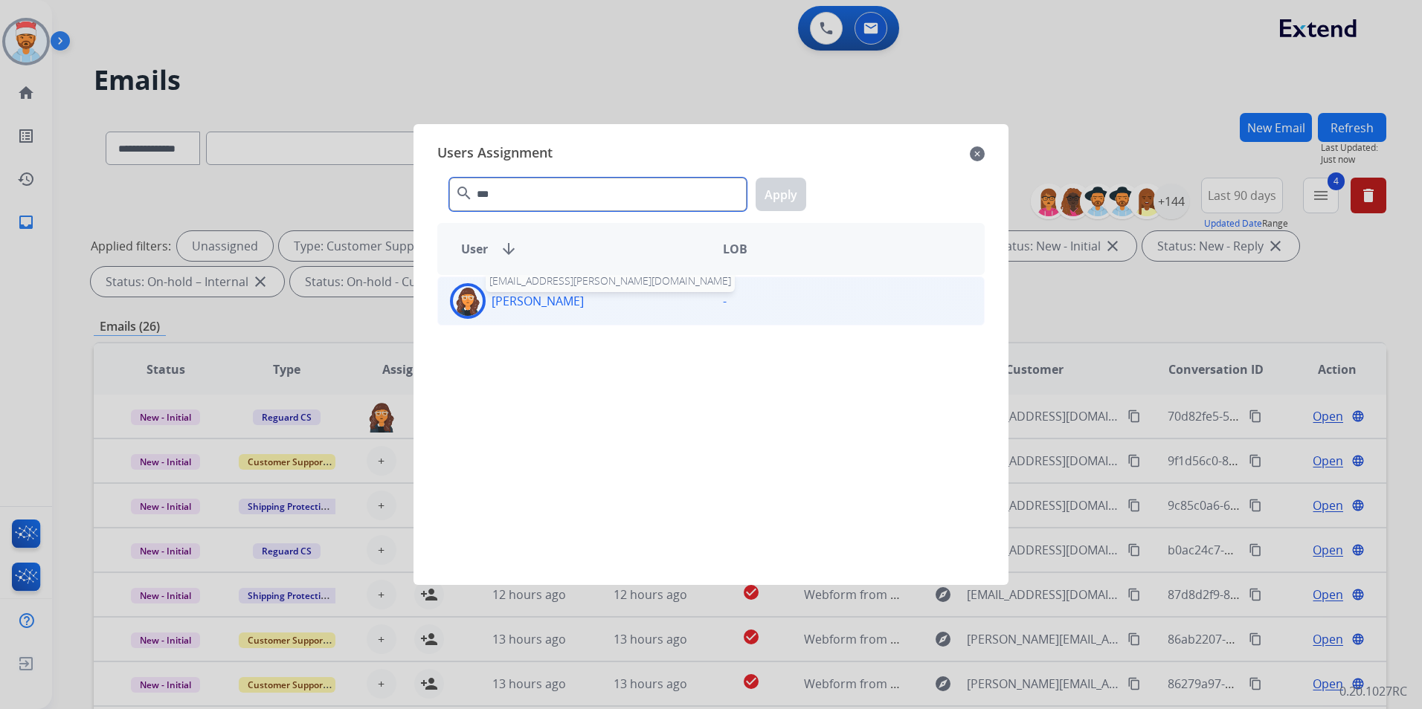
type input "***"
click at [557, 302] on p "[PERSON_NAME]" at bounding box center [538, 301] width 92 height 18
click at [782, 192] on button "Apply" at bounding box center [781, 194] width 51 height 33
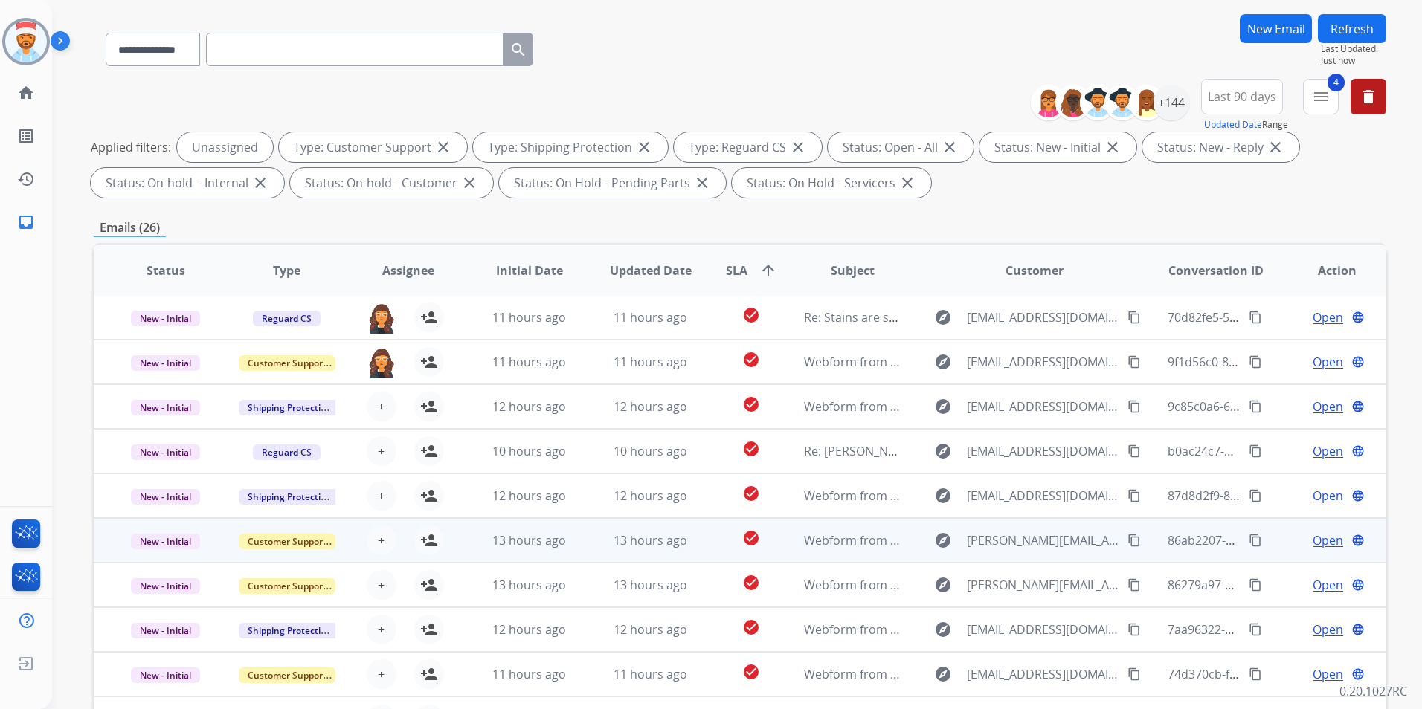
scroll to position [208, 0]
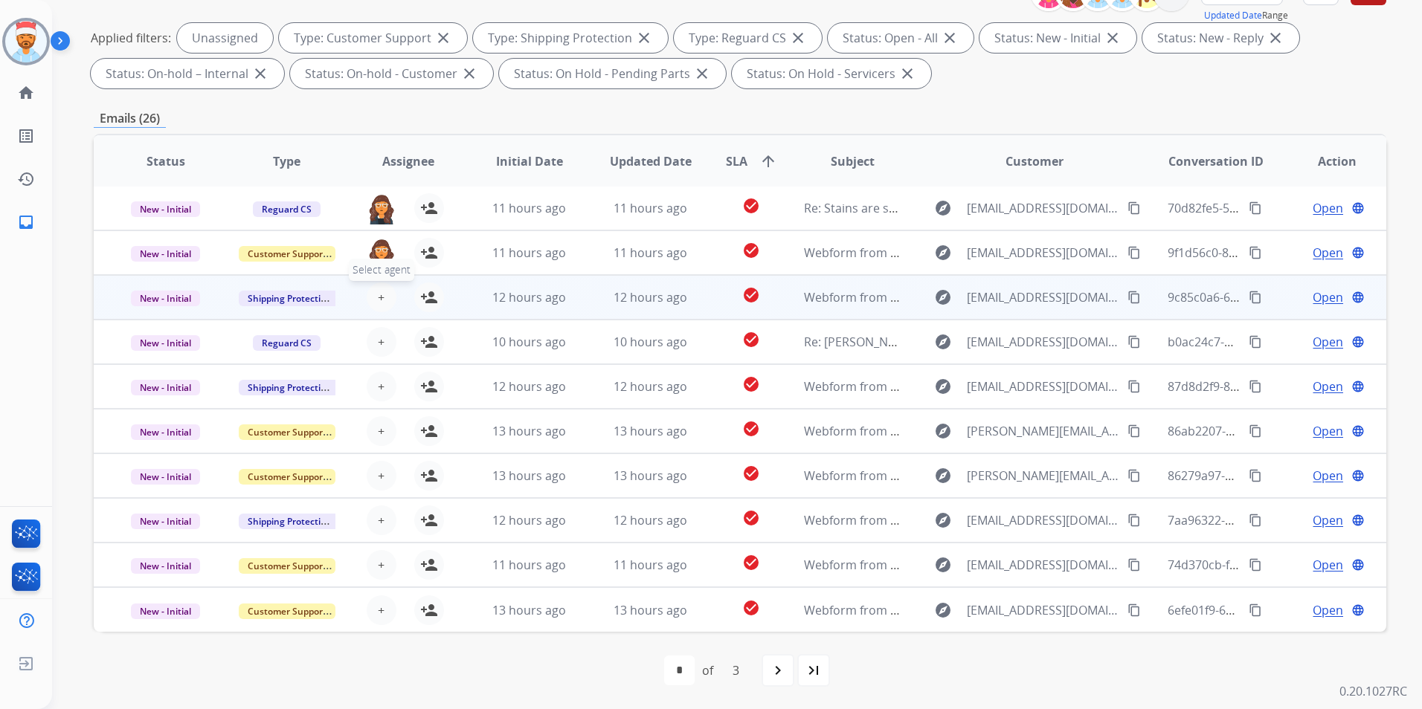
click at [382, 304] on span "+" at bounding box center [381, 298] width 7 height 18
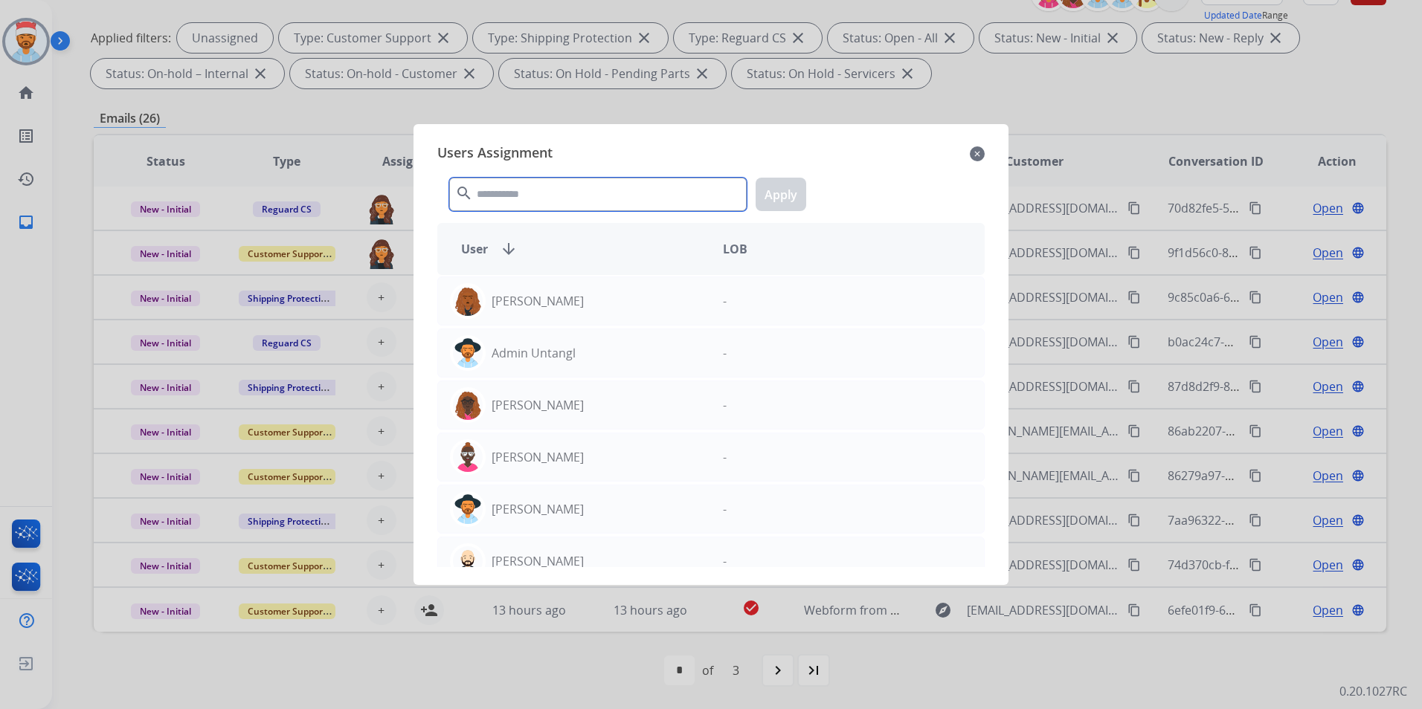
click at [548, 181] on input "text" at bounding box center [597, 194] width 297 height 33
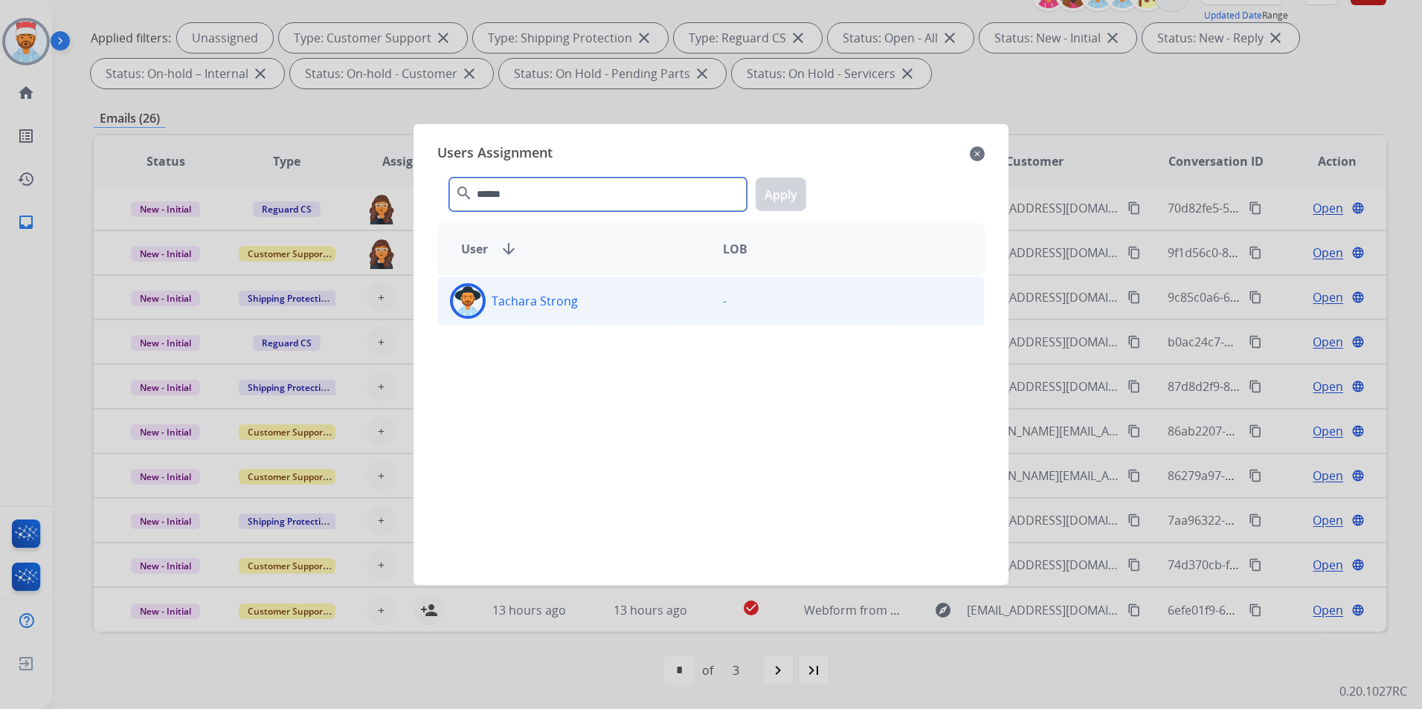
type input "******"
click at [598, 297] on div "Tachara Strong" at bounding box center [574, 301] width 273 height 36
drag, startPoint x: 779, startPoint y: 194, endPoint x: 648, endPoint y: 281, distance: 157.8
click at [779, 193] on button "Apply" at bounding box center [781, 194] width 51 height 33
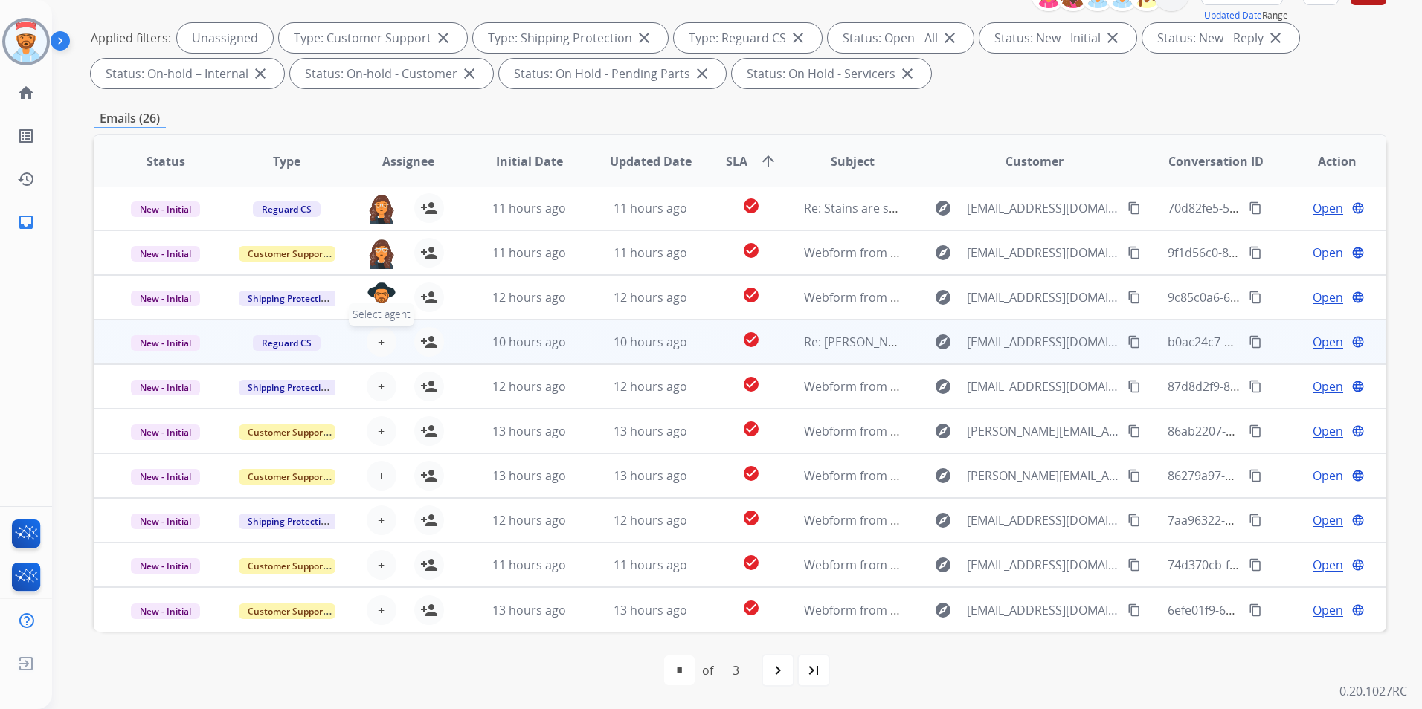
click at [379, 344] on span "+" at bounding box center [381, 342] width 7 height 18
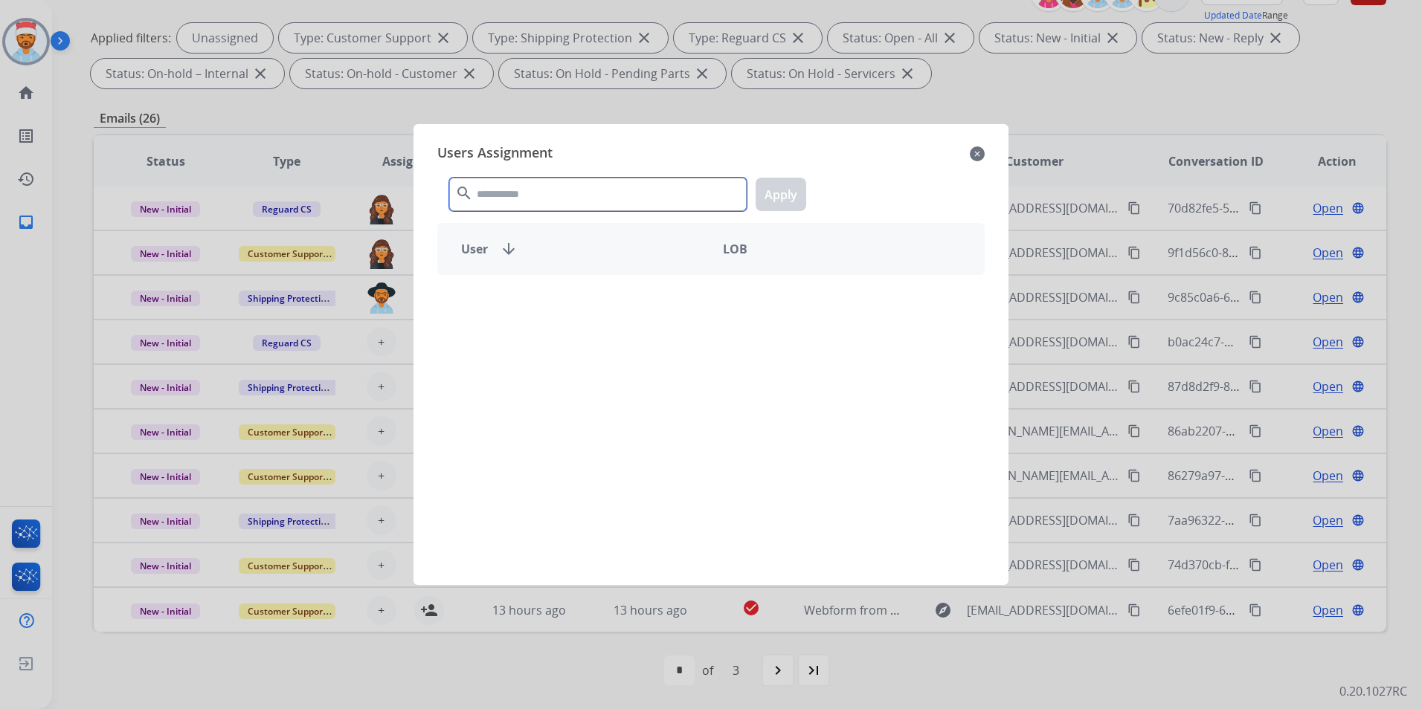
click at [516, 194] on input "text" at bounding box center [597, 194] width 297 height 33
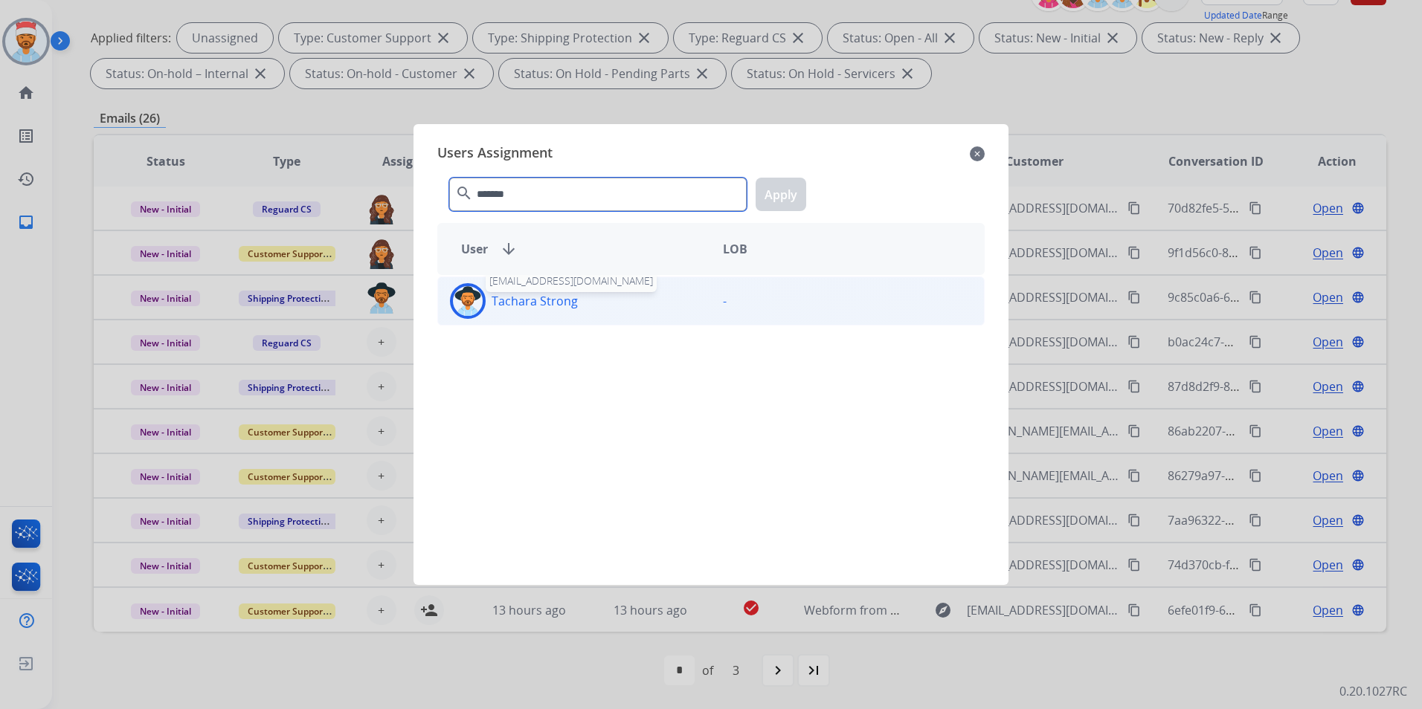
type input "*******"
click at [533, 300] on p "Tachara Strong" at bounding box center [535, 301] width 86 height 18
drag, startPoint x: 533, startPoint y: 300, endPoint x: 753, endPoint y: 208, distance: 238.7
click at [778, 193] on button "Apply" at bounding box center [781, 194] width 51 height 33
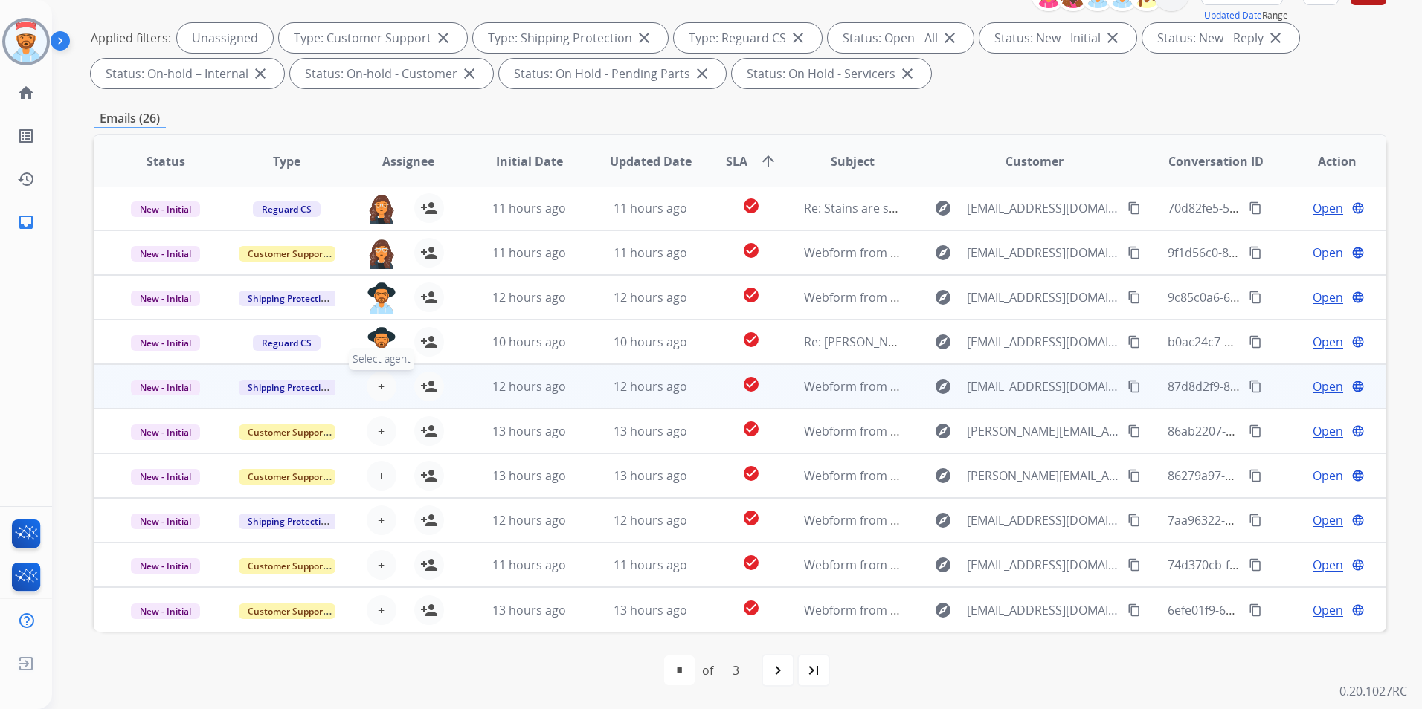
click at [373, 390] on button "+ Select agent" at bounding box center [382, 387] width 30 height 30
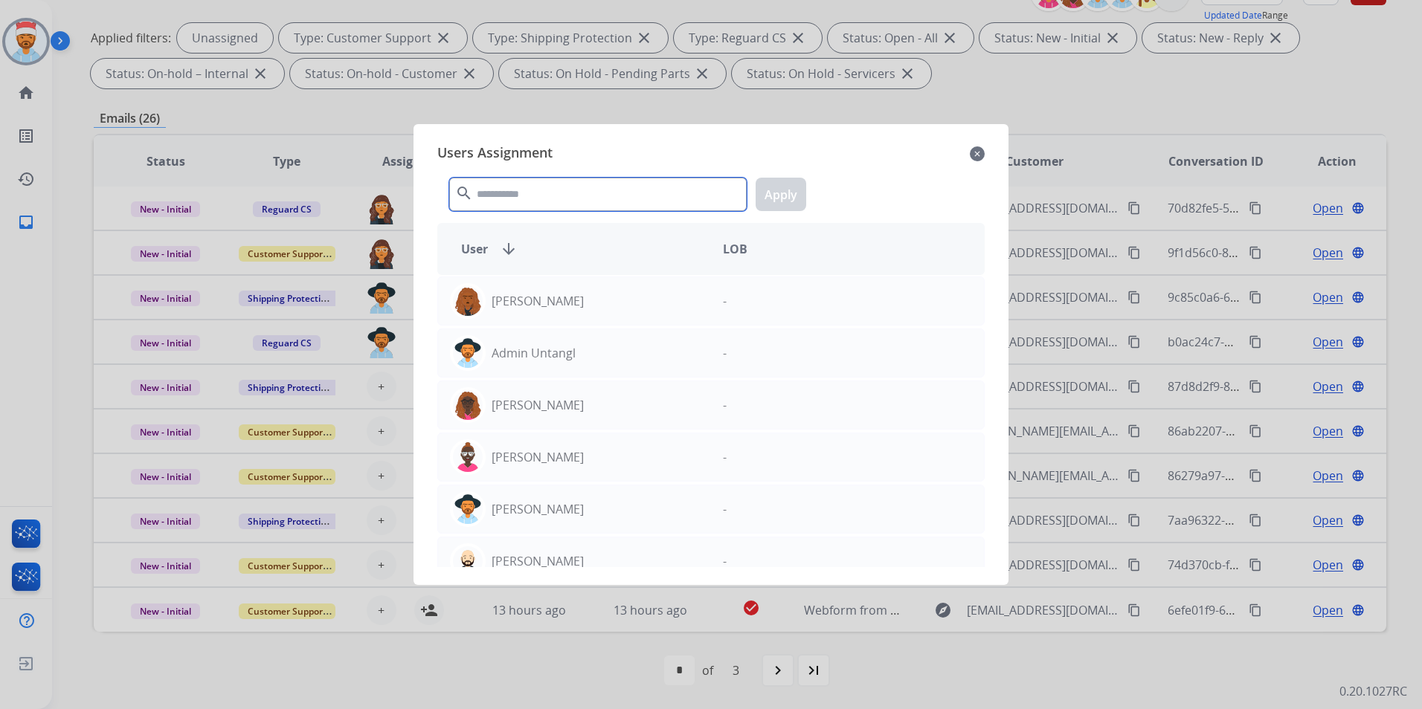
click at [540, 201] on input "text" at bounding box center [597, 194] width 297 height 33
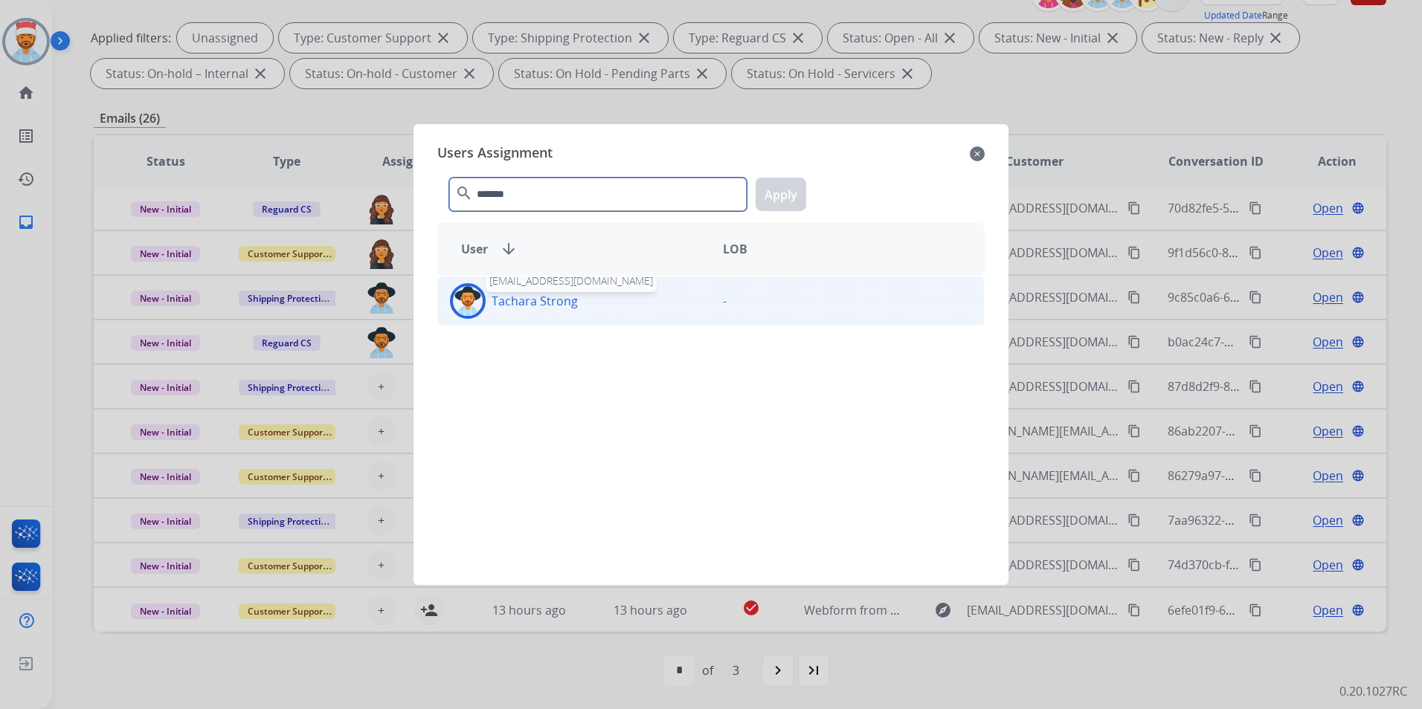
type input "*******"
click at [510, 304] on p "Tachara Strong" at bounding box center [535, 301] width 86 height 18
click at [786, 195] on button "Apply" at bounding box center [781, 194] width 51 height 33
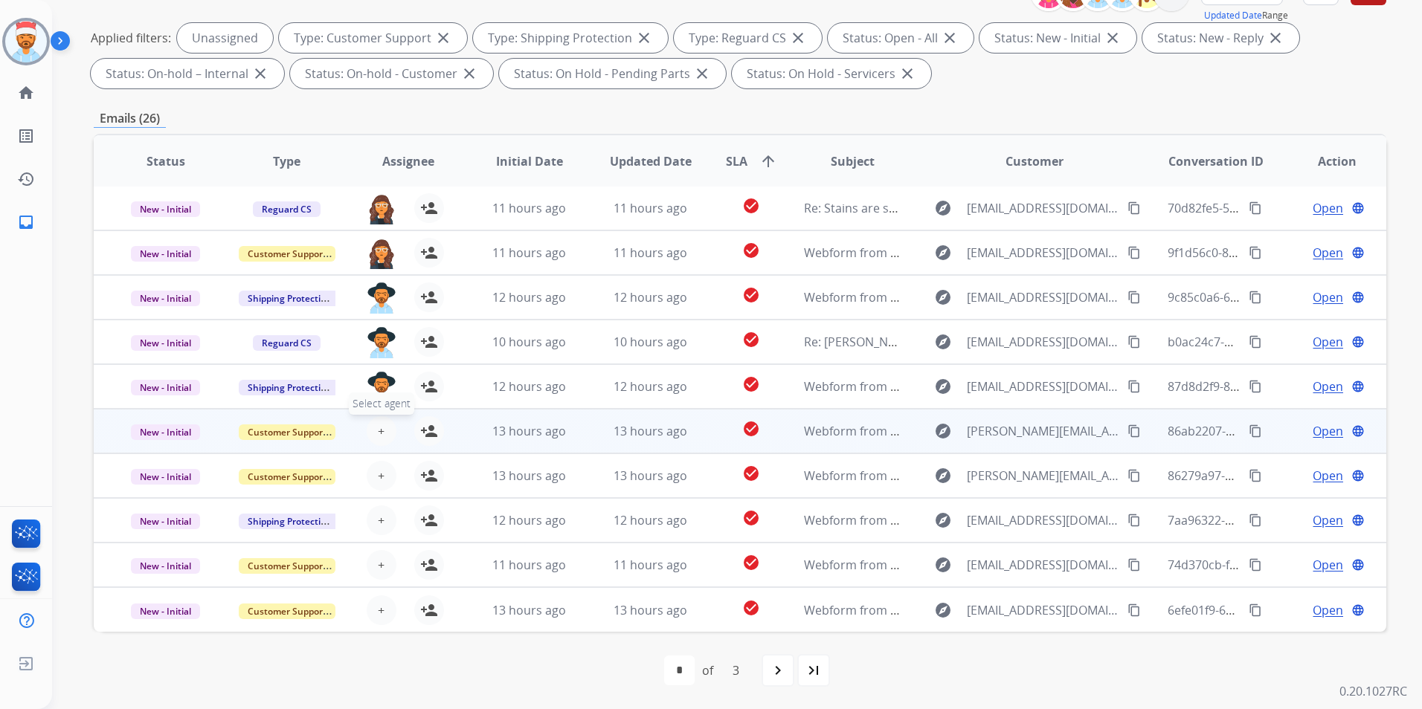
click at [379, 425] on span "+" at bounding box center [381, 431] width 7 height 18
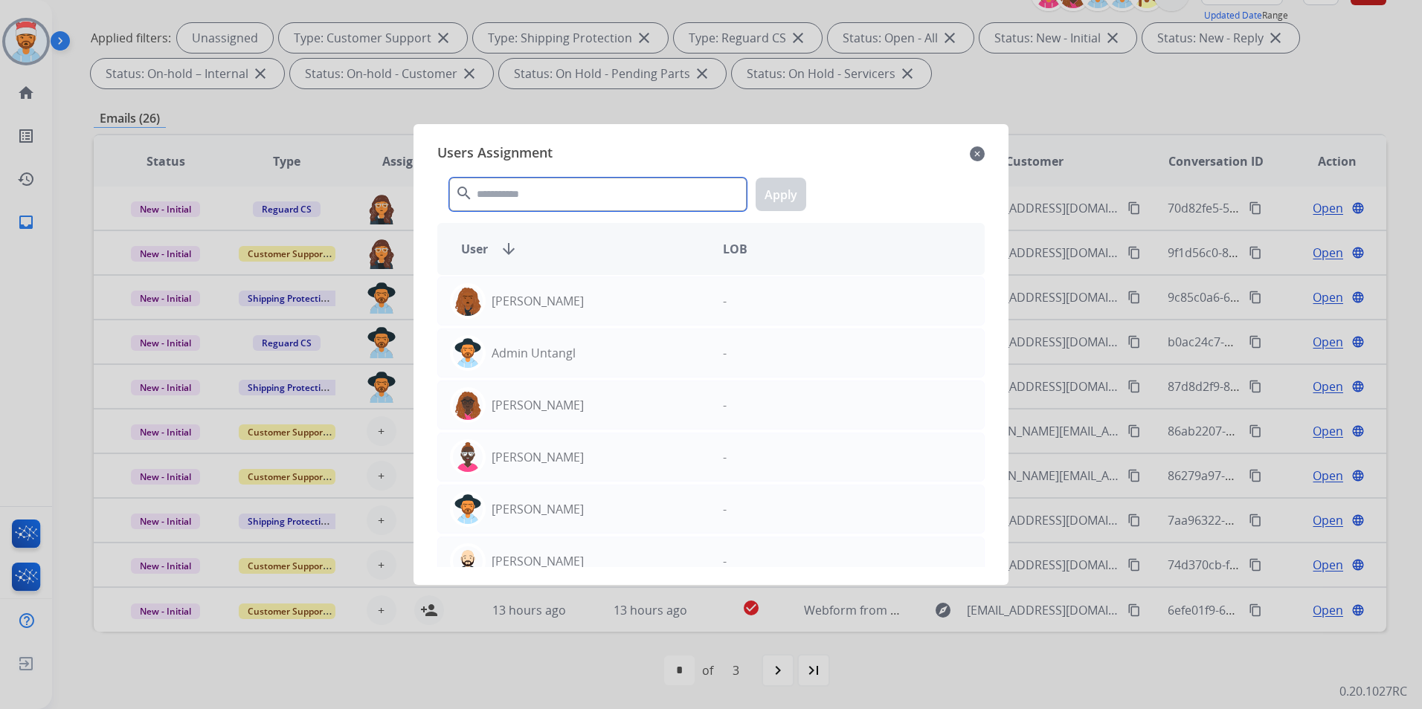
click at [560, 195] on input "text" at bounding box center [597, 194] width 297 height 33
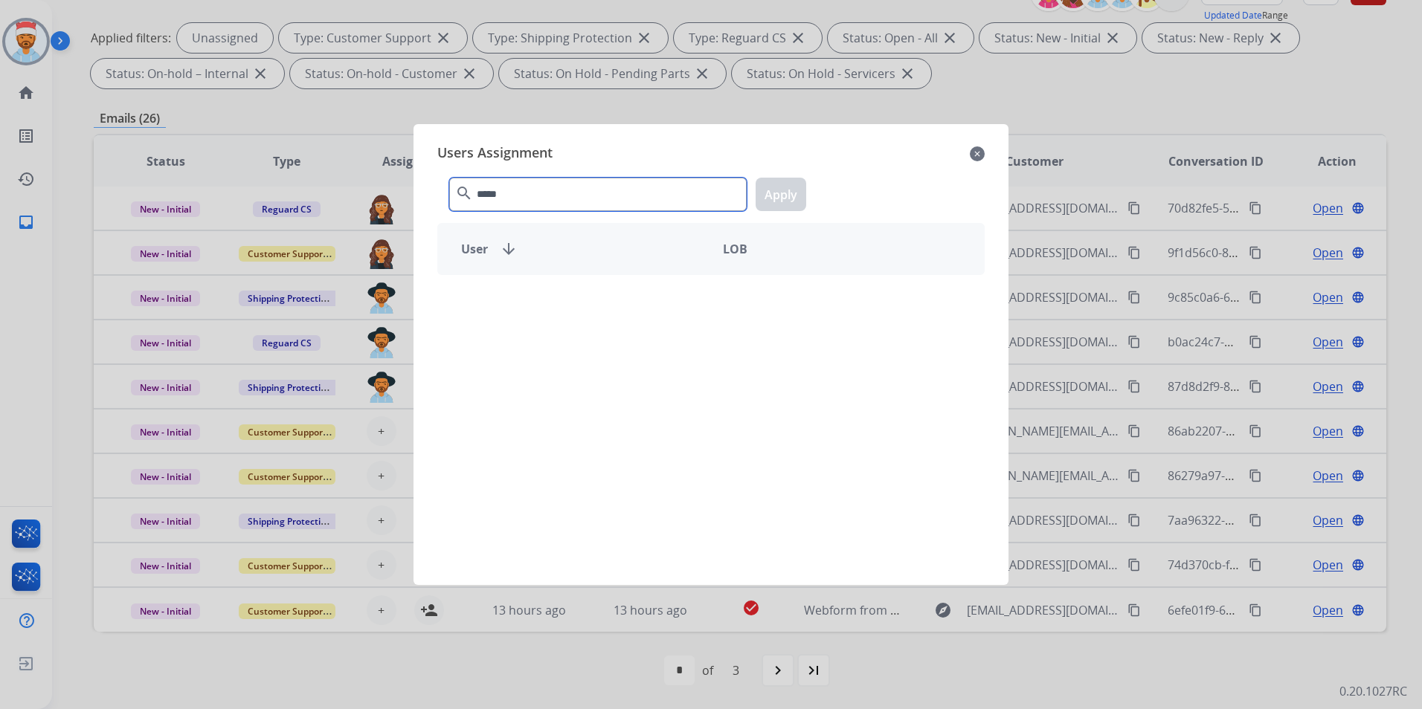
type input "*****"
click at [968, 153] on div "Users Assignment close" at bounding box center [710, 154] width 547 height 24
click at [967, 156] on div "Users Assignment close" at bounding box center [710, 154] width 547 height 24
click at [981, 152] on mat-icon "close" at bounding box center [977, 154] width 15 height 18
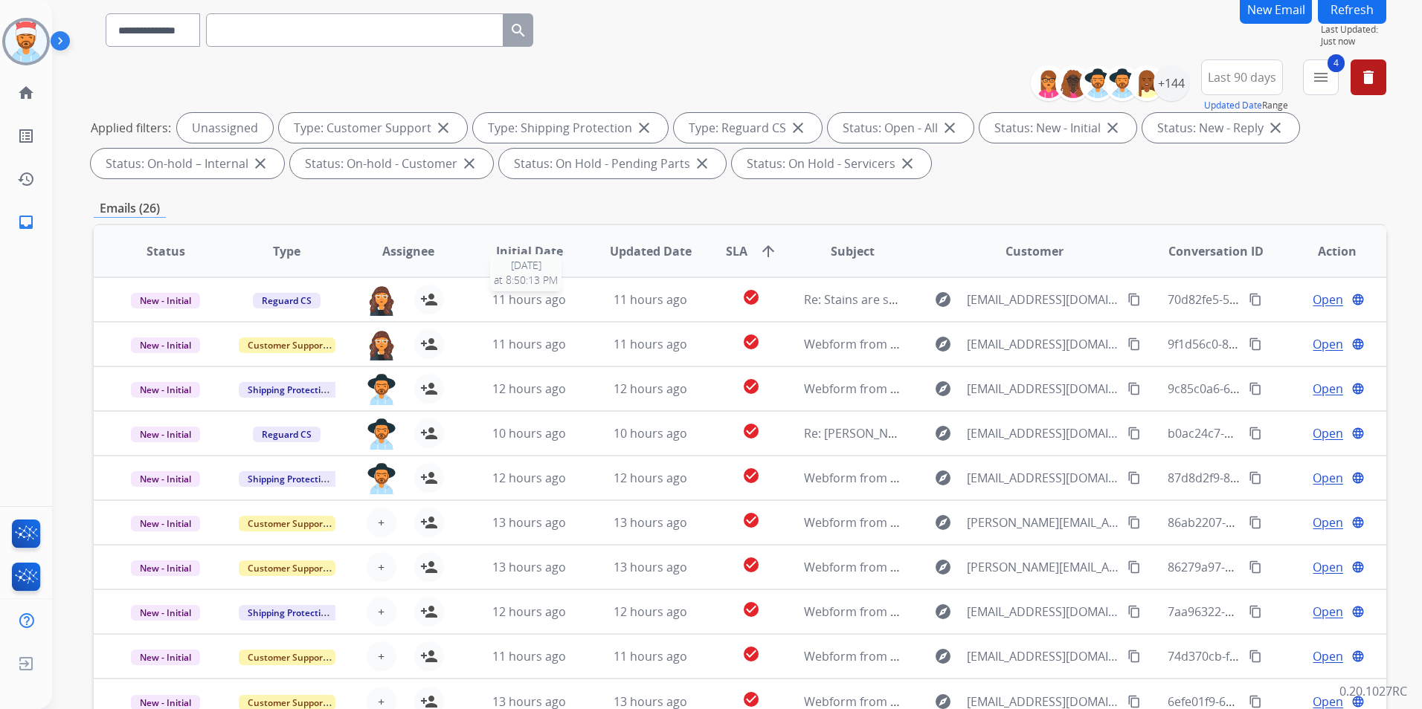
scroll to position [0, 0]
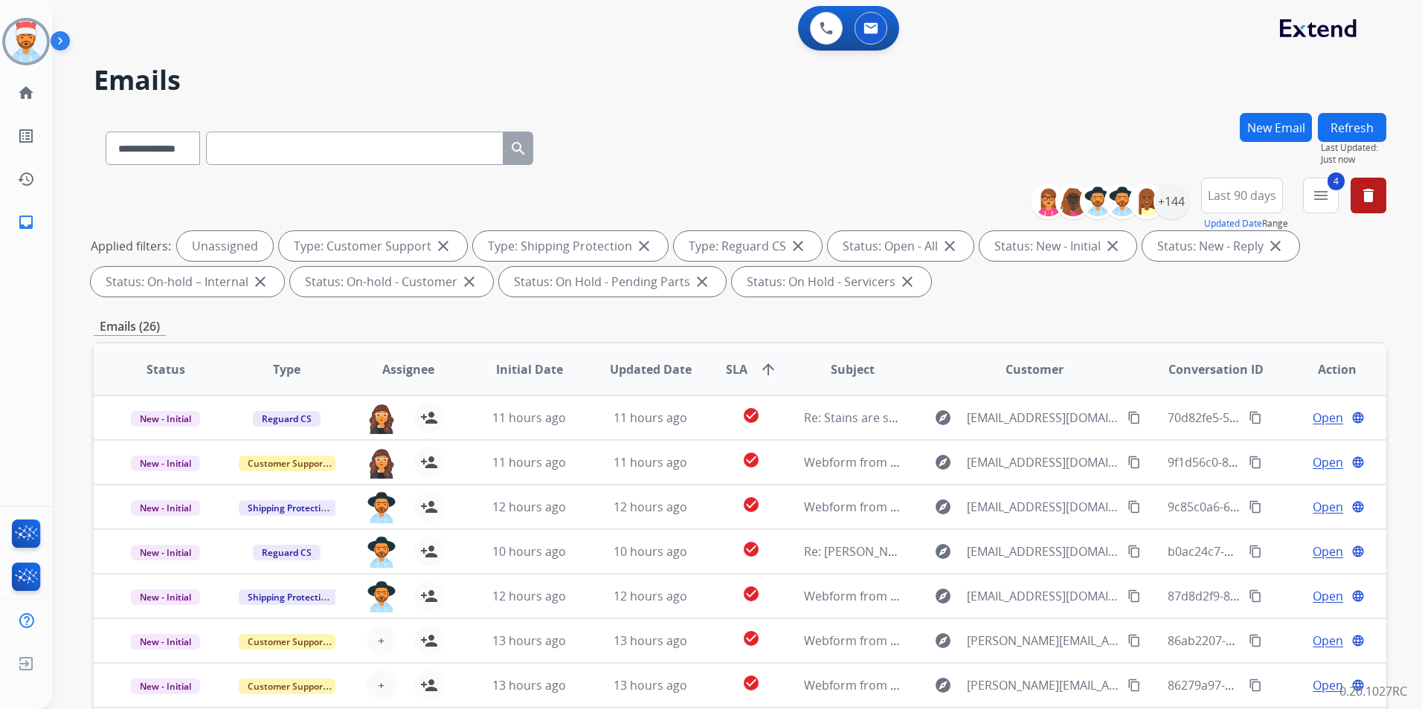
click at [1330, 126] on button "Refresh" at bounding box center [1352, 127] width 68 height 29
